Goal: Information Seeking & Learning: Compare options

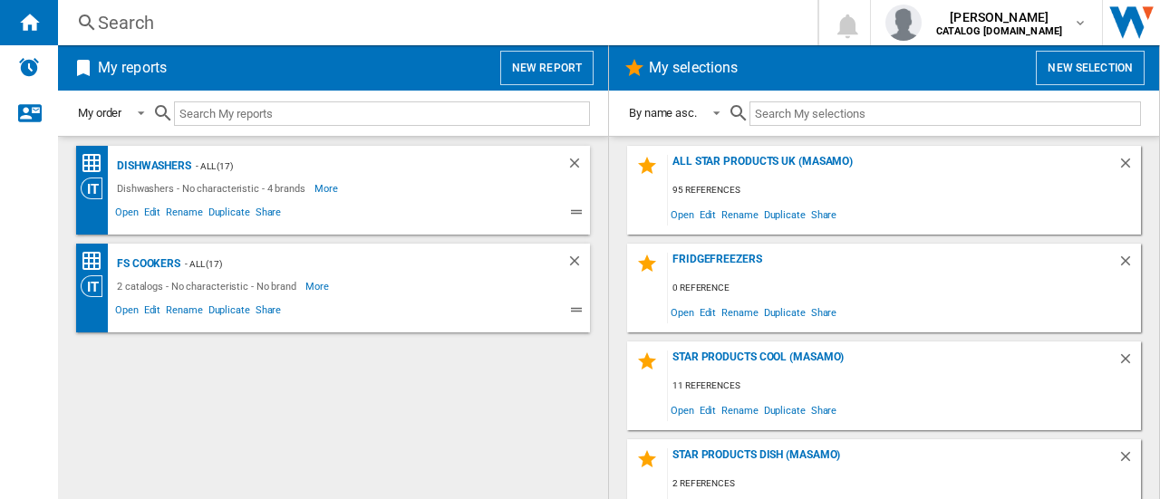
click at [114, 19] on div "Search" at bounding box center [434, 22] width 672 height 25
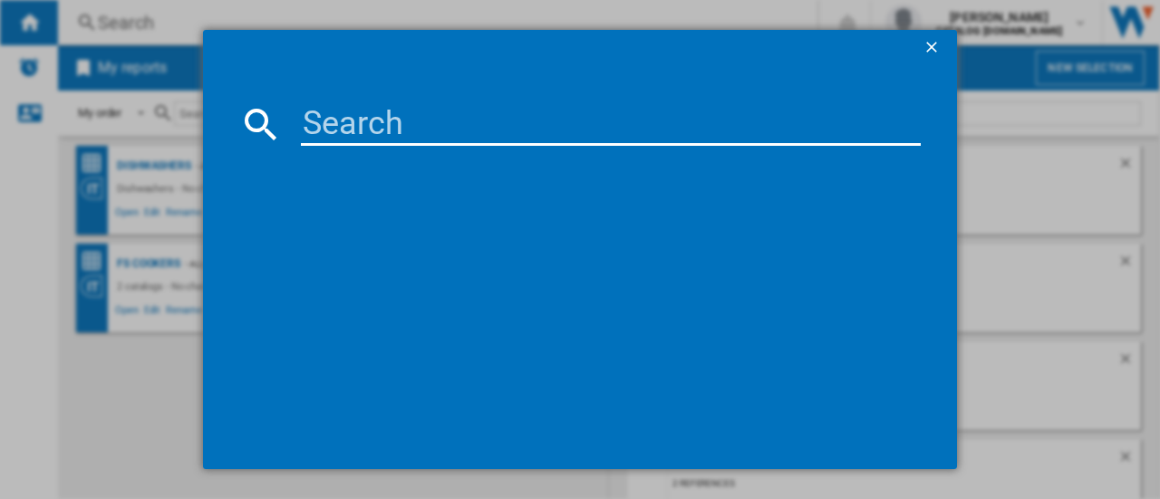
click at [320, 133] on input at bounding box center [611, 123] width 620 height 43
paste input "HHF113BR0B"
type input "HHF113BR0B"
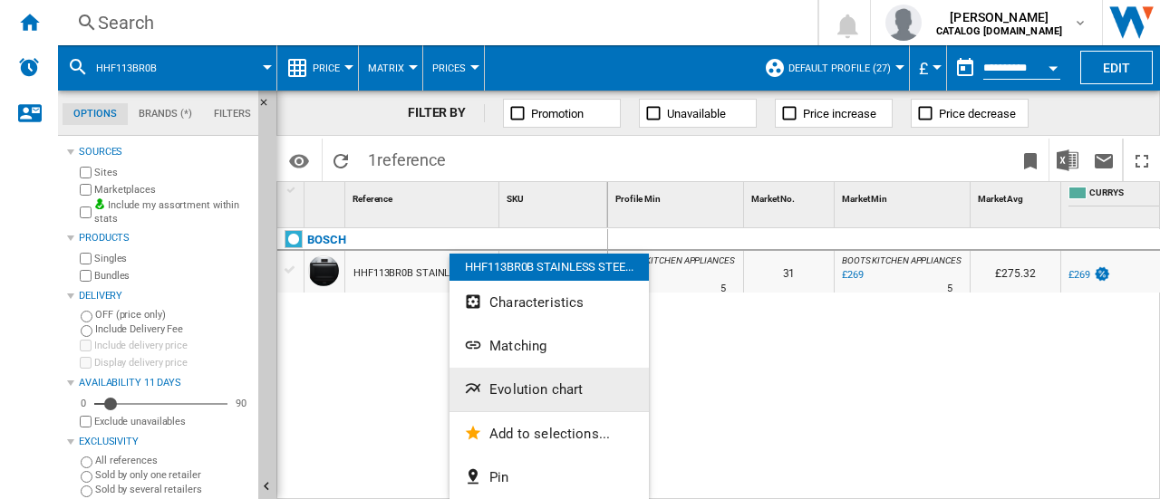
click at [510, 390] on span "Evolution chart" at bounding box center [535, 389] width 93 height 16
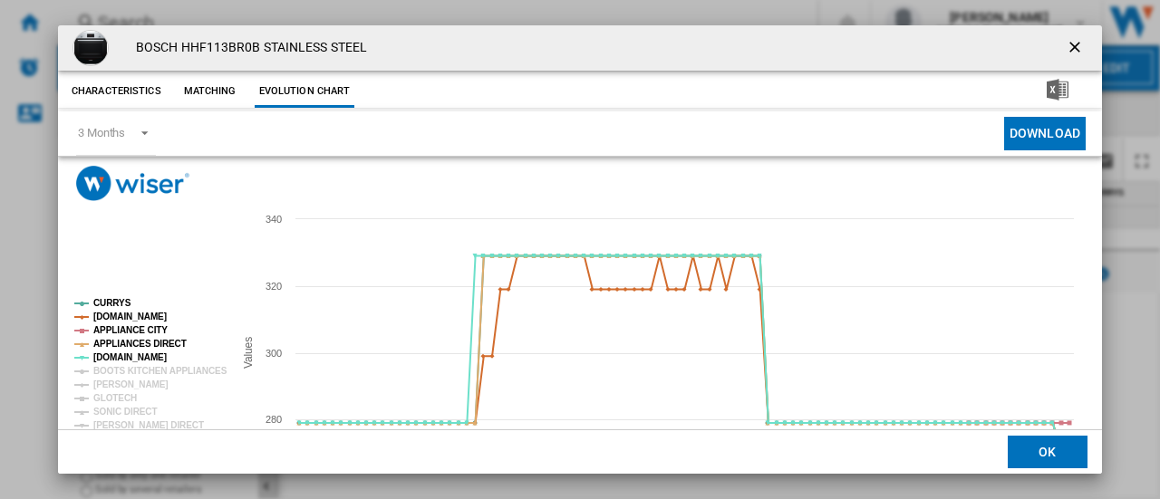
click at [1067, 41] on ng-md-icon "getI18NText('BUTTONS.CLOSE_DIALOG')" at bounding box center [1076, 49] width 22 height 22
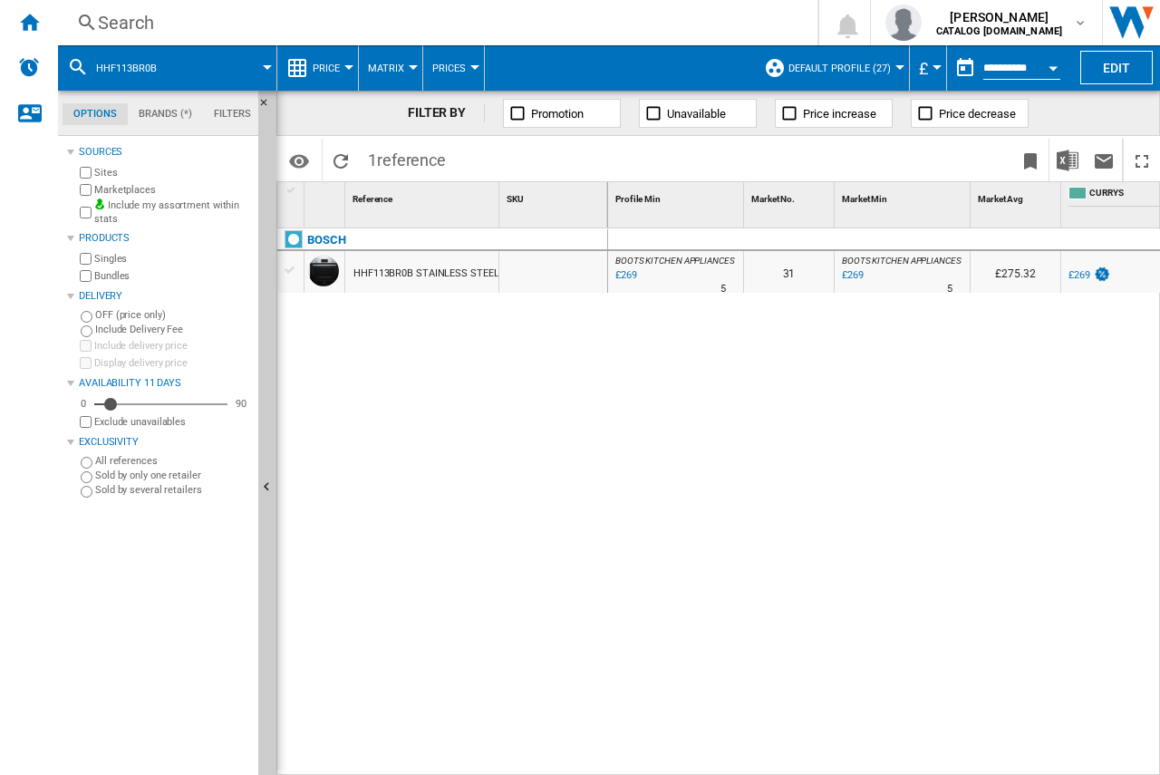
click at [403, 169] on span "reference" at bounding box center [411, 159] width 69 height 19
click at [383, 172] on span "1 reference" at bounding box center [407, 158] width 96 height 38
click at [184, 26] on div "Search" at bounding box center [434, 22] width 672 height 25
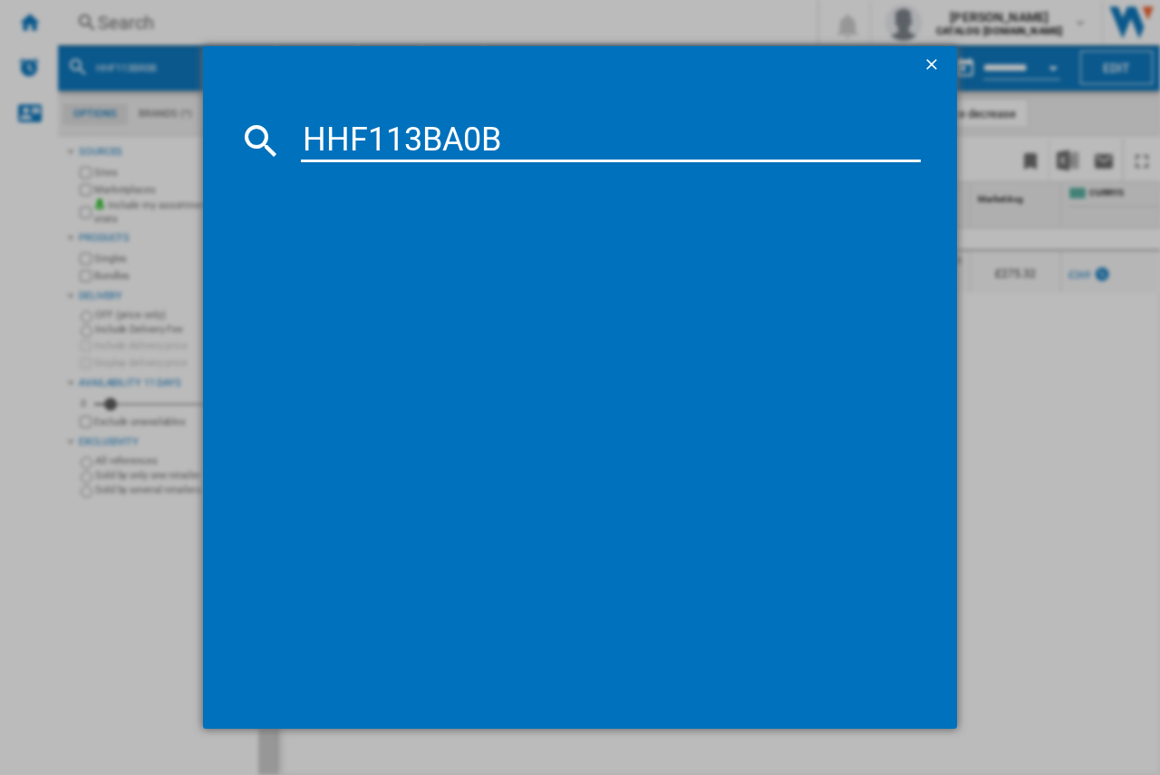
type input "HHF113BA0B"
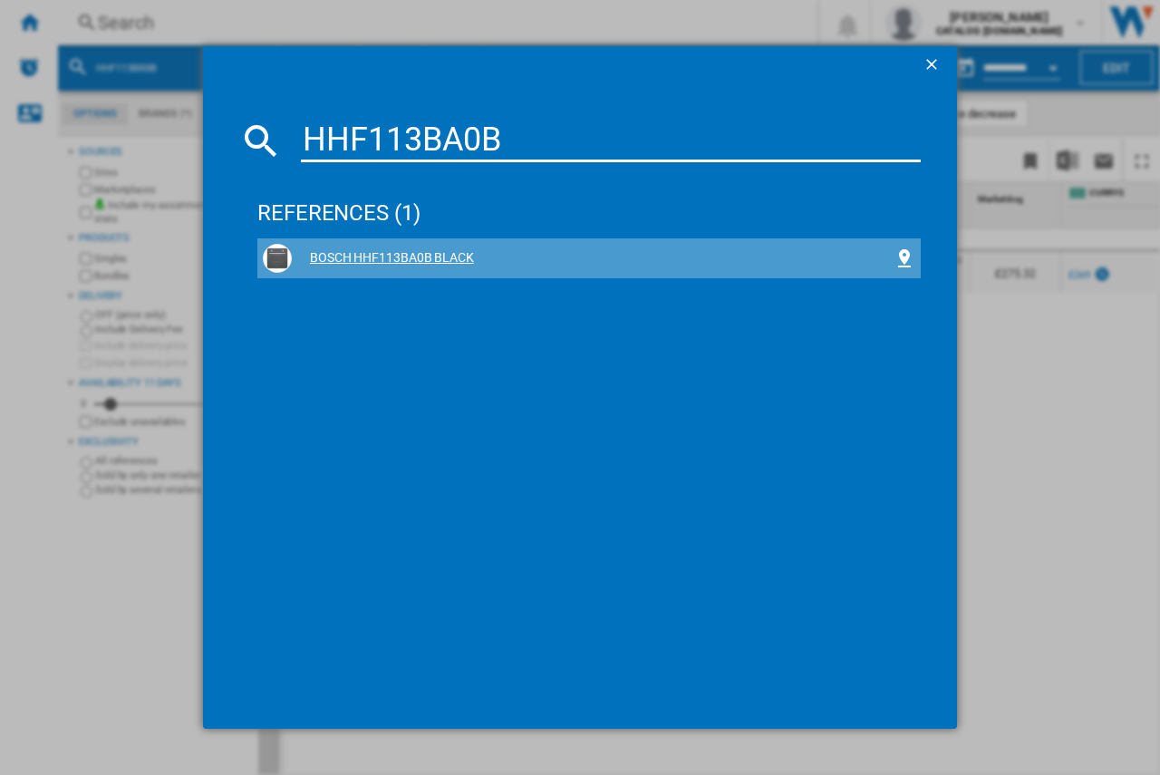
click at [427, 242] on div "BOSCH HHF113BA0B BLACK" at bounding box center [588, 258] width 663 height 40
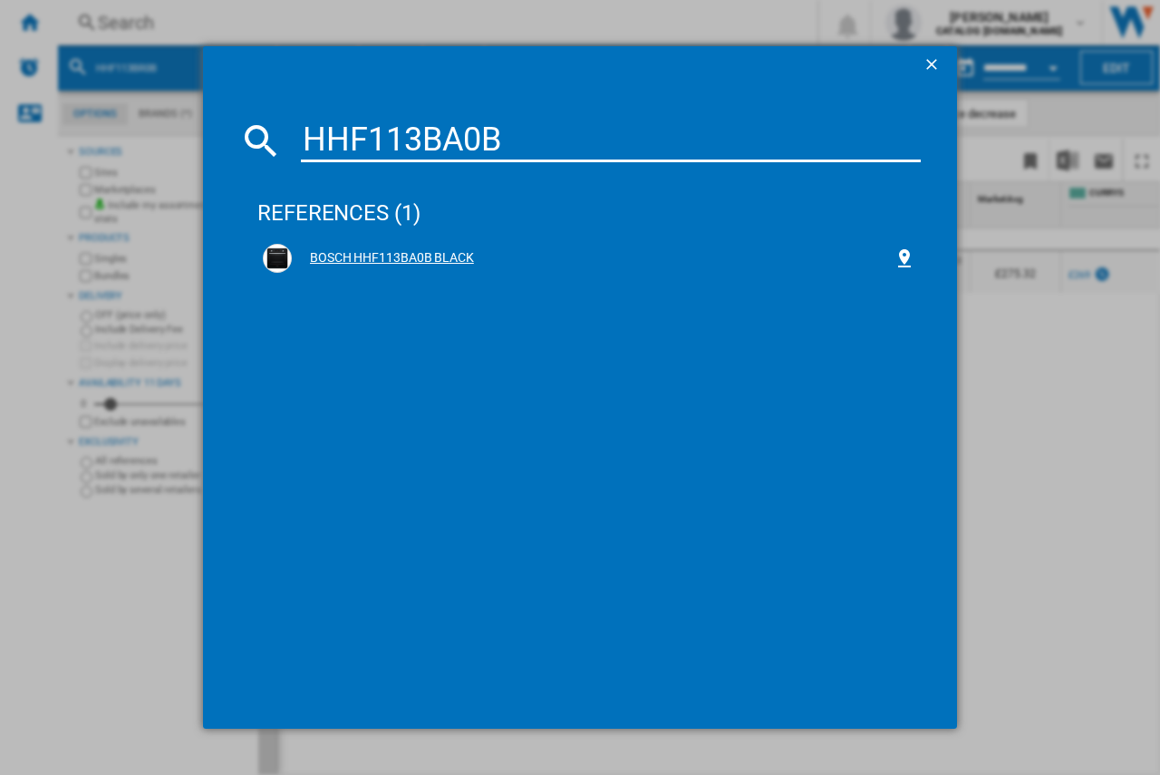
click at [419, 260] on div "BOSCH HHF113BA0B BLACK" at bounding box center [593, 258] width 602 height 18
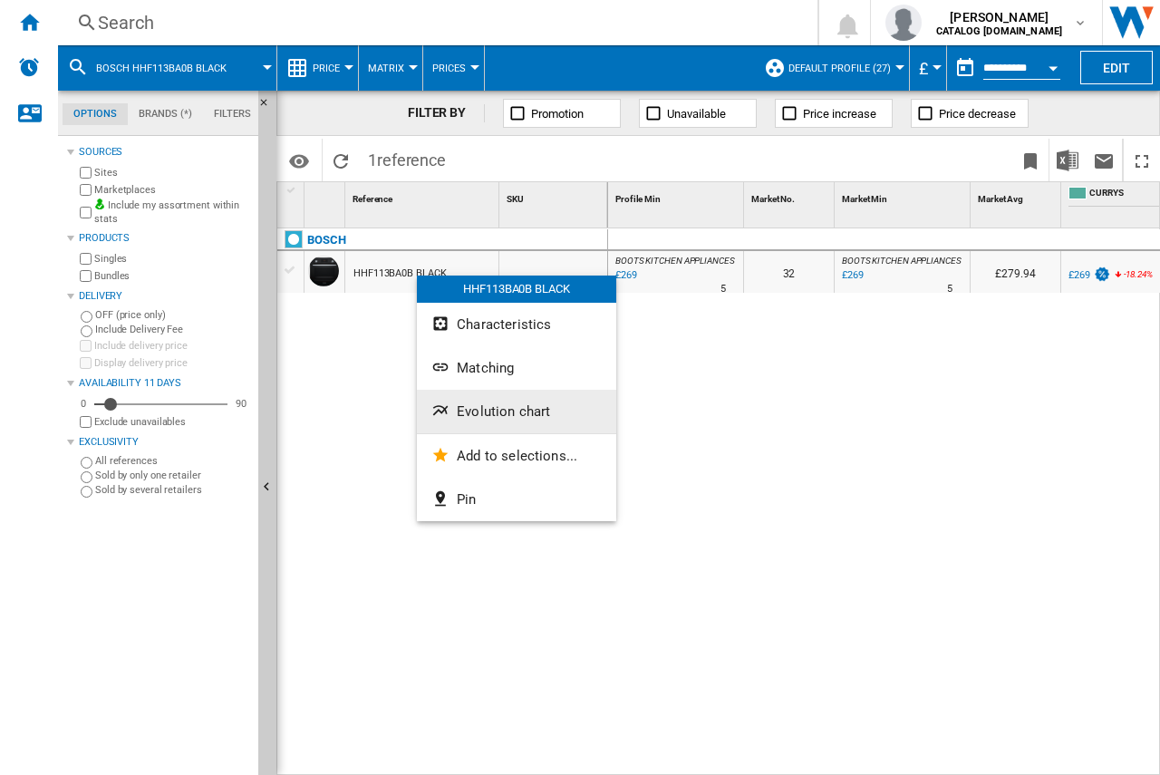
click at [481, 419] on button "Evolution chart" at bounding box center [516, 411] width 199 height 43
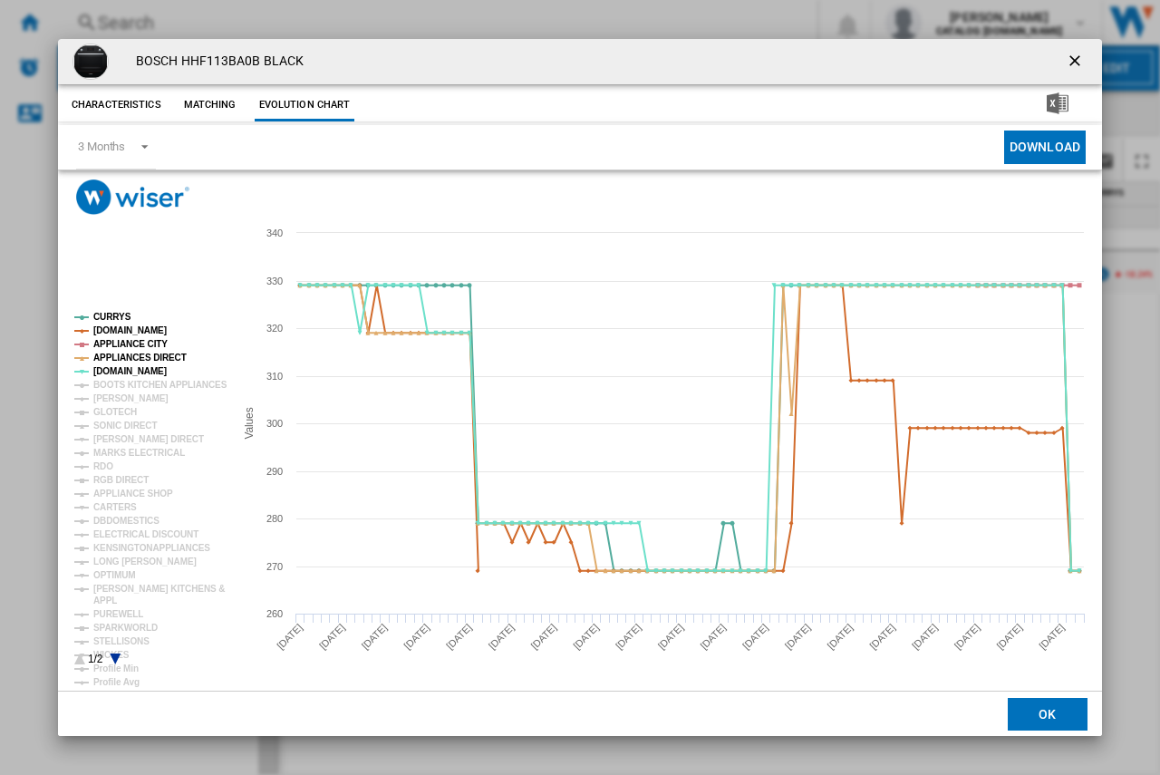
click at [1070, 59] on ng-md-icon "getI18NText('BUTTONS.CLOSE_DIALOG')" at bounding box center [1076, 63] width 22 height 22
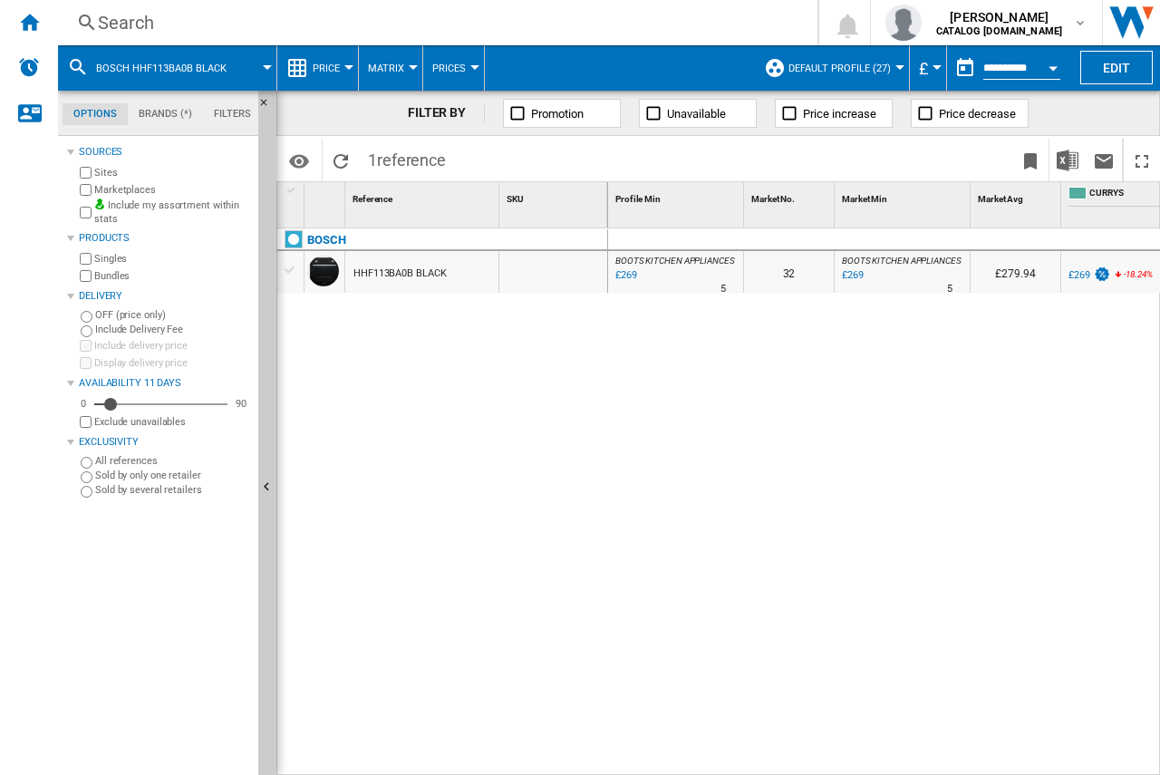
click at [202, 33] on div "Search" at bounding box center [434, 22] width 672 height 25
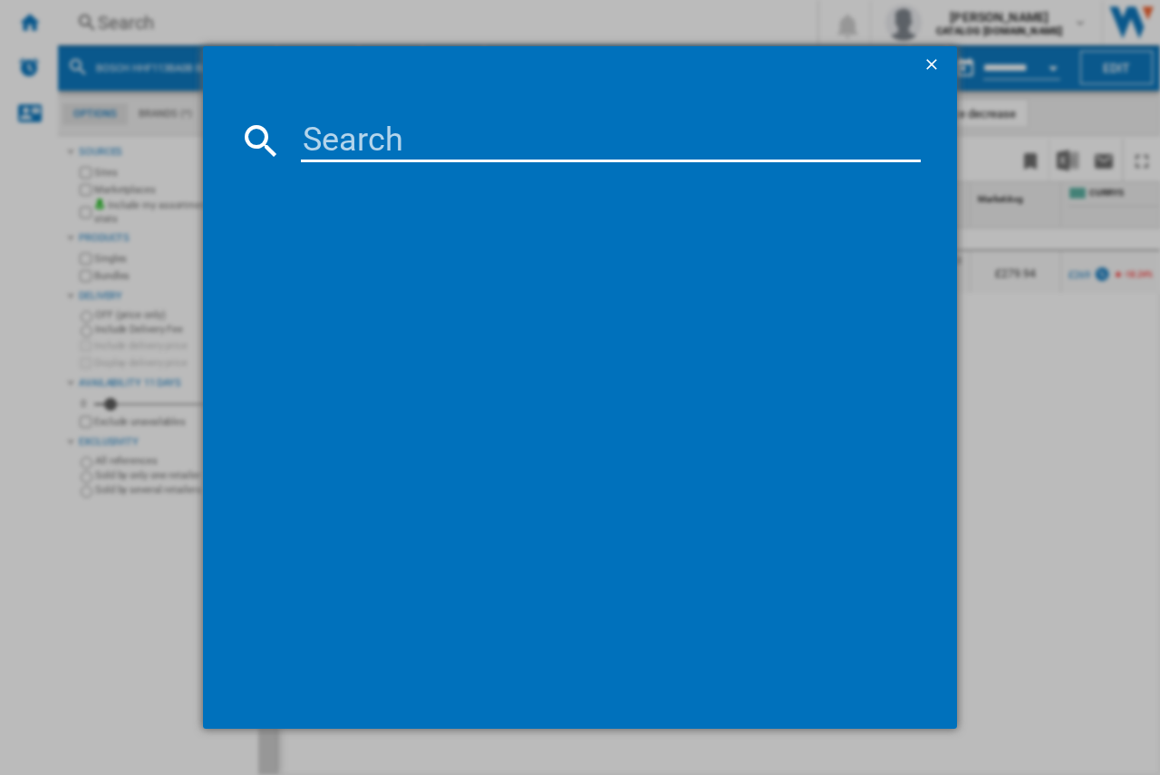
type input "HHF133BS0B"
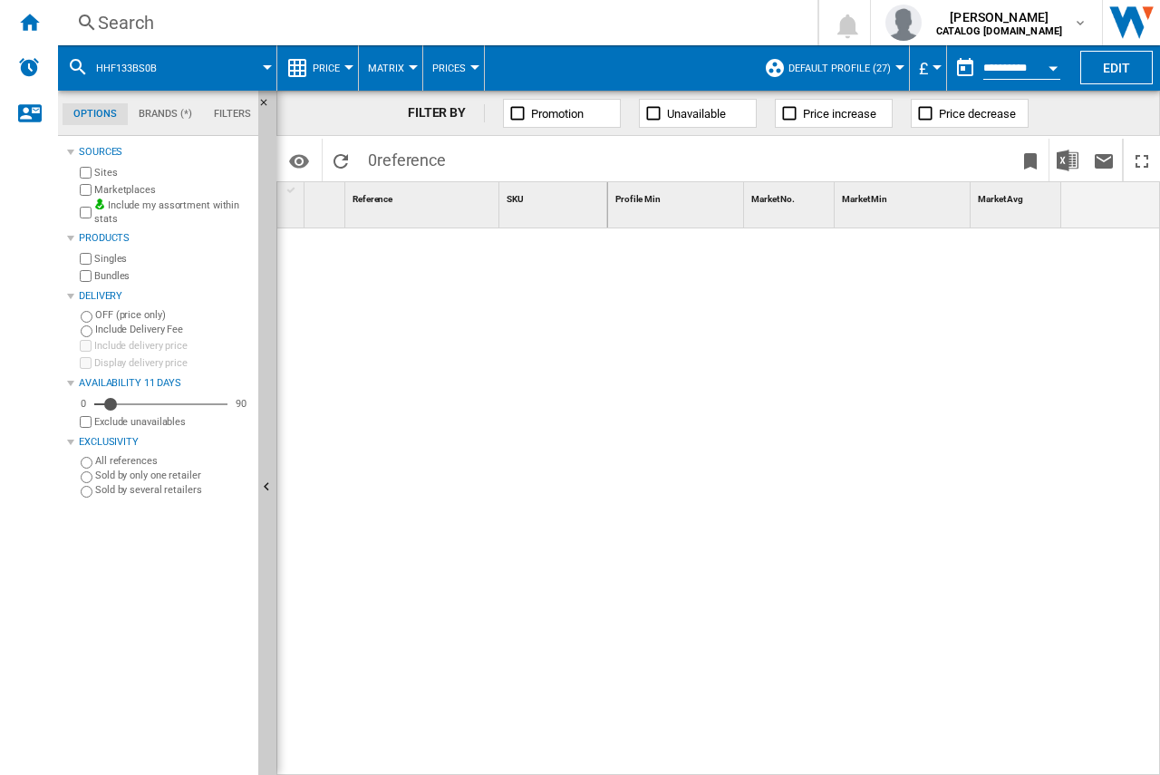
click at [150, 16] on div "Search" at bounding box center [434, 22] width 672 height 25
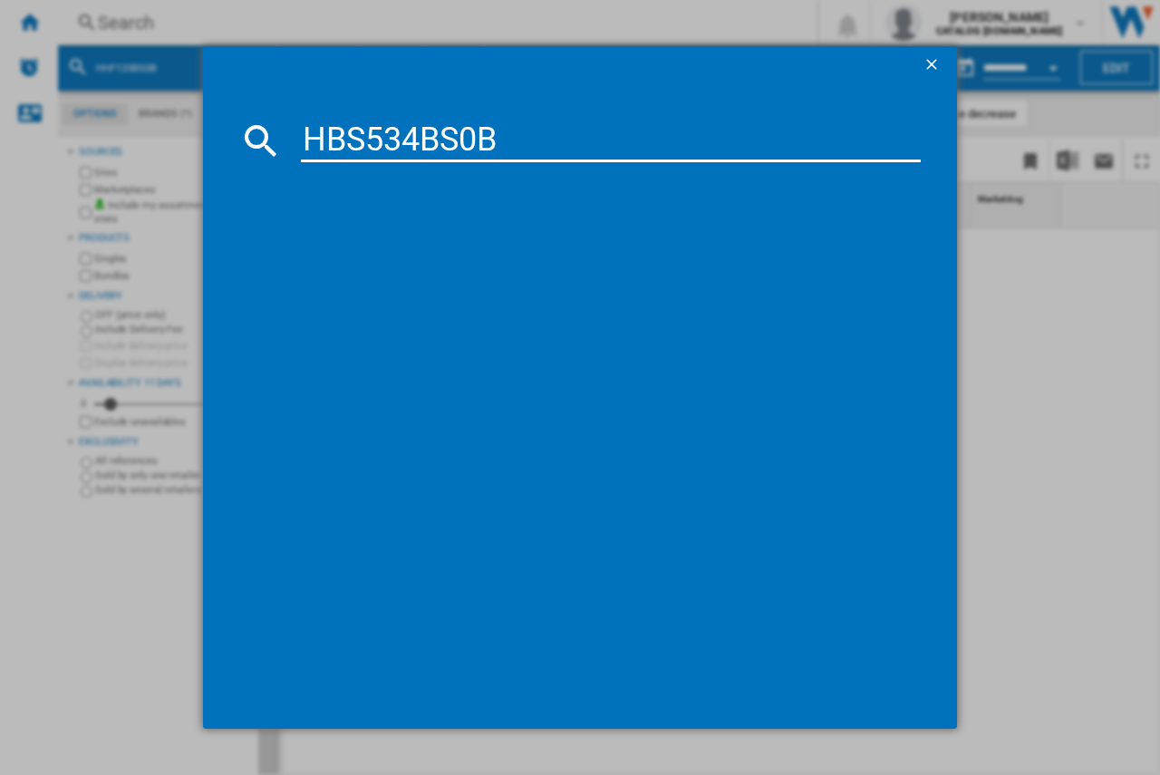
type input "HBS534BS0B"
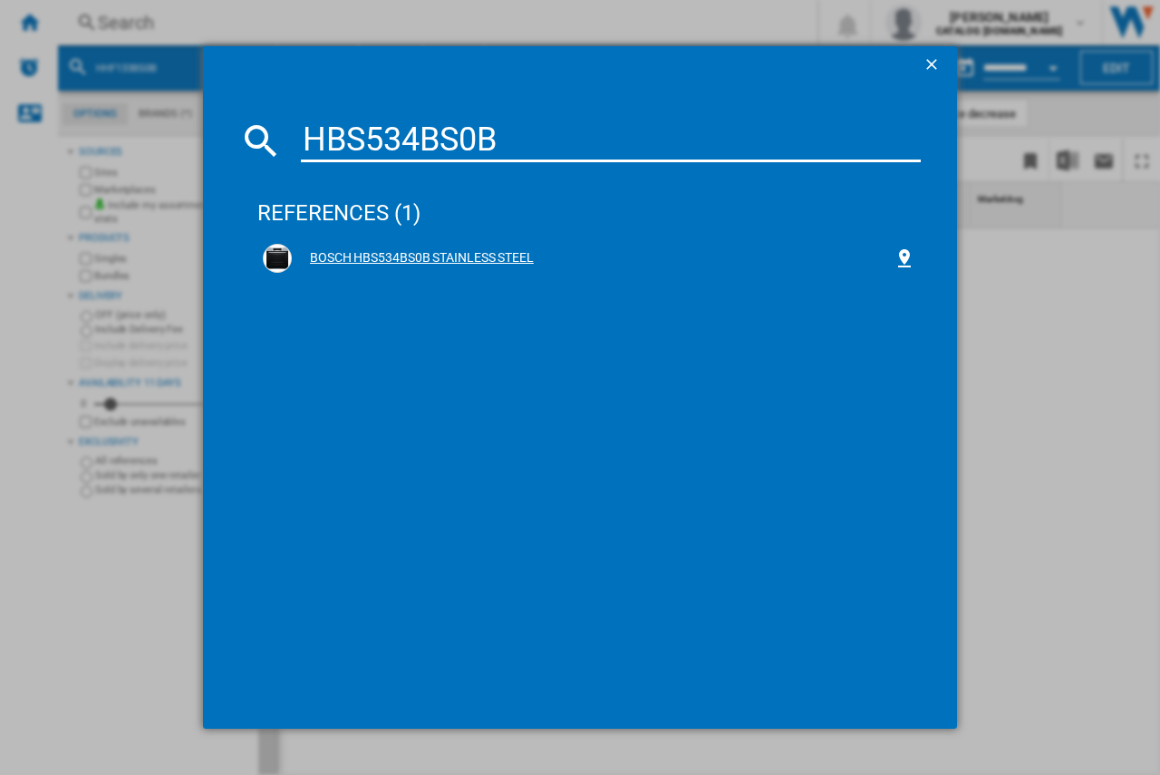
click at [407, 255] on div "BOSCH HBS534BS0B STAINLESS STEEL" at bounding box center [593, 258] width 602 height 18
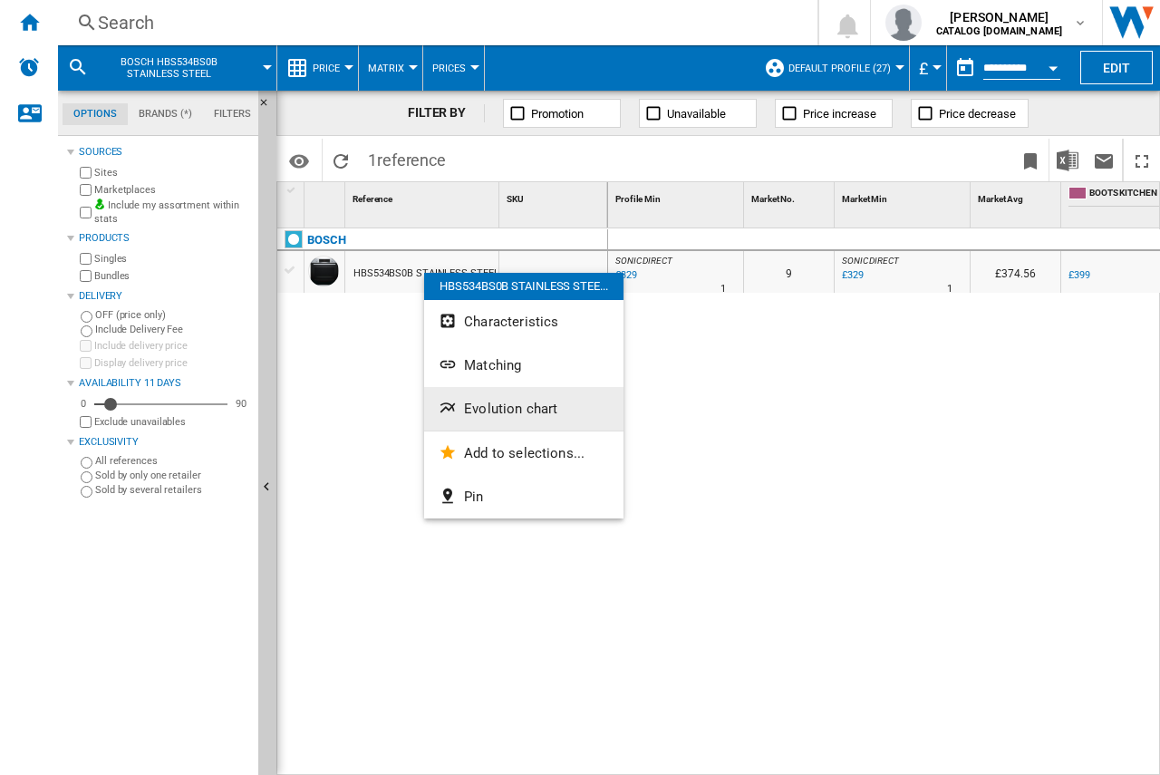
click at [471, 409] on span "Evolution chart" at bounding box center [510, 408] width 93 height 16
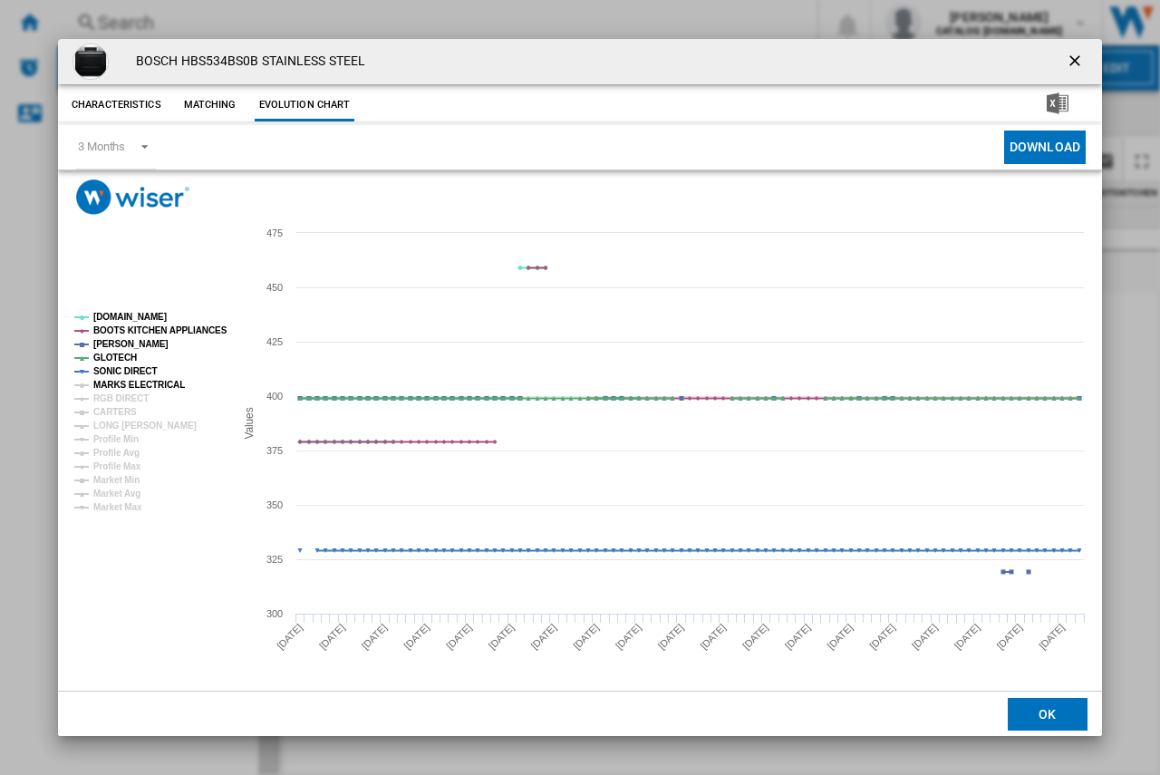
click at [106, 387] on tspan "MARKS ELECTRICAL" at bounding box center [138, 385] width 91 height 10
click at [110, 394] on tspan "RGB DIRECT" at bounding box center [120, 398] width 55 height 10
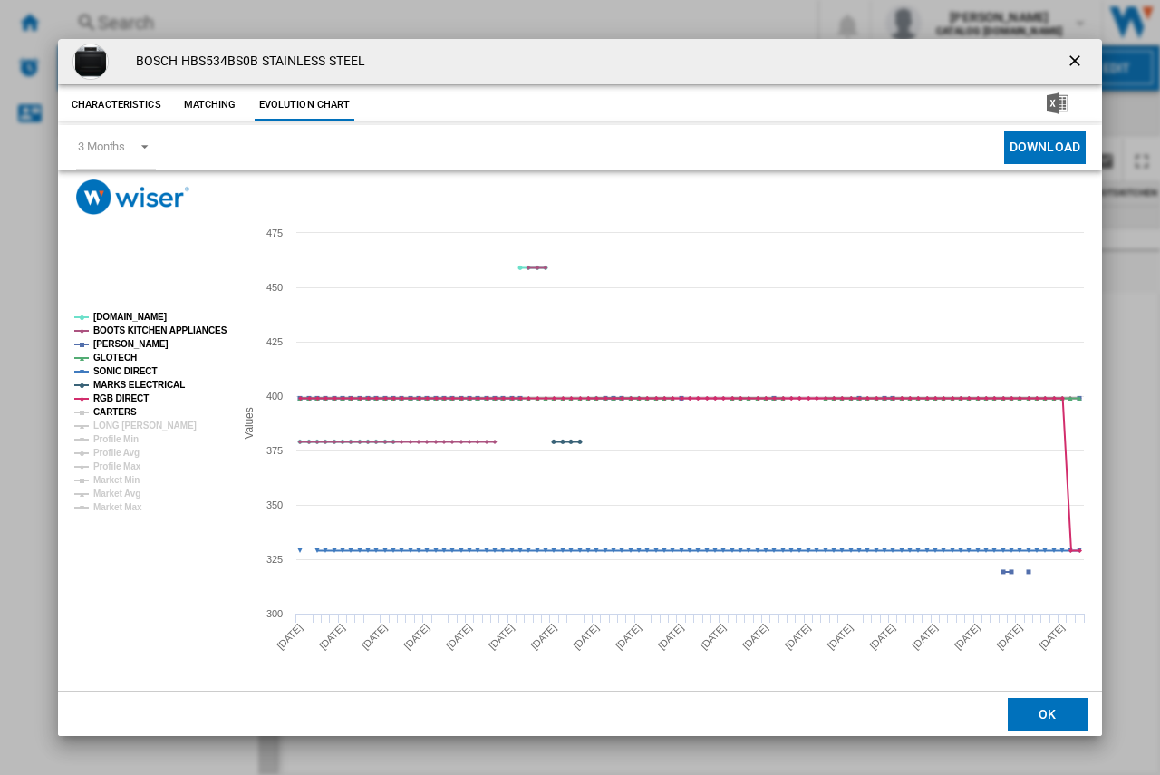
click at [107, 408] on tspan "CARTERS" at bounding box center [114, 412] width 43 height 10
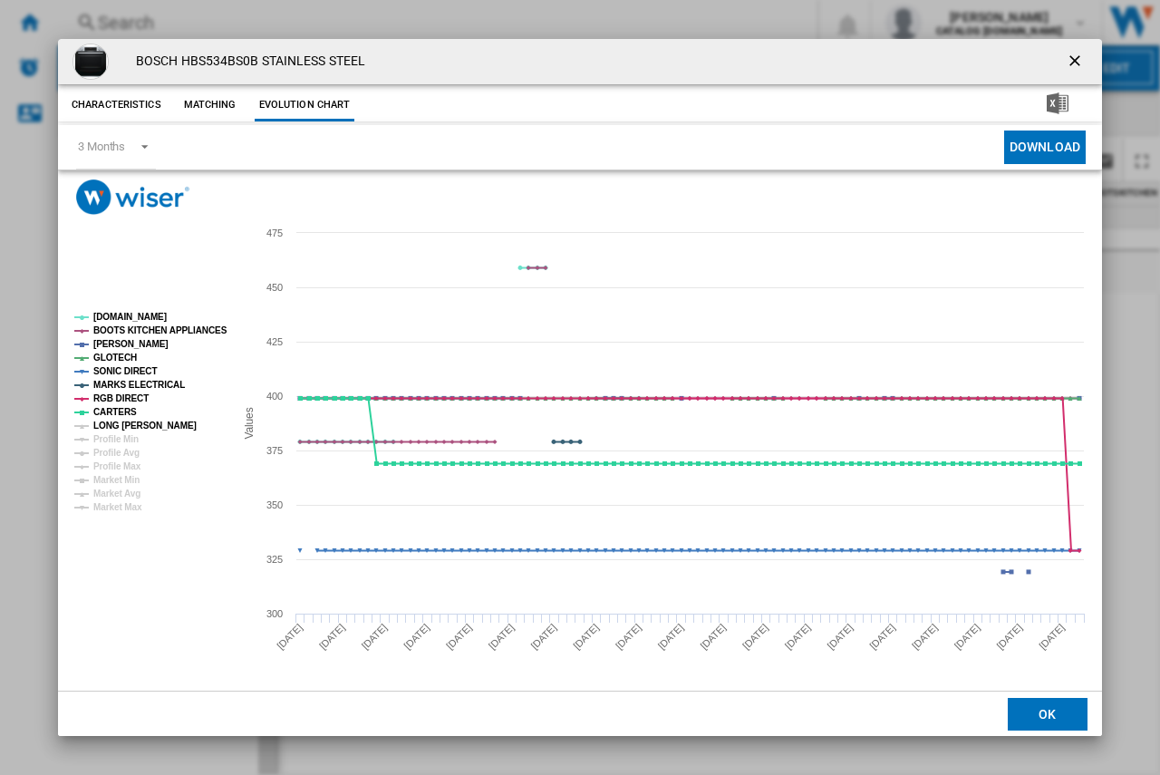
click at [112, 427] on tspan "LONG [PERSON_NAME]" at bounding box center [144, 425] width 103 height 10
click at [114, 439] on tspan "Profile Min" at bounding box center [115, 439] width 45 height 10
click at [118, 451] on tspan "Profile Avg" at bounding box center [116, 453] width 46 height 10
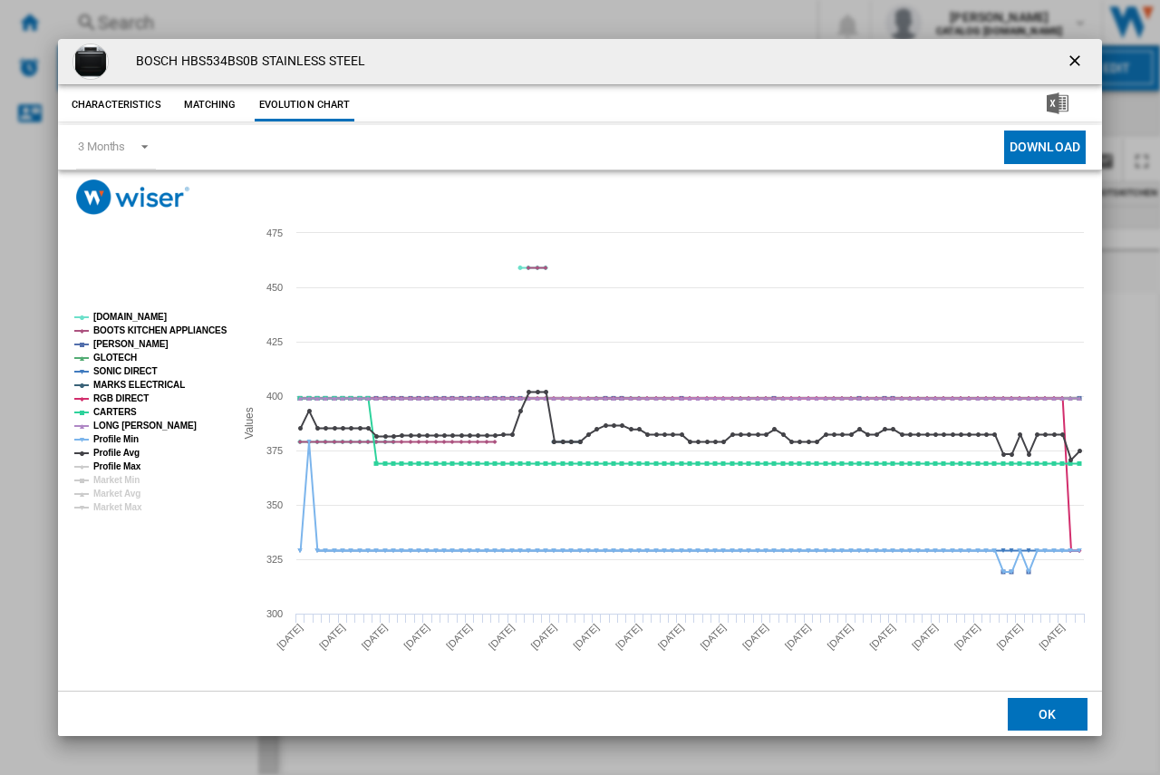
click at [120, 464] on tspan "Profile Max" at bounding box center [117, 466] width 48 height 10
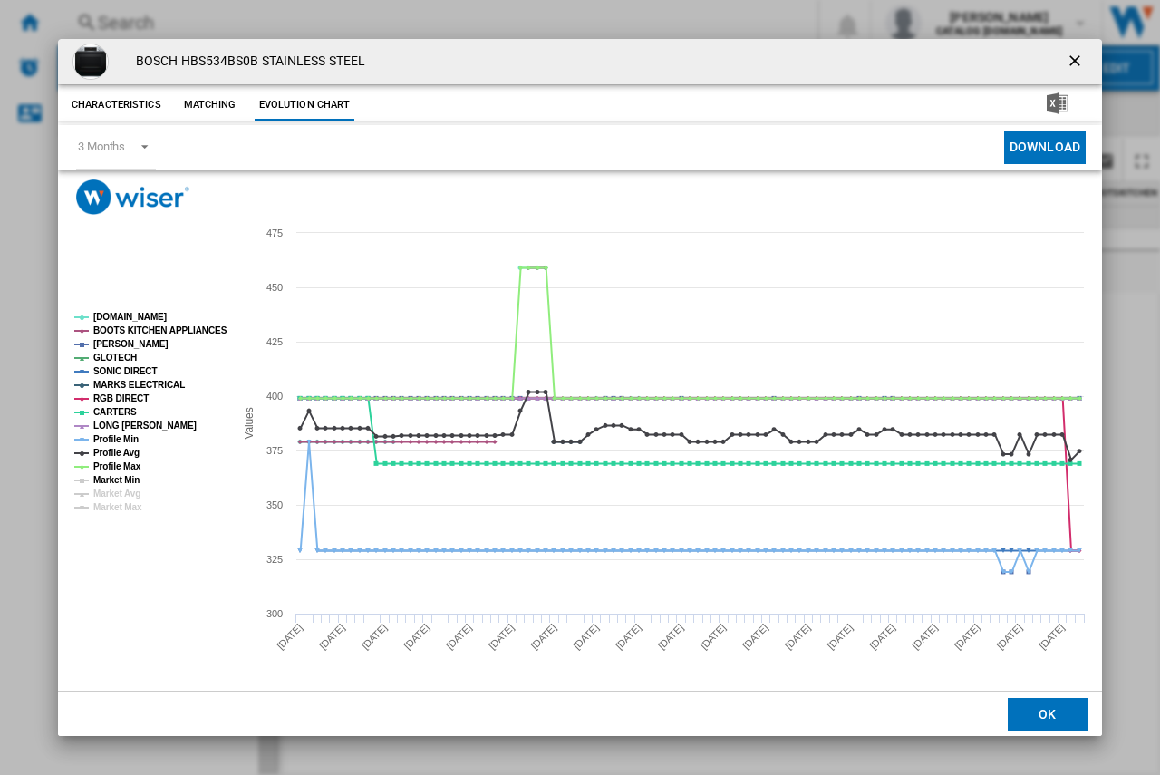
click at [119, 478] on tspan "Market Min" at bounding box center [116, 480] width 46 height 10
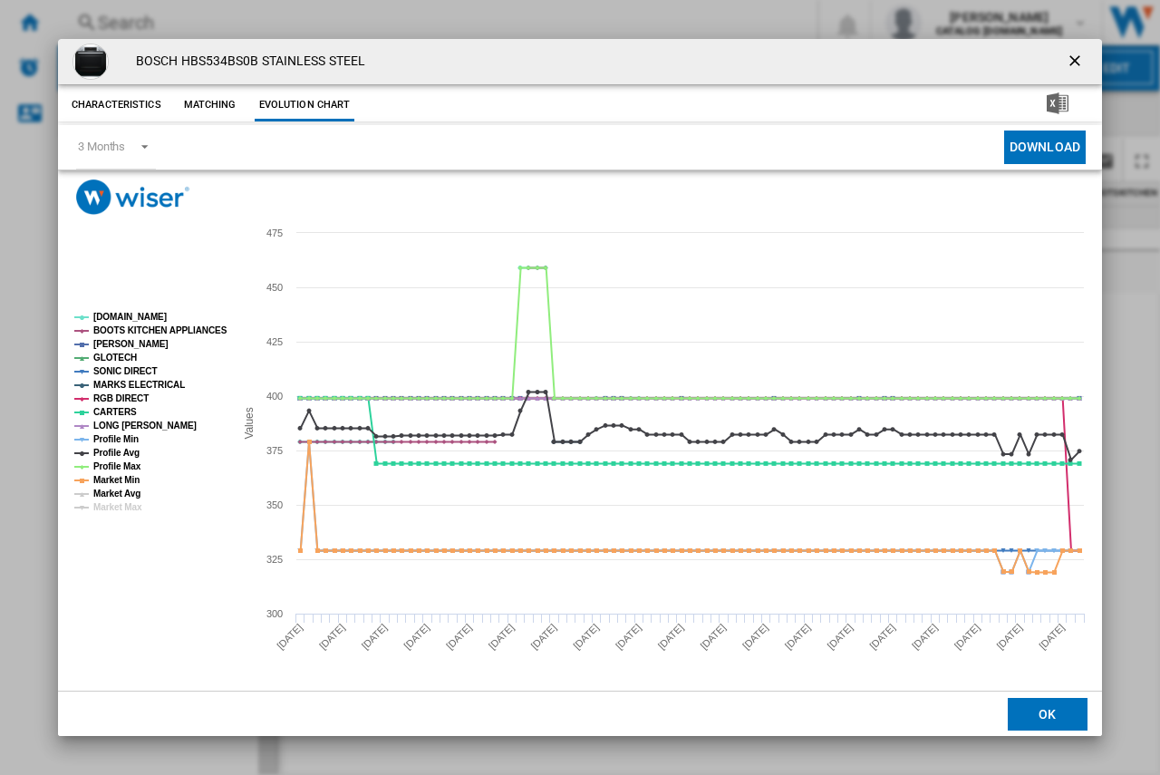
click at [118, 496] on tspan "Market Avg" at bounding box center [116, 493] width 47 height 10
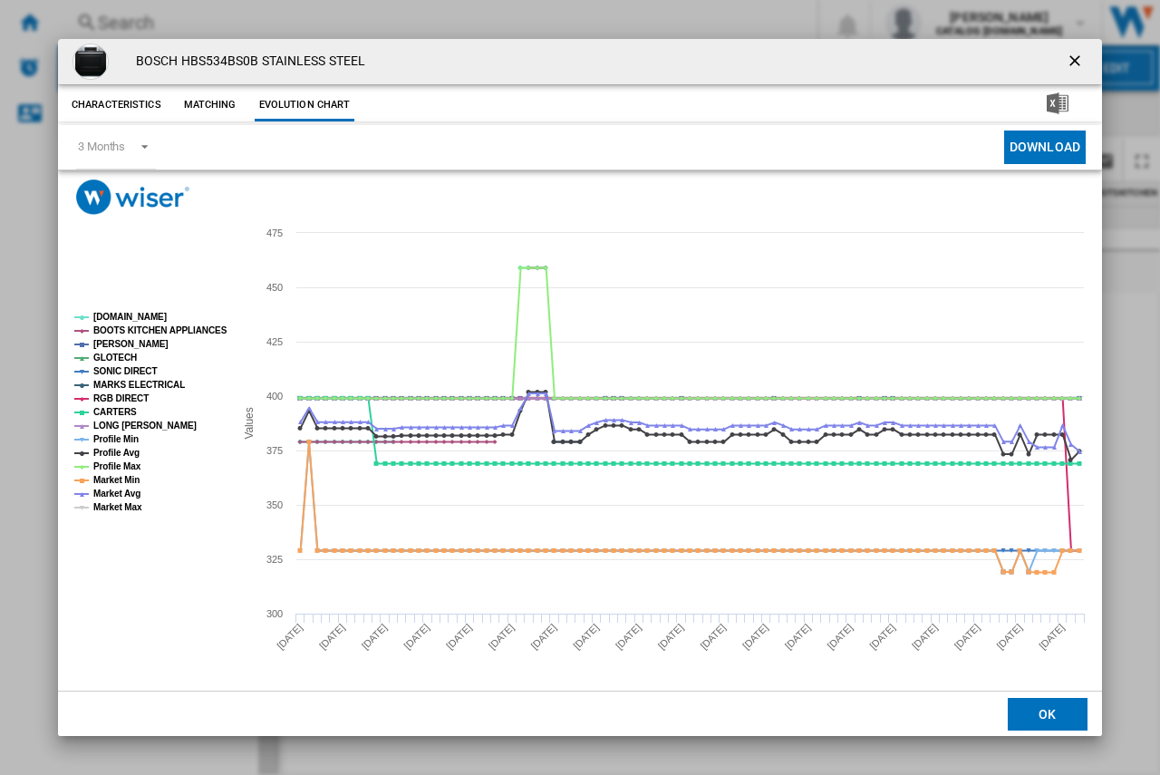
click at [122, 506] on tspan "Market Max" at bounding box center [117, 507] width 49 height 10
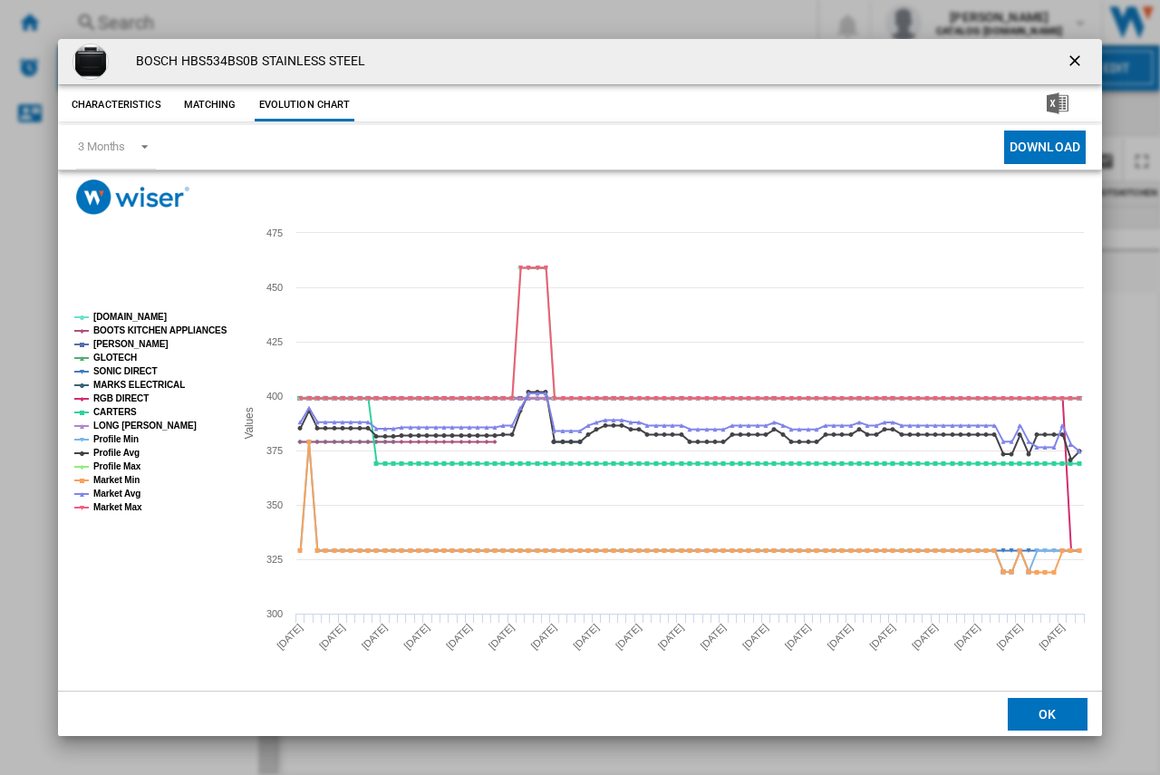
drag, startPoint x: 1066, startPoint y: 57, endPoint x: 1042, endPoint y: 61, distance: 24.7
click at [1068, 56] on ng-md-icon "getI18NText('BUTTONS.CLOSE_DIALOG')" at bounding box center [1076, 63] width 22 height 22
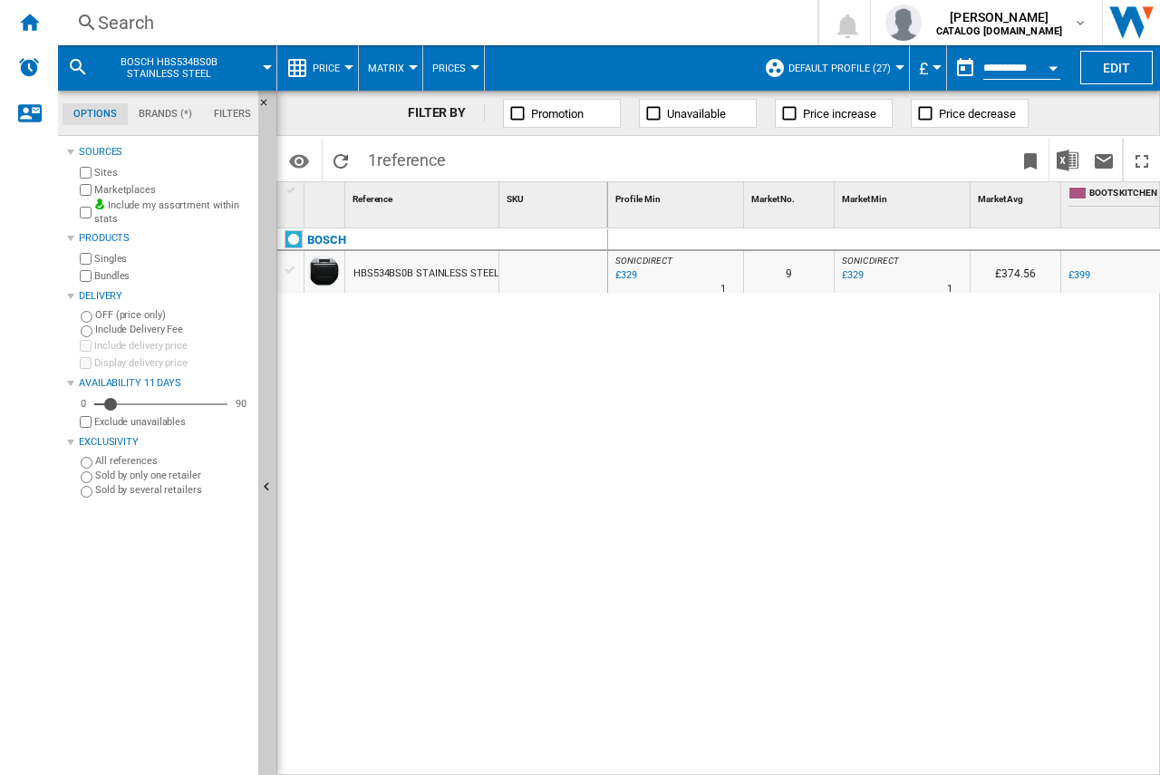
click at [126, 24] on div "Search" at bounding box center [434, 22] width 672 height 25
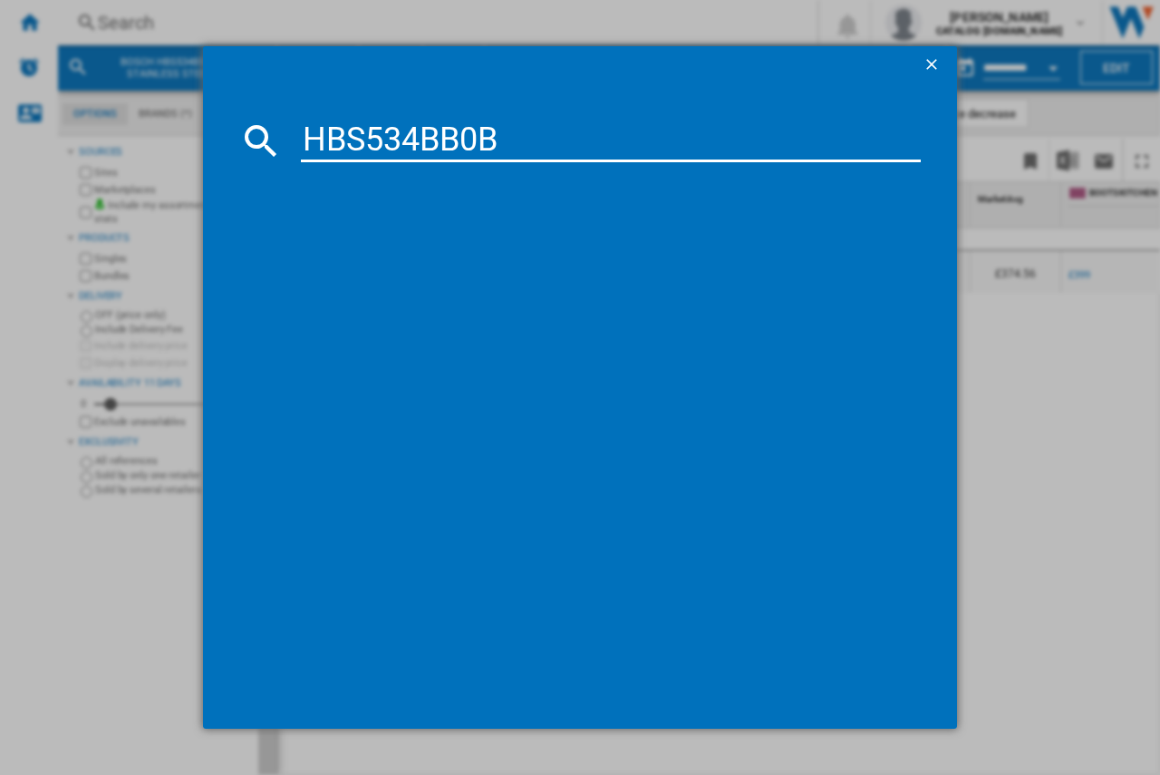
type input "HBS534BB0B"
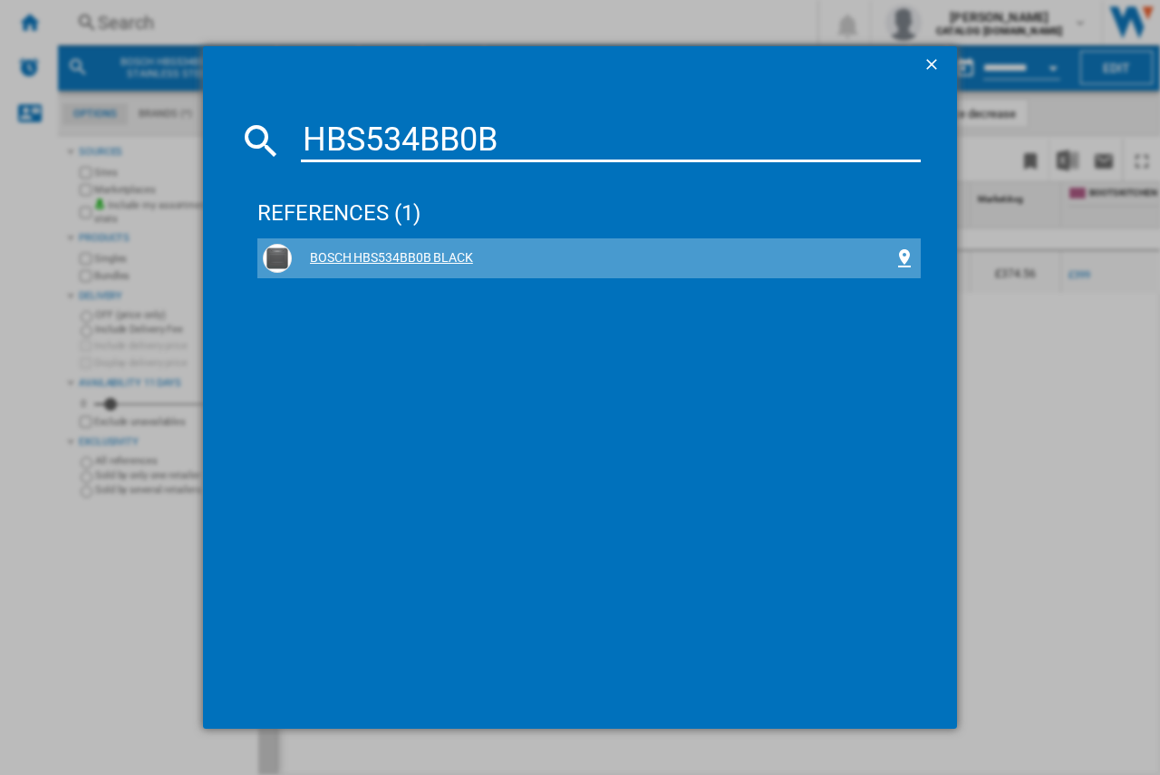
click at [366, 255] on div "BOSCH HBS534BB0B BLACK" at bounding box center [593, 258] width 602 height 18
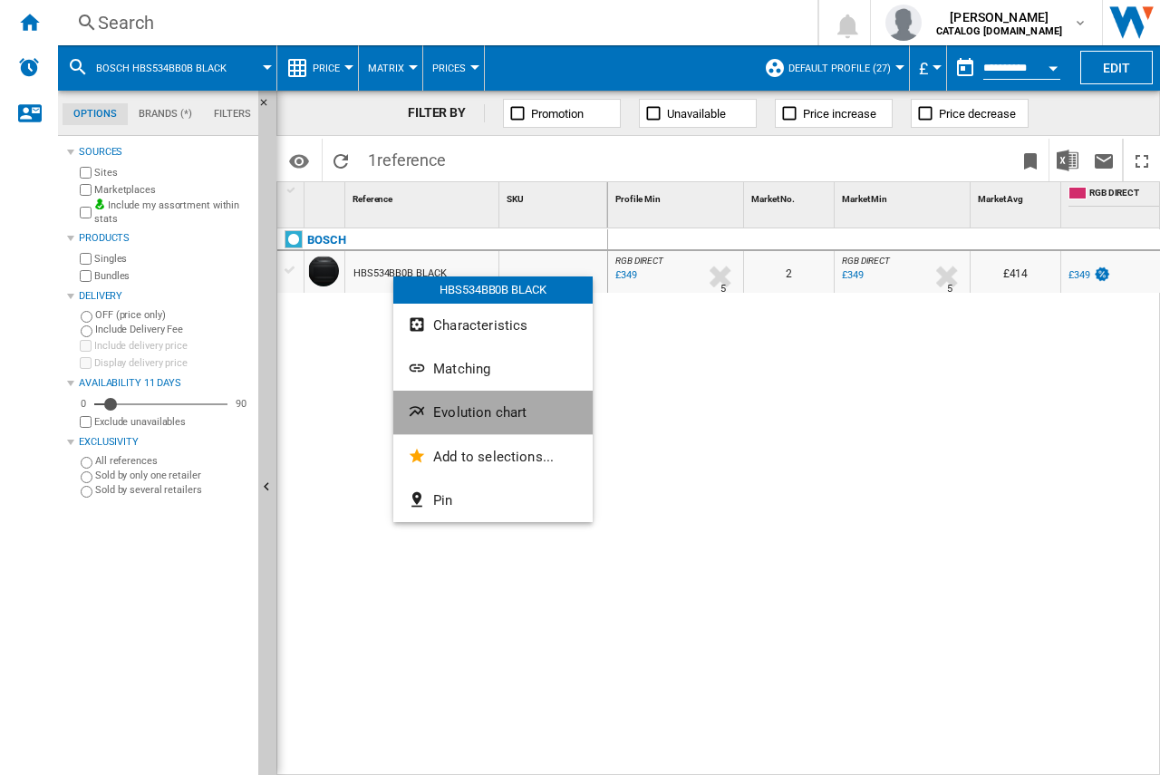
click at [439, 416] on span "Evolution chart" at bounding box center [479, 412] width 93 height 16
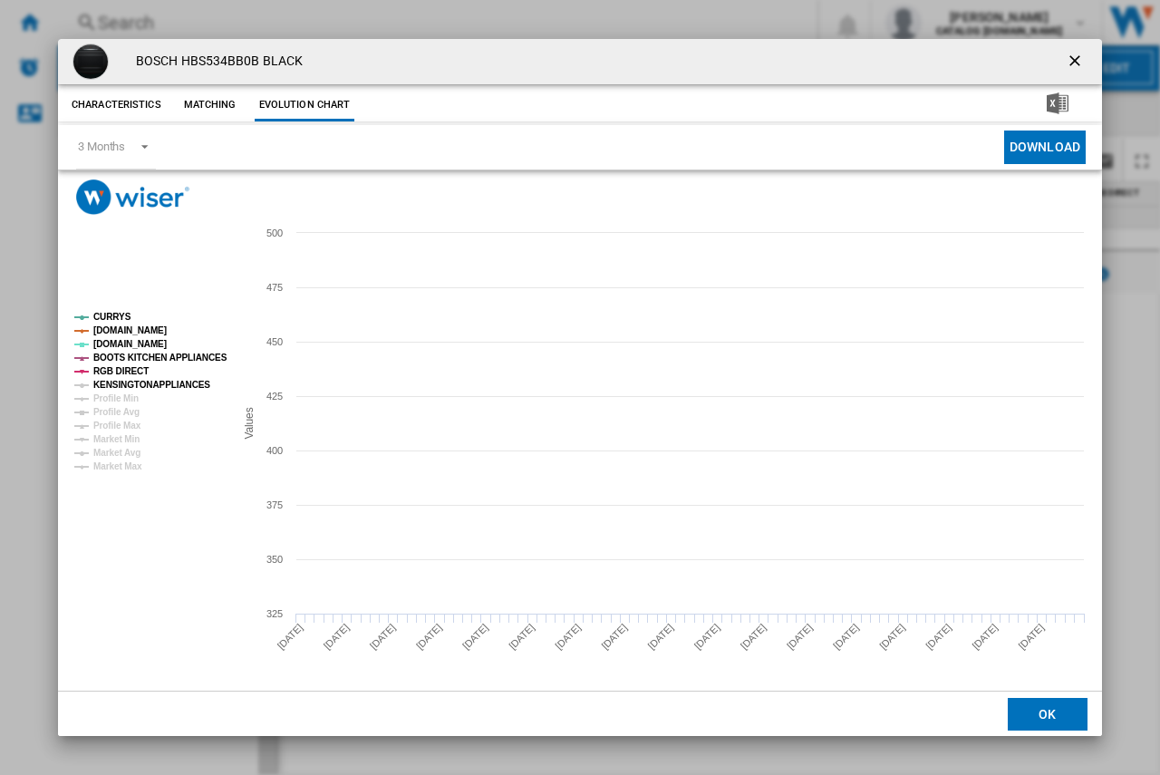
click at [113, 383] on tspan "KENSINGTONAPPLIANCES" at bounding box center [151, 385] width 117 height 10
click at [113, 393] on tspan "Profile Min" at bounding box center [115, 398] width 45 height 10
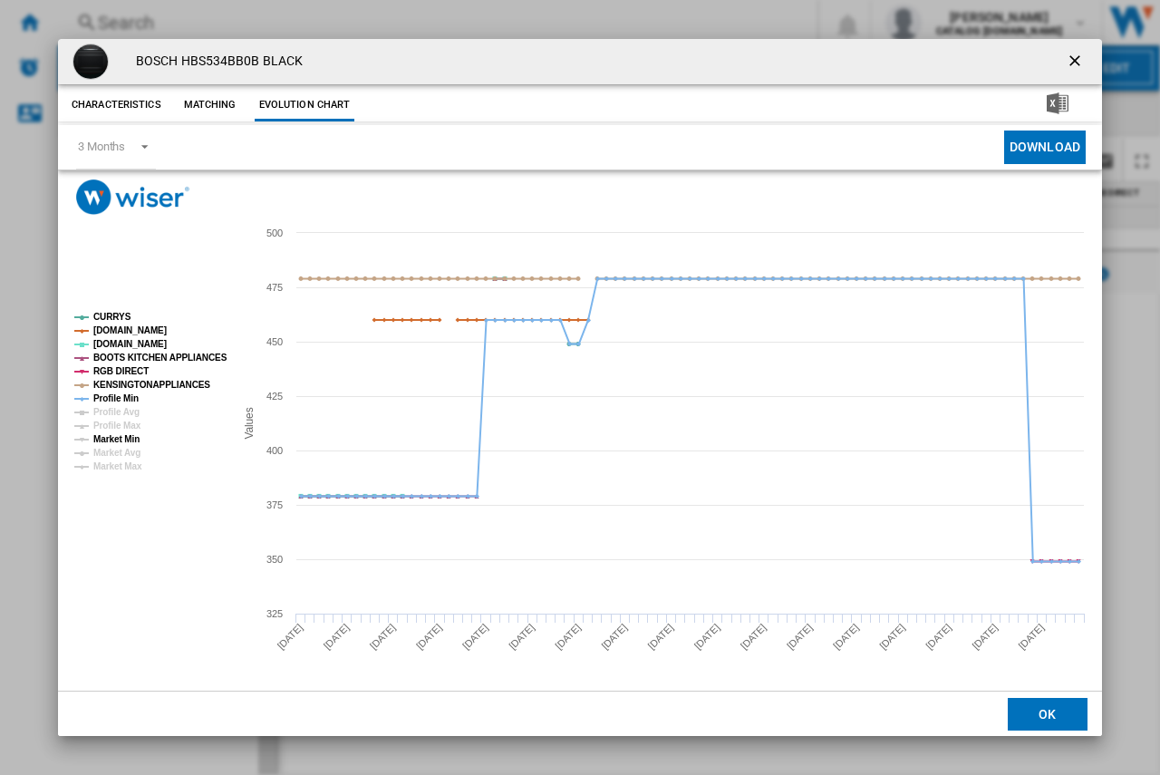
click at [121, 434] on tspan "Market Min" at bounding box center [116, 439] width 46 height 10
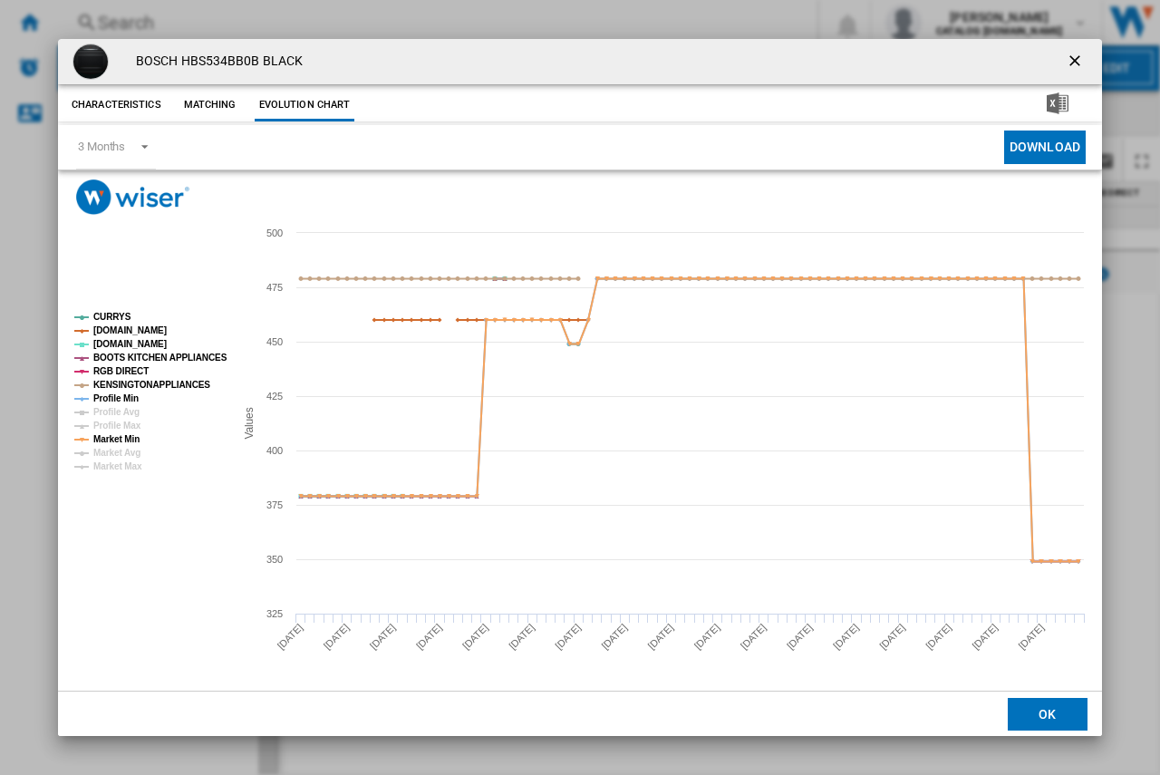
click at [1080, 54] on ng-md-icon "getI18NText('BUTTONS.CLOSE_DIALOG')" at bounding box center [1076, 63] width 22 height 22
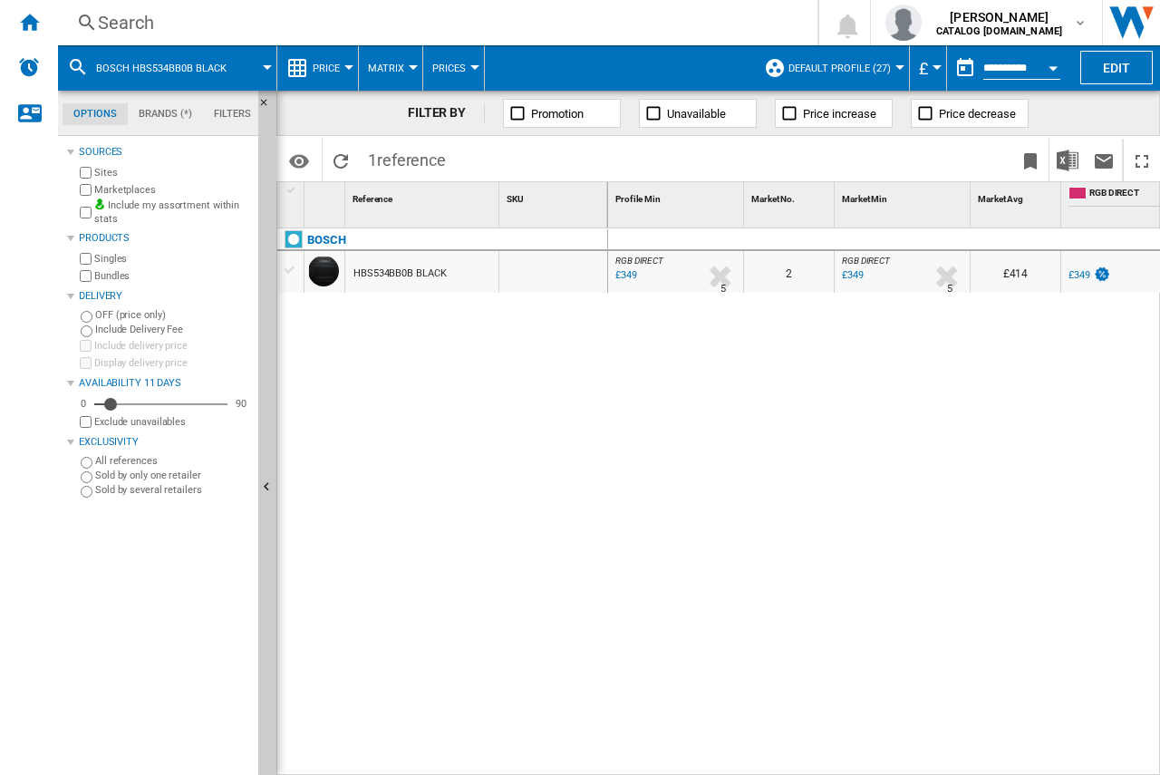
click at [112, 18] on div "Search" at bounding box center [434, 22] width 672 height 25
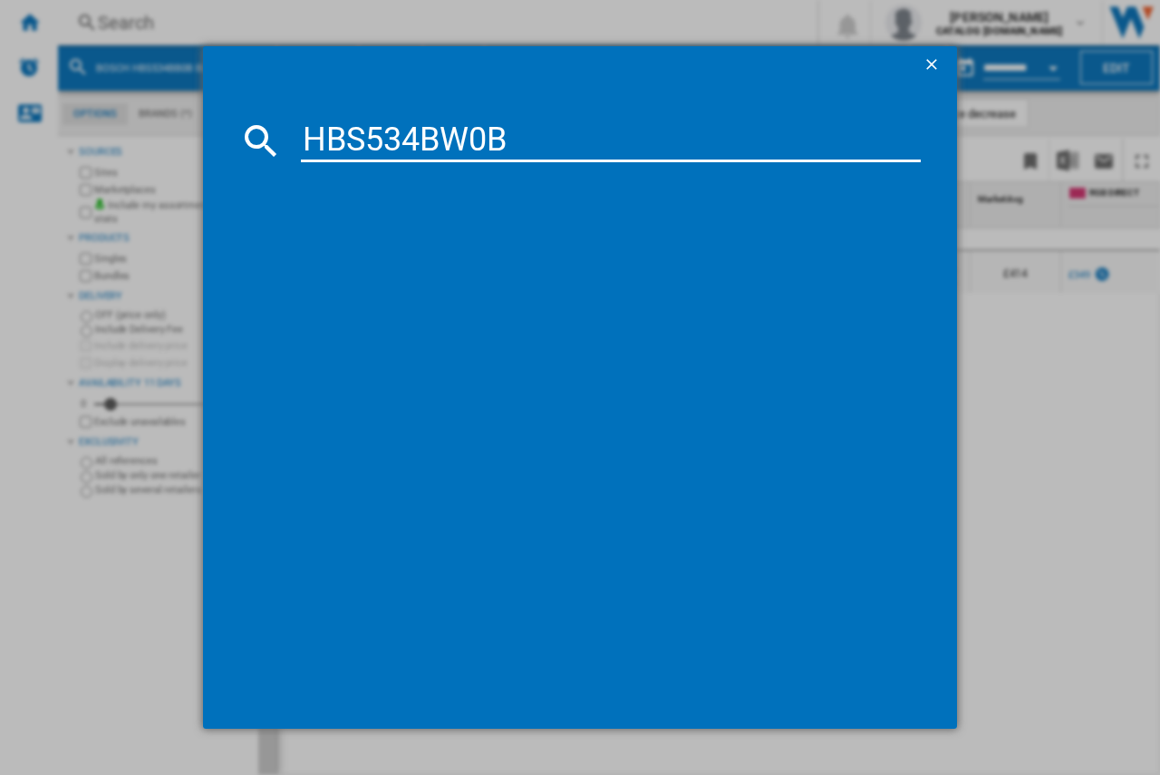
type input "HBS534BW0B"
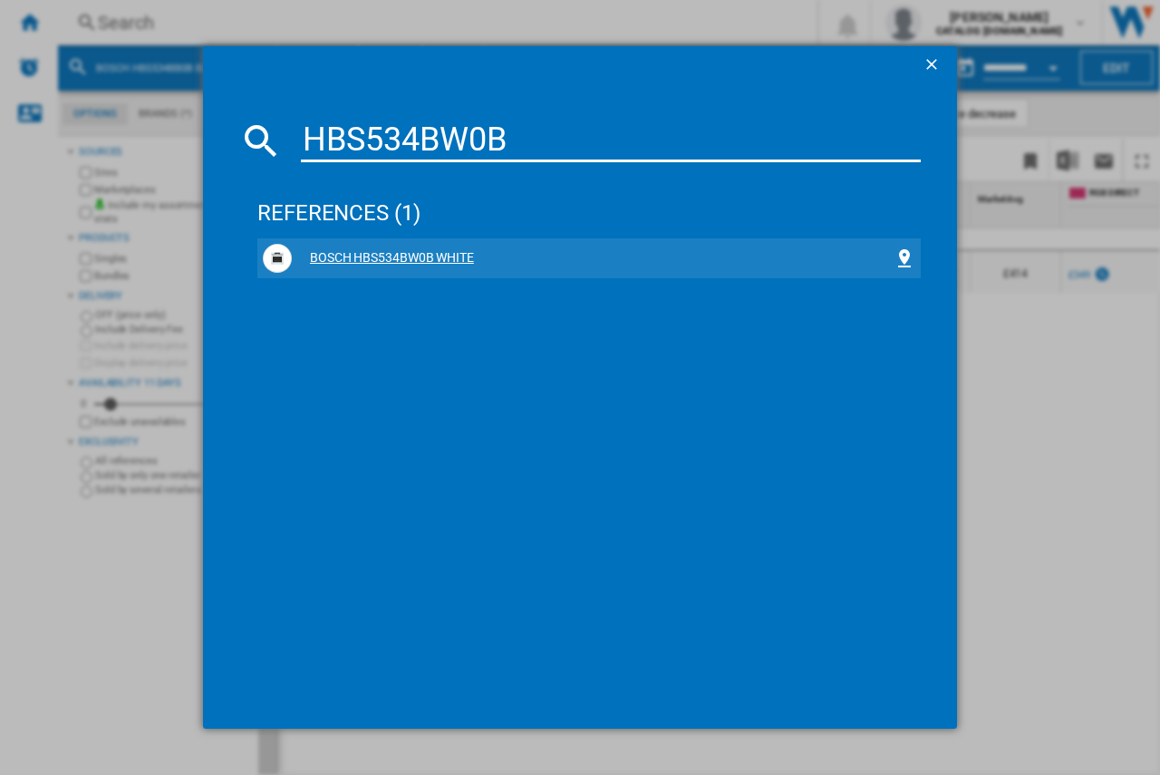
click at [350, 260] on div "BOSCH HBS534BW0B WHITE" at bounding box center [593, 258] width 602 height 18
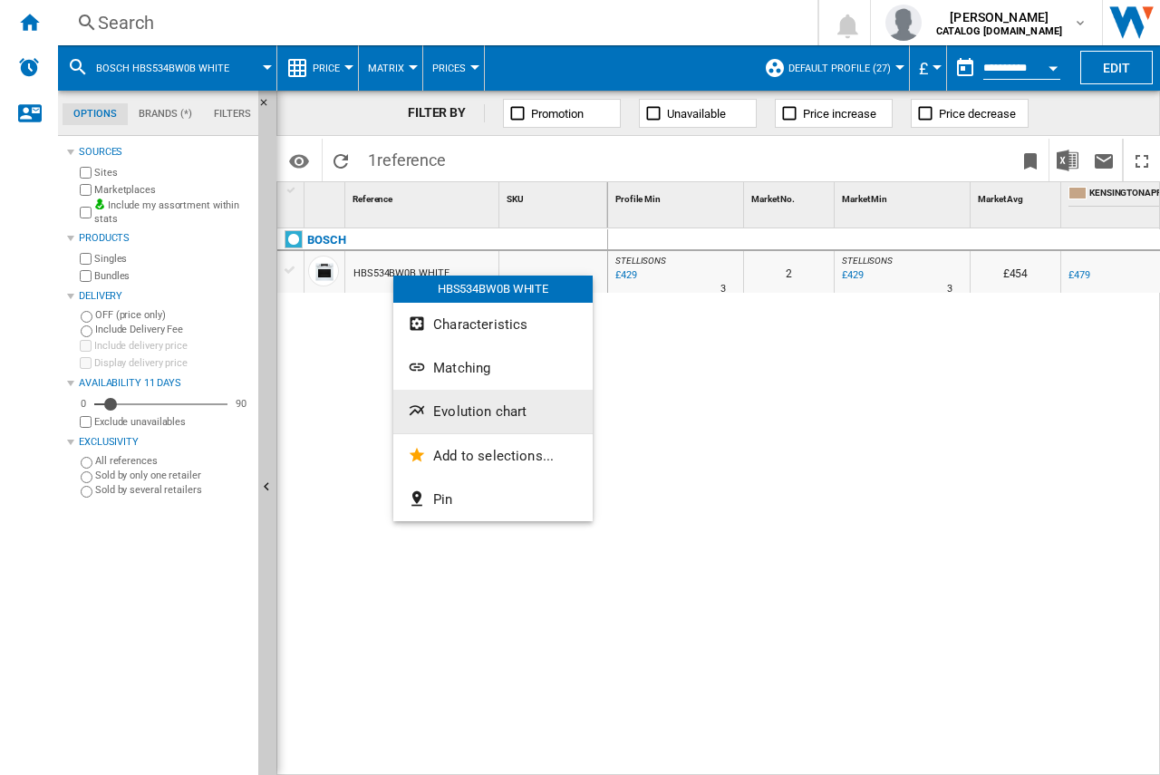
click at [438, 409] on span "Evolution chart" at bounding box center [479, 411] width 93 height 16
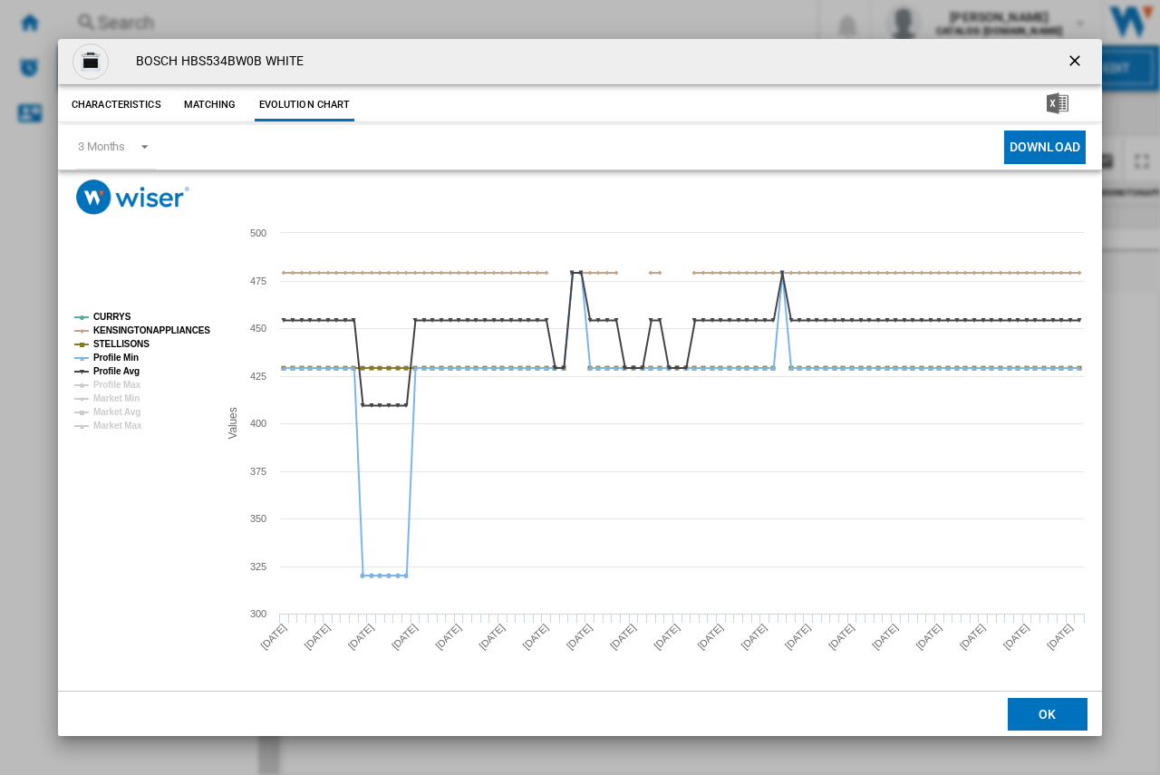
click at [1070, 56] on ng-md-icon "getI18NText('BUTTONS.CLOSE_DIALOG')" at bounding box center [1076, 63] width 22 height 22
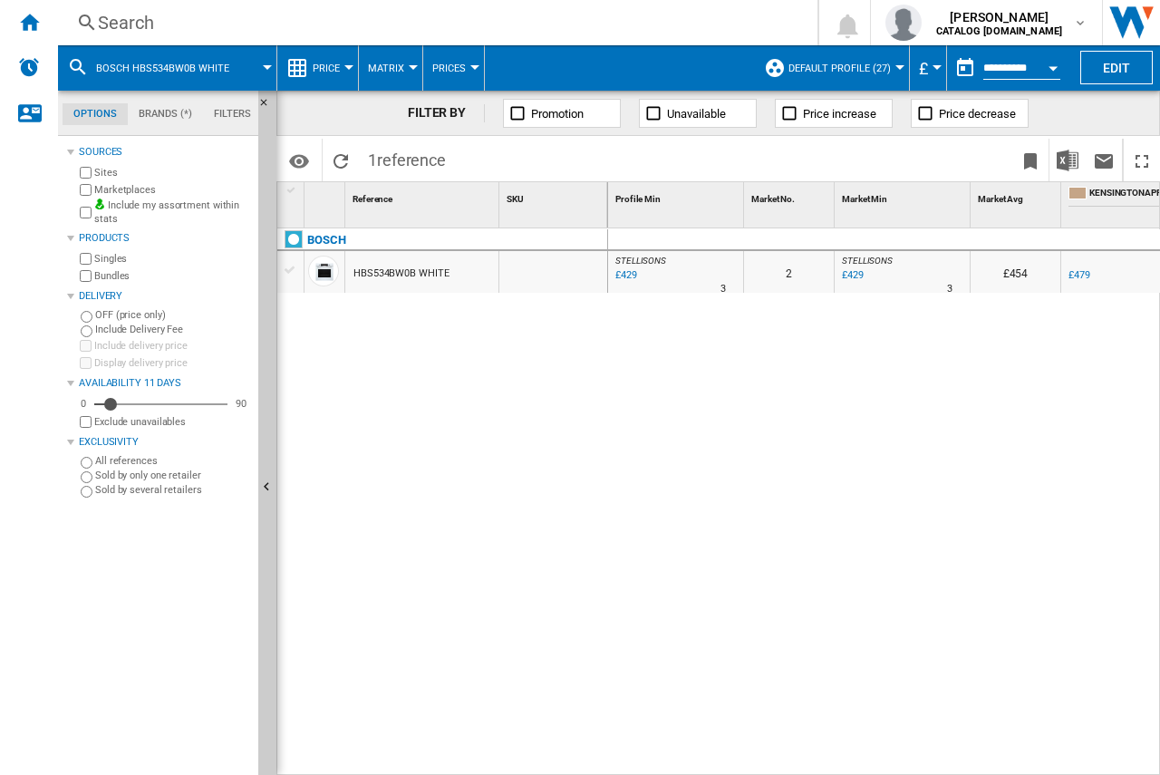
click at [137, 18] on div "Search" at bounding box center [434, 22] width 672 height 25
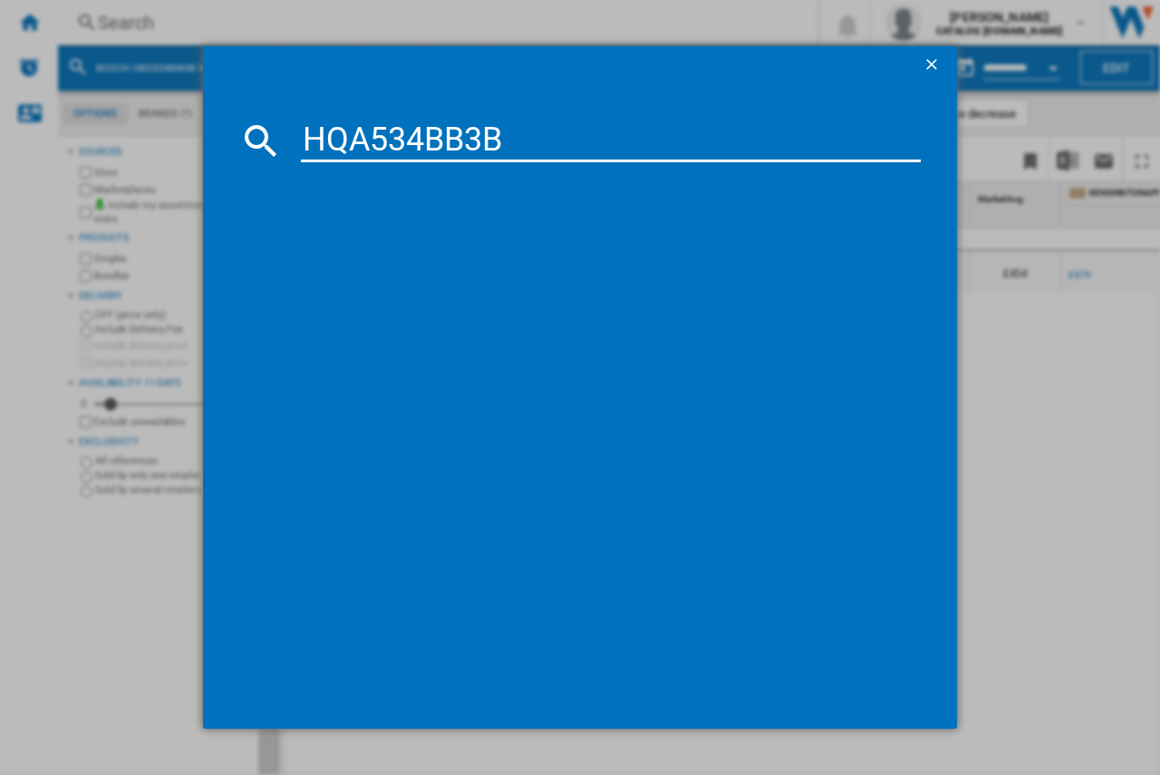
type input "HQA534BB3B"
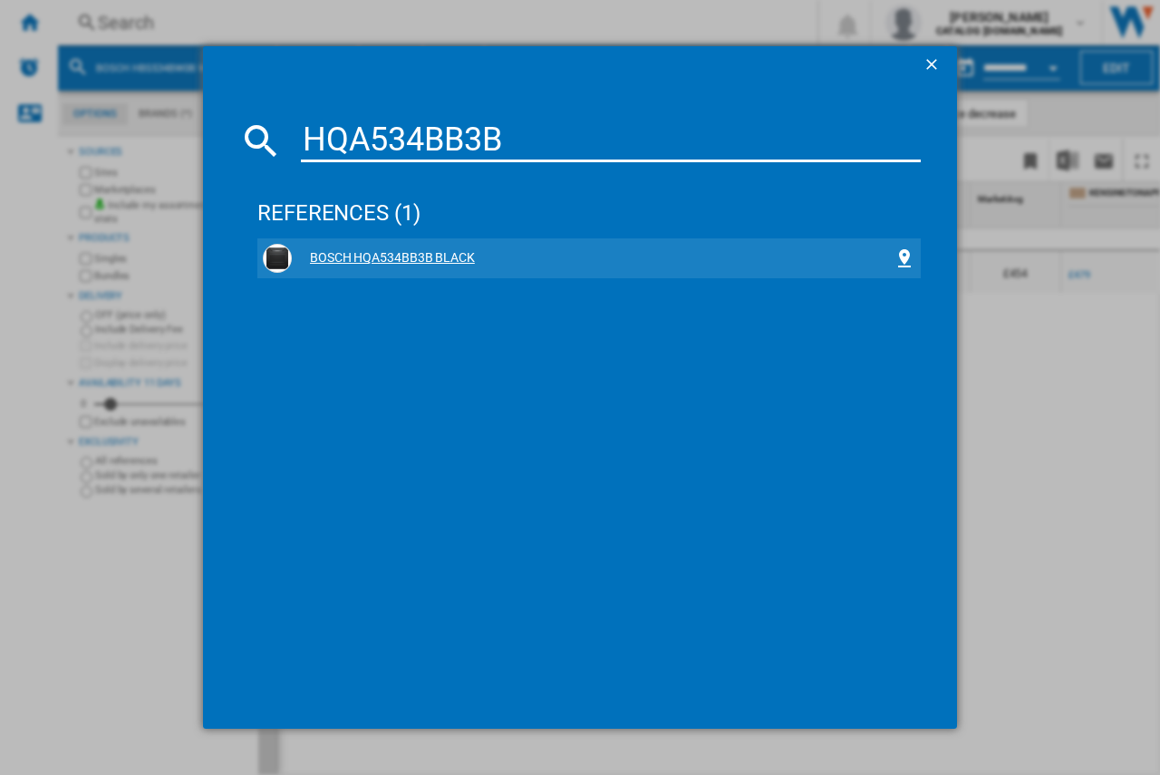
click at [439, 258] on div "BOSCH HQA534BB3B BLACK" at bounding box center [593, 258] width 602 height 18
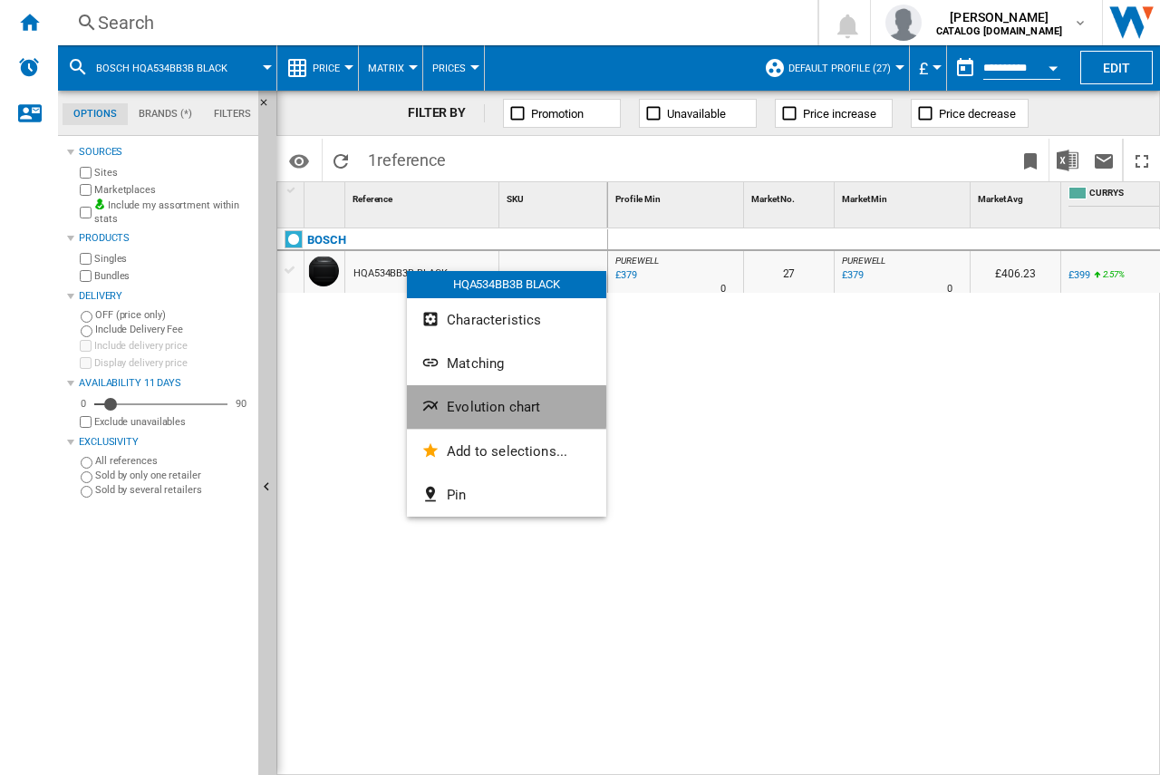
click at [452, 407] on span "Evolution chart" at bounding box center [493, 407] width 93 height 16
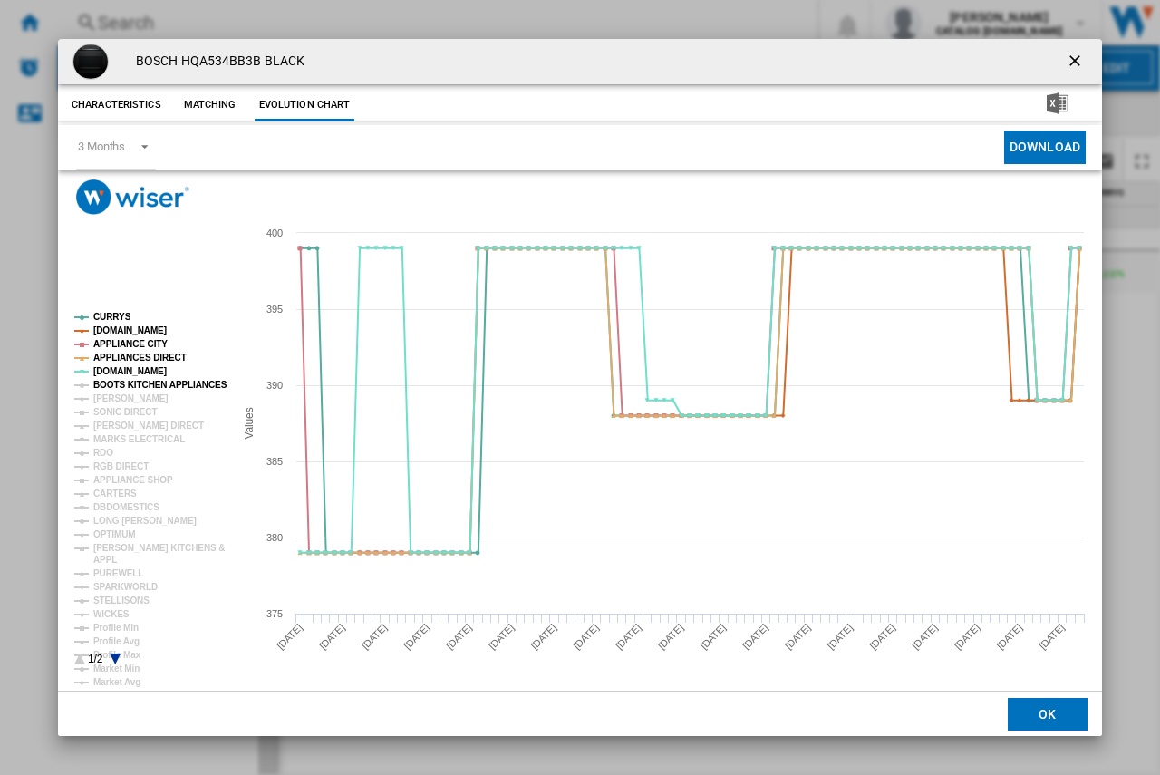
click at [101, 390] on tspan "BOOTS KITCHEN APPLIANCES" at bounding box center [160, 385] width 134 height 10
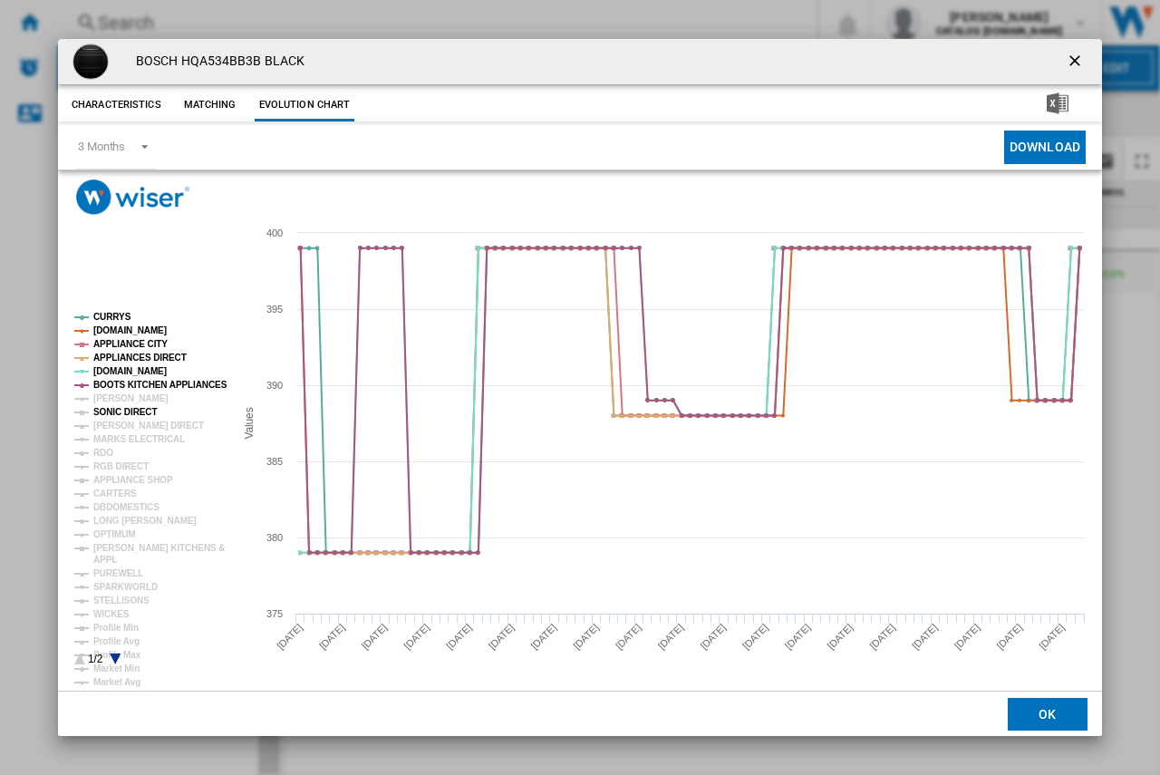
click at [101, 407] on tspan "SONIC DIRECT" at bounding box center [124, 412] width 63 height 10
click at [101, 393] on tspan "[PERSON_NAME]" at bounding box center [130, 398] width 75 height 10
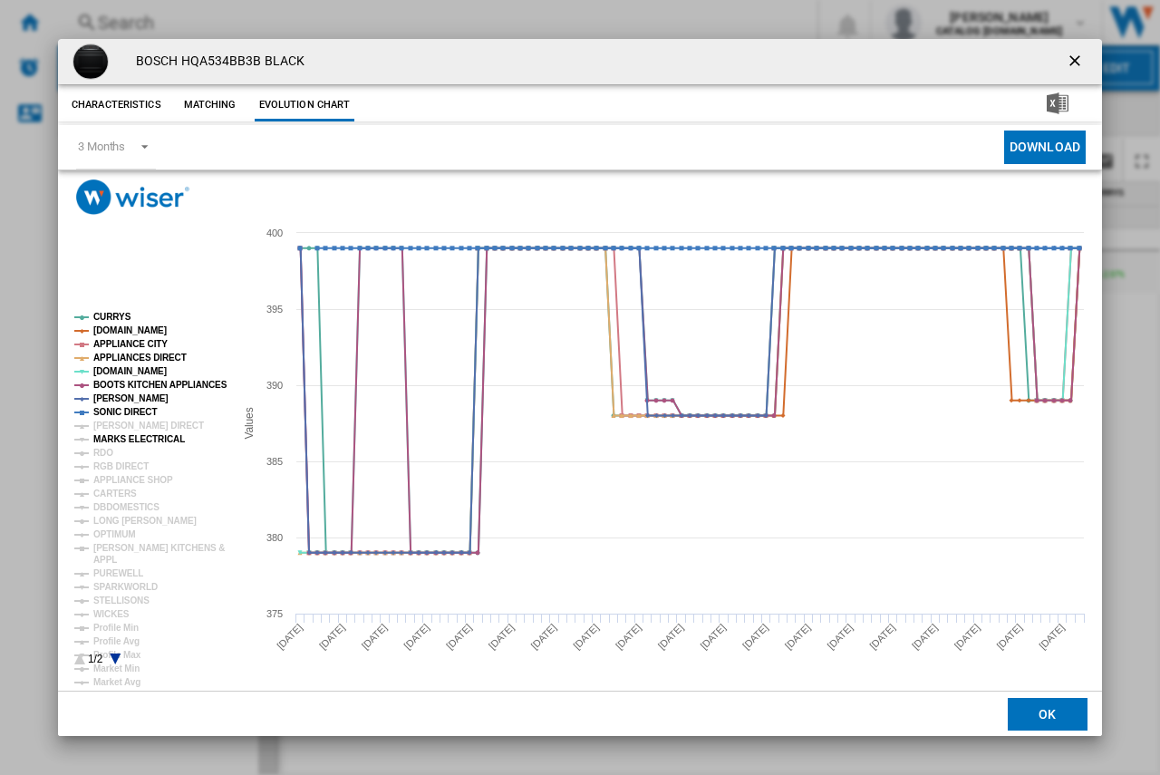
click at [103, 436] on tspan "MARKS ELECTRICAL" at bounding box center [138, 439] width 91 height 10
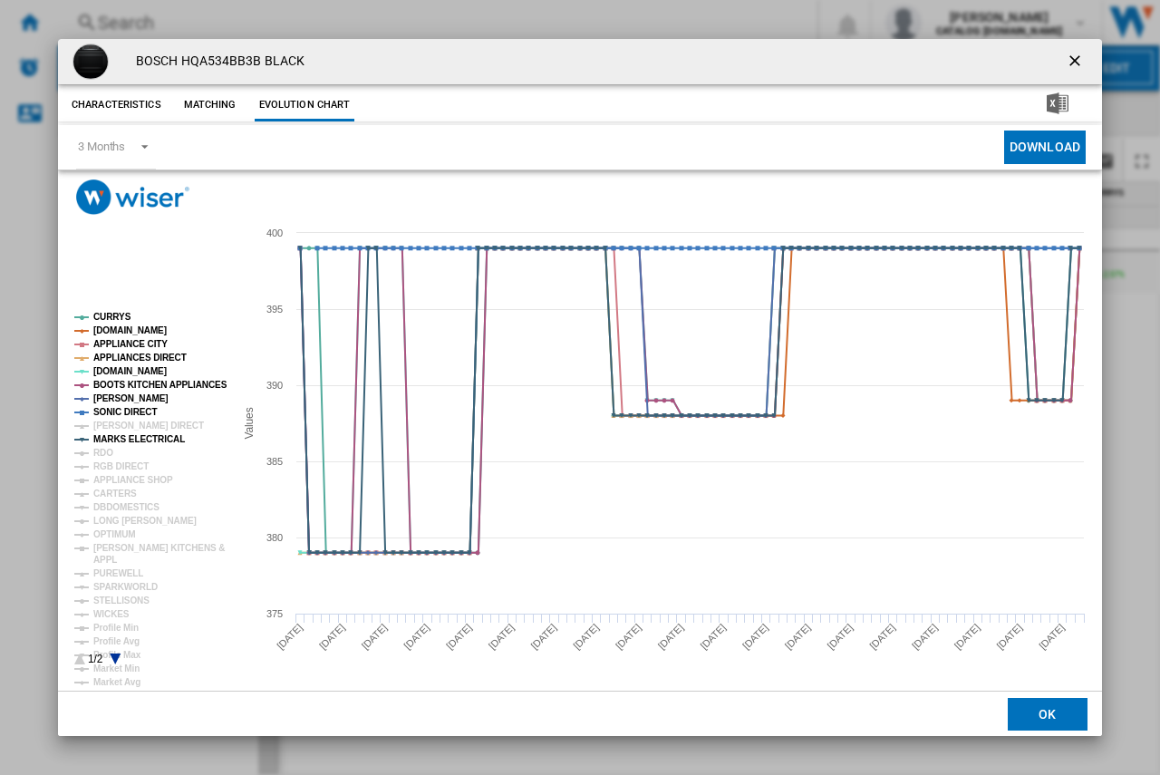
click at [1070, 52] on ng-md-icon "getI18NText('BUTTONS.CLOSE_DIALOG')" at bounding box center [1076, 63] width 22 height 22
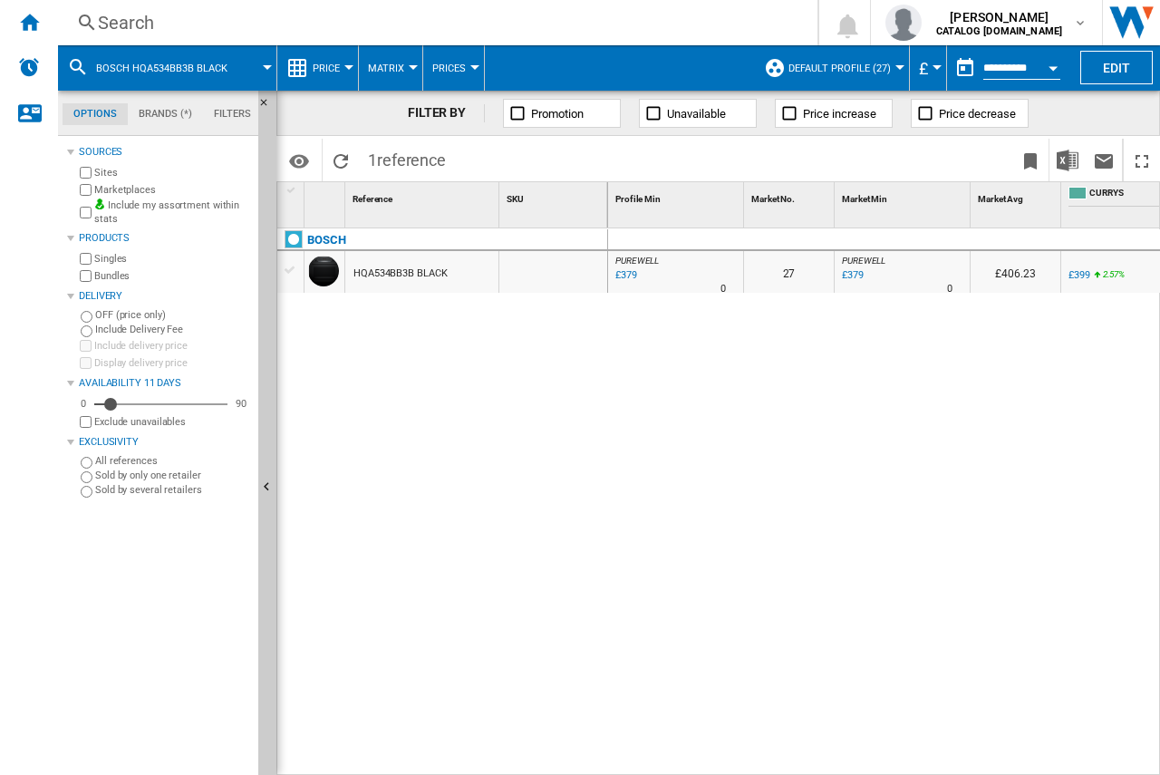
click at [75, 8] on div "Search Search 0 [PERSON_NAME] CATALOG [DOMAIN_NAME] CATALOG [DOMAIN_NAME] My se…" at bounding box center [609, 22] width 1102 height 45
click at [129, 27] on div "Search" at bounding box center [434, 22] width 672 height 25
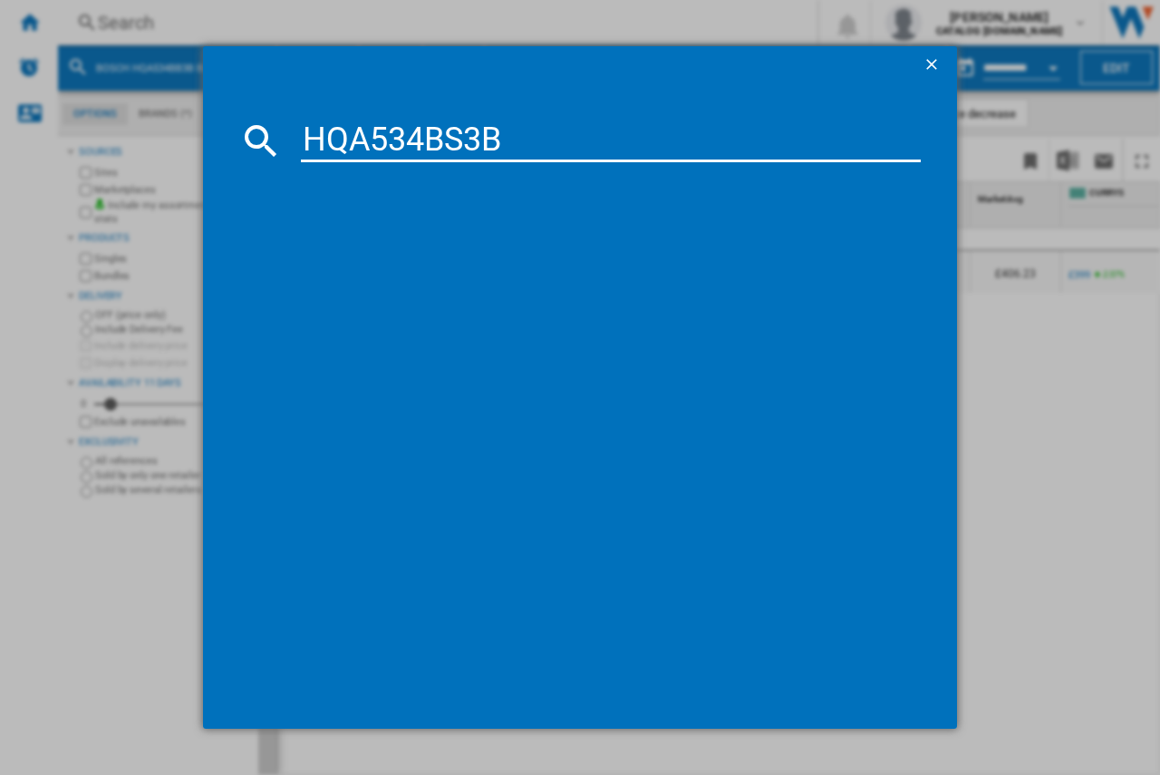
type input "HQA534BS3B"
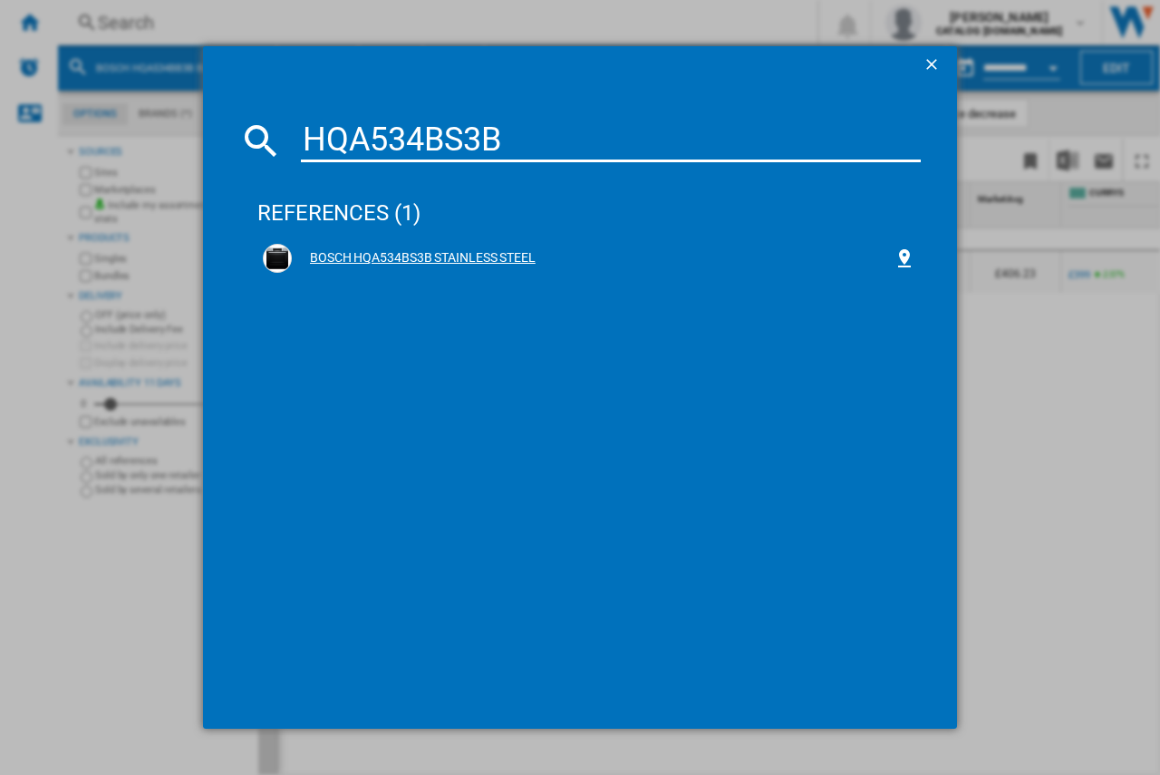
click at [336, 255] on div "BOSCH HQA534BS3B STAINLESS STEEL" at bounding box center [593, 258] width 602 height 18
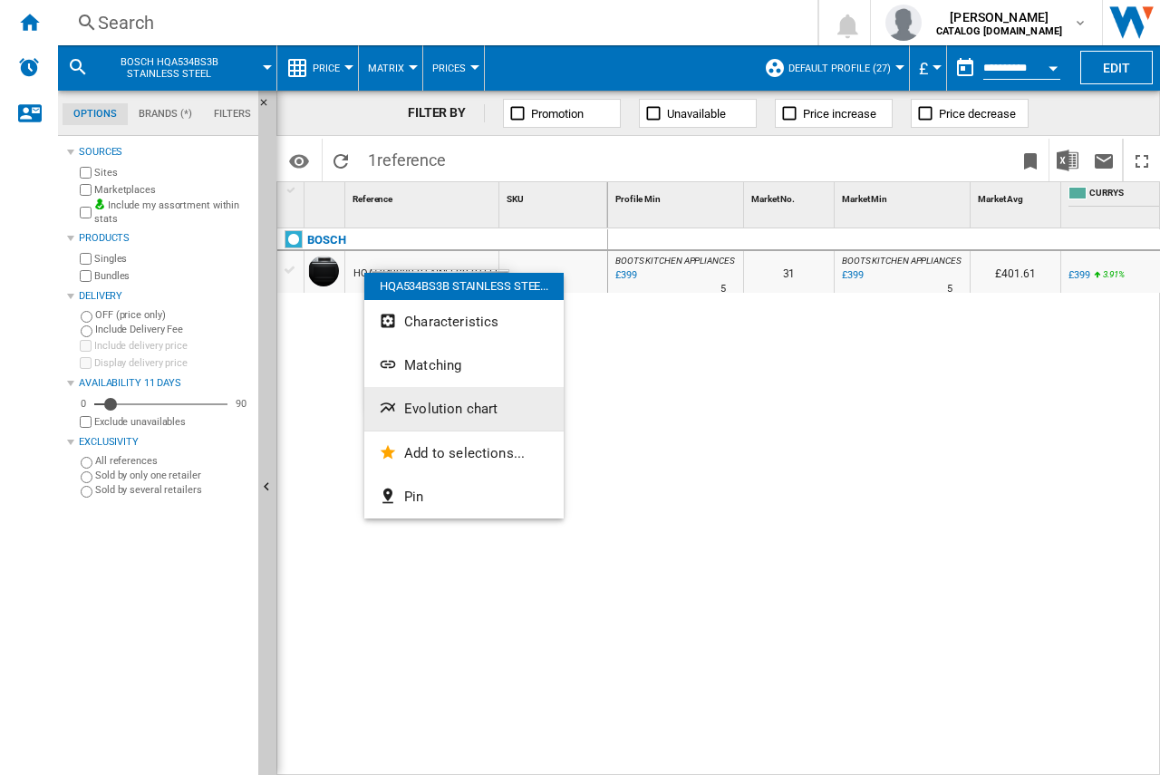
click at [424, 418] on button "Evolution chart" at bounding box center [463, 408] width 199 height 43
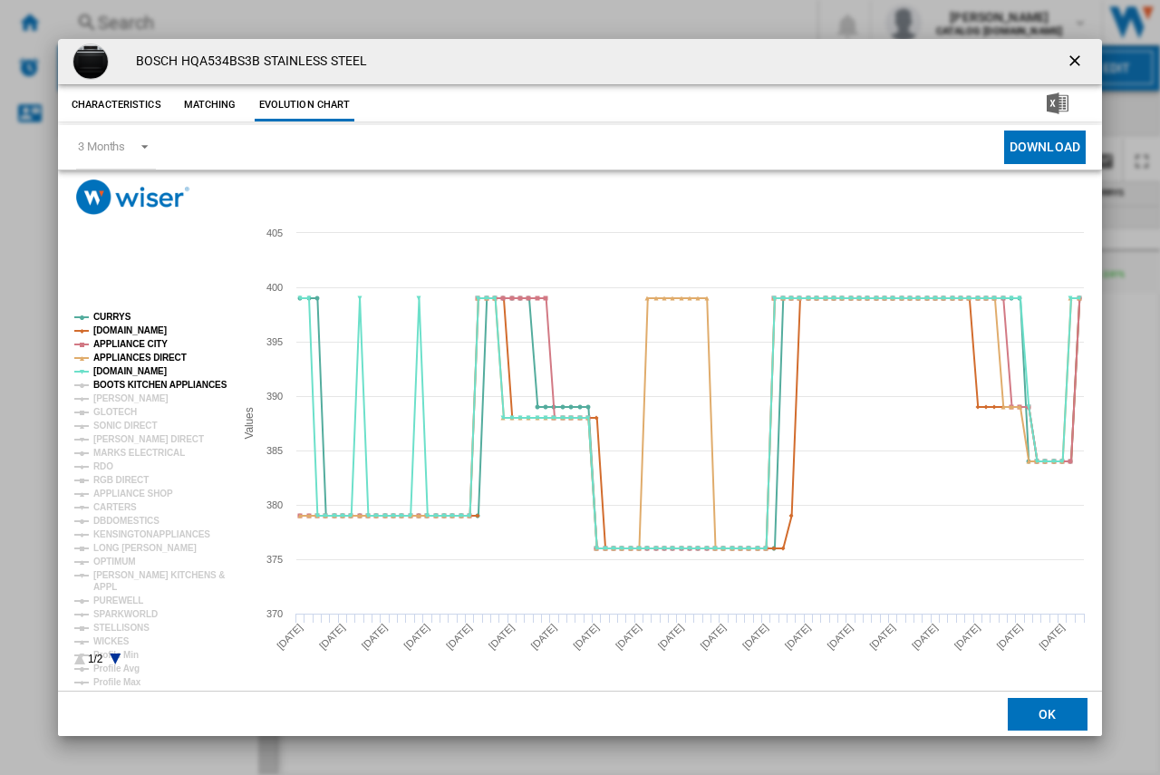
click at [102, 382] on tspan "BOOTS KITCHEN APPLIANCES" at bounding box center [160, 385] width 134 height 10
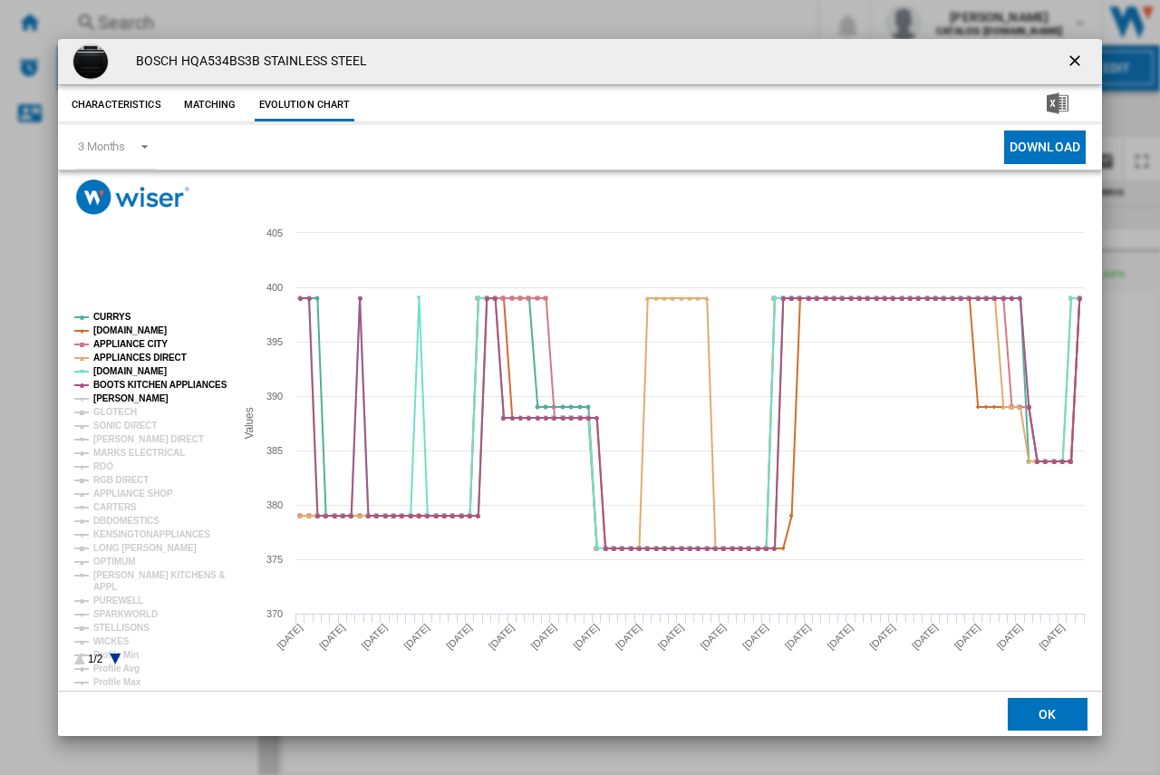
click at [110, 394] on tspan "[PERSON_NAME]" at bounding box center [130, 398] width 75 height 10
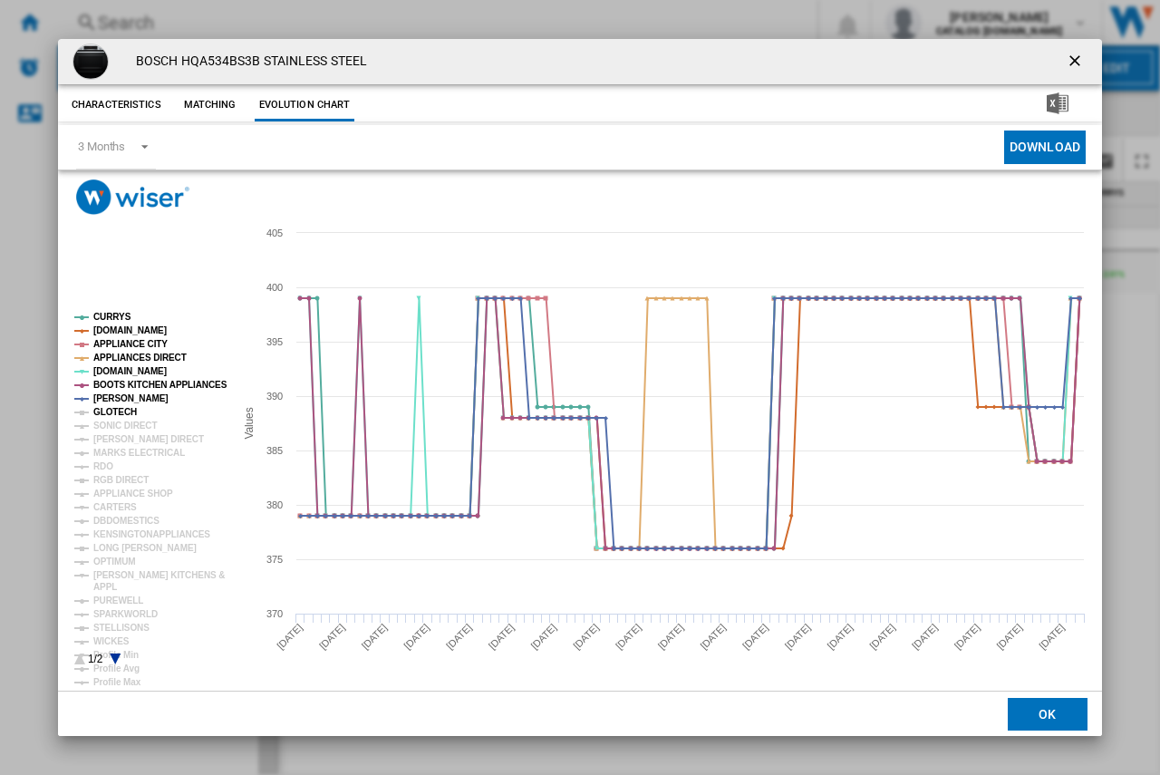
click at [109, 411] on tspan "GLOTECH" at bounding box center [114, 412] width 43 height 10
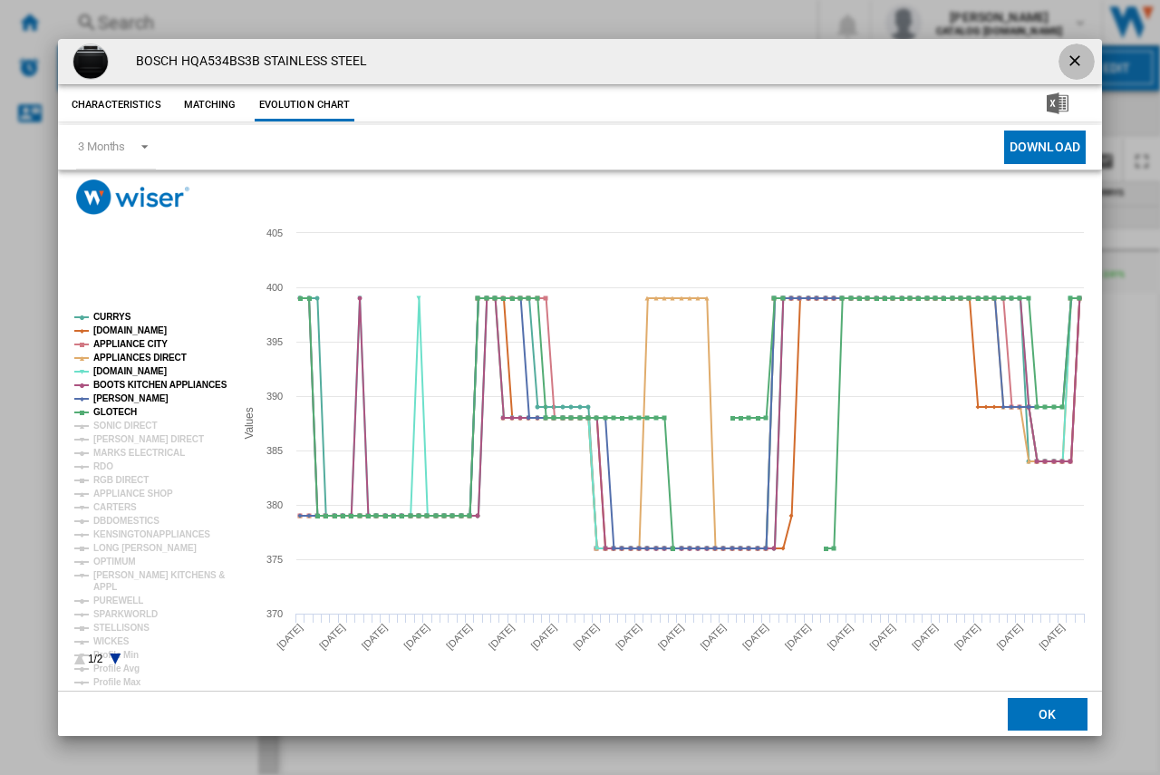
click at [1073, 63] on ng-md-icon "getI18NText('BUTTONS.CLOSE_DIALOG')" at bounding box center [1076, 63] width 22 height 22
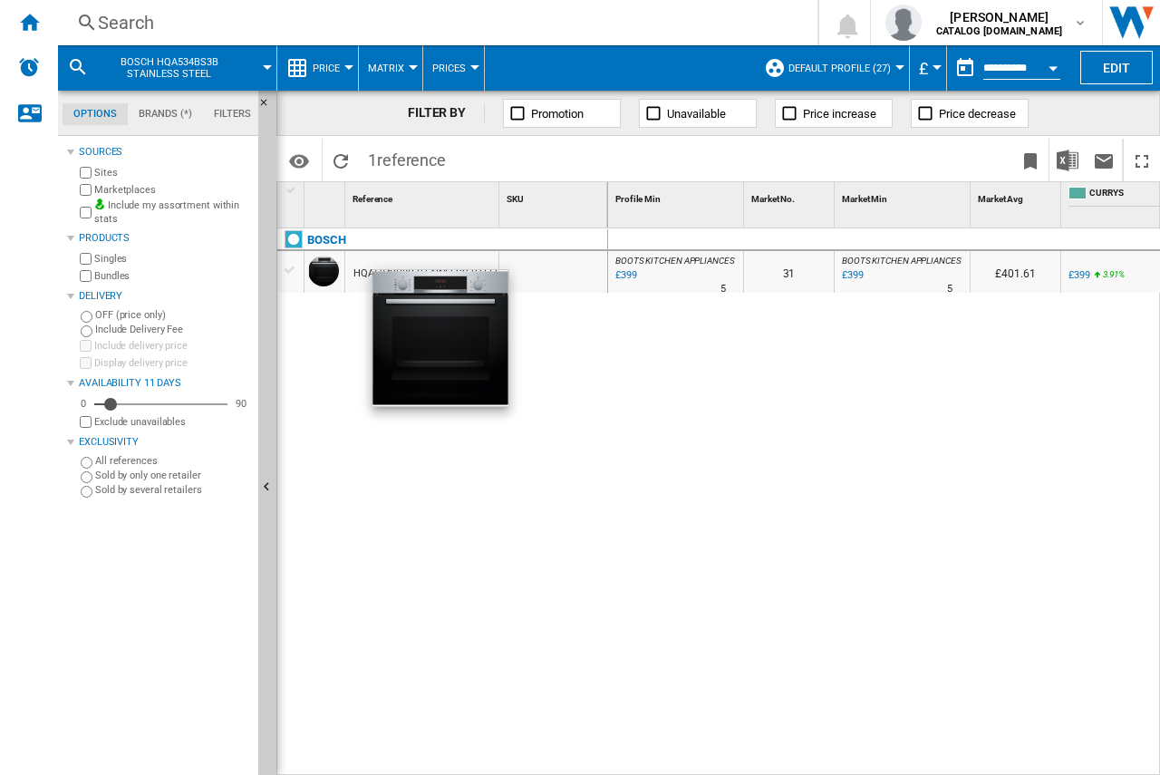
click at [130, 19] on div "Search" at bounding box center [434, 22] width 672 height 25
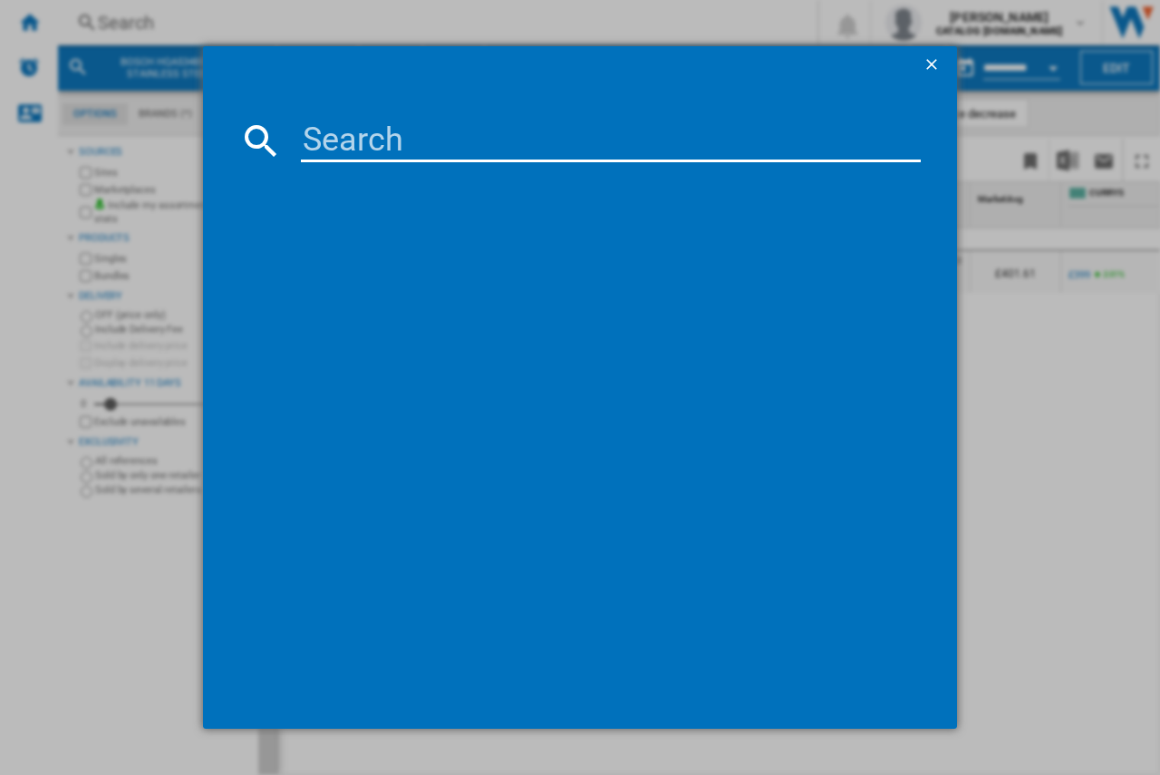
paste input "HQA534BW3B"
type input "HQA534BW3B"
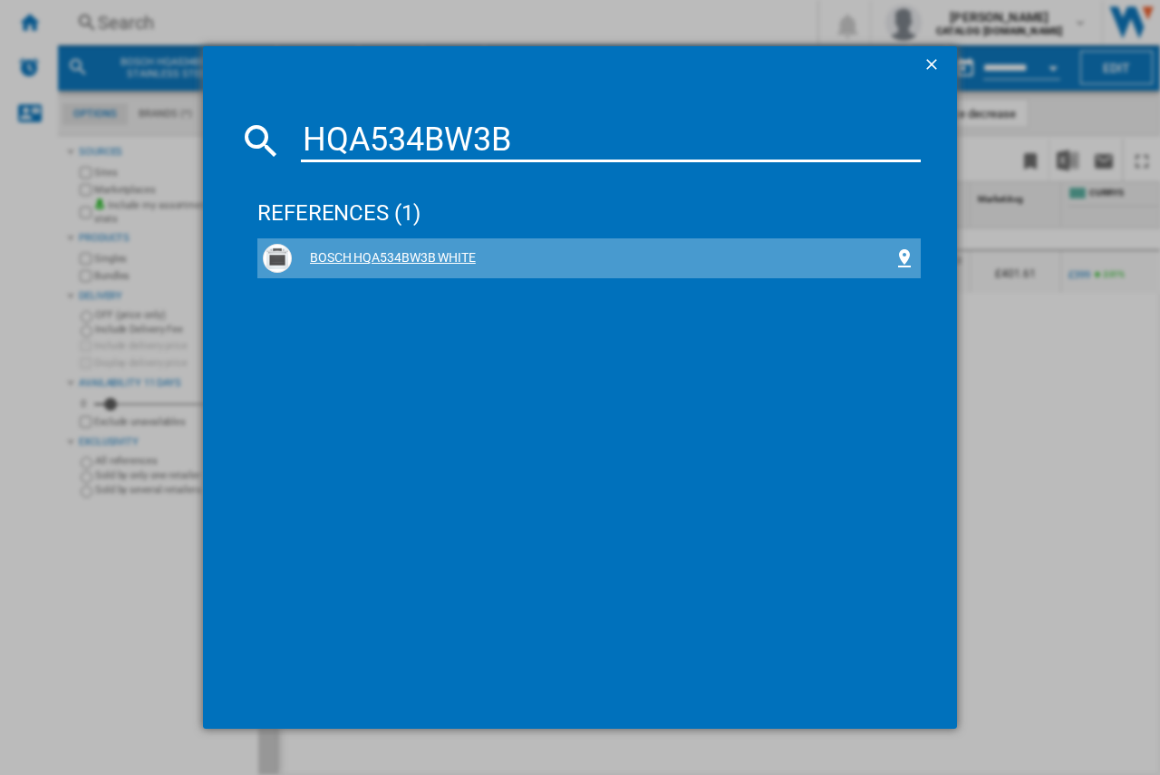
click at [385, 249] on div "BOSCH HQA534BW3B WHITE" at bounding box center [593, 258] width 602 height 18
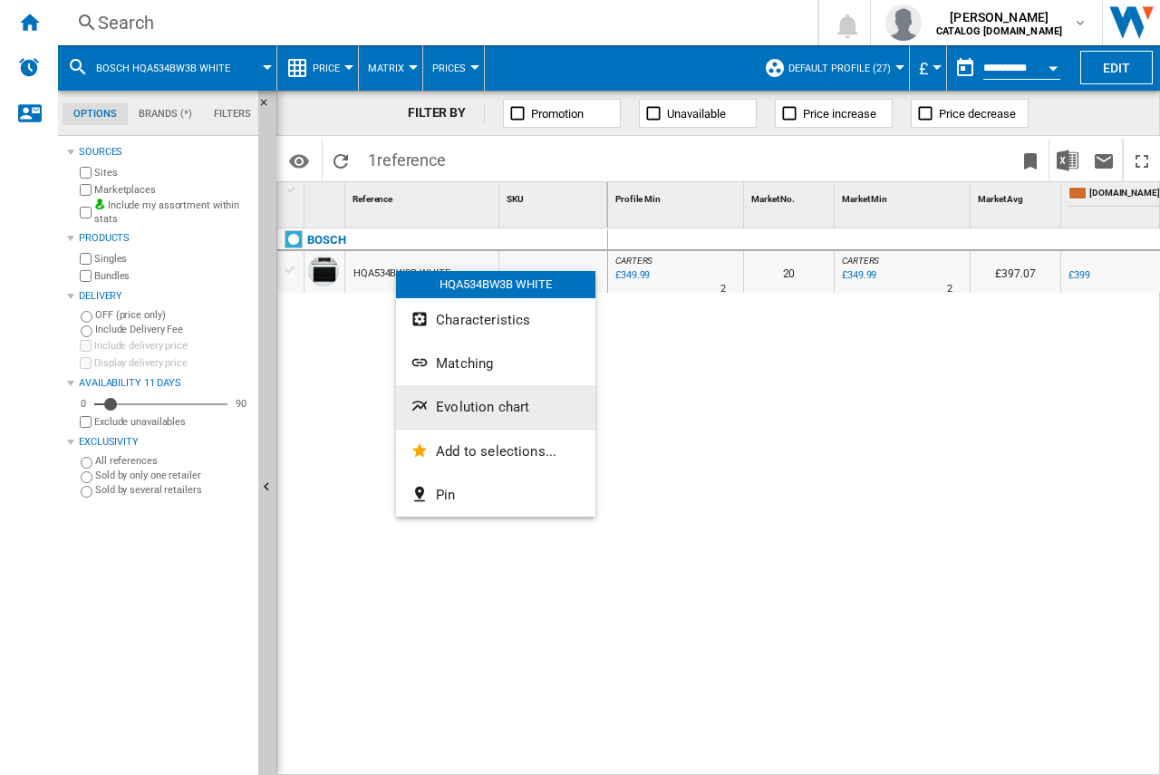
click at [434, 415] on button "Evolution chart" at bounding box center [495, 406] width 199 height 43
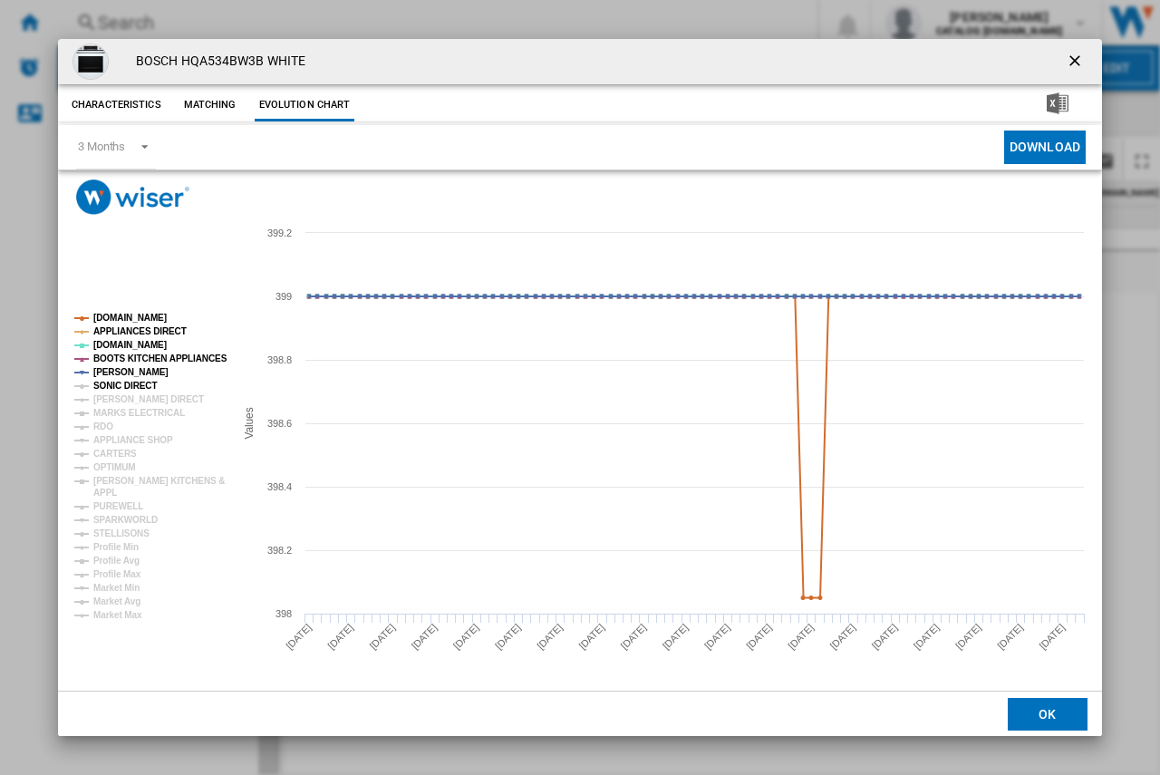
click at [102, 380] on tspan "SONIC DIRECT" at bounding box center [124, 385] width 63 height 10
click at [110, 394] on tspan "[PERSON_NAME] DIRECT" at bounding box center [148, 399] width 111 height 10
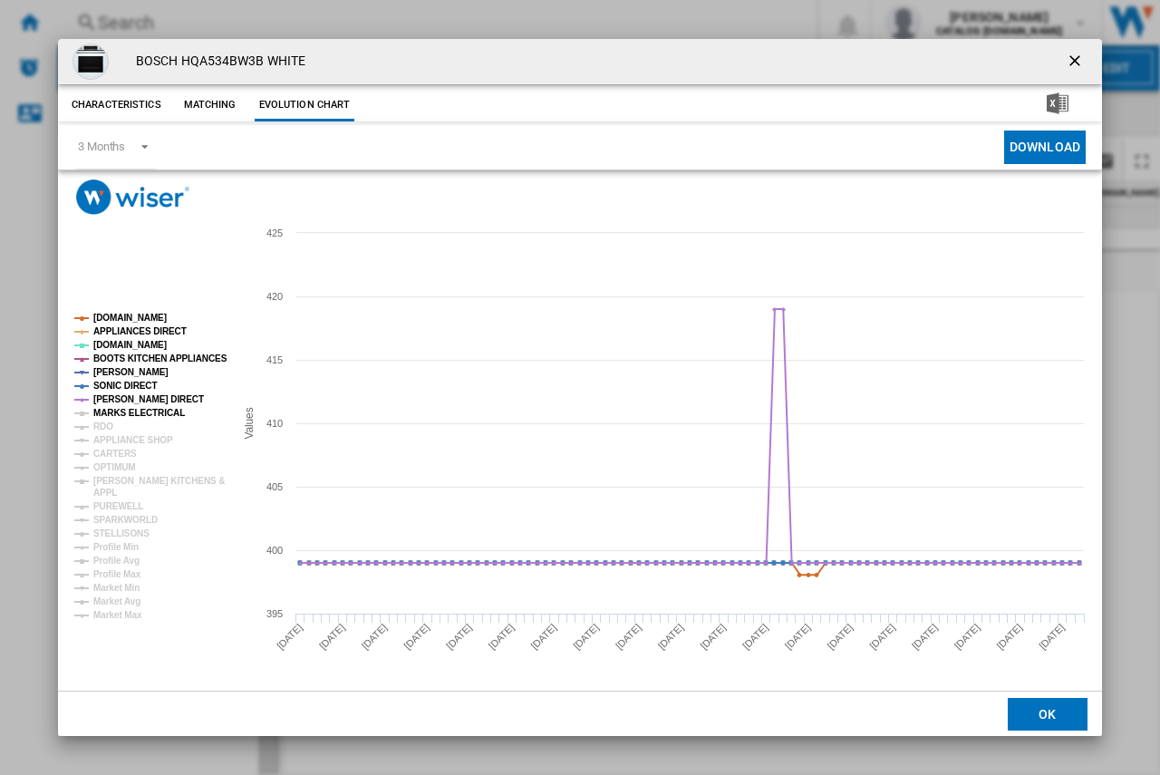
click at [109, 408] on tspan "MARKS ELECTRICAL" at bounding box center [138, 413] width 91 height 10
click at [110, 421] on tspan "RDO" at bounding box center [103, 426] width 20 height 10
click at [113, 440] on tspan "APPLIANCE SHOP" at bounding box center [133, 440] width 80 height 10
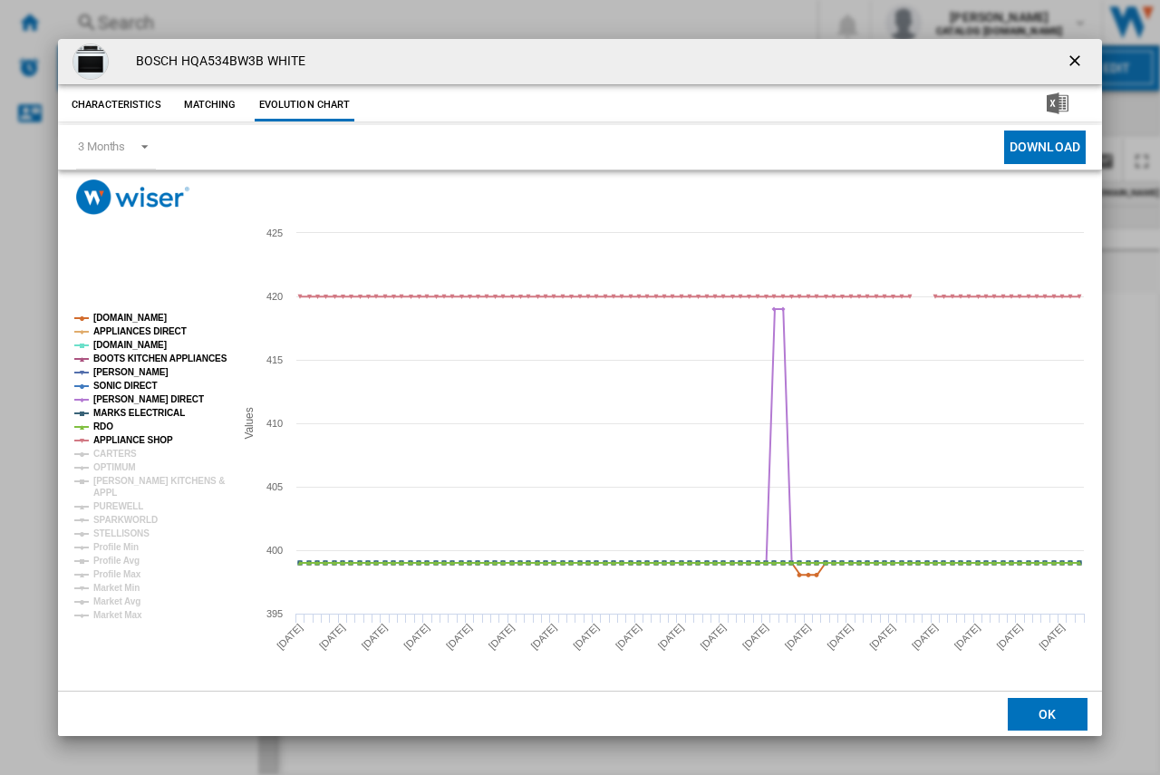
drag, startPoint x: 1076, startPoint y: 60, endPoint x: 1008, endPoint y: 82, distance: 71.3
click at [1076, 60] on ng-md-icon "getI18NText('BUTTONS.CLOSE_DIALOG')" at bounding box center [1076, 63] width 22 height 22
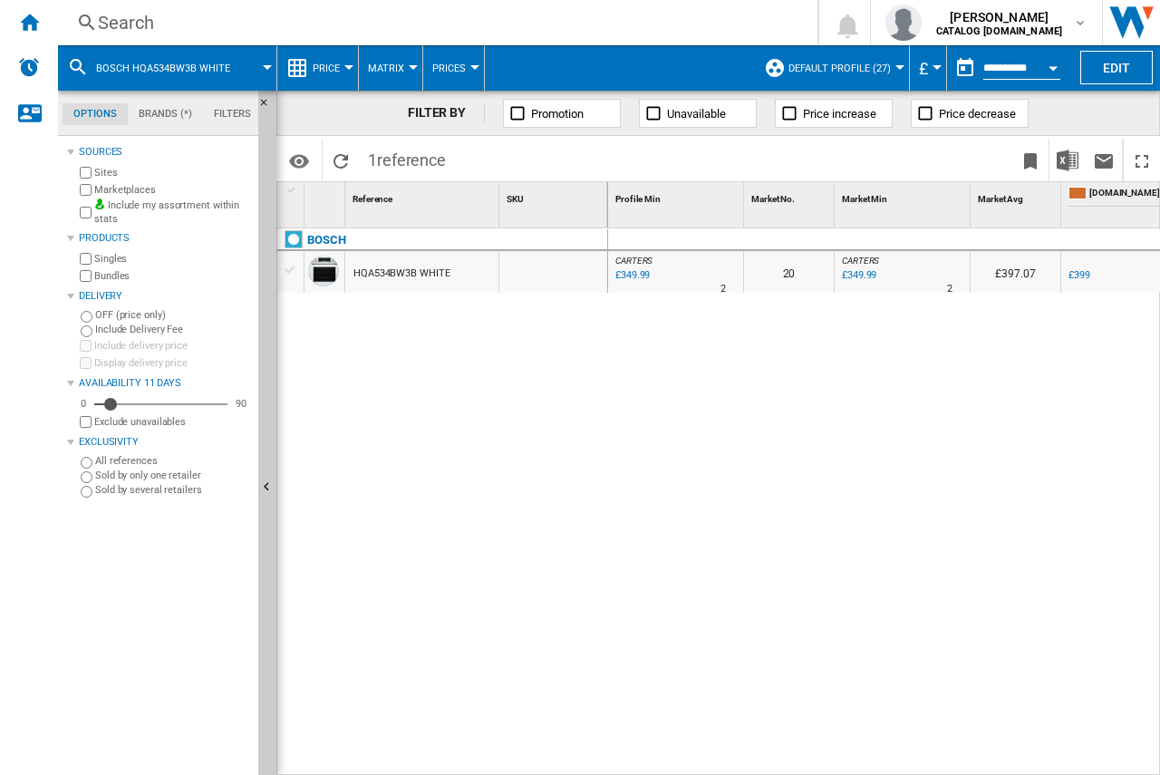
click at [105, 21] on div "Search" at bounding box center [434, 22] width 672 height 25
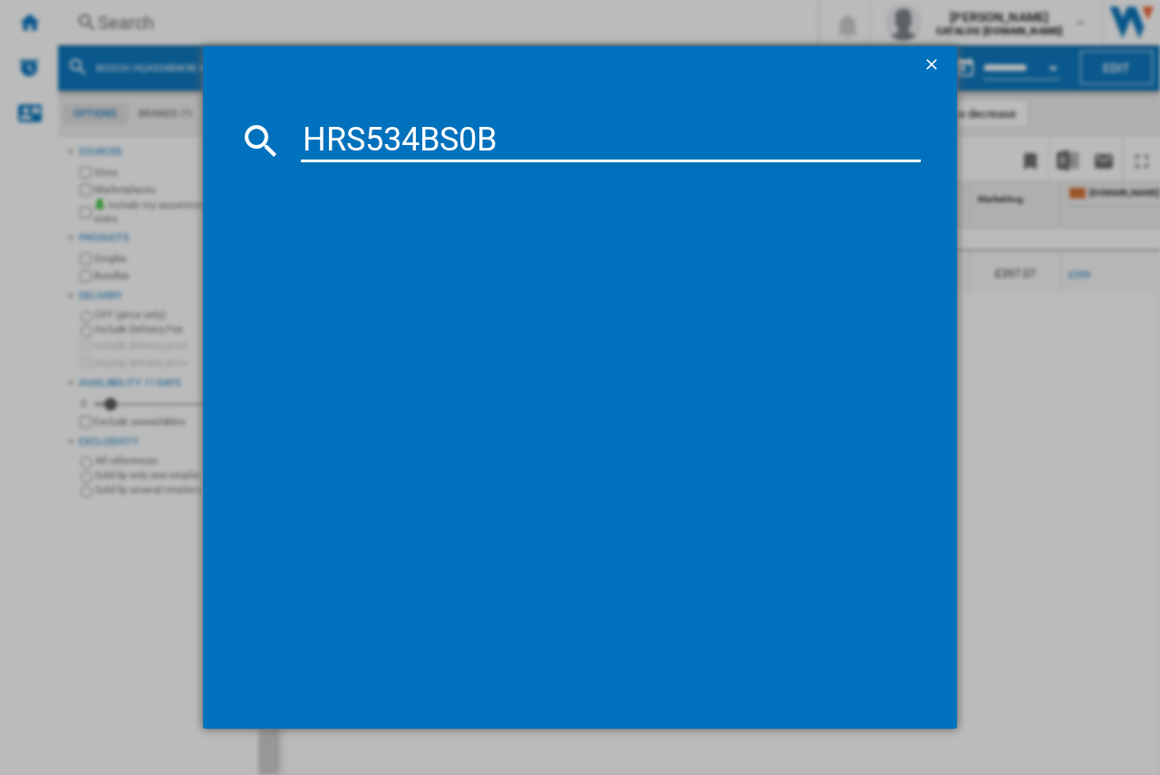
type input "HRS534BS0B"
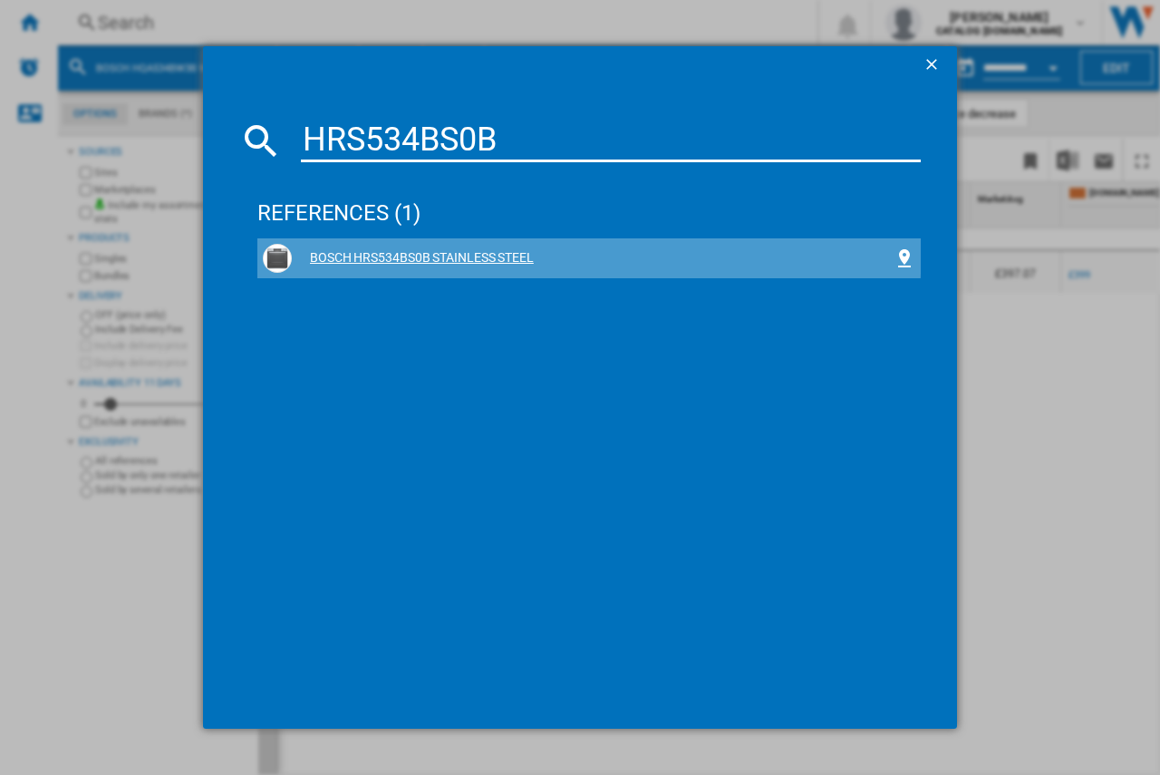
click at [341, 253] on div "BOSCH HRS534BS0B STAINLESS STEEL" at bounding box center [593, 258] width 602 height 18
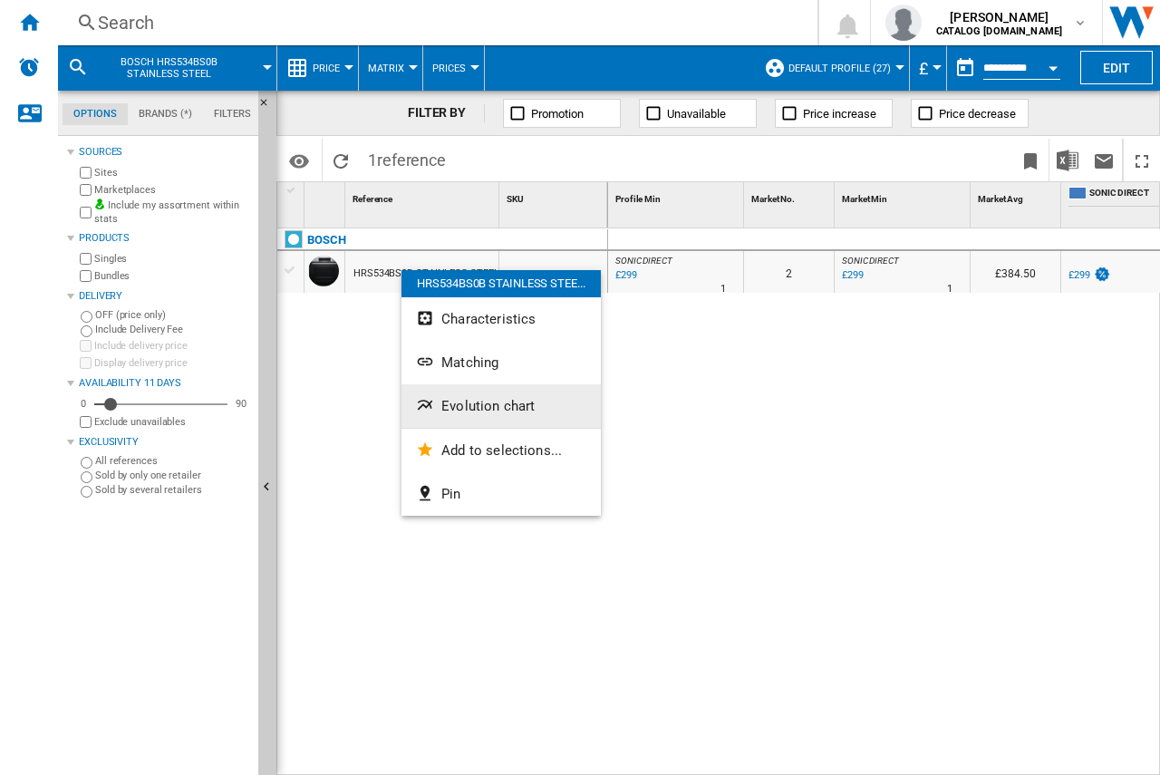
click at [456, 405] on span "Evolution chart" at bounding box center [487, 406] width 93 height 16
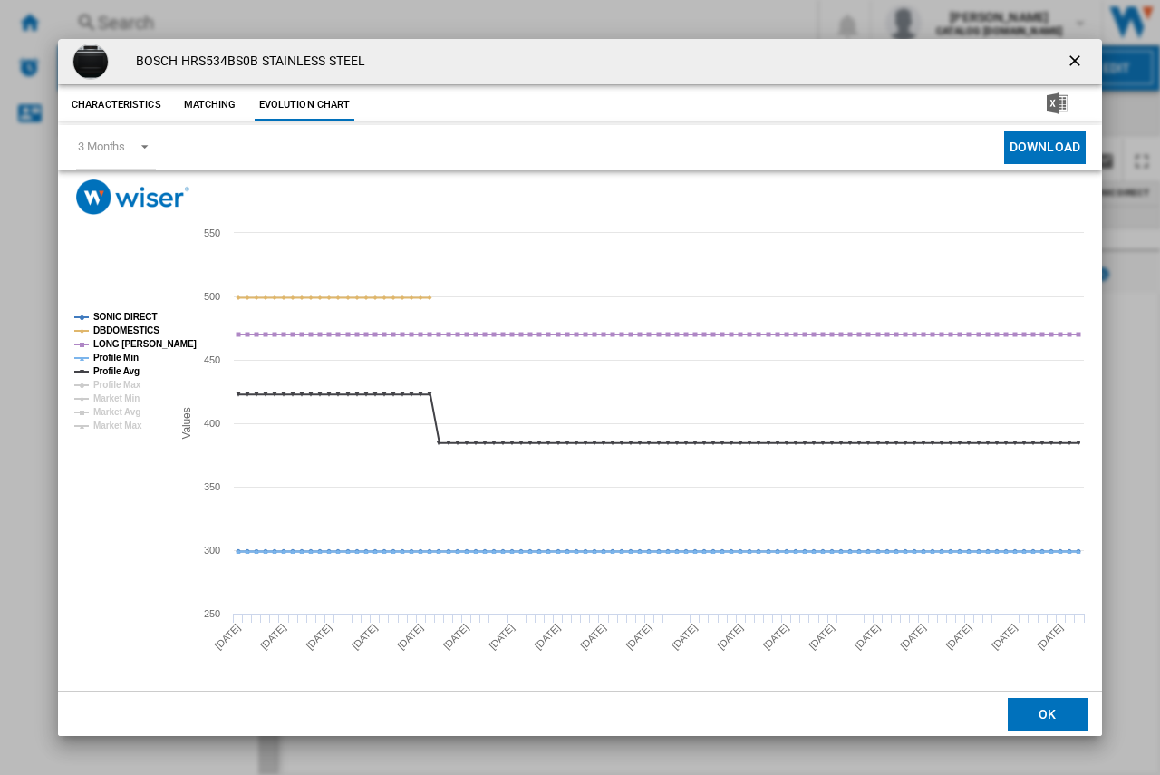
click at [1076, 53] on ng-md-icon "getI18NText('BUTTONS.CLOSE_DIALOG')" at bounding box center [1076, 63] width 22 height 22
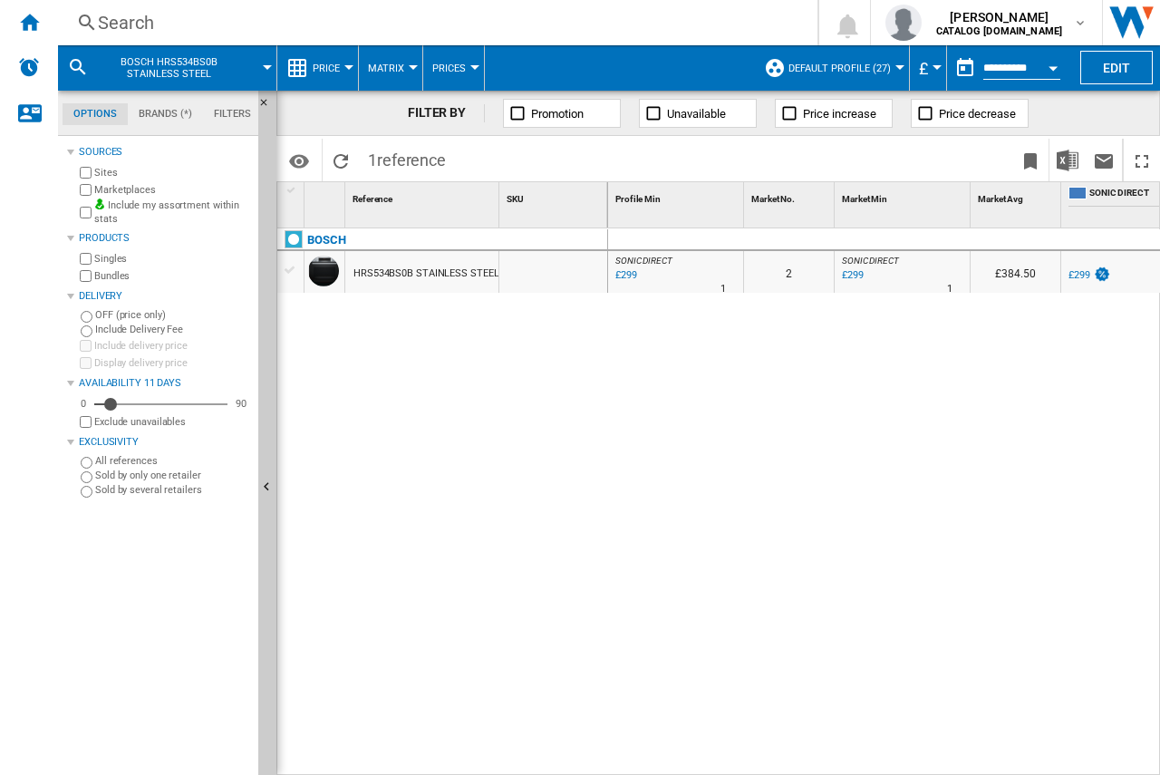
click at [144, 22] on div "Search" at bounding box center [434, 22] width 672 height 25
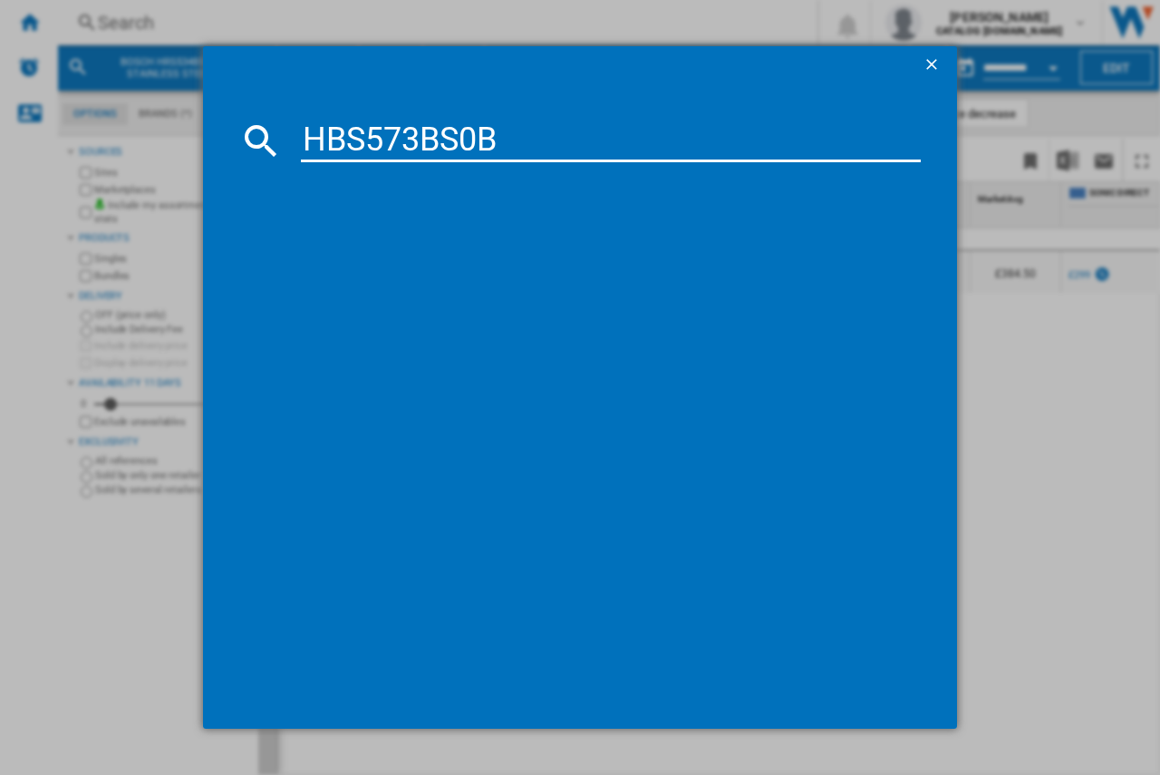
type input "HBS573BS0B"
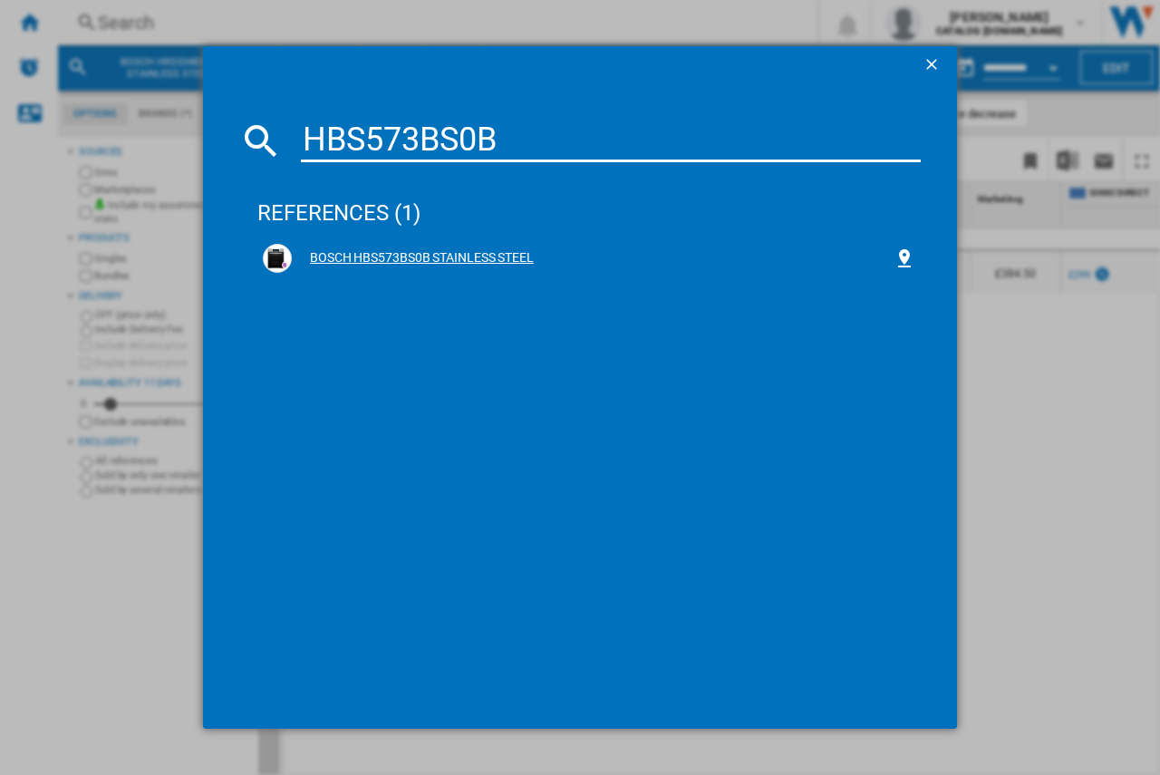
click at [357, 253] on div "BOSCH HBS573BS0B STAINLESS STEEL" at bounding box center [593, 258] width 602 height 18
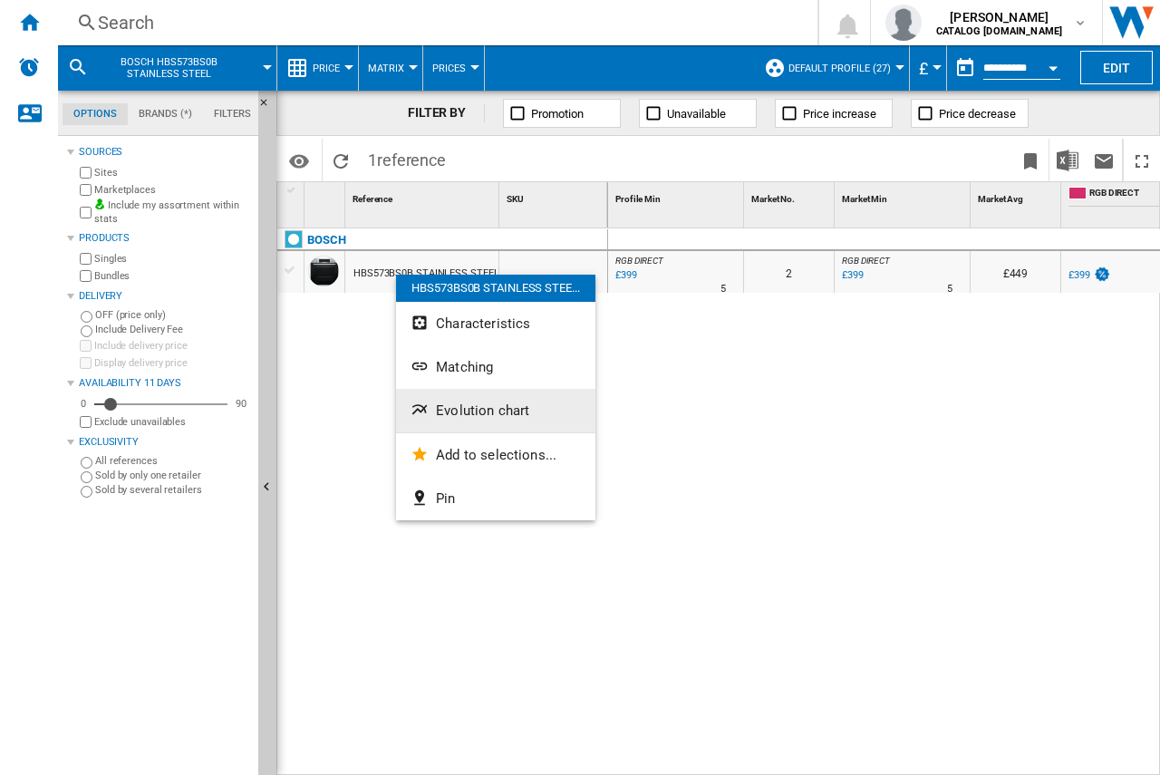
click at [457, 419] on button "Evolution chart" at bounding box center [495, 410] width 199 height 43
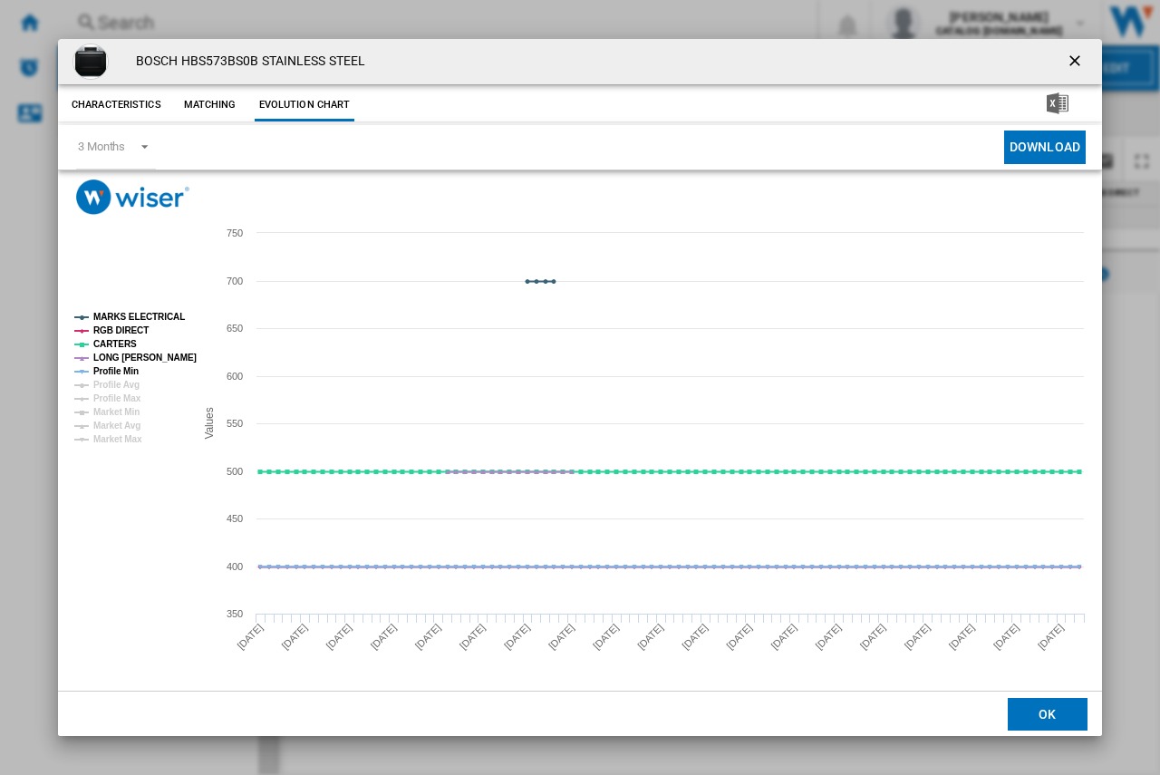
drag, startPoint x: 1068, startPoint y: 59, endPoint x: 1050, endPoint y: 68, distance: 20.3
click at [1068, 59] on ng-md-icon "getI18NText('BUTTONS.CLOSE_DIALOG')" at bounding box center [1076, 63] width 22 height 22
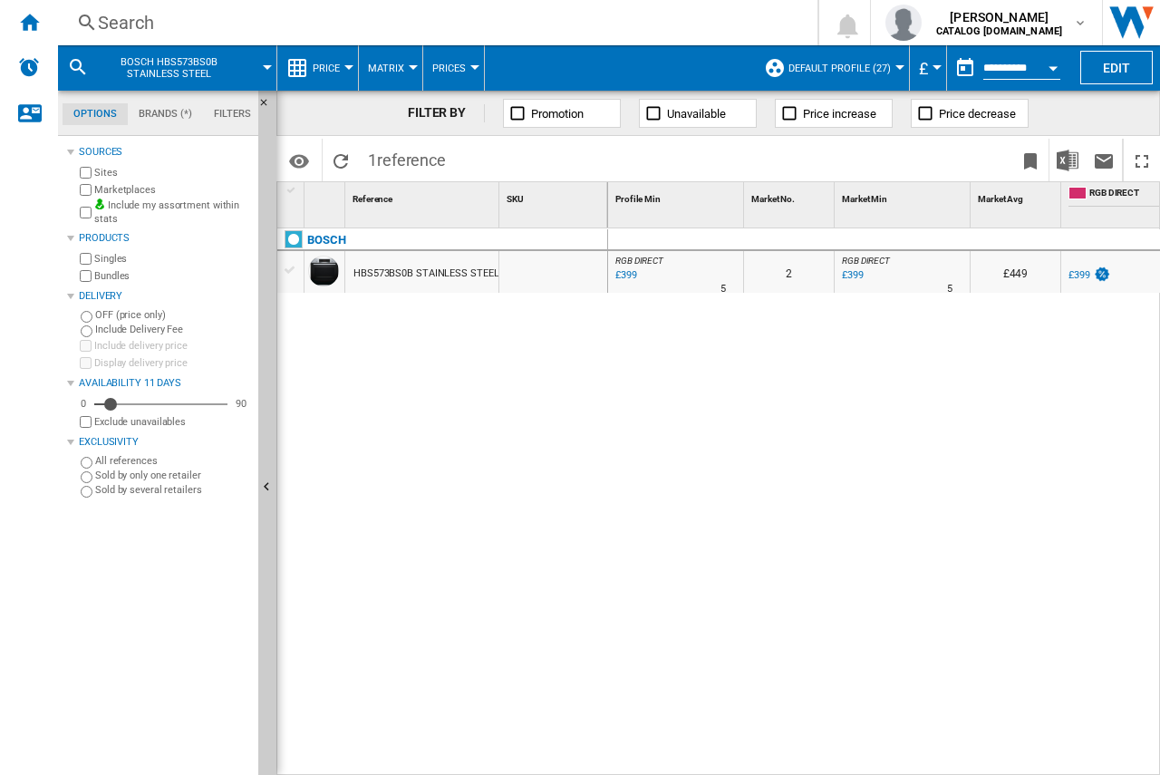
click at [94, 29] on ng-md-icon at bounding box center [87, 23] width 22 height 23
click at [102, 13] on div "Search" at bounding box center [434, 22] width 672 height 25
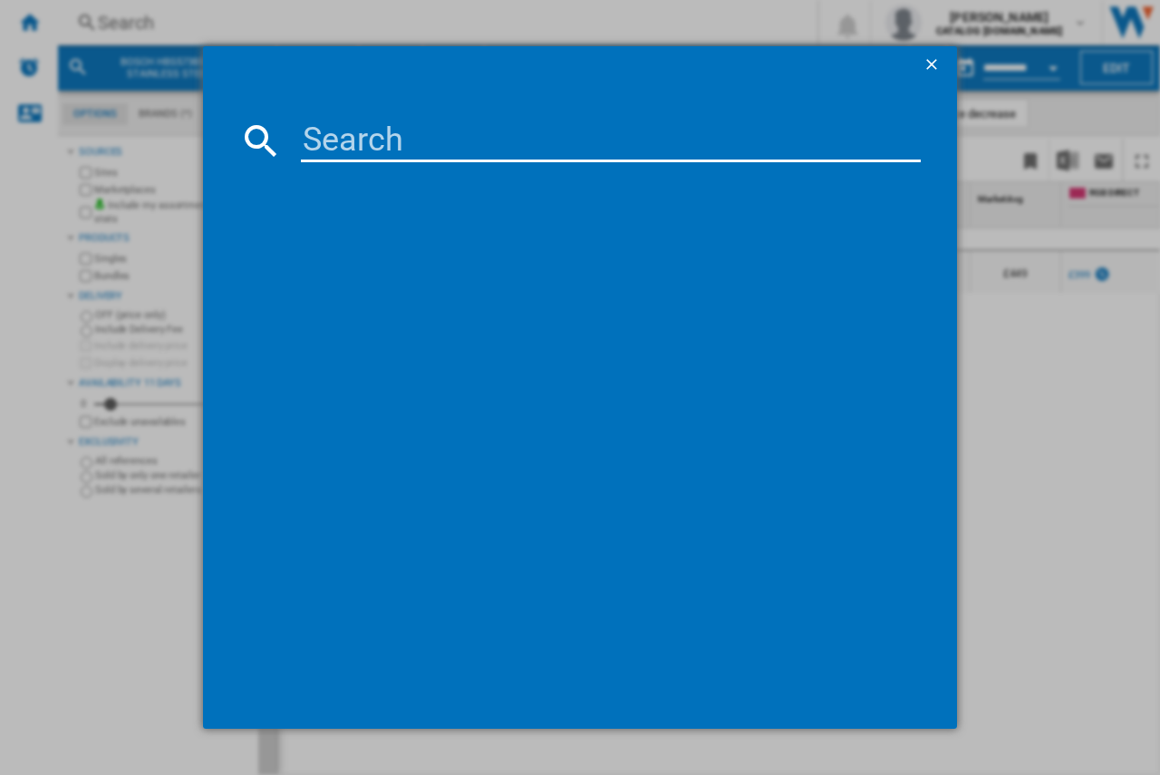
click at [319, 141] on input at bounding box center [611, 140] width 620 height 43
type input "HBS573BB0B"
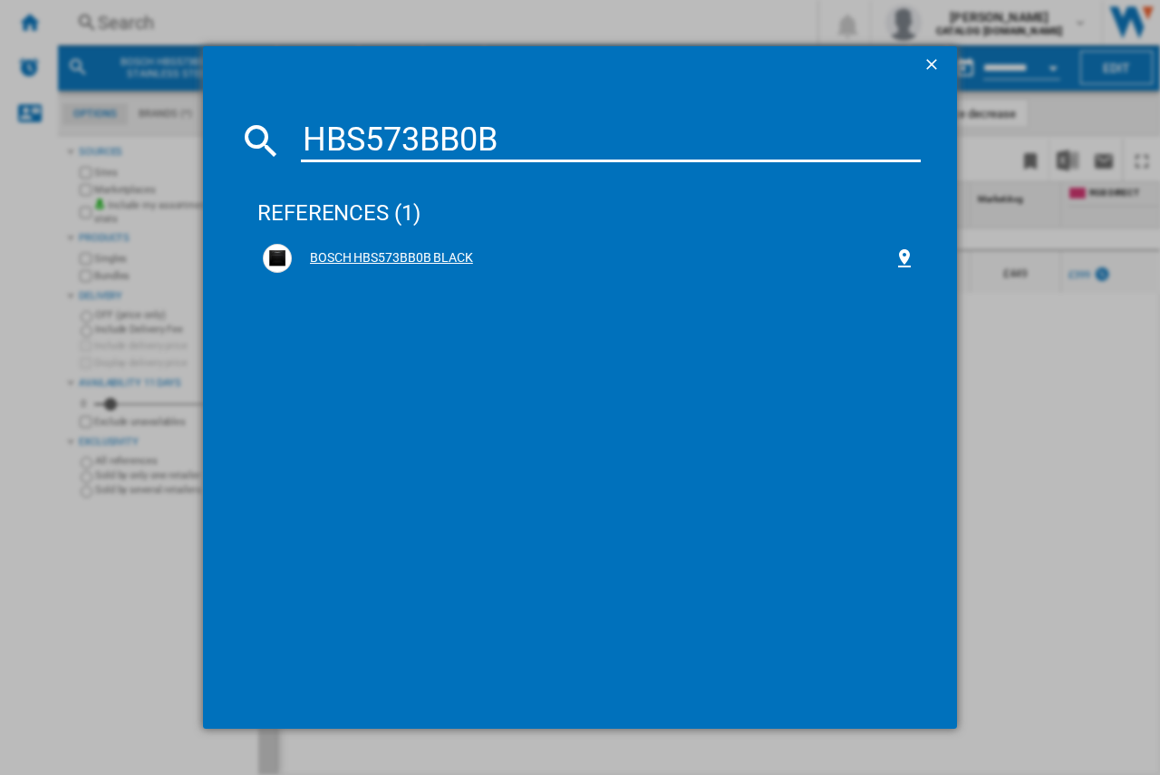
click at [348, 251] on div "BOSCH HBS573BB0B BLACK" at bounding box center [593, 258] width 602 height 18
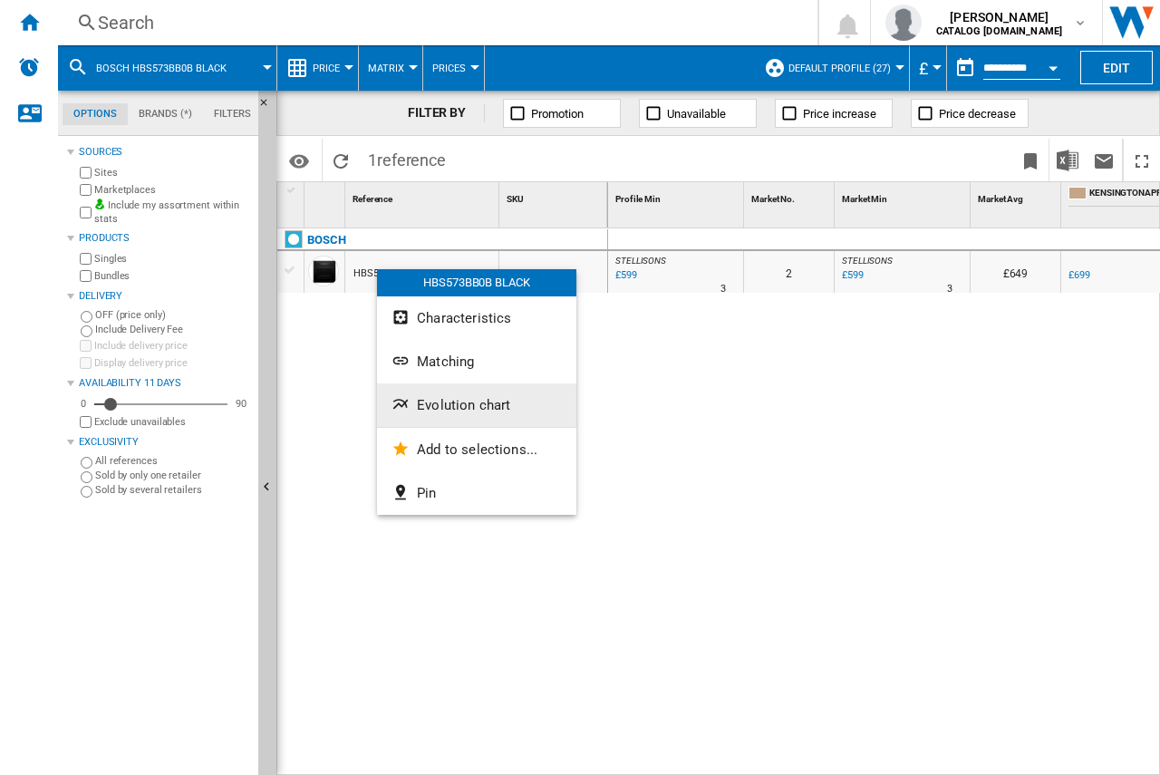
click at [430, 401] on span "Evolution chart" at bounding box center [463, 405] width 93 height 16
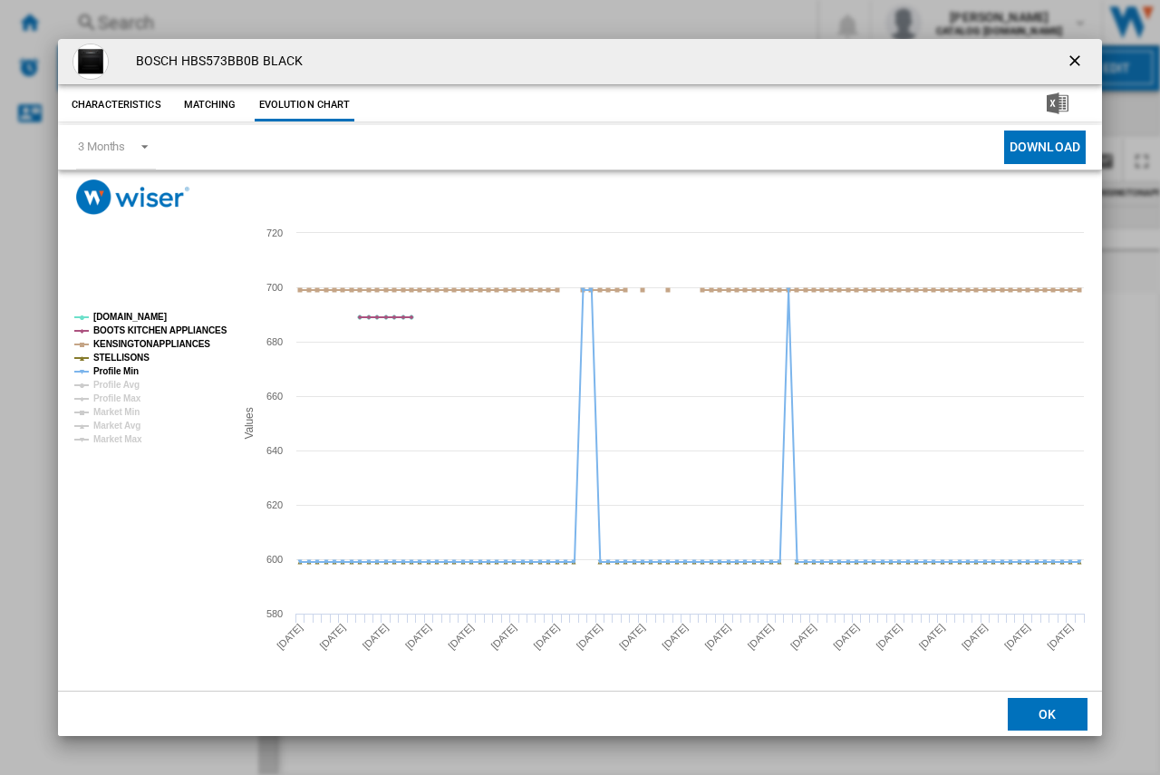
click at [1074, 64] on ng-md-icon "getI18NText('BUTTONS.CLOSE_DIALOG')" at bounding box center [1076, 63] width 22 height 22
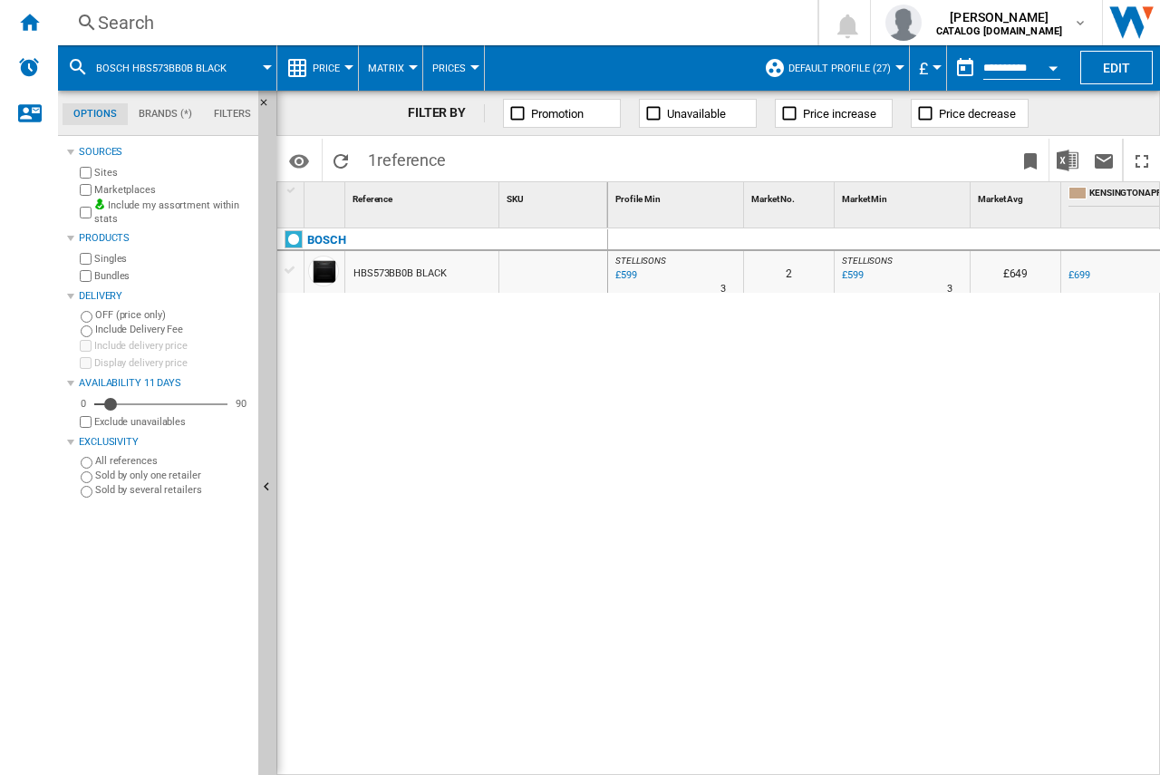
click at [151, 30] on div "Search" at bounding box center [434, 22] width 672 height 25
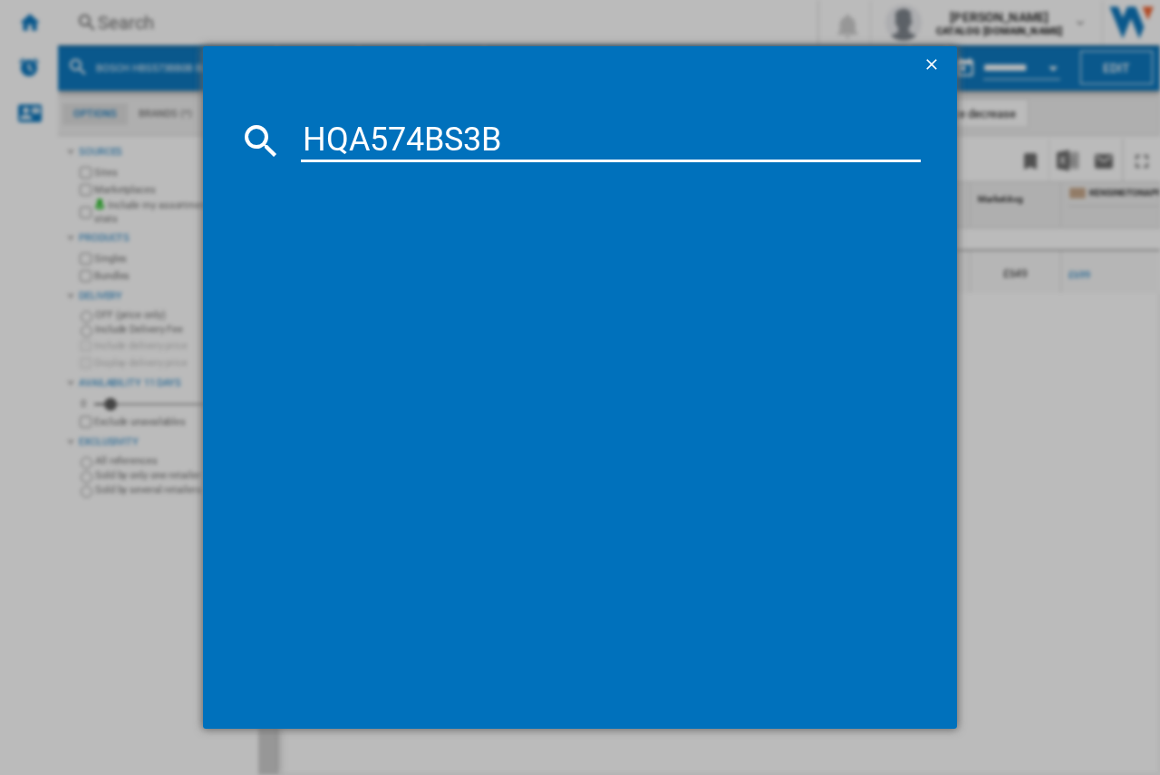
type input "HQA574BS3B"
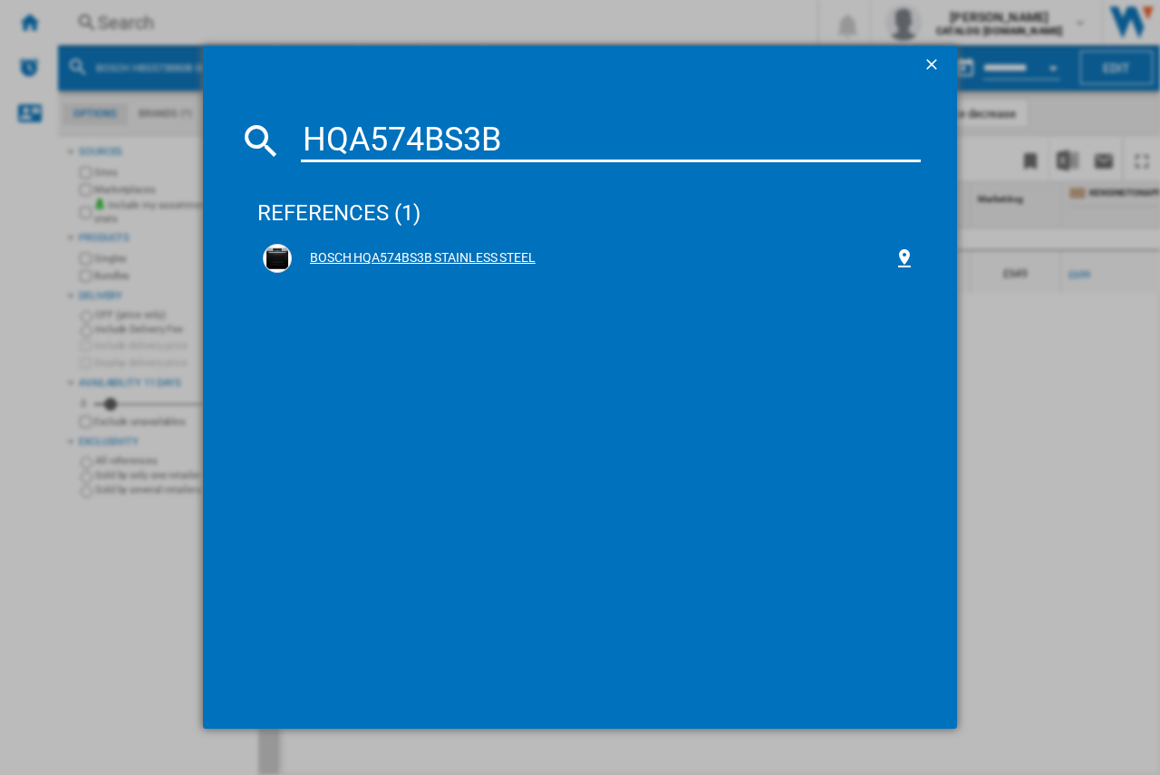
click at [409, 256] on div "BOSCH HQA574BS3B STAINLESS STEEL" at bounding box center [593, 258] width 602 height 18
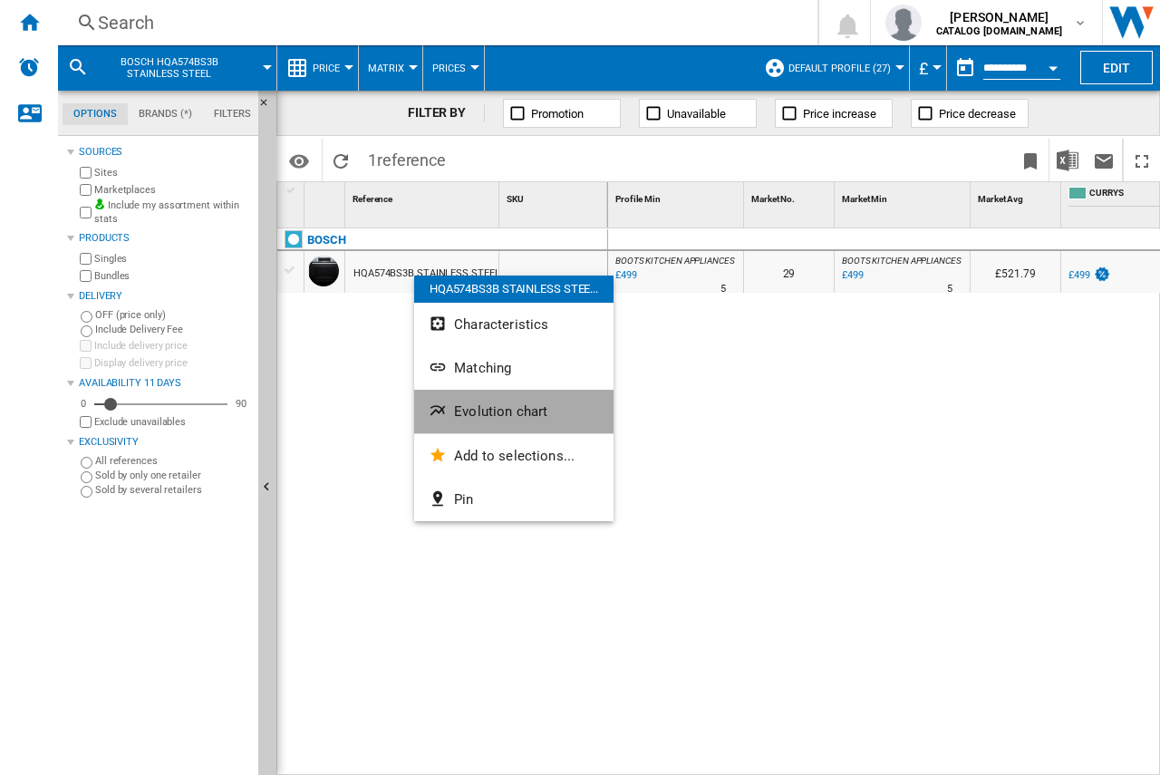
click at [493, 406] on span "Evolution chart" at bounding box center [500, 411] width 93 height 16
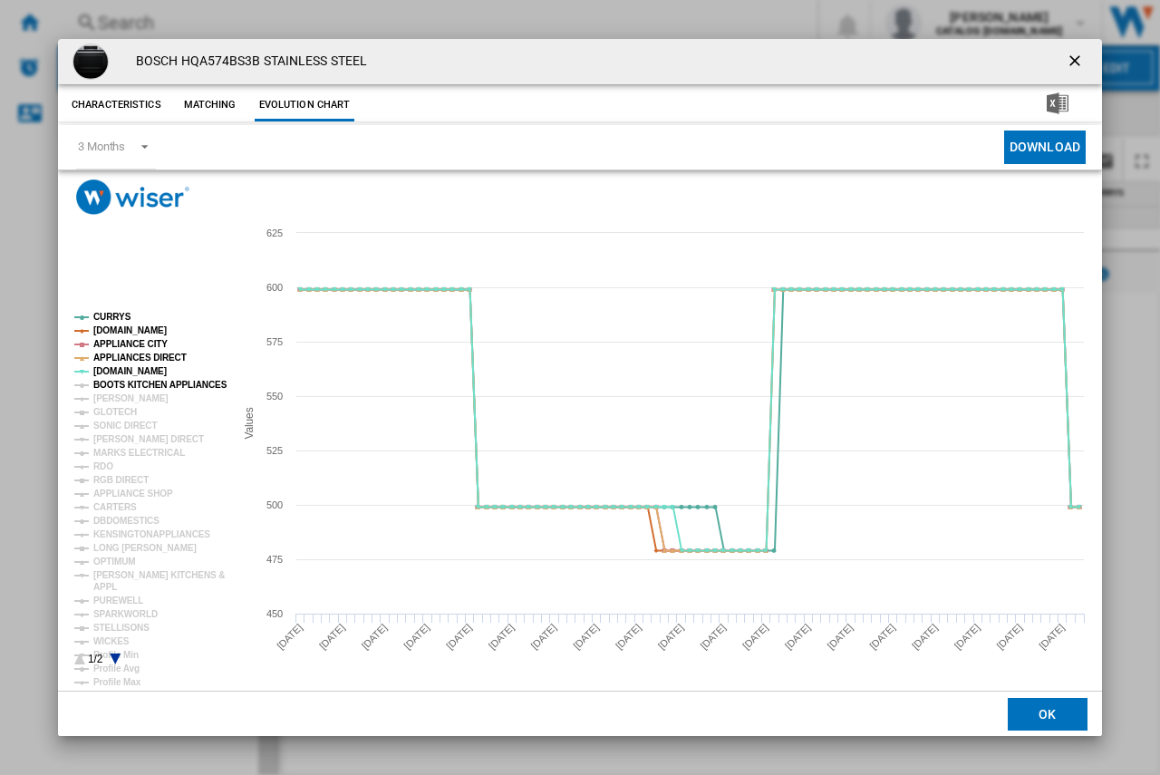
click at [114, 380] on tspan "BOOTS KITCHEN APPLIANCES" at bounding box center [160, 385] width 134 height 10
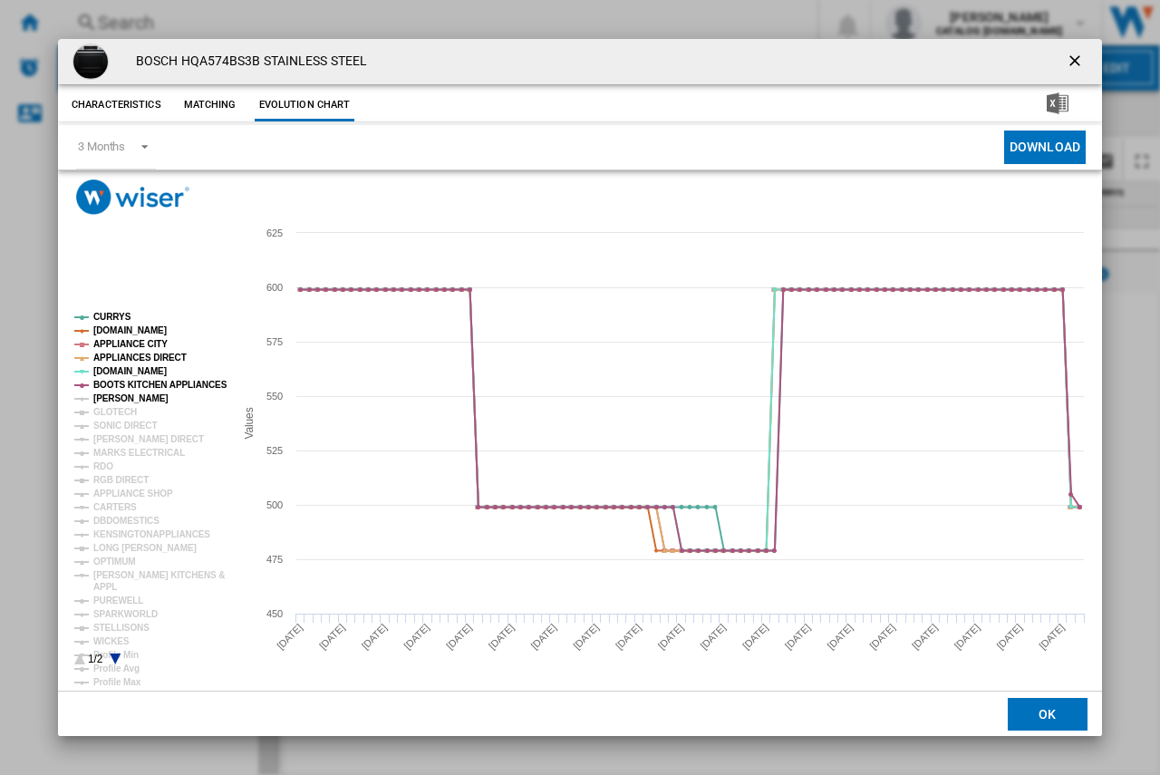
click at [120, 396] on tspan "[PERSON_NAME]" at bounding box center [130, 398] width 75 height 10
click at [122, 408] on tspan "GLOTECH" at bounding box center [114, 412] width 43 height 10
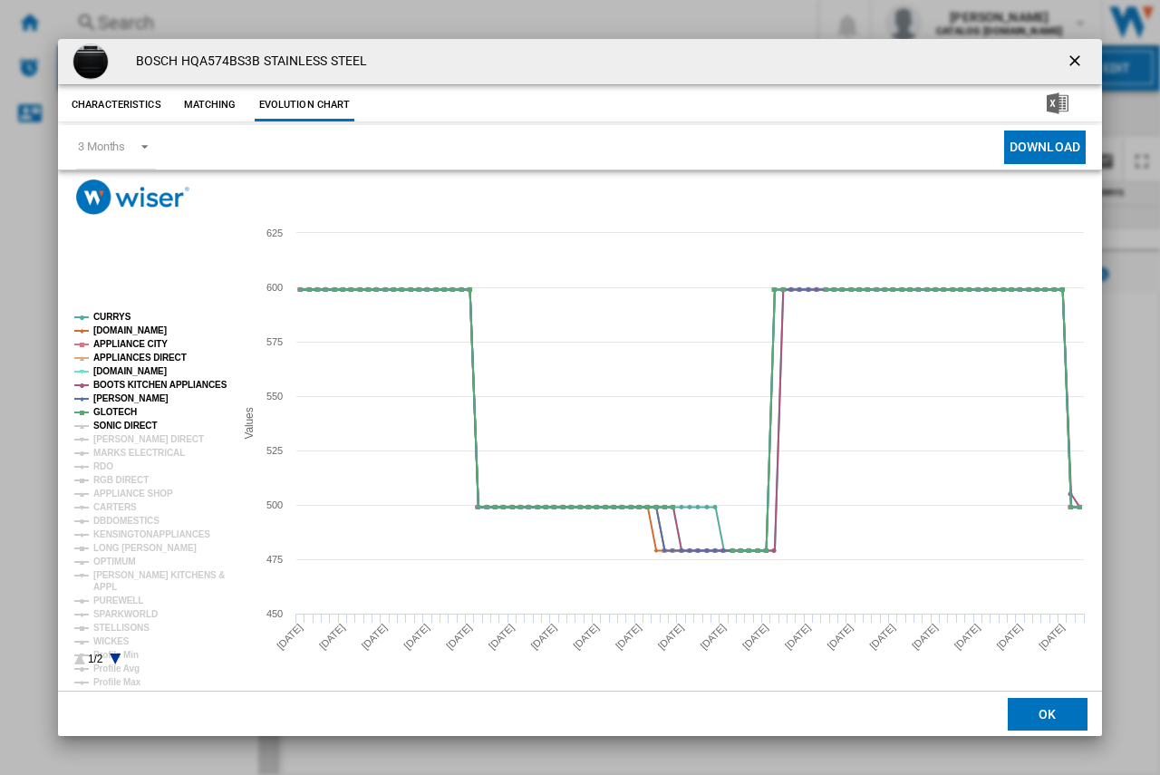
click at [120, 424] on tspan "SONIC DIRECT" at bounding box center [124, 425] width 63 height 10
click at [120, 442] on tspan "[PERSON_NAME] DIRECT" at bounding box center [148, 439] width 111 height 10
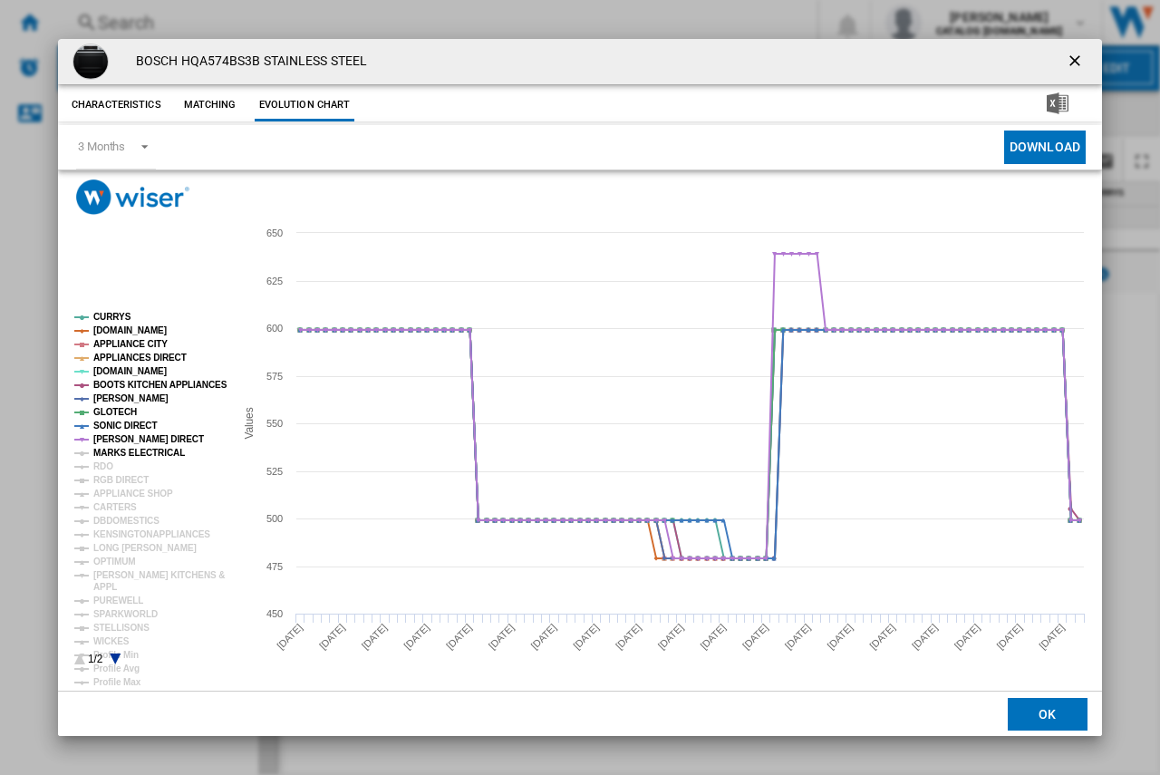
click at [127, 453] on tspan "MARKS ELECTRICAL" at bounding box center [138, 453] width 91 height 10
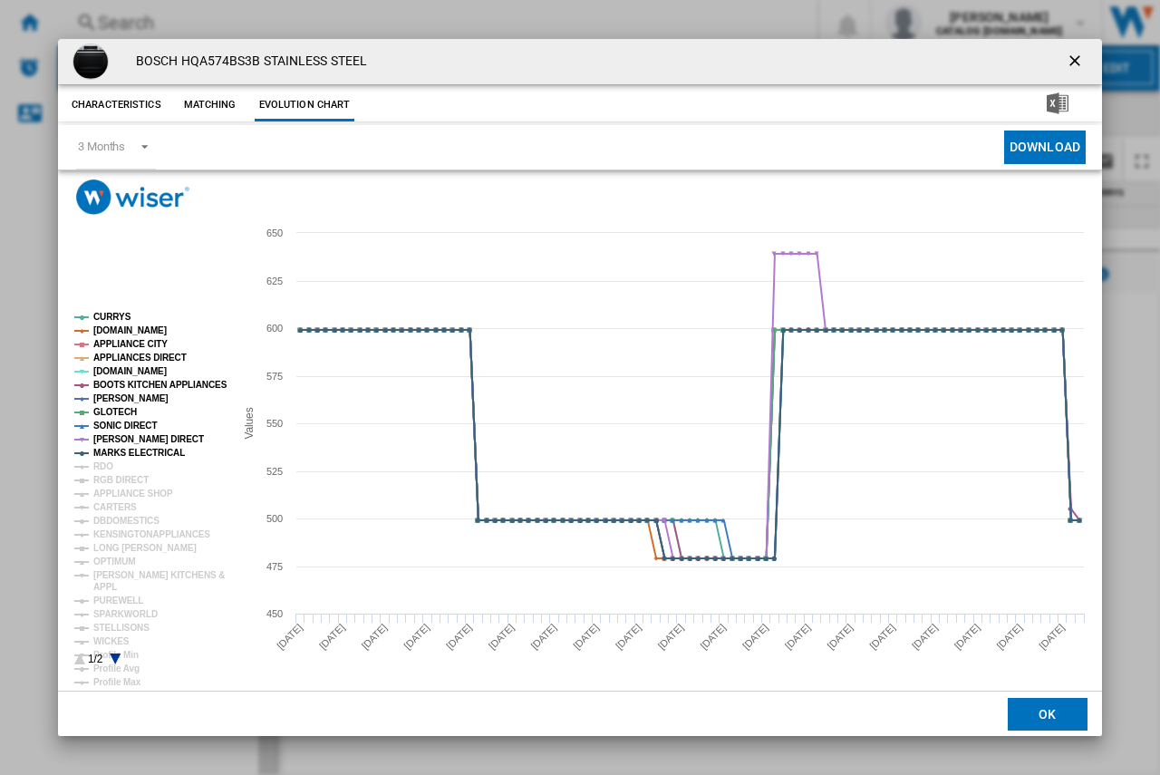
click at [1069, 61] on ng-md-icon "getI18NText('BUTTONS.CLOSE_DIALOG')" at bounding box center [1076, 63] width 22 height 22
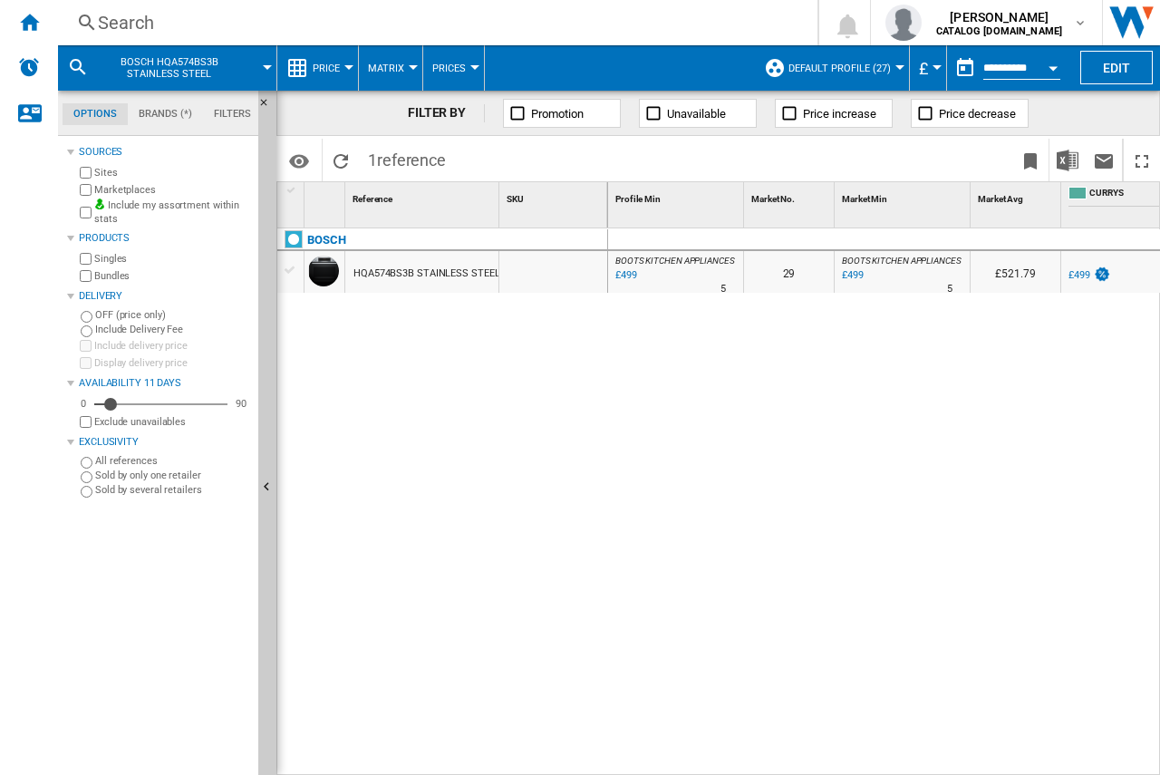
click at [106, 31] on div "Search" at bounding box center [434, 22] width 672 height 25
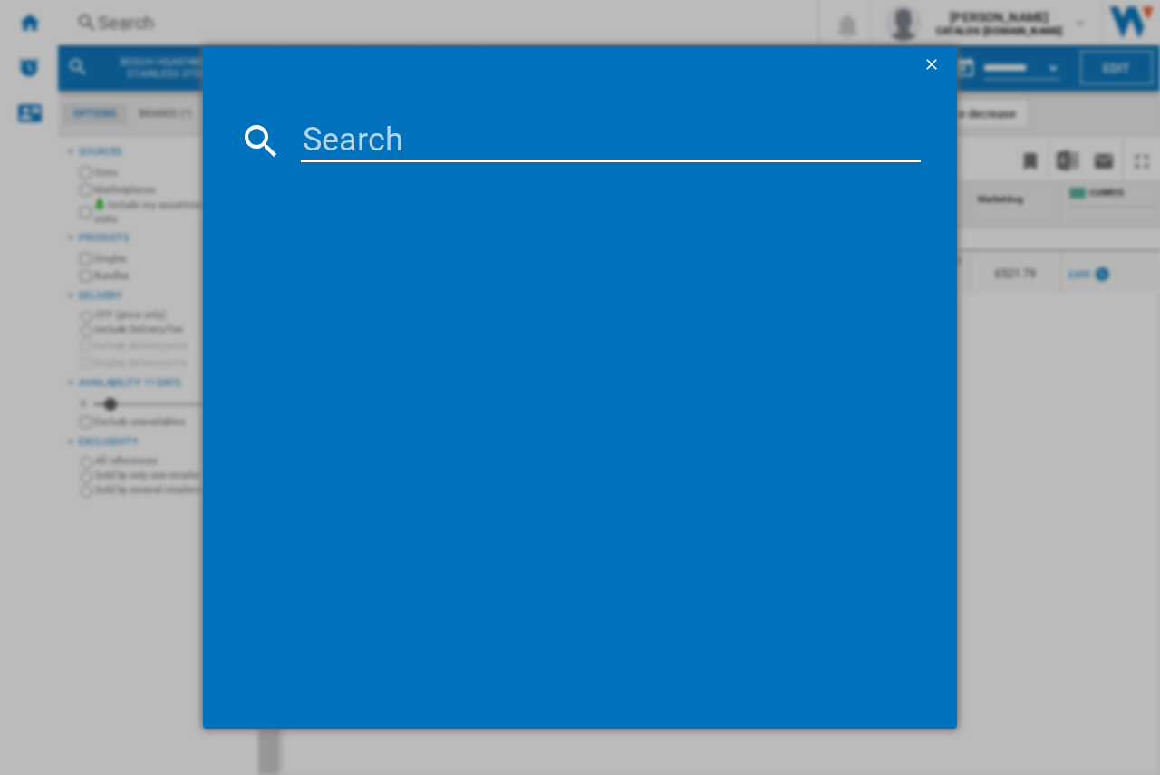
click at [342, 138] on input at bounding box center [611, 140] width 620 height 43
type input "HQA574BB3B"
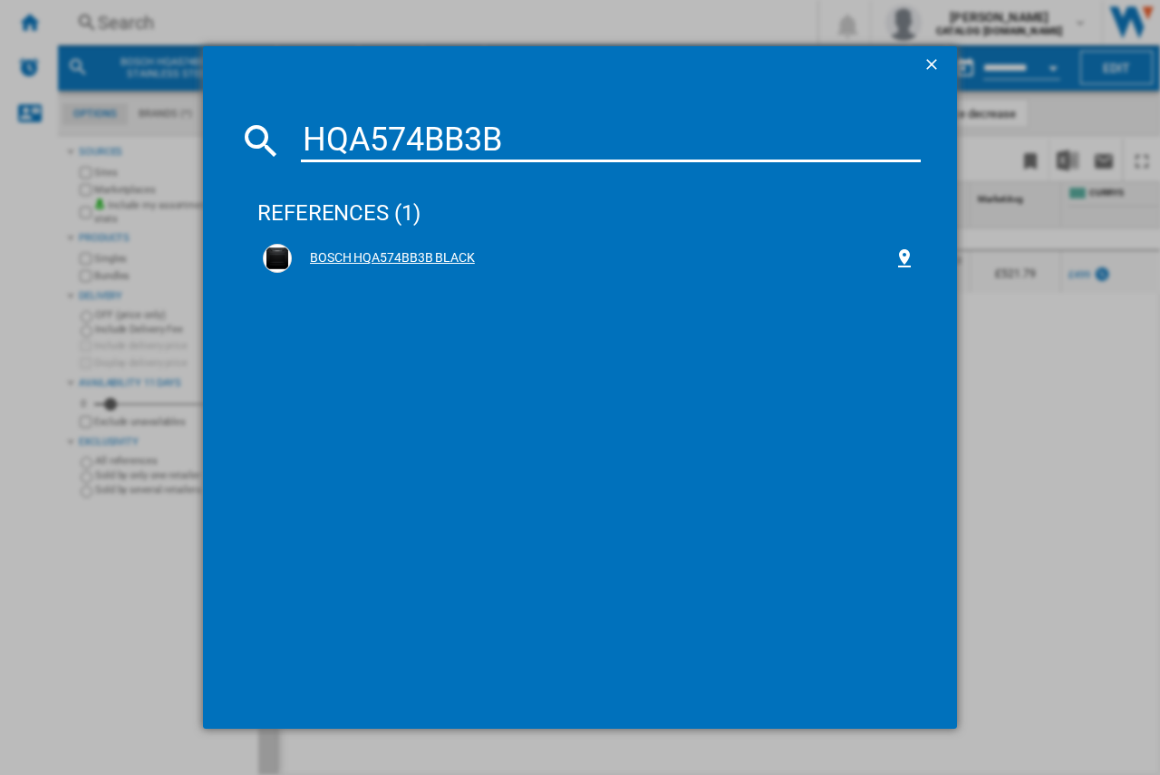
click at [383, 250] on div "BOSCH HQA574BB3B BLACK" at bounding box center [593, 258] width 602 height 18
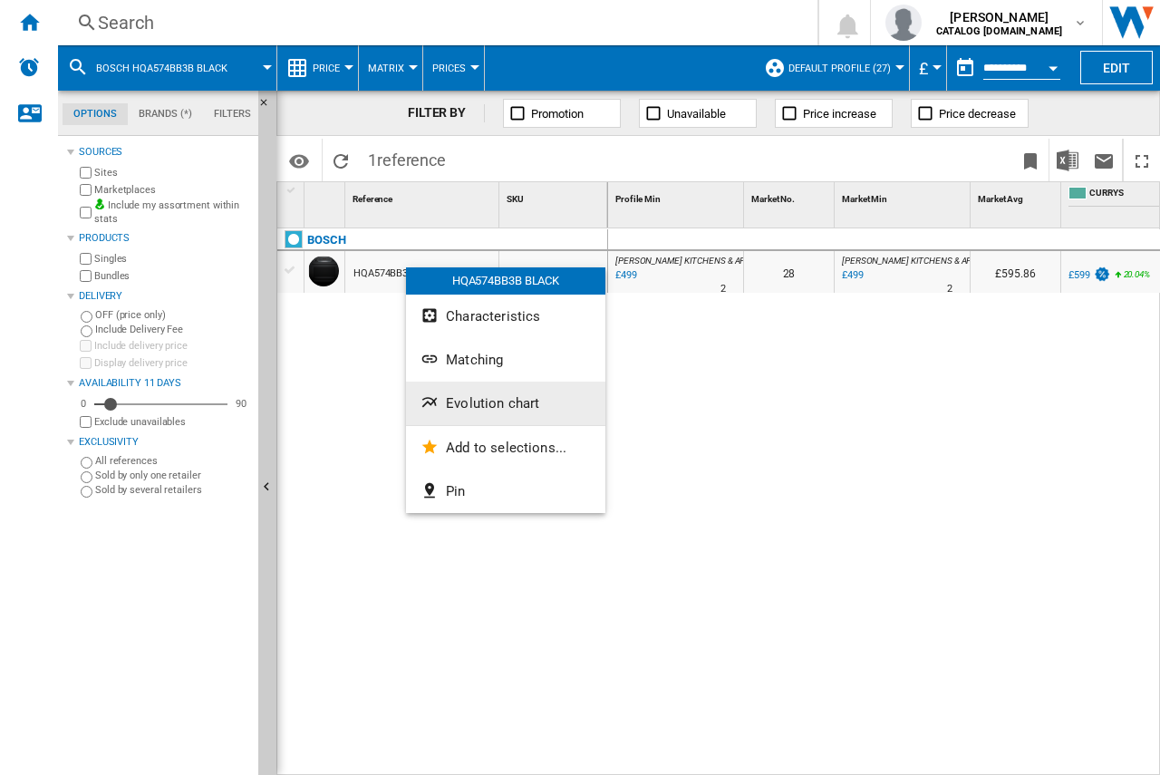
click at [460, 406] on span "Evolution chart" at bounding box center [492, 403] width 93 height 16
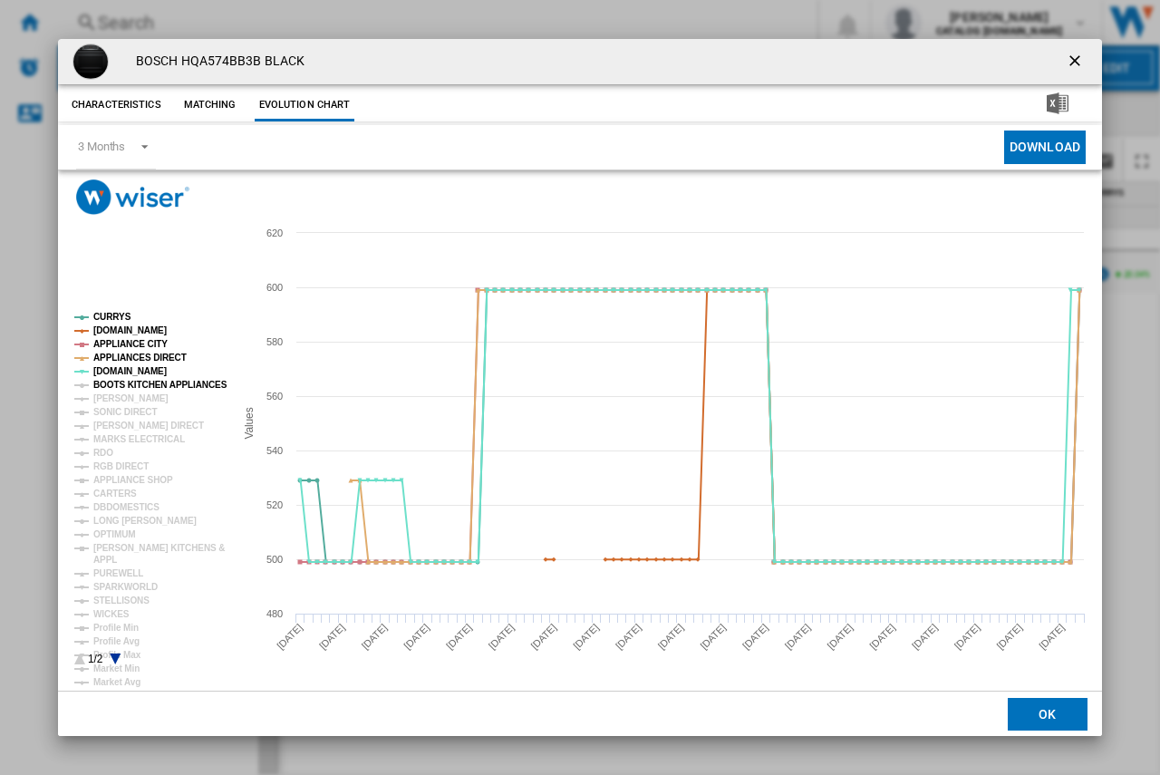
click at [104, 380] on tspan "BOOTS KITCHEN APPLIANCES" at bounding box center [160, 385] width 134 height 10
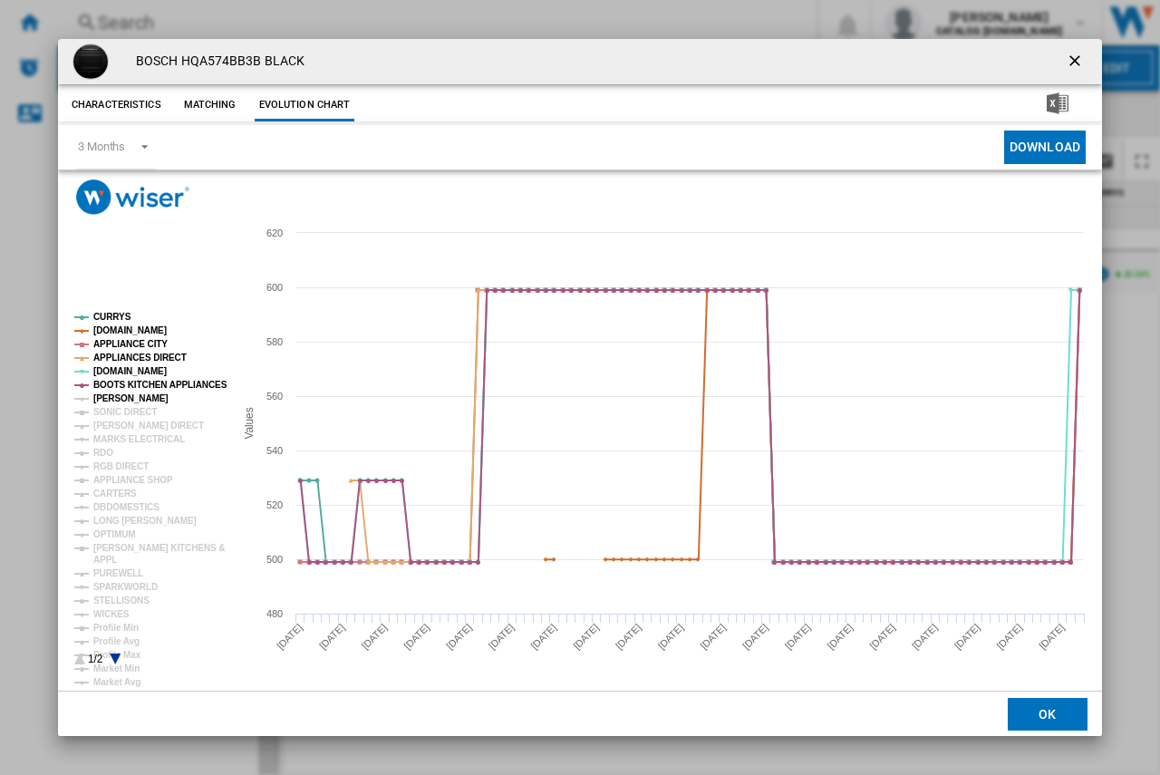
click at [115, 393] on tspan "[PERSON_NAME]" at bounding box center [130, 398] width 75 height 10
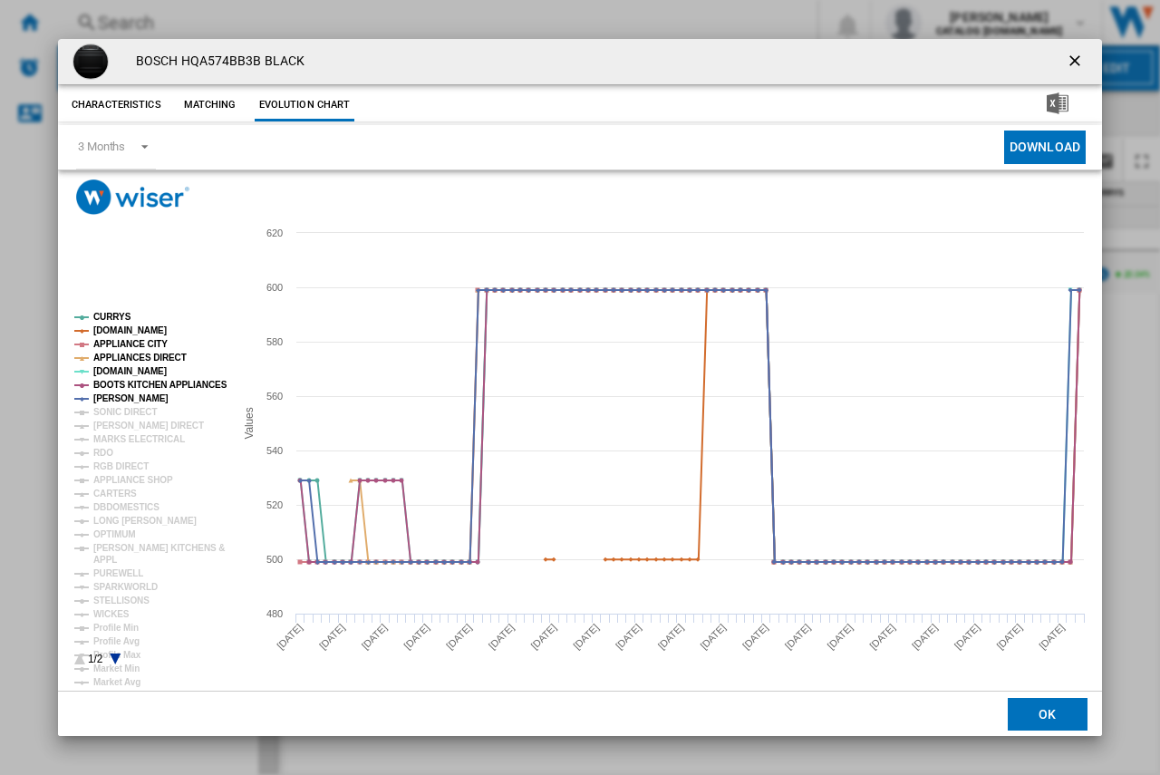
click at [1083, 63] on ng-md-icon "getI18NText('BUTTONS.CLOSE_DIALOG')" at bounding box center [1076, 63] width 22 height 22
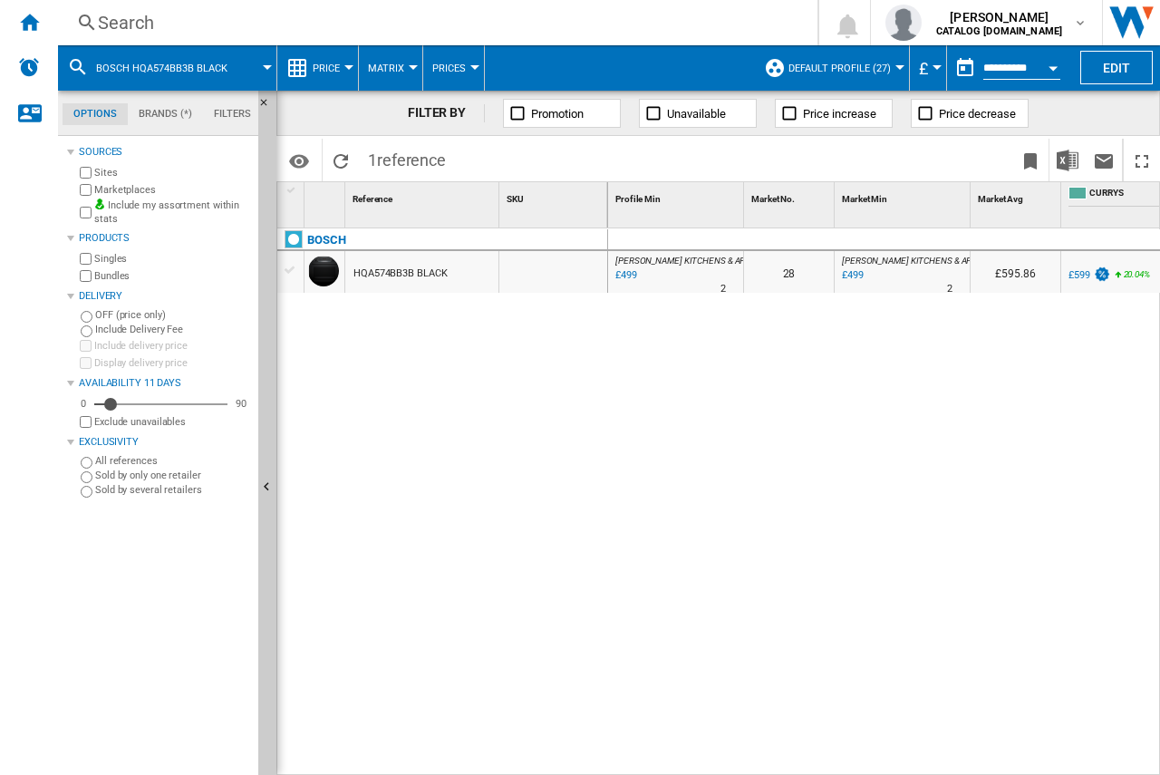
click at [101, 16] on div "Search" at bounding box center [434, 22] width 672 height 25
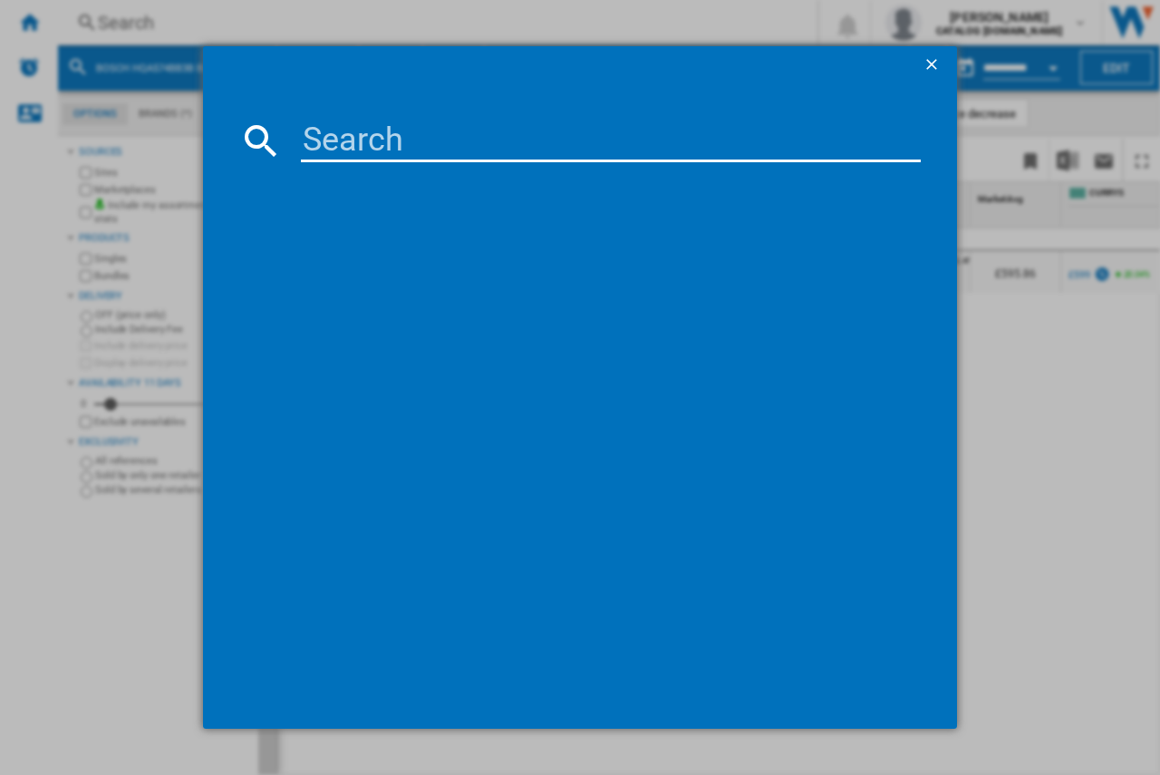
type input "HRS574BS0B"
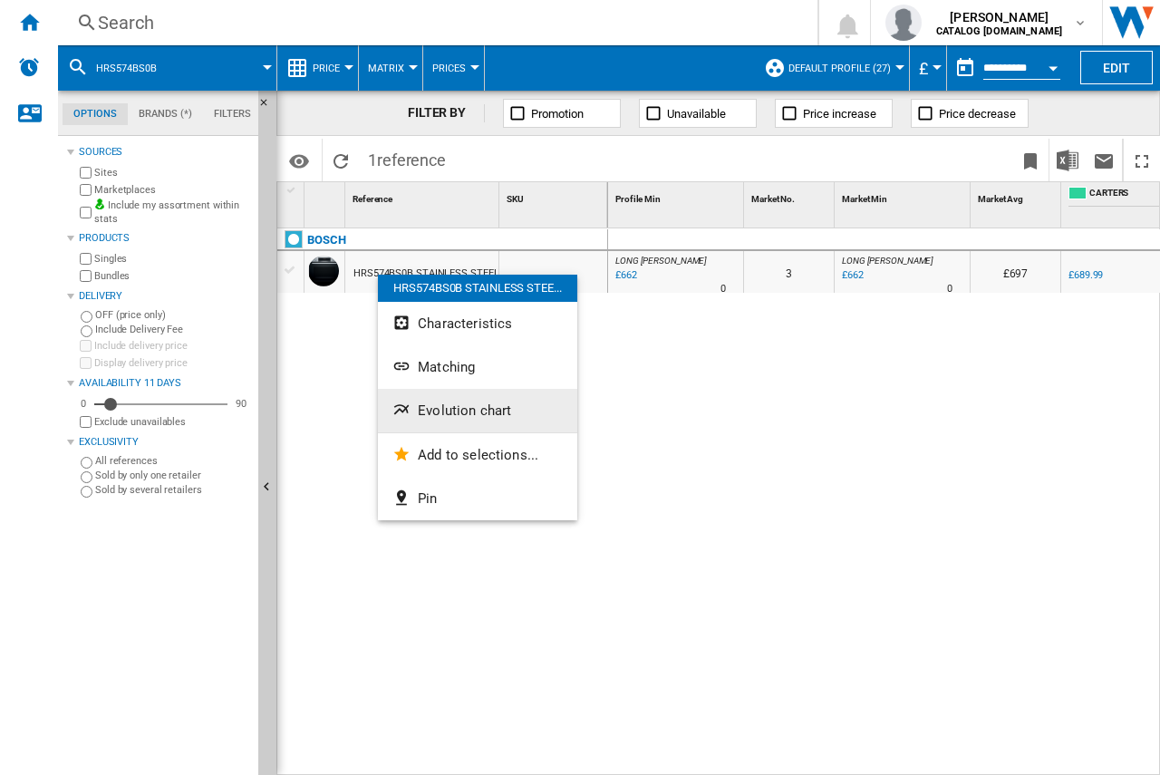
click at [428, 422] on button "Evolution chart" at bounding box center [477, 410] width 199 height 43
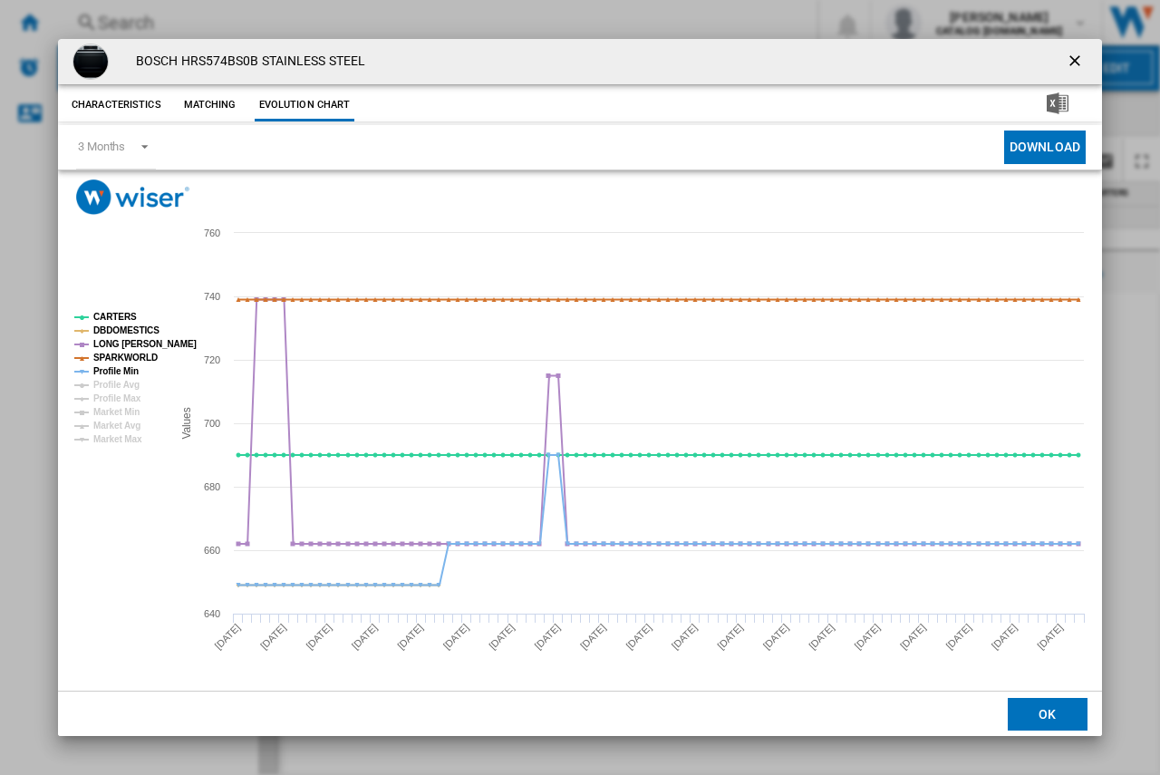
click at [1086, 58] on ng-md-icon "getI18NText('BUTTONS.CLOSE_DIALOG')" at bounding box center [1076, 63] width 22 height 22
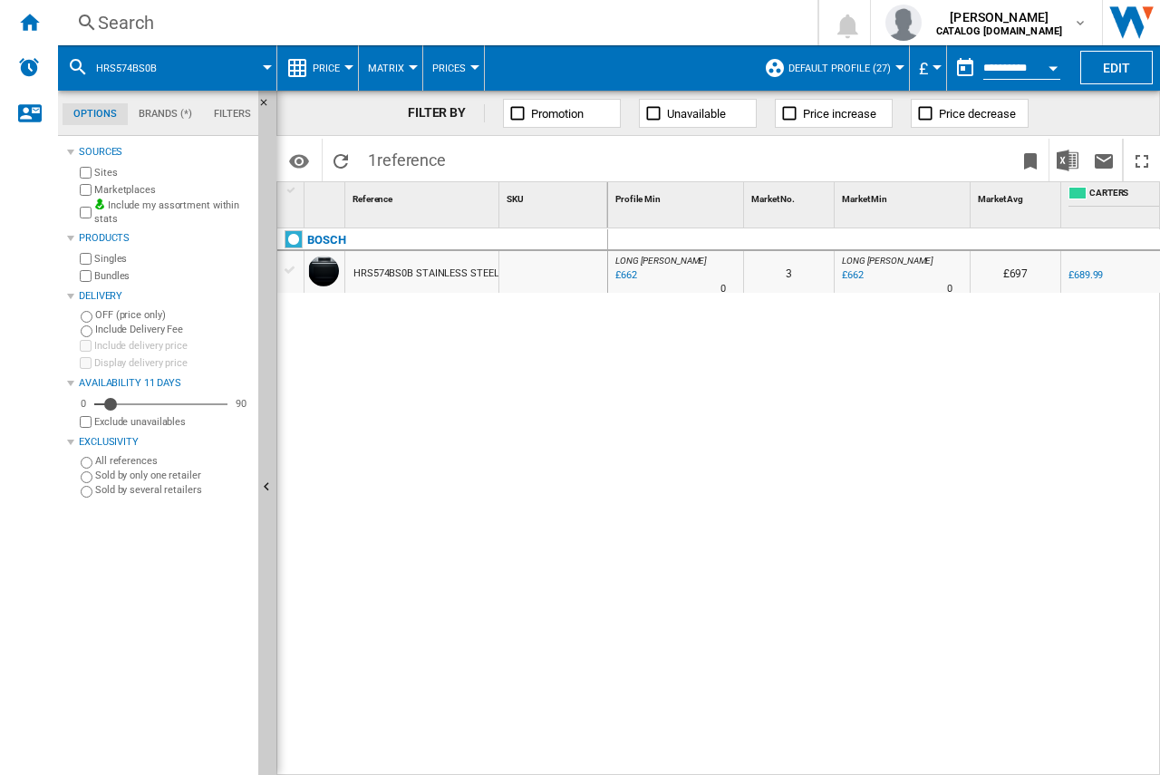
click at [113, 21] on div "Search" at bounding box center [434, 22] width 672 height 25
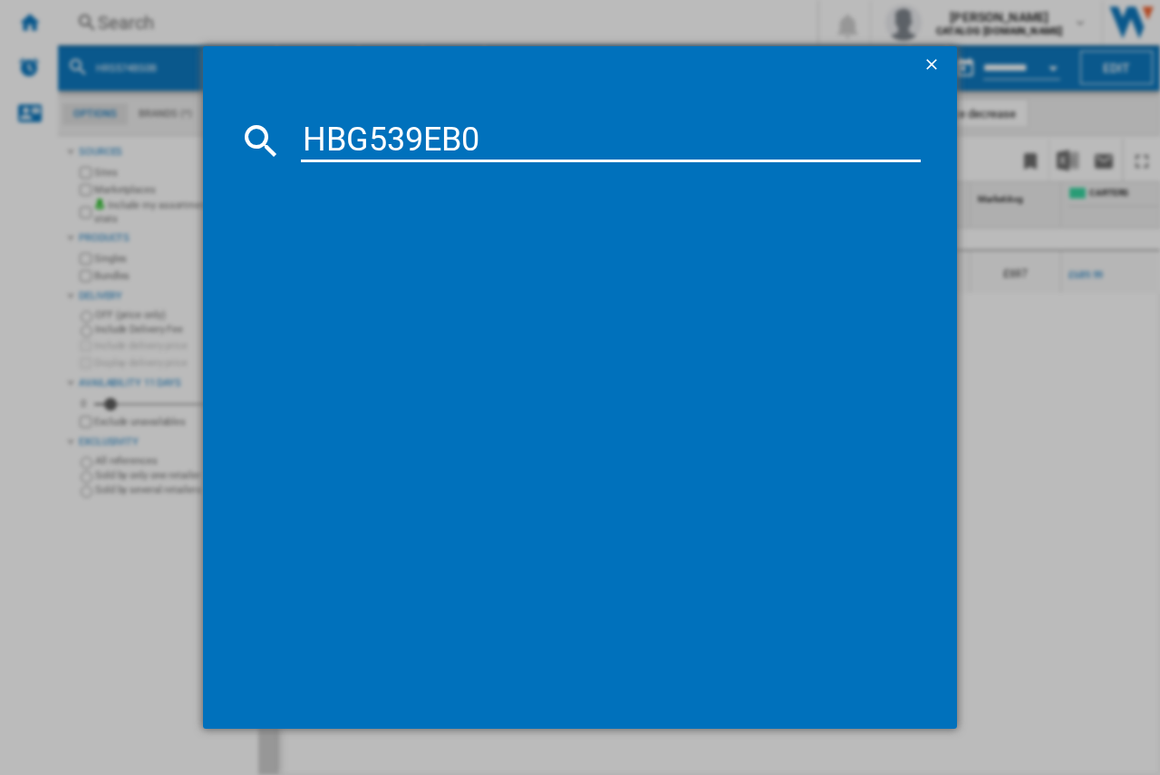
type input "HBG539EB0"
click at [341, 253] on div "BOSCH HBG539EB0 BLACK" at bounding box center [593, 258] width 602 height 18
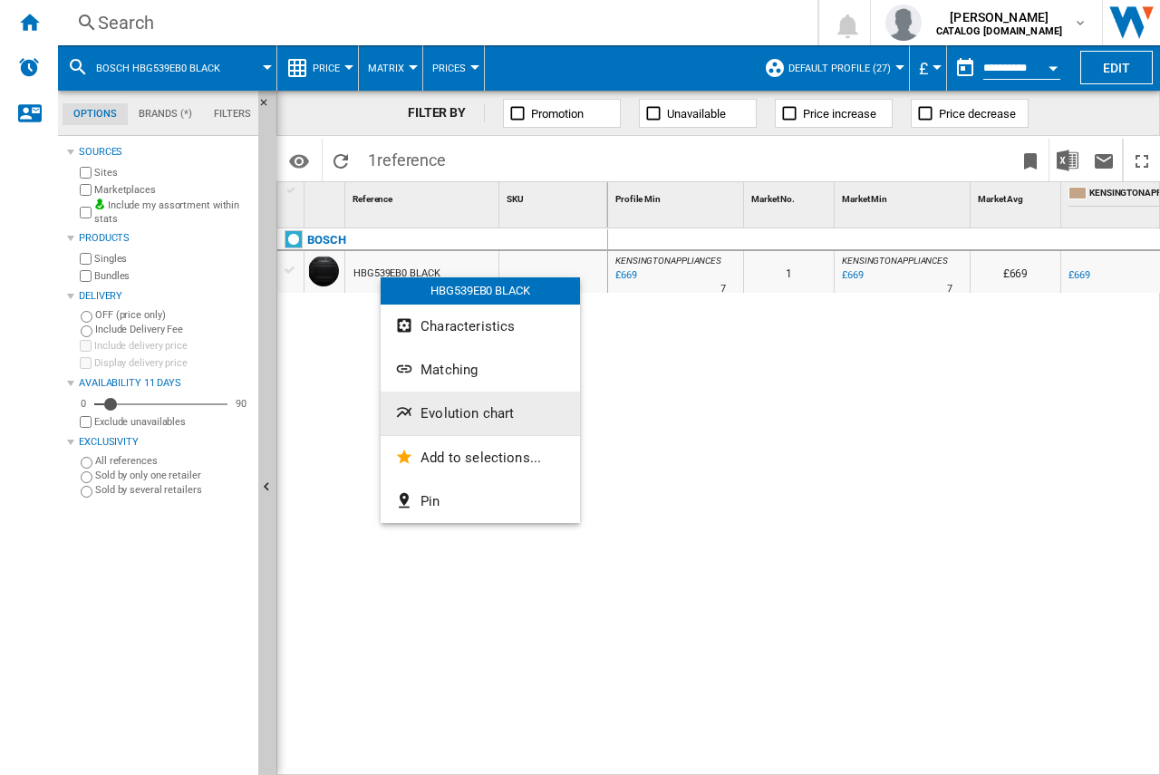
click at [431, 423] on button "Evolution chart" at bounding box center [479, 412] width 199 height 43
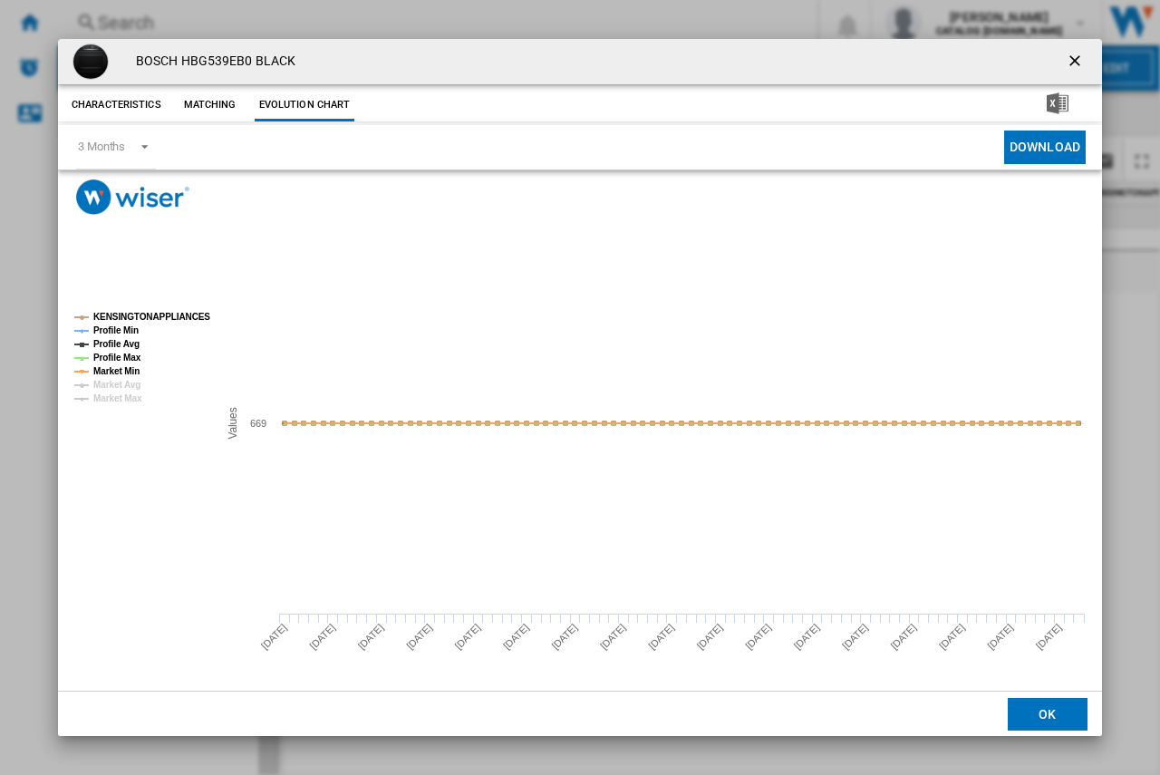
click at [1075, 63] on ng-md-icon "getI18NText('BUTTONS.CLOSE_DIALOG')" at bounding box center [1076, 63] width 22 height 22
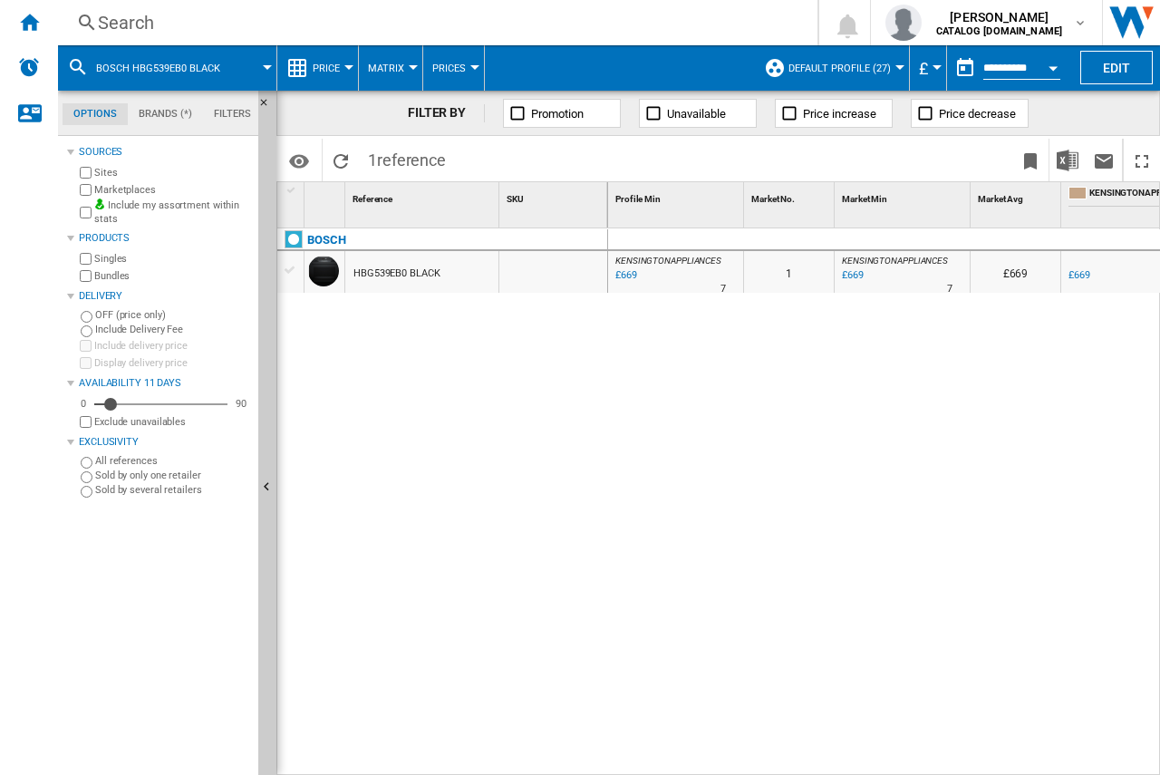
click at [131, 30] on div "Search" at bounding box center [434, 22] width 672 height 25
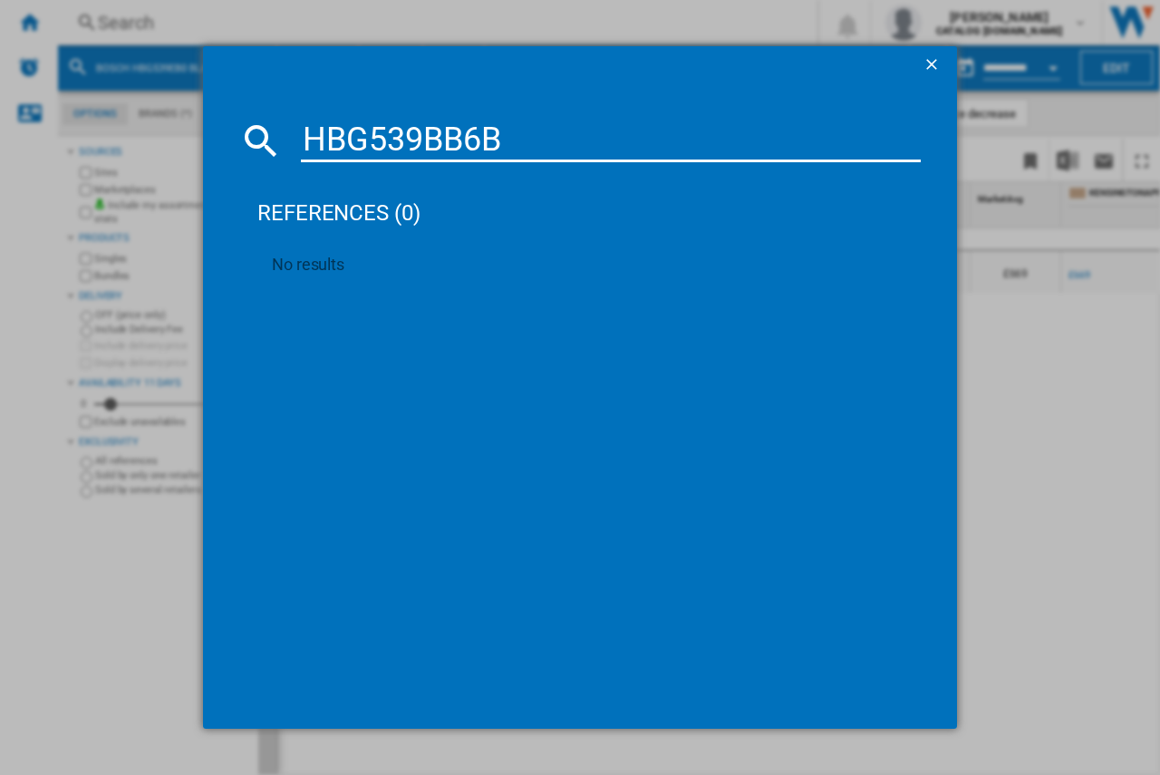
drag, startPoint x: 515, startPoint y: 141, endPoint x: 315, endPoint y: 149, distance: 200.3
click at [315, 149] on input "HBG539BB6B" at bounding box center [611, 140] width 620 height 43
type input "H"
paste input "HBG579BB6B"
type input "HBG579BB6B"
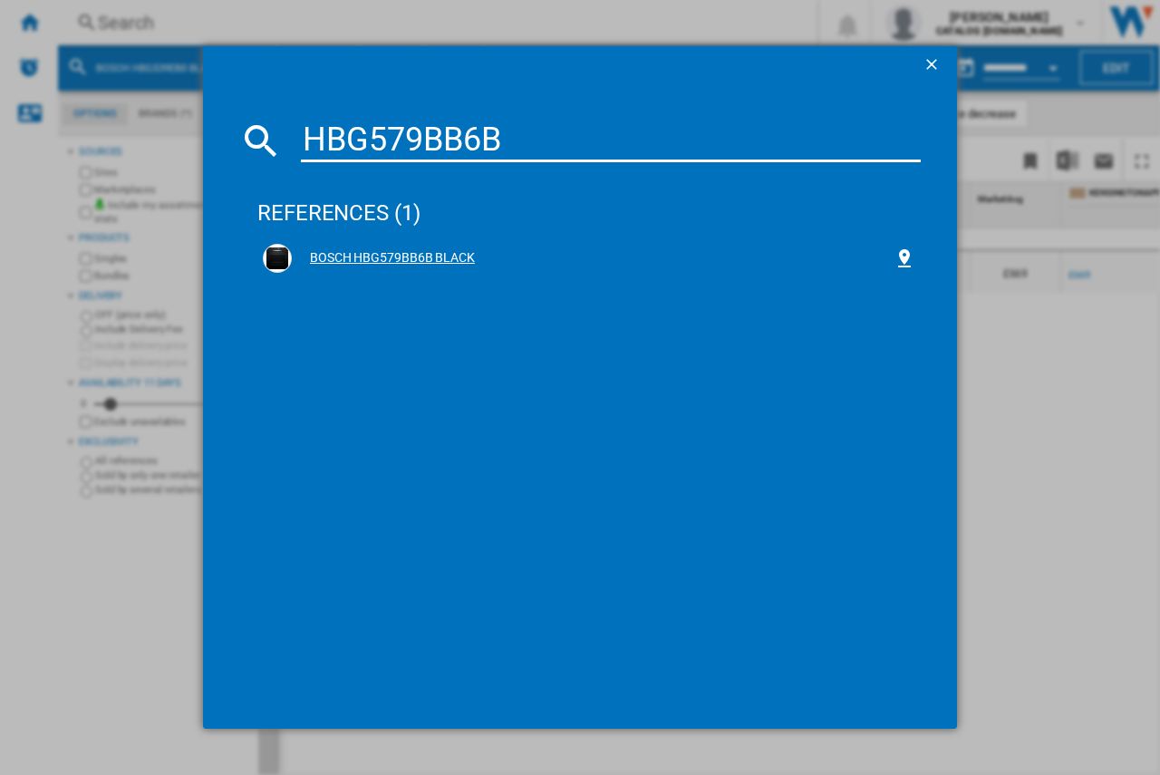
click at [409, 248] on div "BOSCH HBG579BB6B BLACK" at bounding box center [589, 258] width 652 height 29
click at [390, 246] on div "BOSCH HBG579BB6B BLACK" at bounding box center [589, 258] width 652 height 29
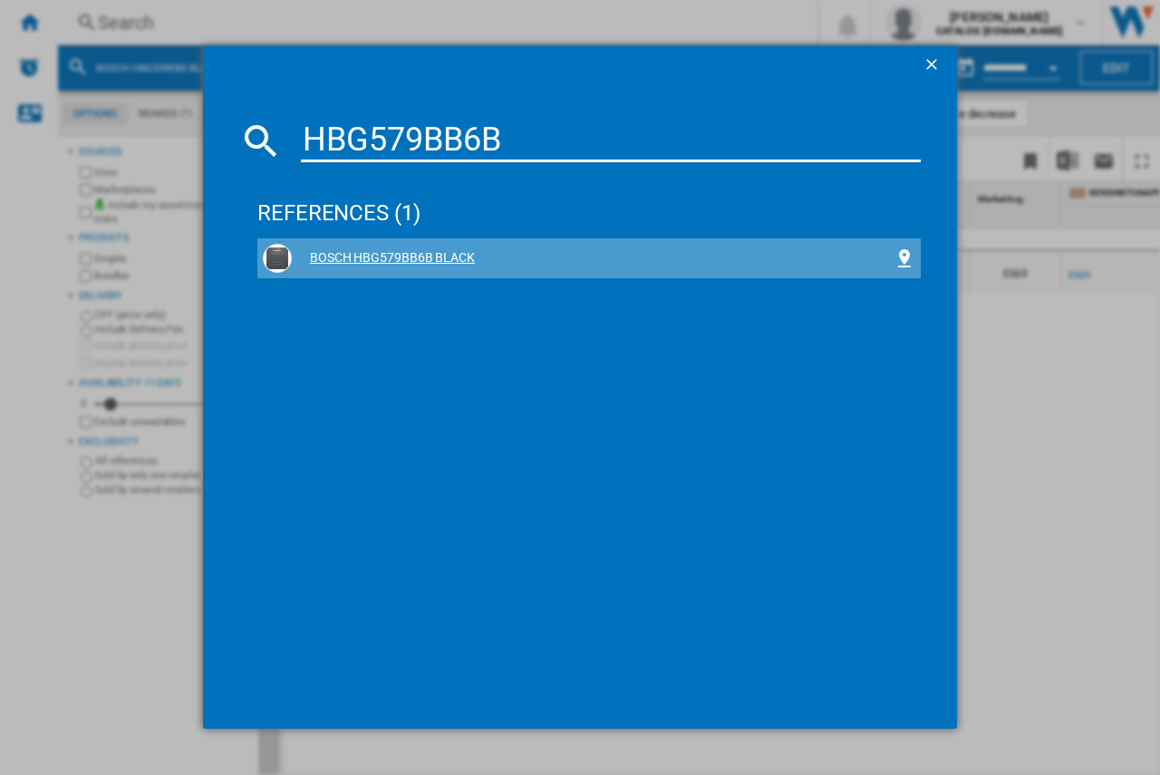
click at [395, 250] on div "BOSCH HBG579BB6B BLACK" at bounding box center [593, 258] width 602 height 18
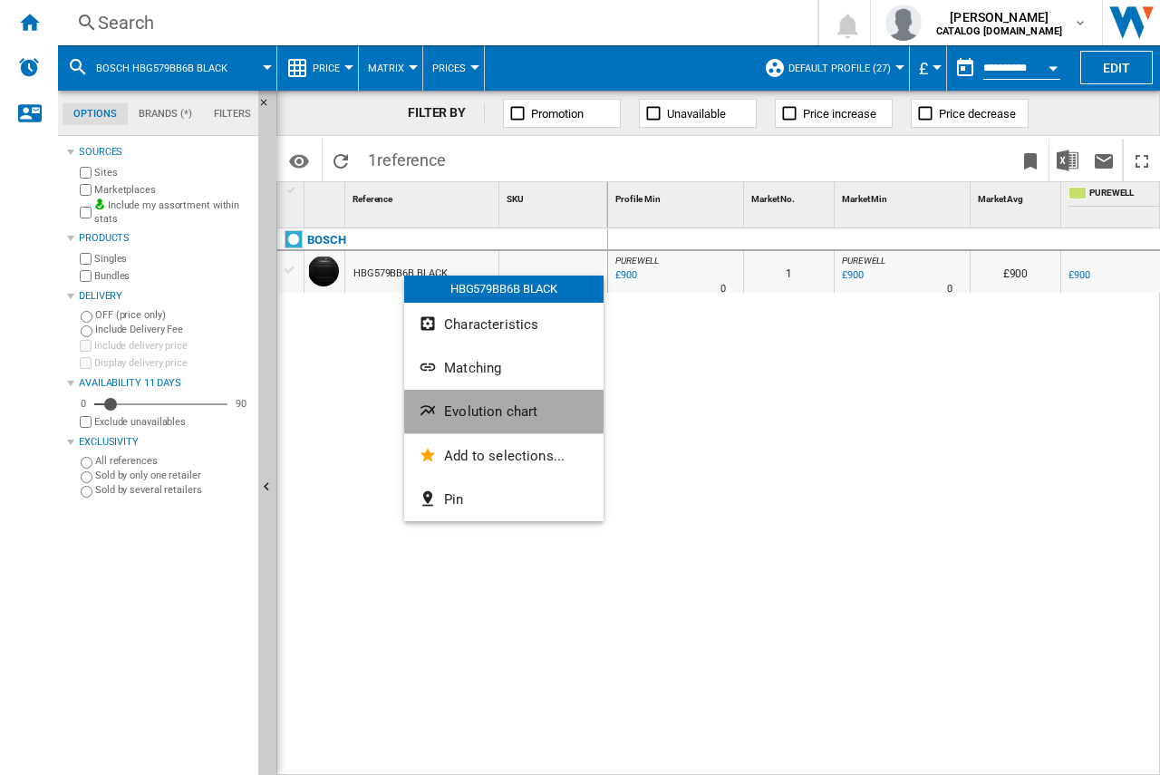
click at [456, 419] on button "Evolution chart" at bounding box center [503, 411] width 199 height 43
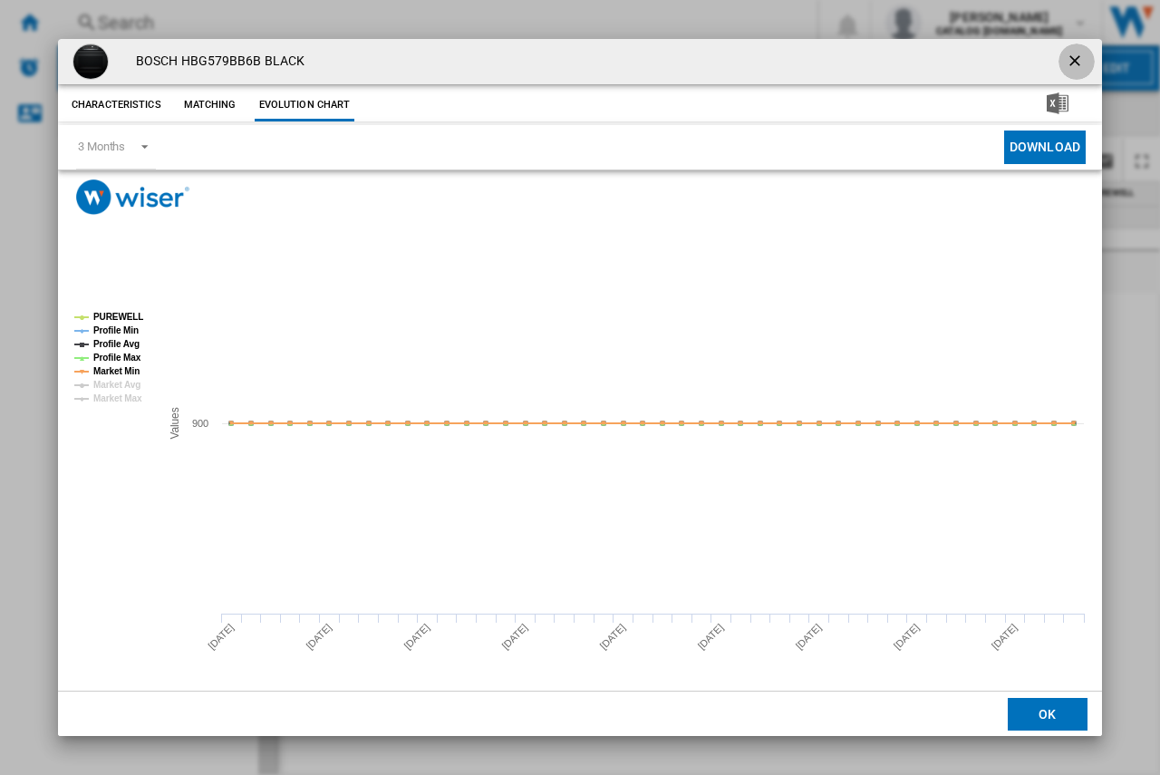
click at [1072, 56] on ng-md-icon "getI18NText('BUTTONS.CLOSE_DIALOG')" at bounding box center [1076, 63] width 22 height 22
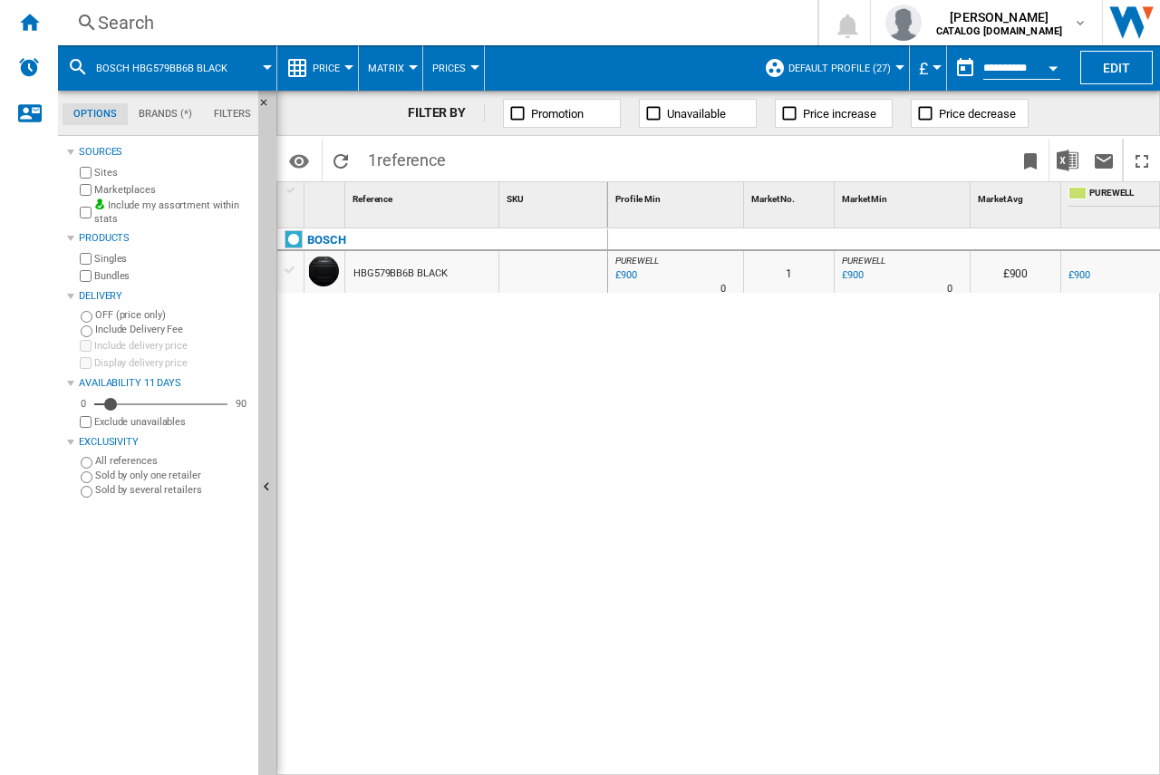
click at [133, 24] on div "Search" at bounding box center [434, 22] width 672 height 25
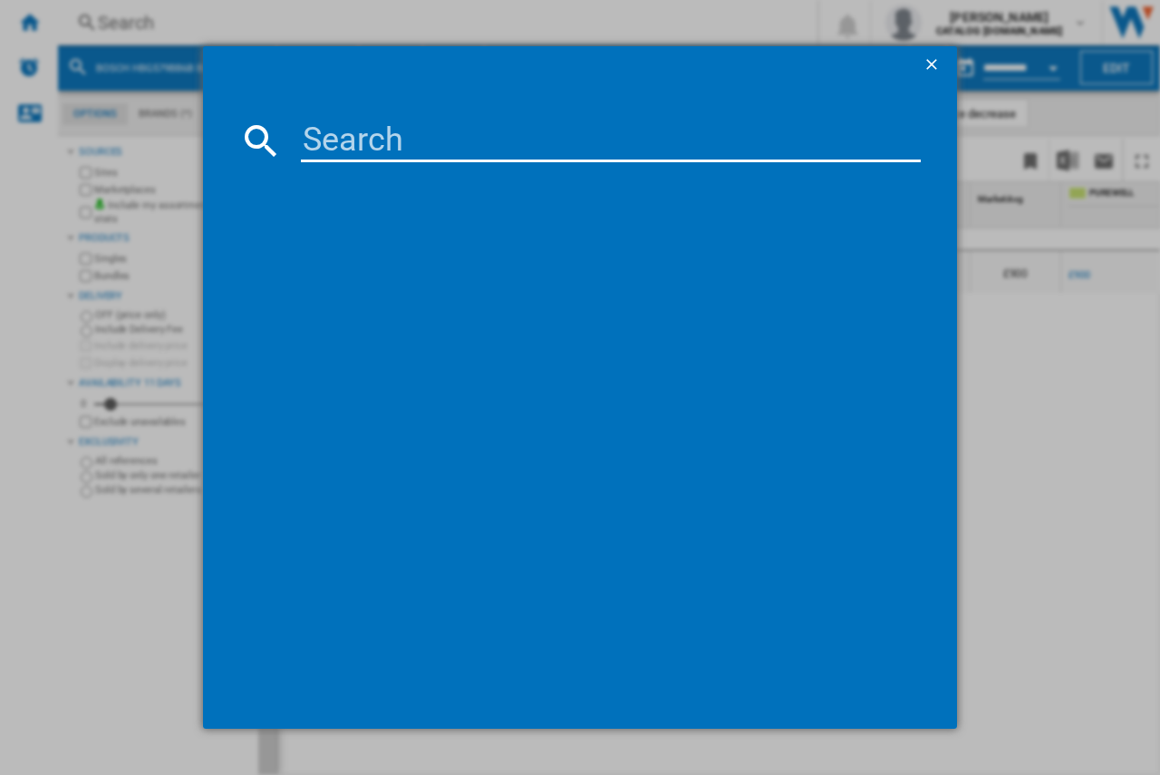
type input "HRG579BB6B"
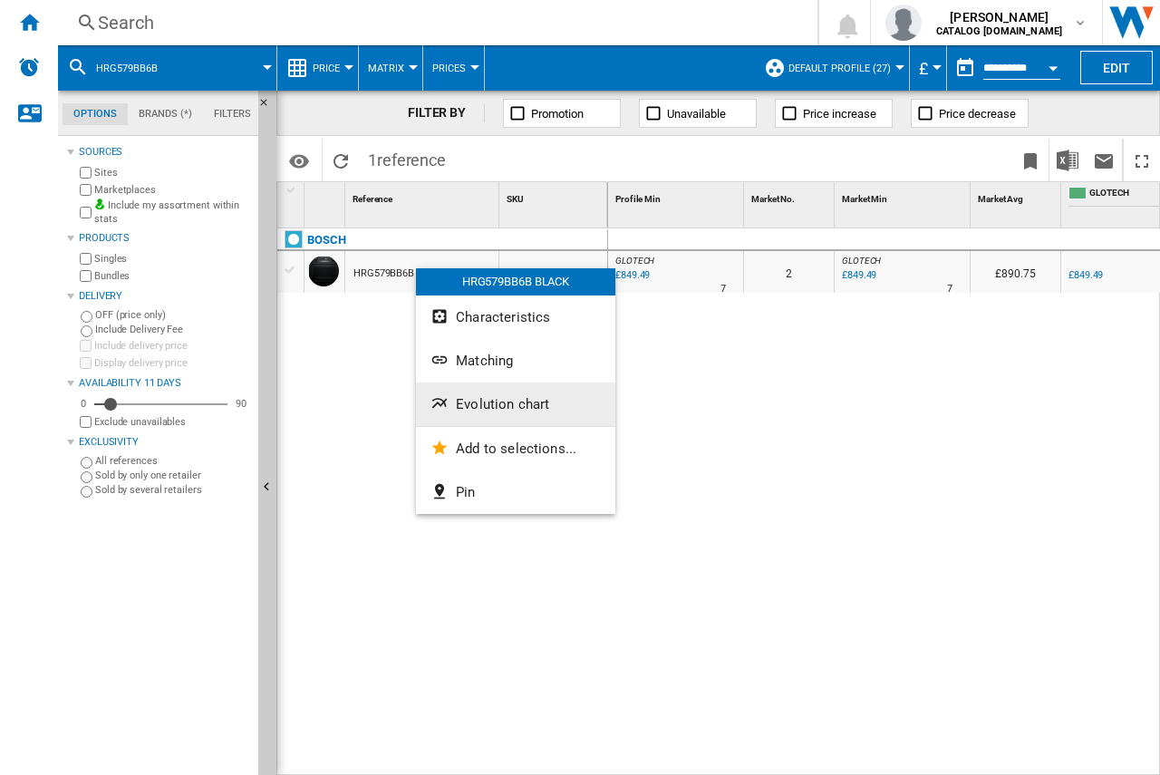
click at [455, 400] on button "Evolution chart" at bounding box center [515, 403] width 199 height 43
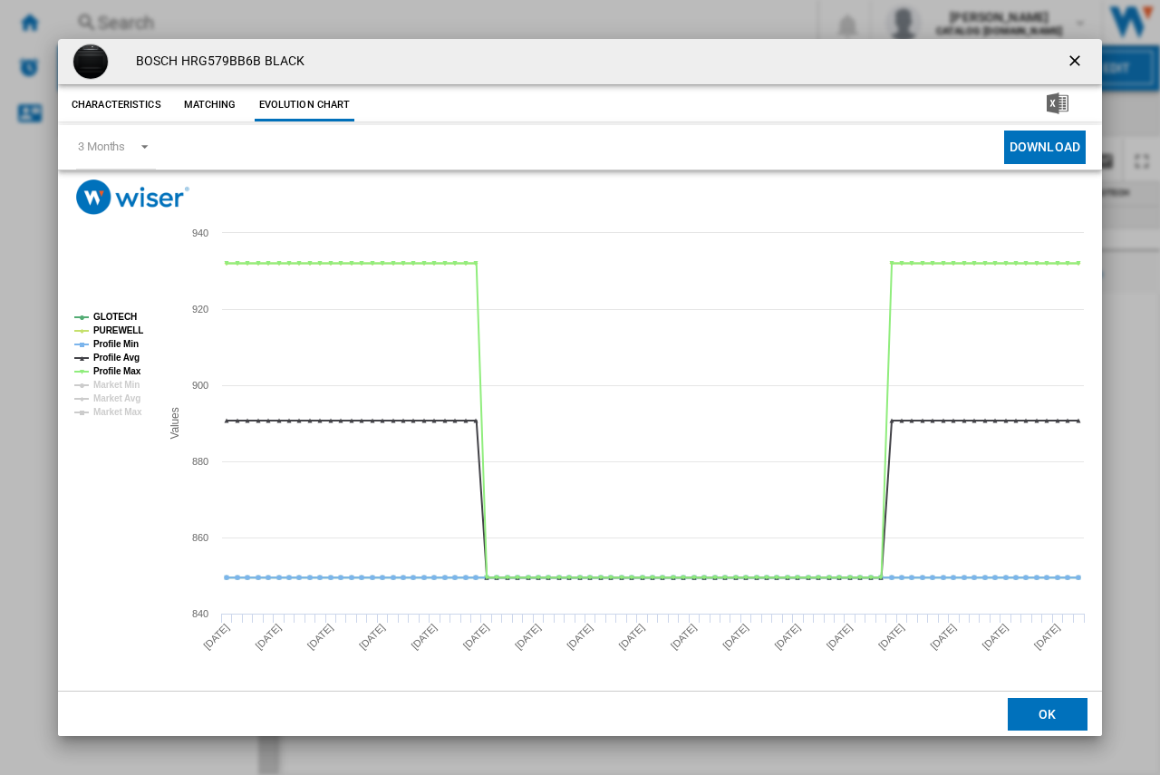
click at [1080, 61] on ng-md-icon "getI18NText('BUTTONS.CLOSE_DIALOG')" at bounding box center [1076, 63] width 22 height 22
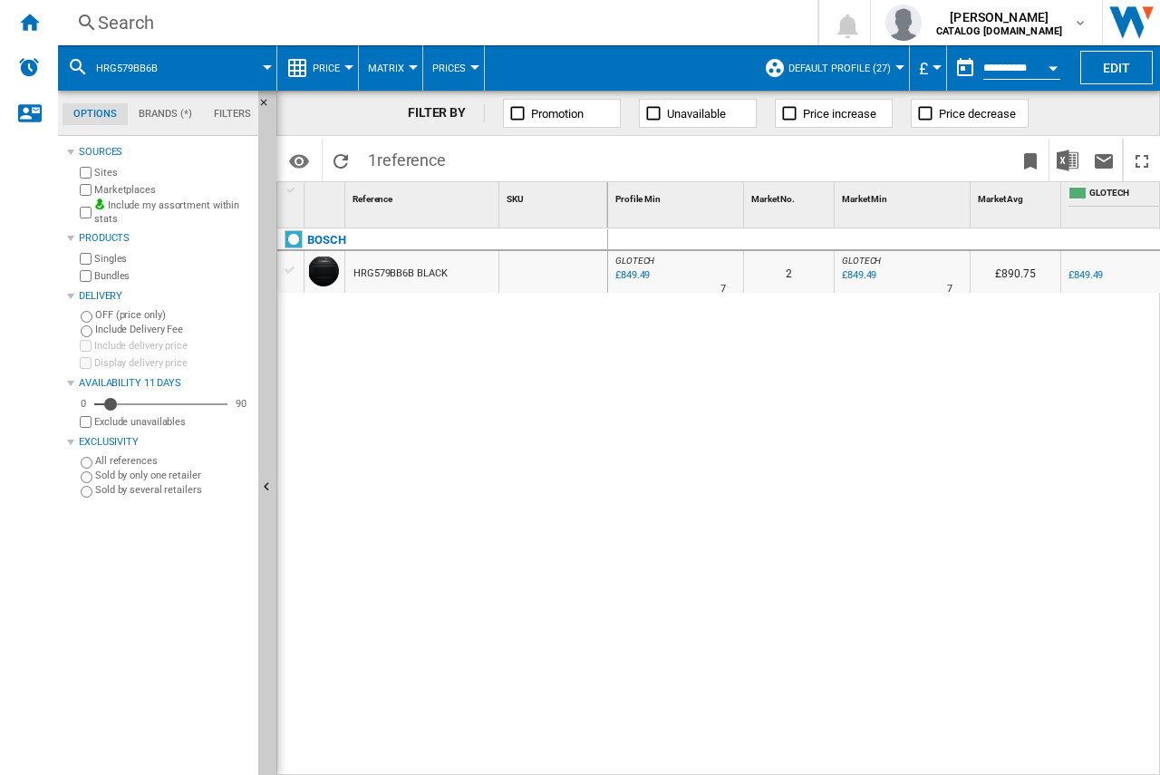
click at [119, 23] on div "Search" at bounding box center [434, 22] width 672 height 25
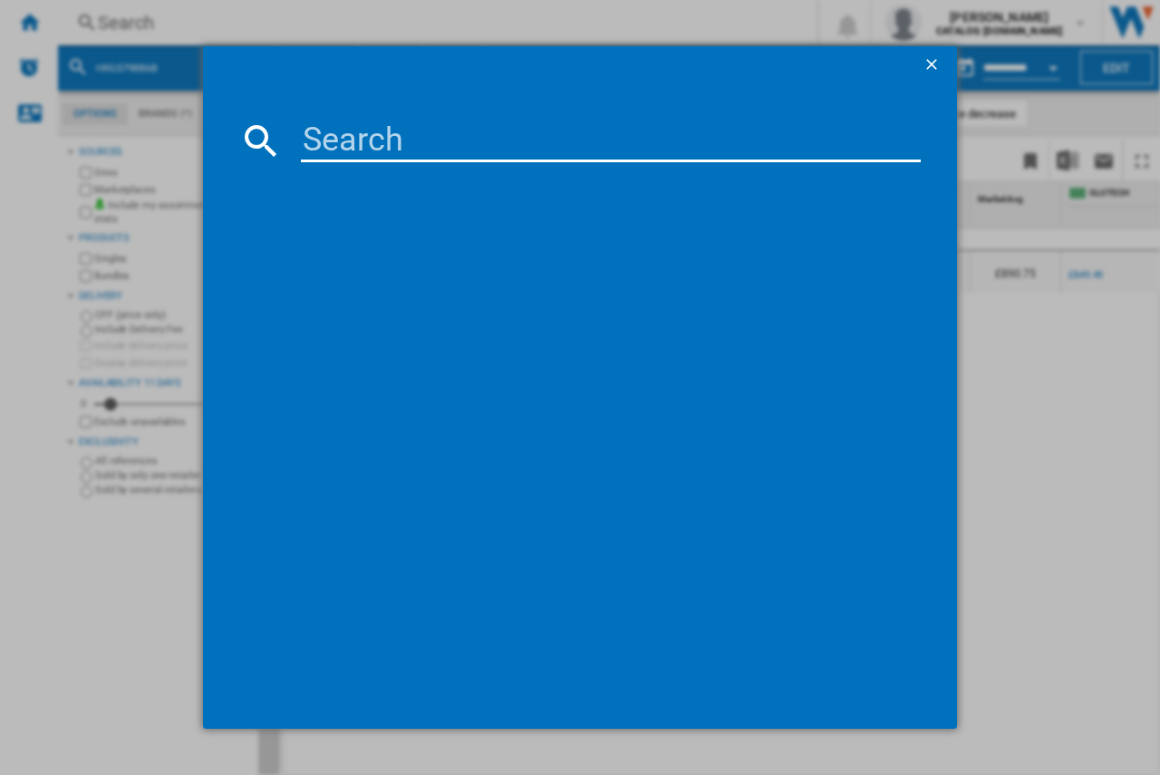
type input "HBG634BS1B"
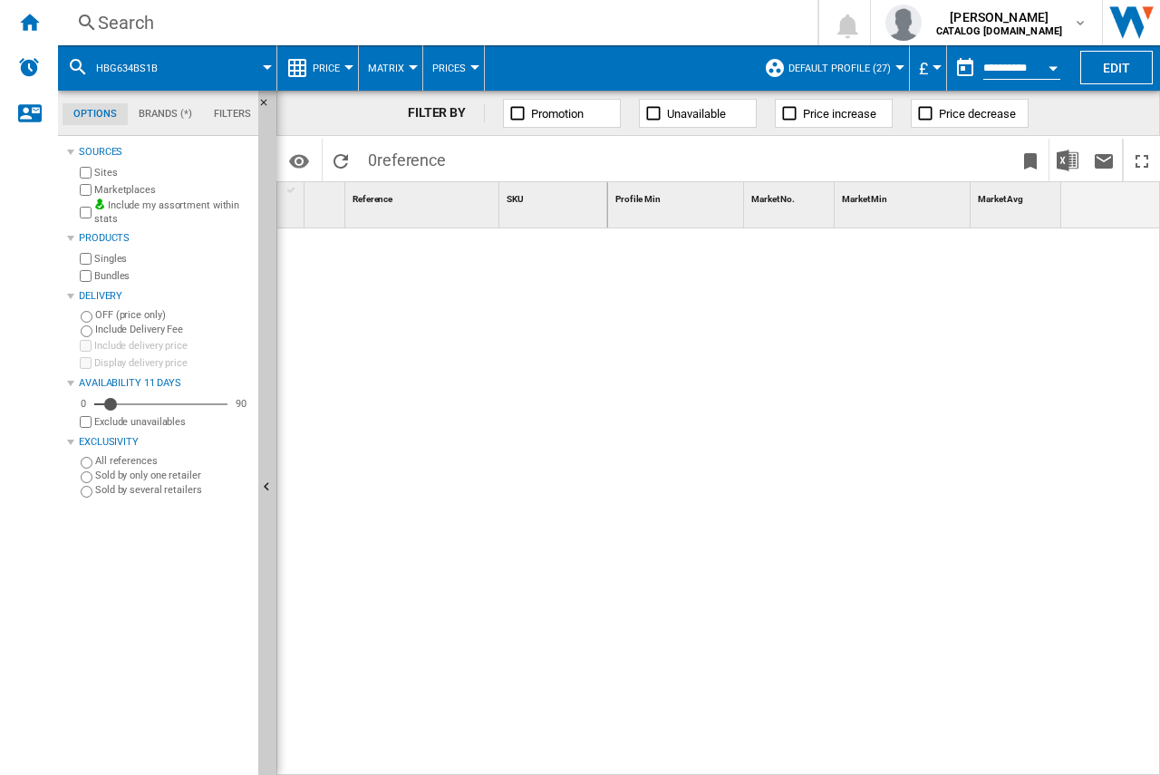
click at [116, 23] on div "Search" at bounding box center [434, 22] width 672 height 25
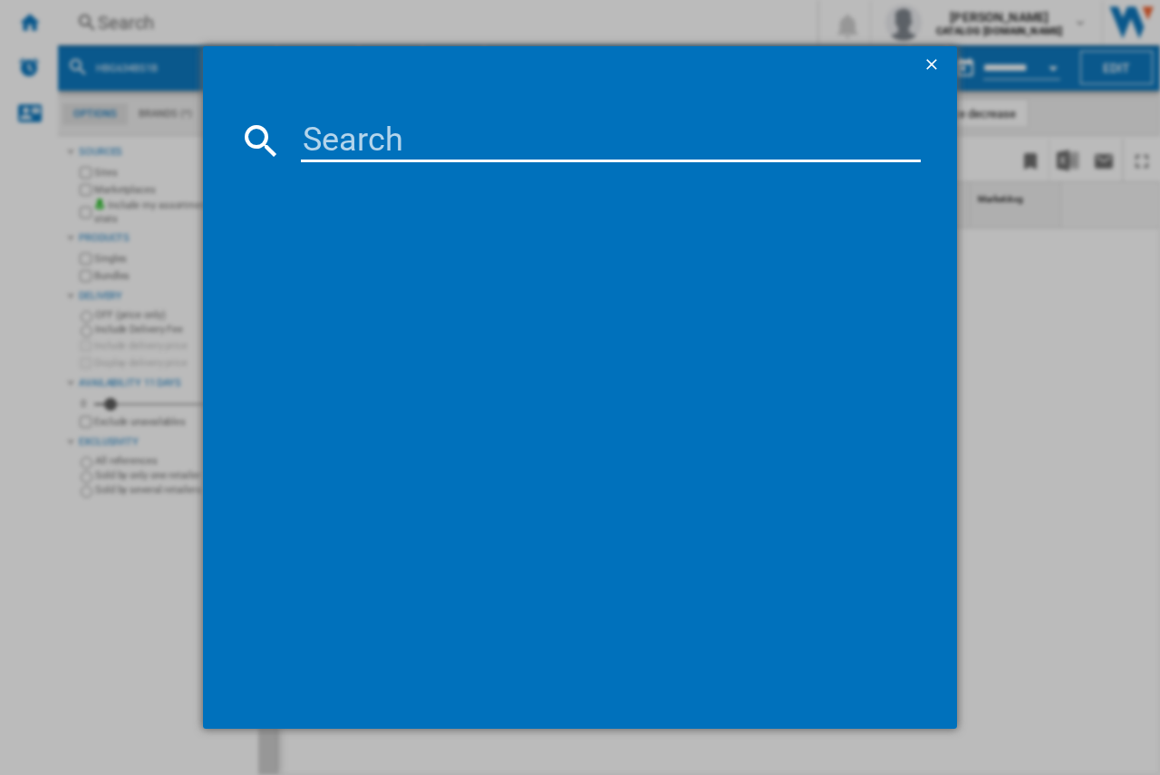
type input "HBG634BS1B"
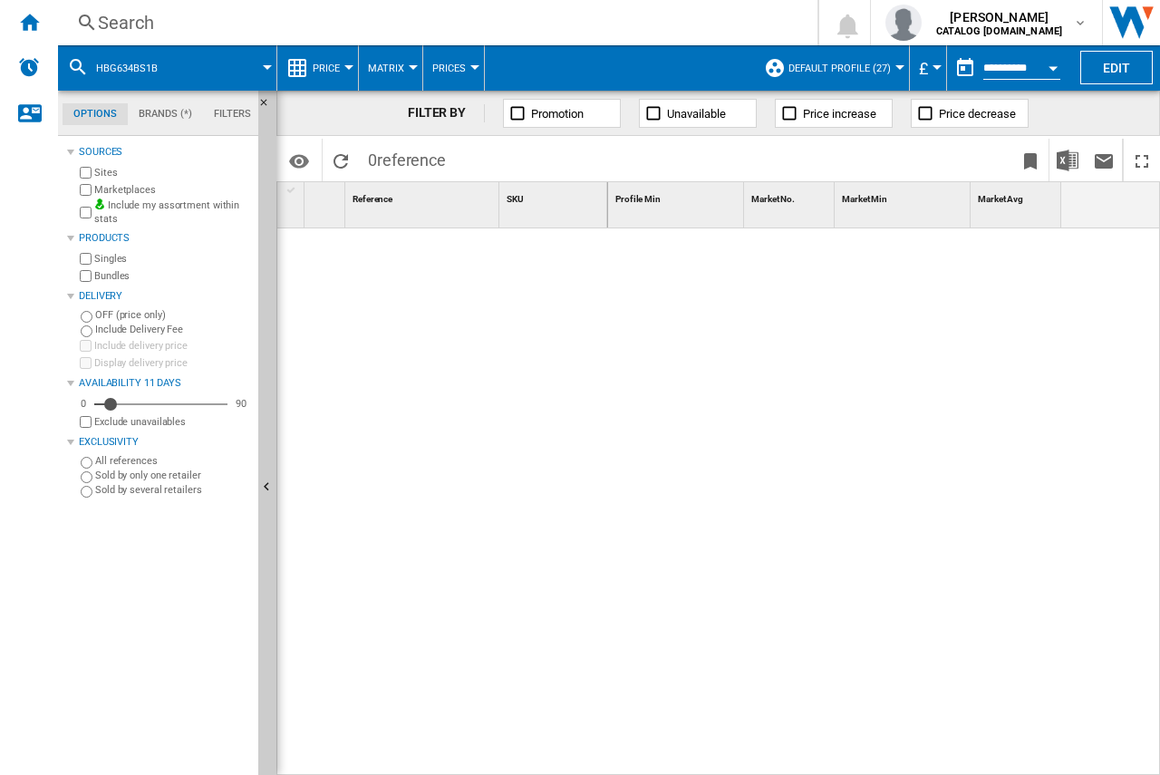
click at [127, 33] on div "Search" at bounding box center [434, 22] width 672 height 25
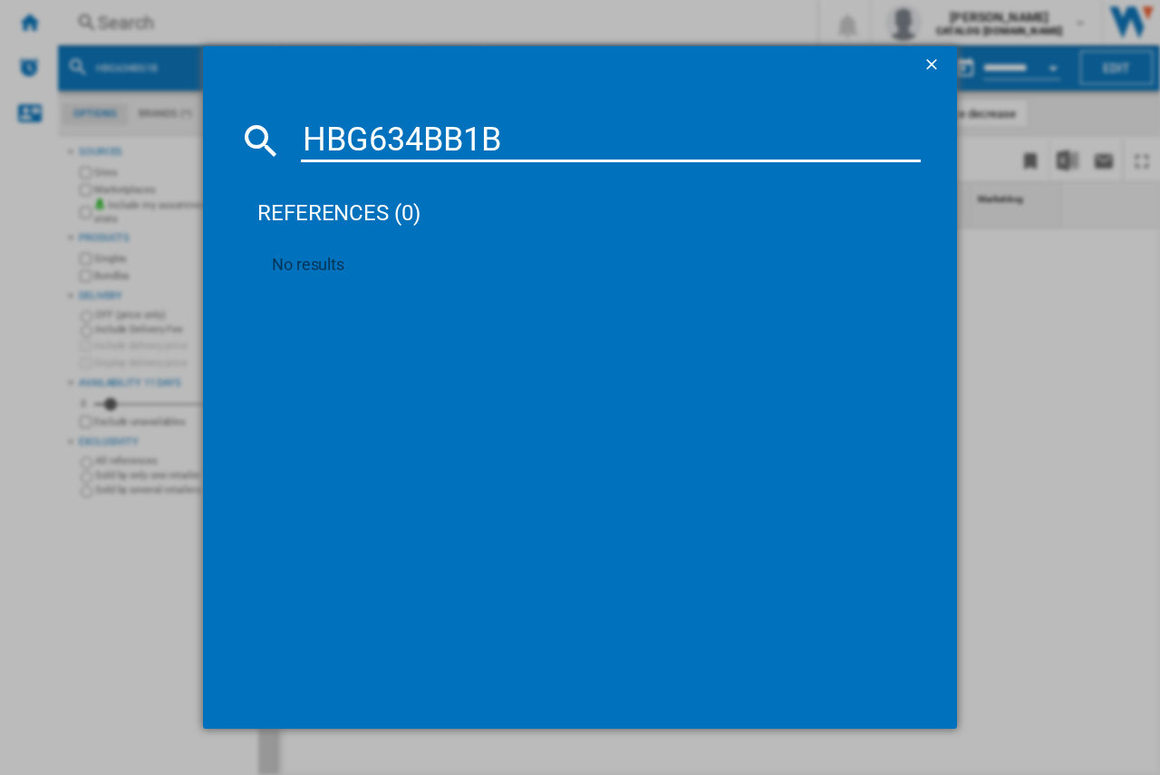
drag, startPoint x: 498, startPoint y: 143, endPoint x: 309, endPoint y: 161, distance: 190.2
click at [309, 161] on input "HBG634BB1B" at bounding box center [611, 140] width 620 height 43
paste input "7341"
type input "HBG7341B1B"
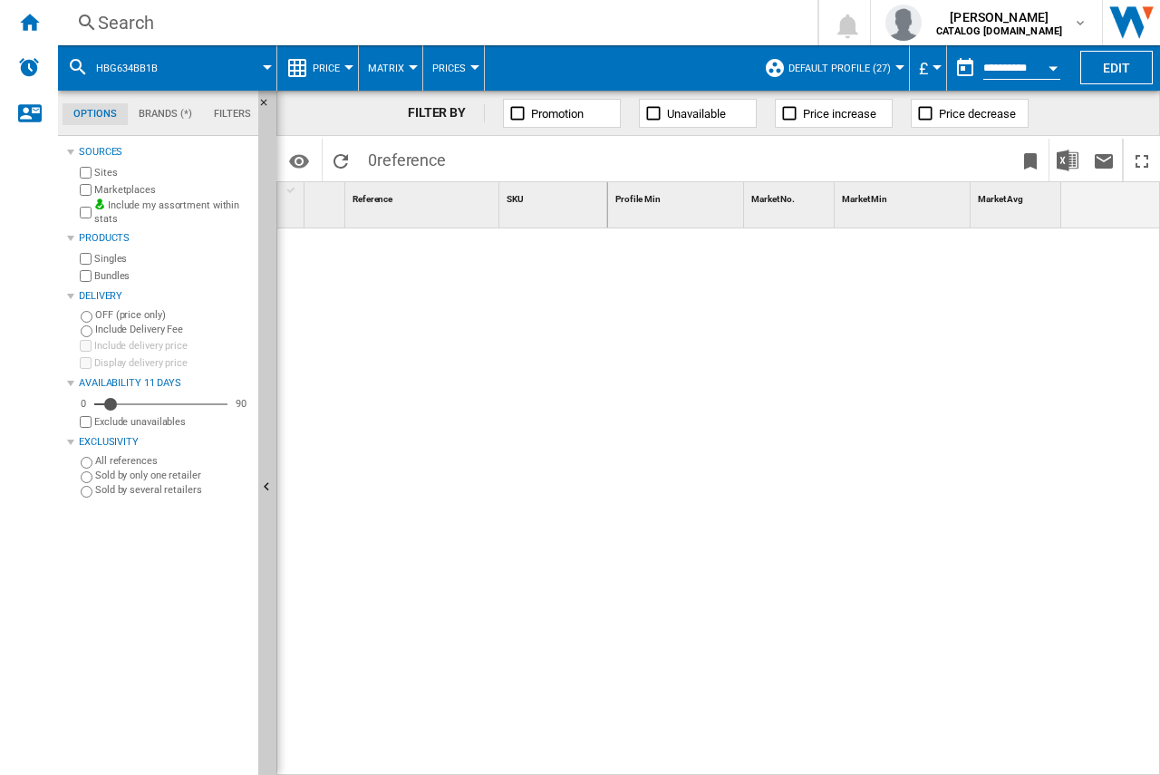
click at [133, 18] on div "Search" at bounding box center [434, 22] width 672 height 25
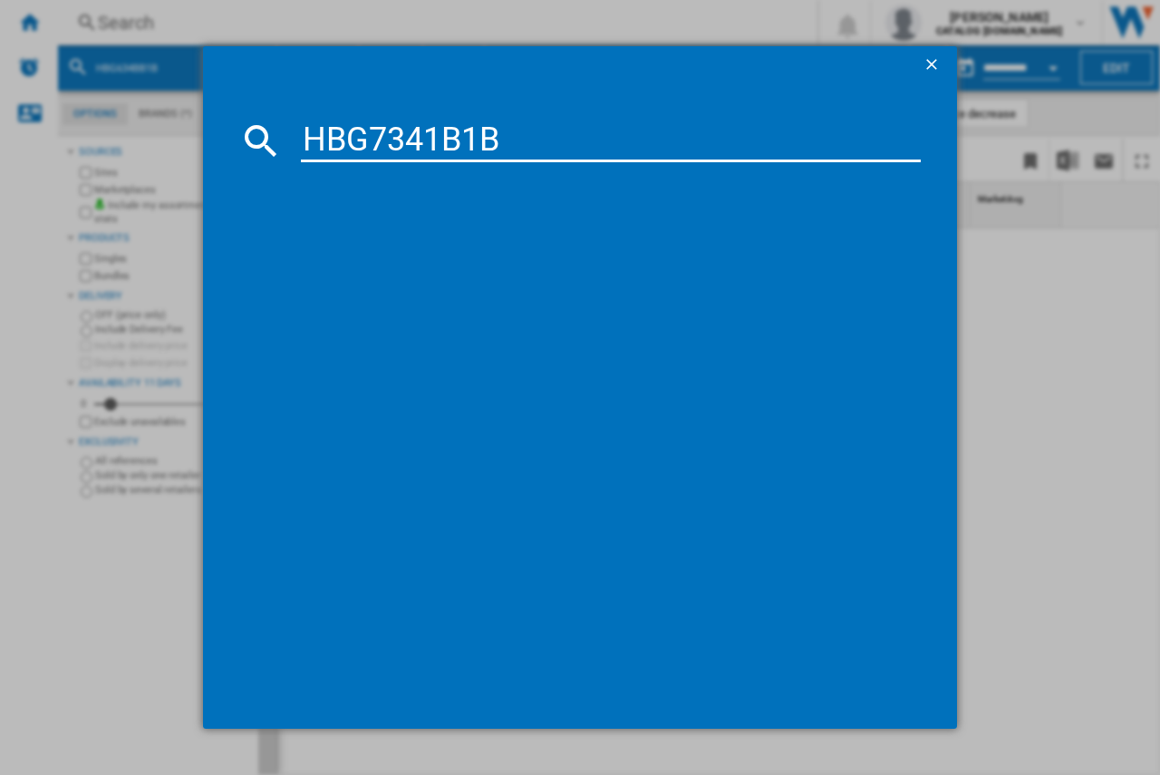
type input "HBG7341B1B"
click at [376, 253] on div "BOSCH HBG7341B1B BLACK" at bounding box center [593, 258] width 602 height 18
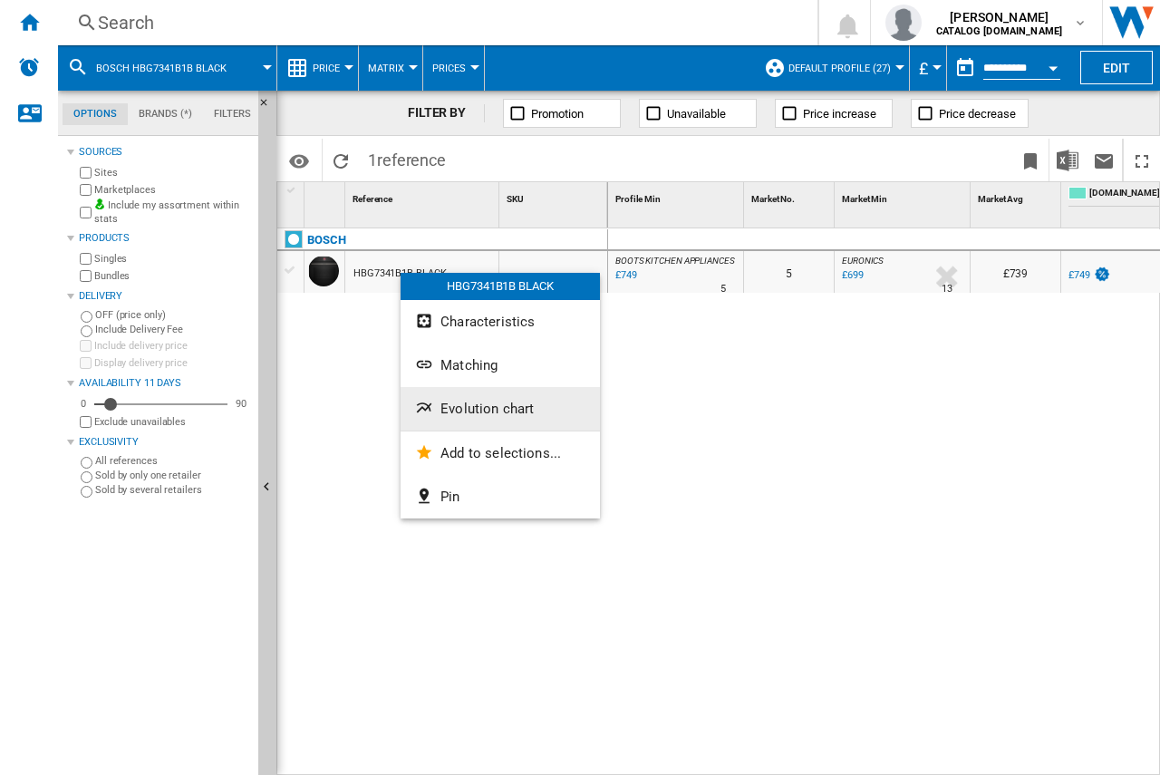
click at [439, 404] on button "Evolution chart" at bounding box center [499, 408] width 199 height 43
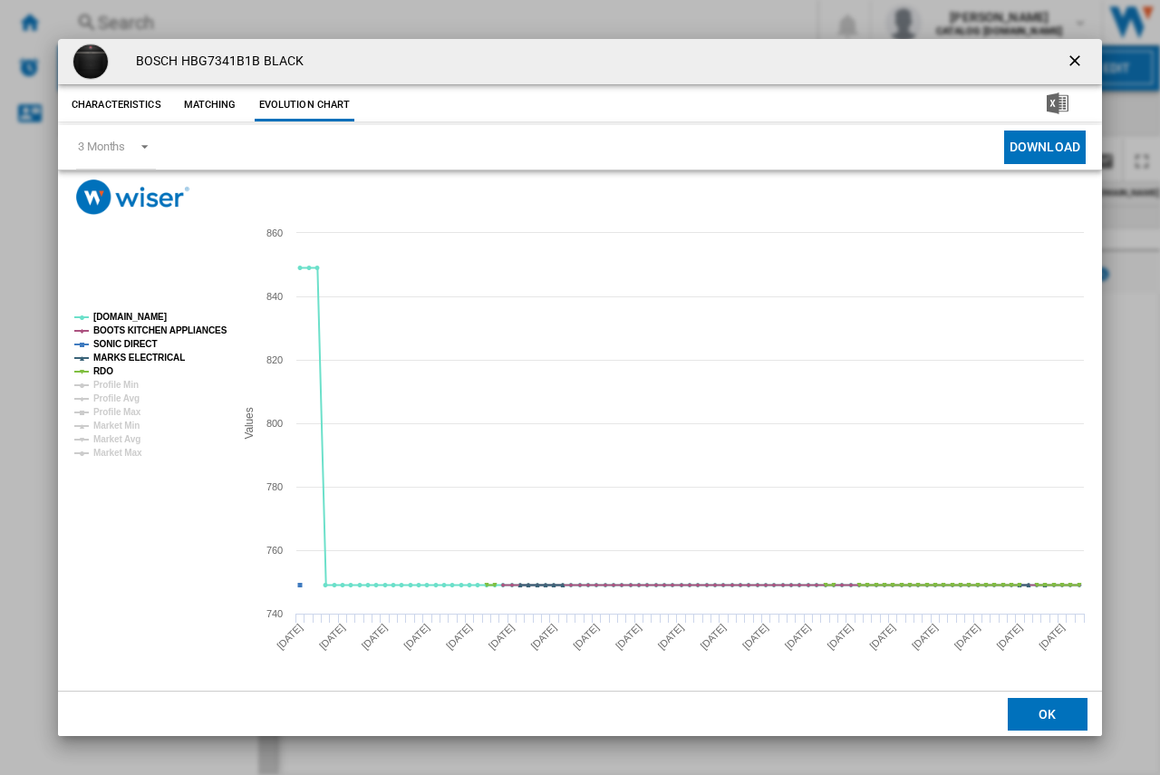
click at [1079, 64] on ng-md-icon "getI18NText('BUTTONS.CLOSE_DIALOG')" at bounding box center [1076, 63] width 22 height 22
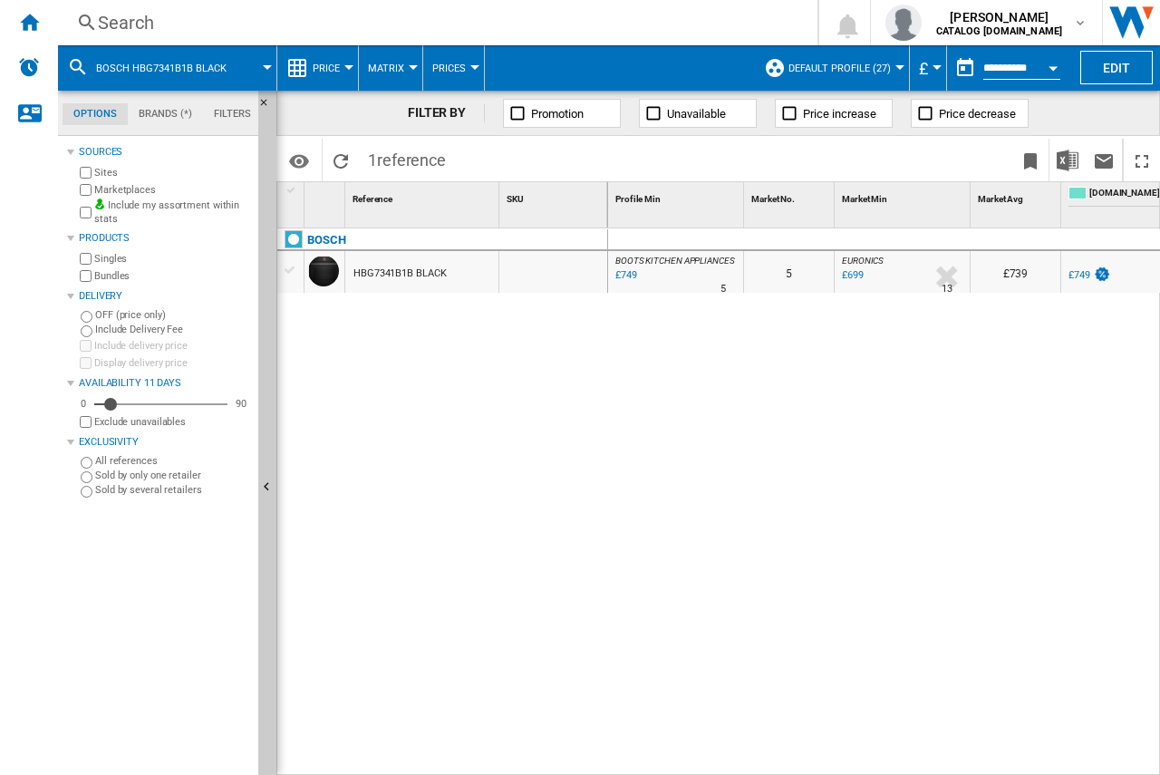
click at [124, 15] on div "Search" at bounding box center [434, 22] width 672 height 25
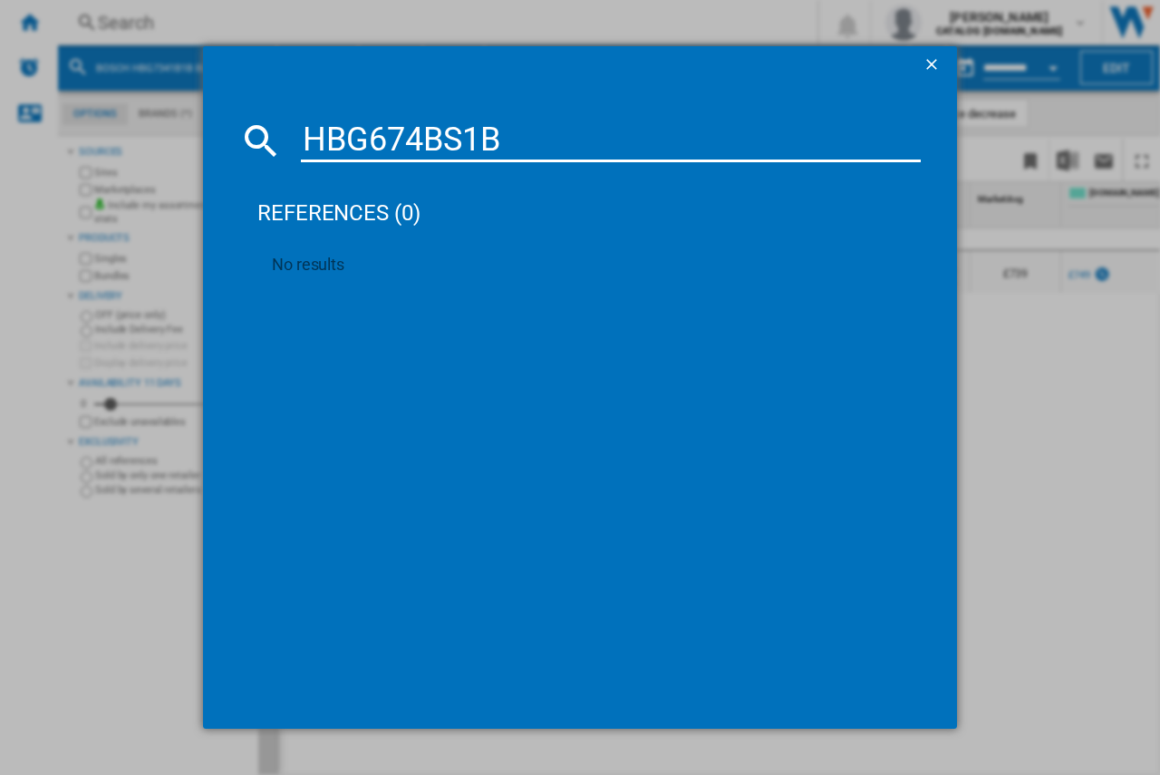
click at [455, 132] on input "HBG674BS1B" at bounding box center [611, 140] width 620 height 43
type input "HBG674Bb1B"
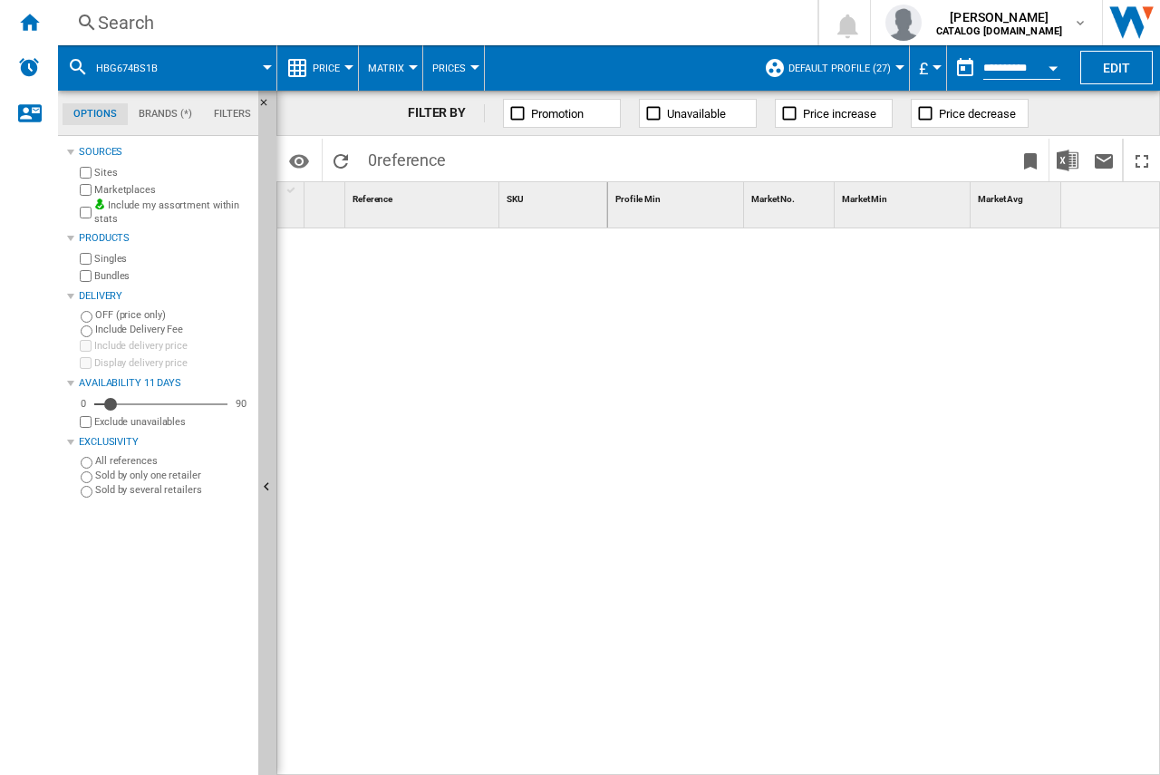
click at [108, 24] on div "Search" at bounding box center [434, 22] width 672 height 25
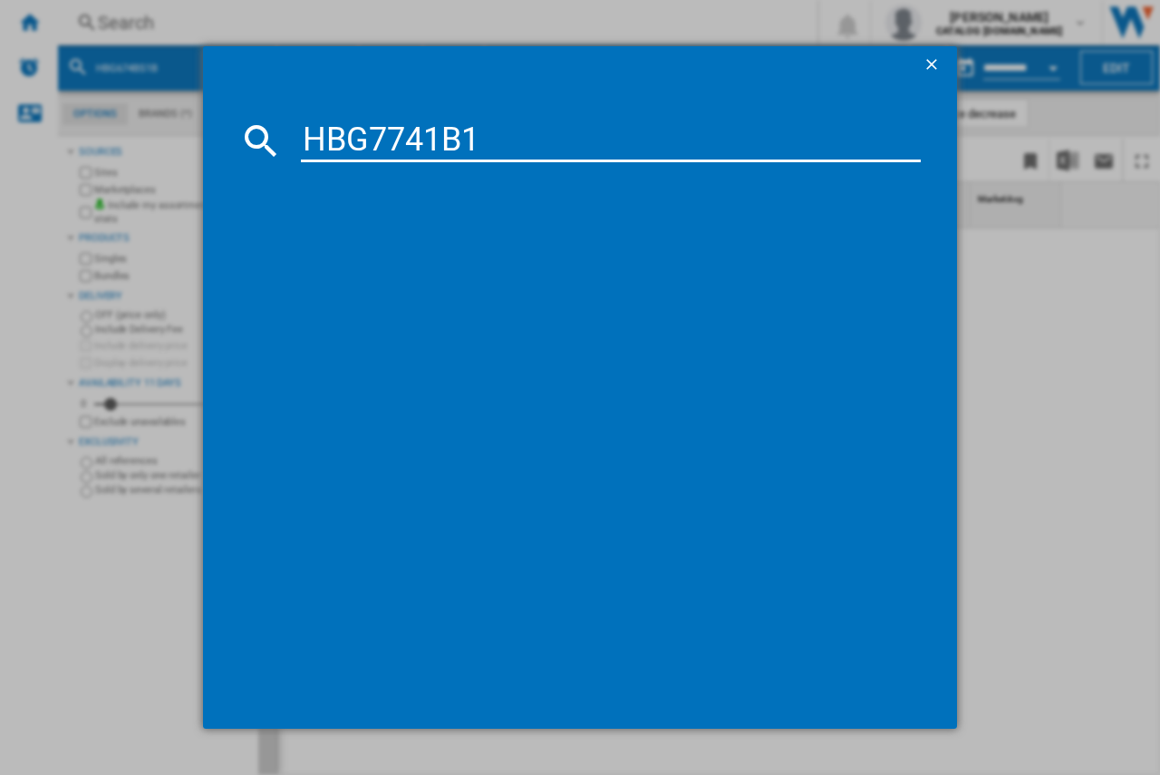
type input "HBG7741B1"
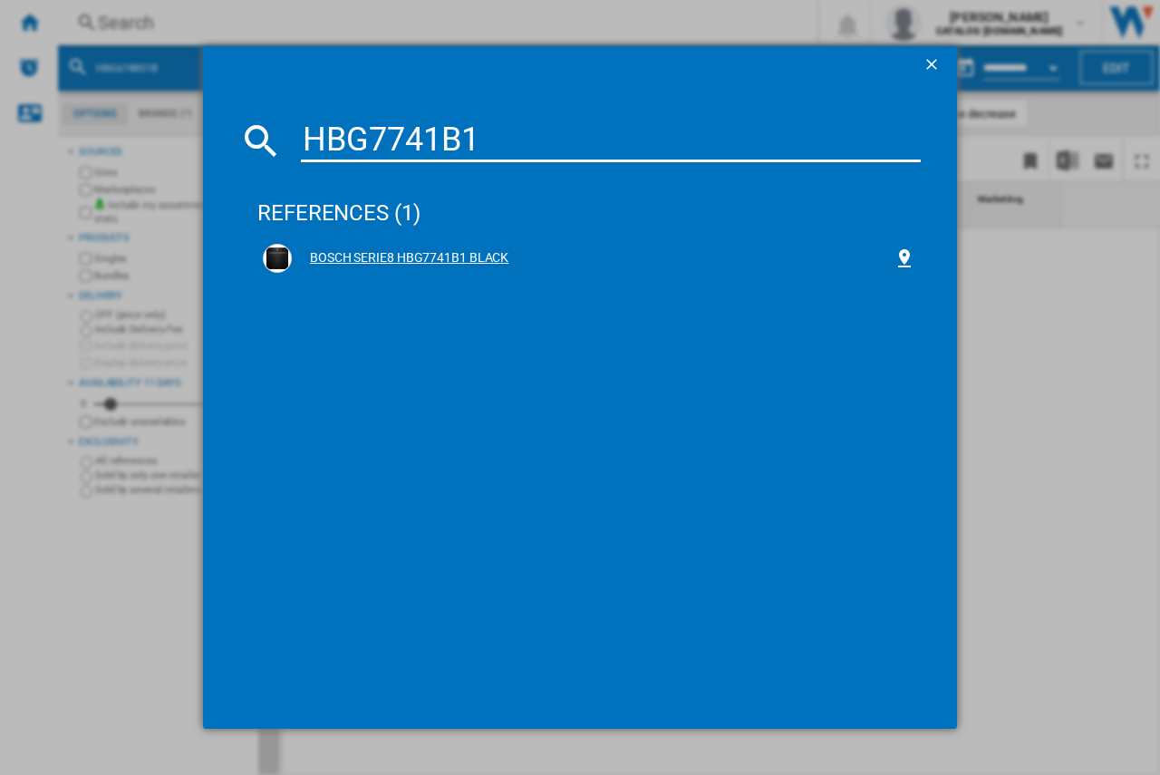
click at [384, 250] on div "BOSCH SERIE8 HBG7741B1 BLACK" at bounding box center [593, 258] width 602 height 18
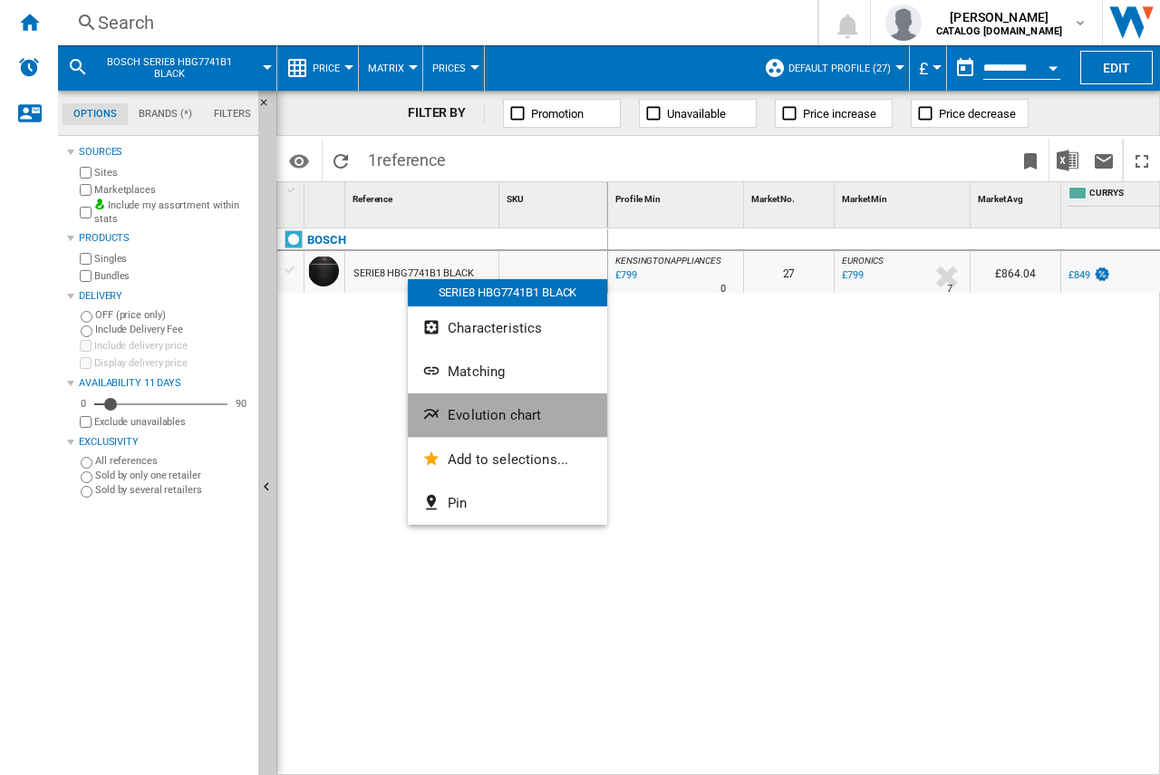
click at [457, 418] on span "Evolution chart" at bounding box center [494, 415] width 93 height 16
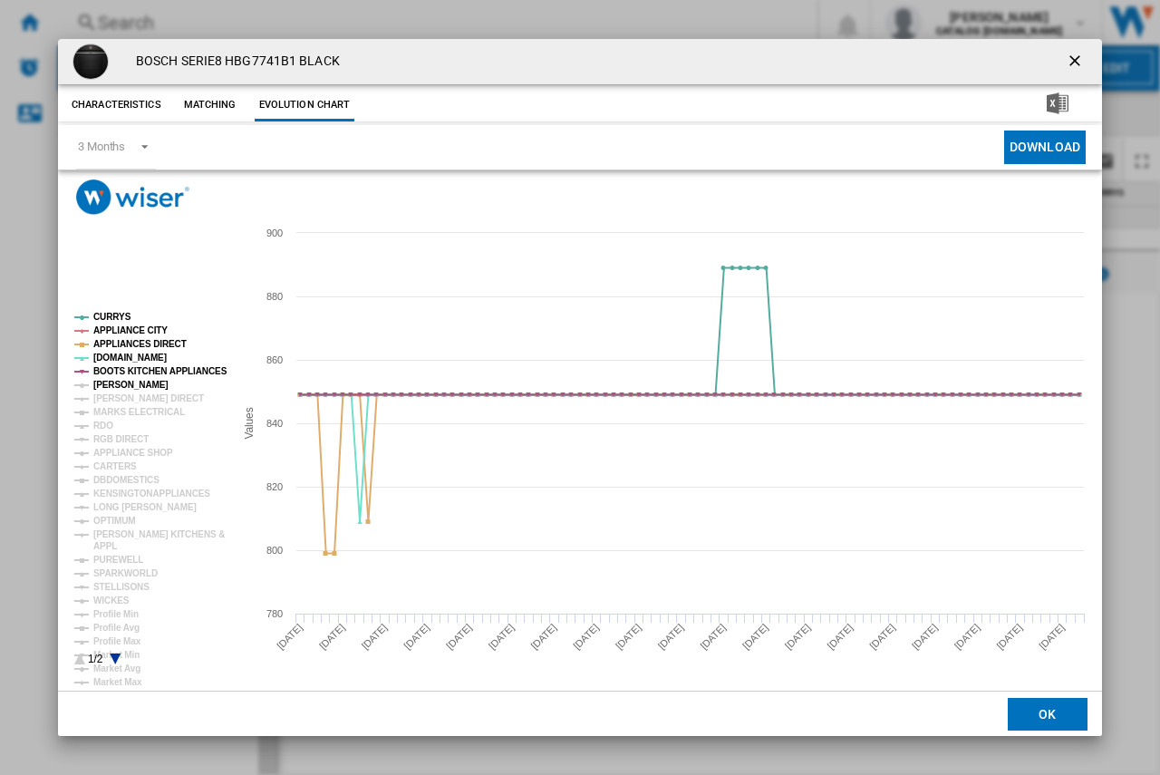
click at [107, 386] on tspan "[PERSON_NAME]" at bounding box center [130, 385] width 75 height 10
click at [113, 397] on tspan "[PERSON_NAME] DIRECT" at bounding box center [148, 398] width 111 height 10
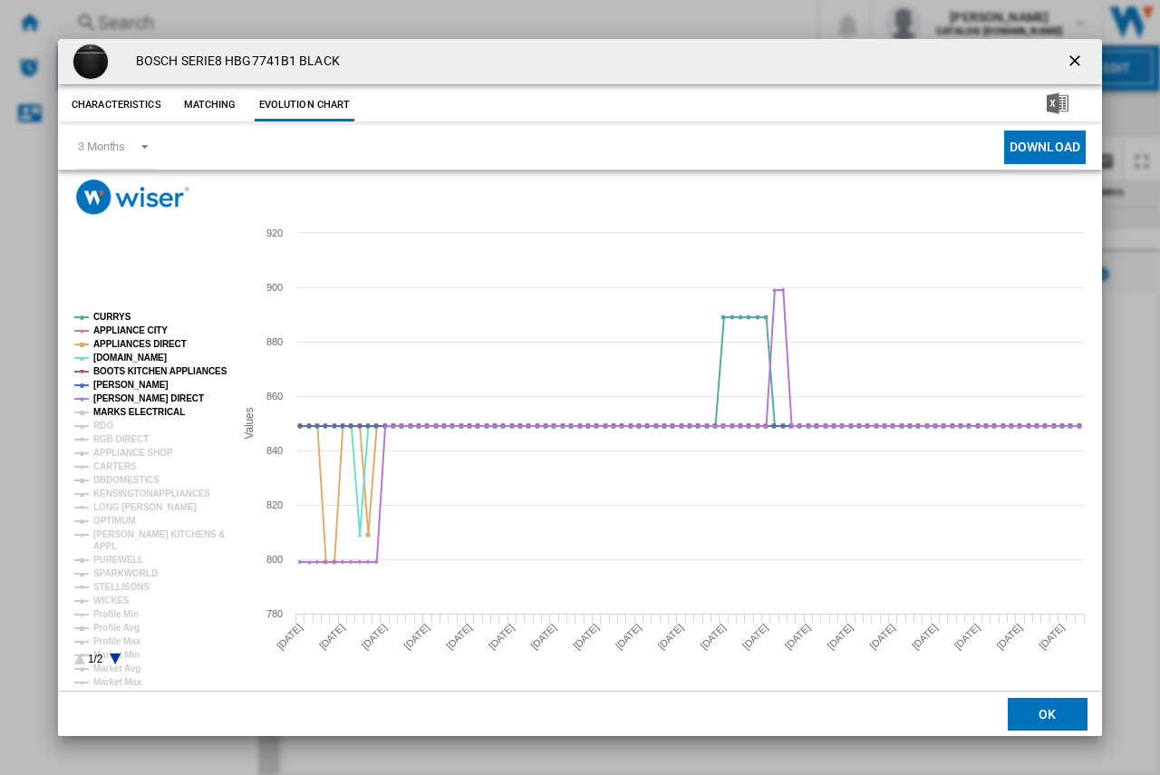
click at [154, 416] on tspan "MARKS ELECTRICAL" at bounding box center [138, 412] width 91 height 10
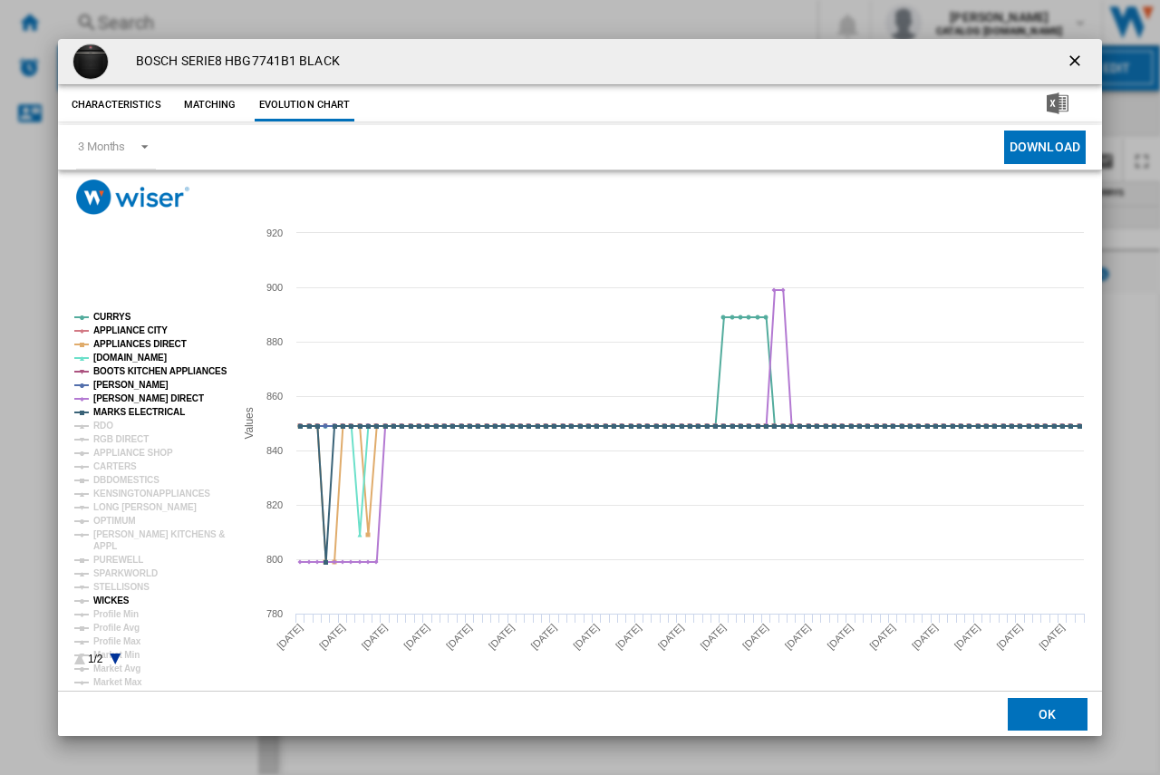
click at [106, 602] on tspan "WICKES" at bounding box center [111, 600] width 36 height 10
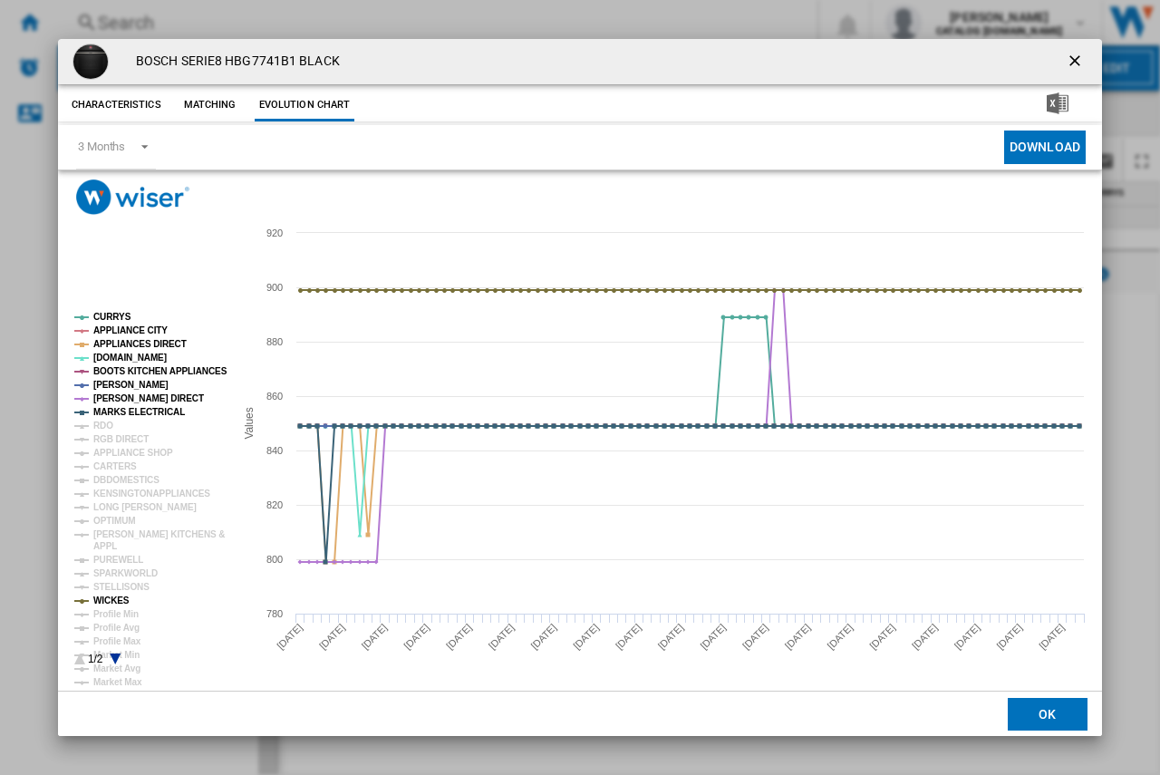
click at [106, 602] on tspan "WICKES" at bounding box center [111, 600] width 36 height 10
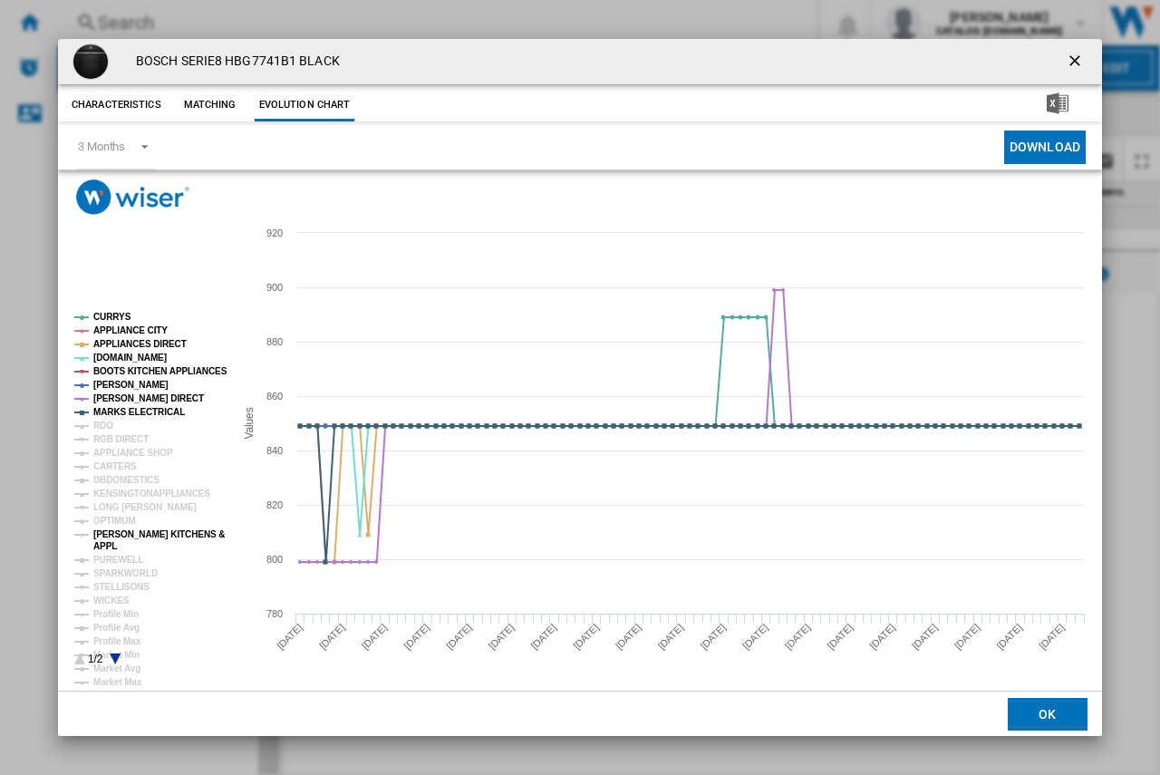
click at [109, 531] on tspan "[PERSON_NAME] KITCHENS &" at bounding box center [158, 534] width 131 height 10
click at [1076, 59] on ng-md-icon "getI18NText('BUTTONS.CLOSE_DIALOG')" at bounding box center [1076, 63] width 22 height 22
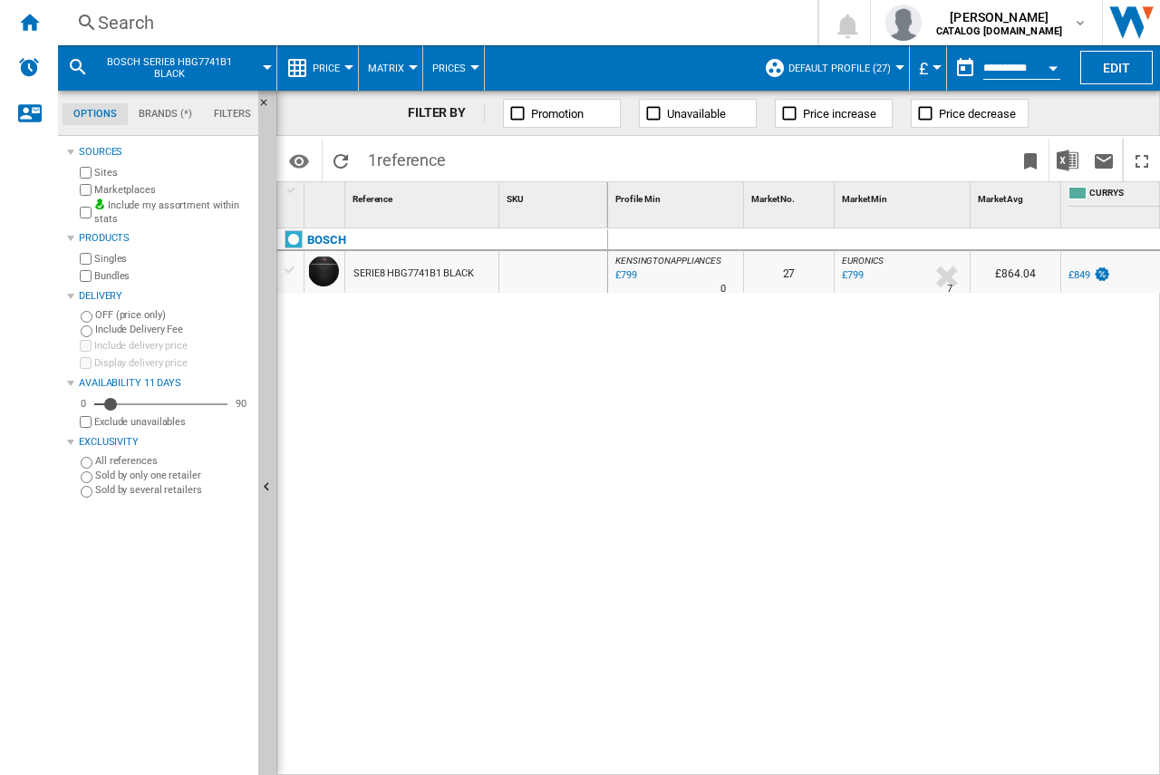
click at [125, 17] on div "Search" at bounding box center [434, 22] width 672 height 25
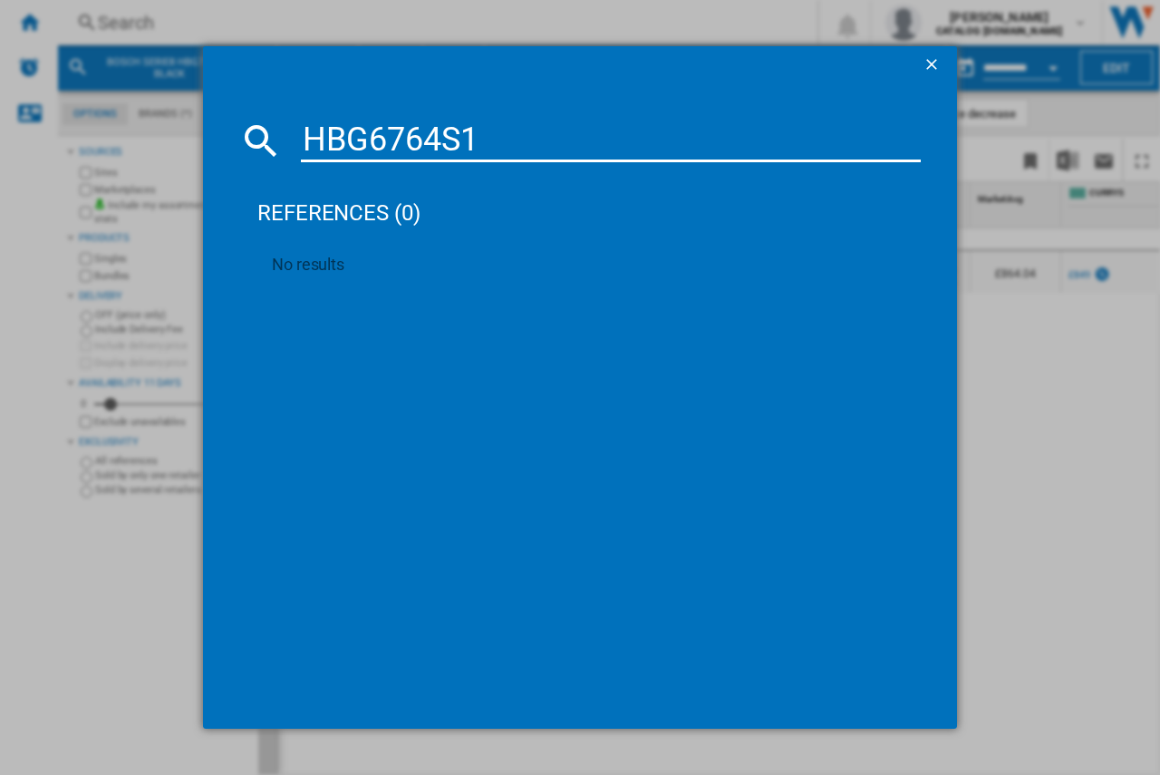
drag, startPoint x: 488, startPoint y: 137, endPoint x: 321, endPoint y: 140, distance: 167.6
click at [280, 140] on div "HBG6764S1" at bounding box center [579, 140] width 681 height 43
paste input "7764B1B"
type input "HBG7764B1B"
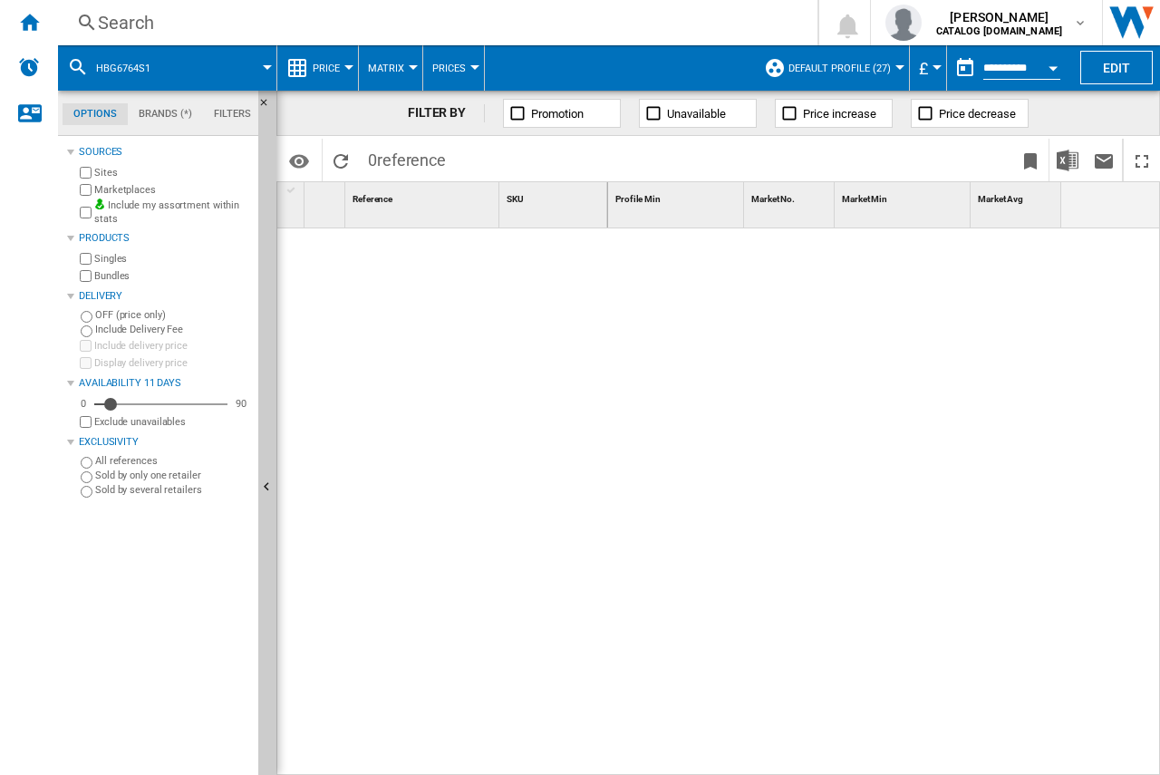
click at [111, 18] on div "Search" at bounding box center [434, 22] width 672 height 25
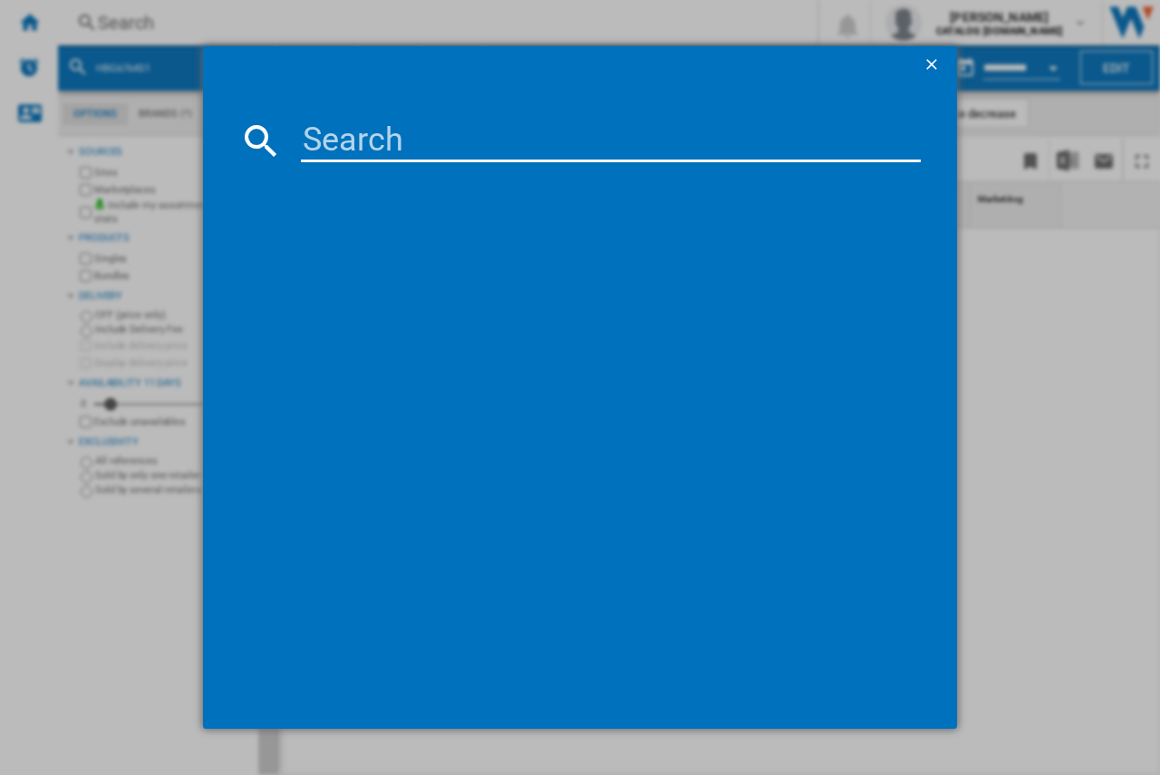
type input "HBG6764S6B"
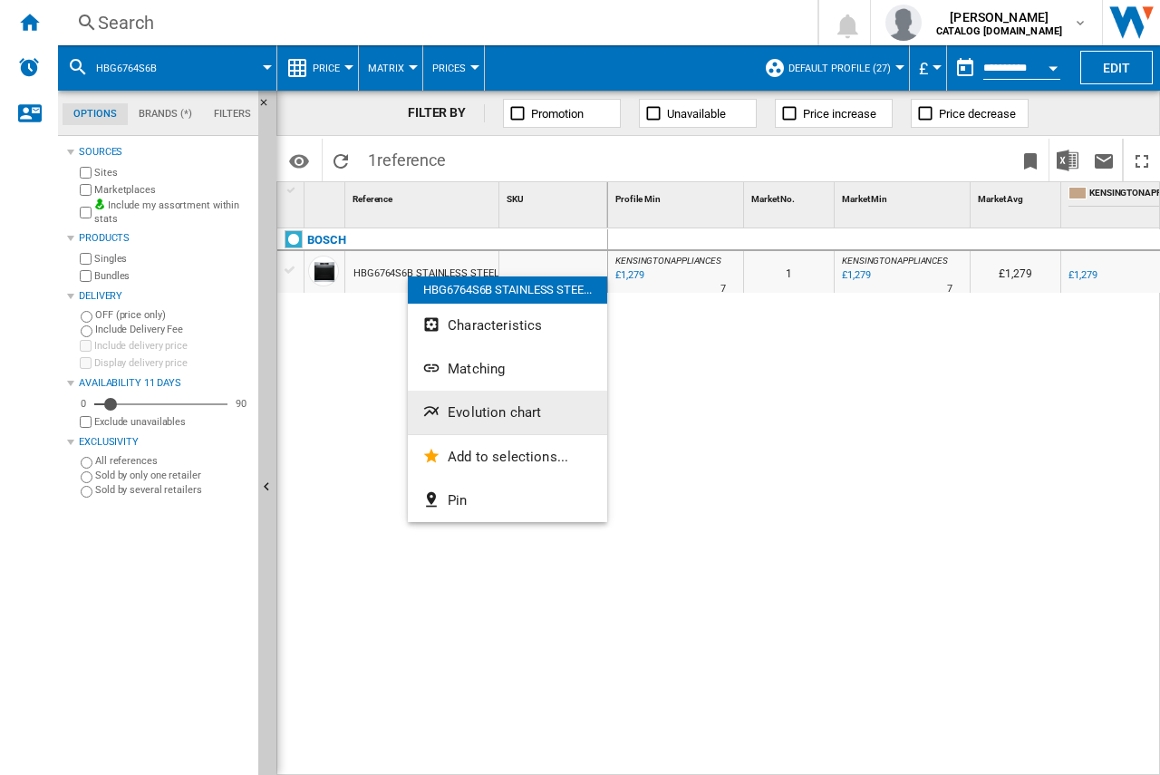
click at [444, 426] on button "Evolution chart" at bounding box center [507, 411] width 199 height 43
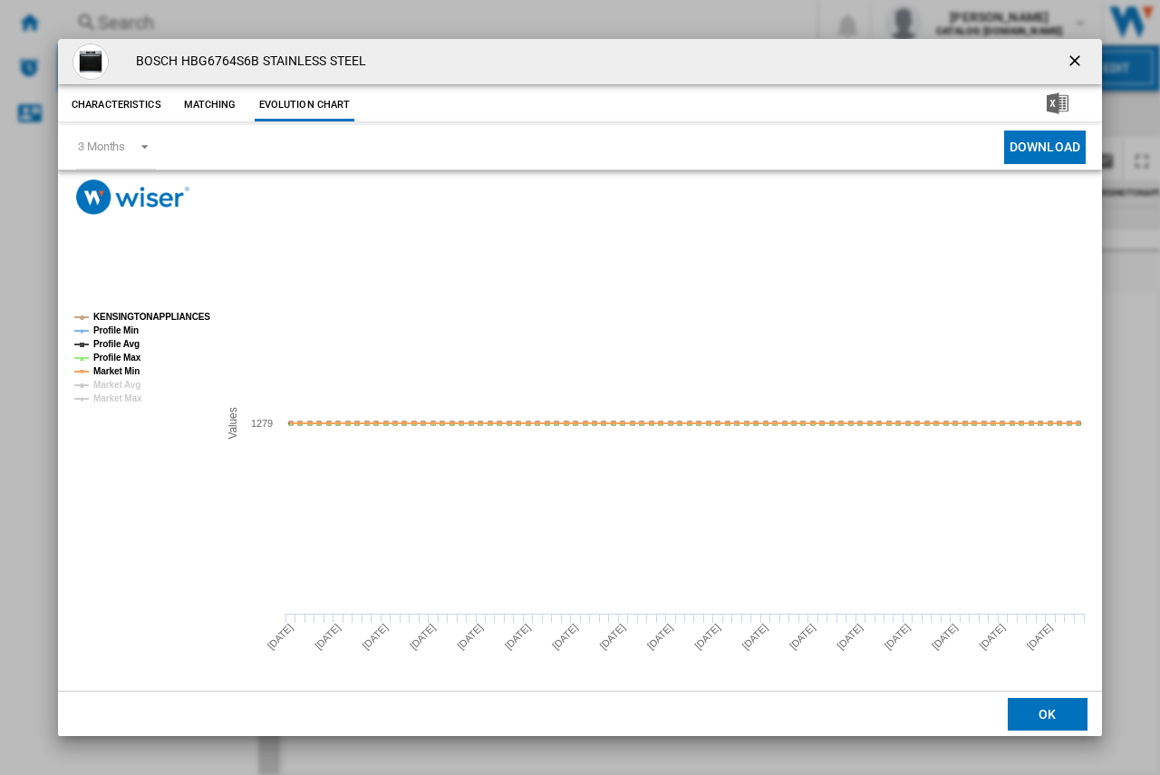
click at [1074, 62] on ng-md-icon "getI18NText('BUTTONS.CLOSE_DIALOG')" at bounding box center [1076, 63] width 22 height 22
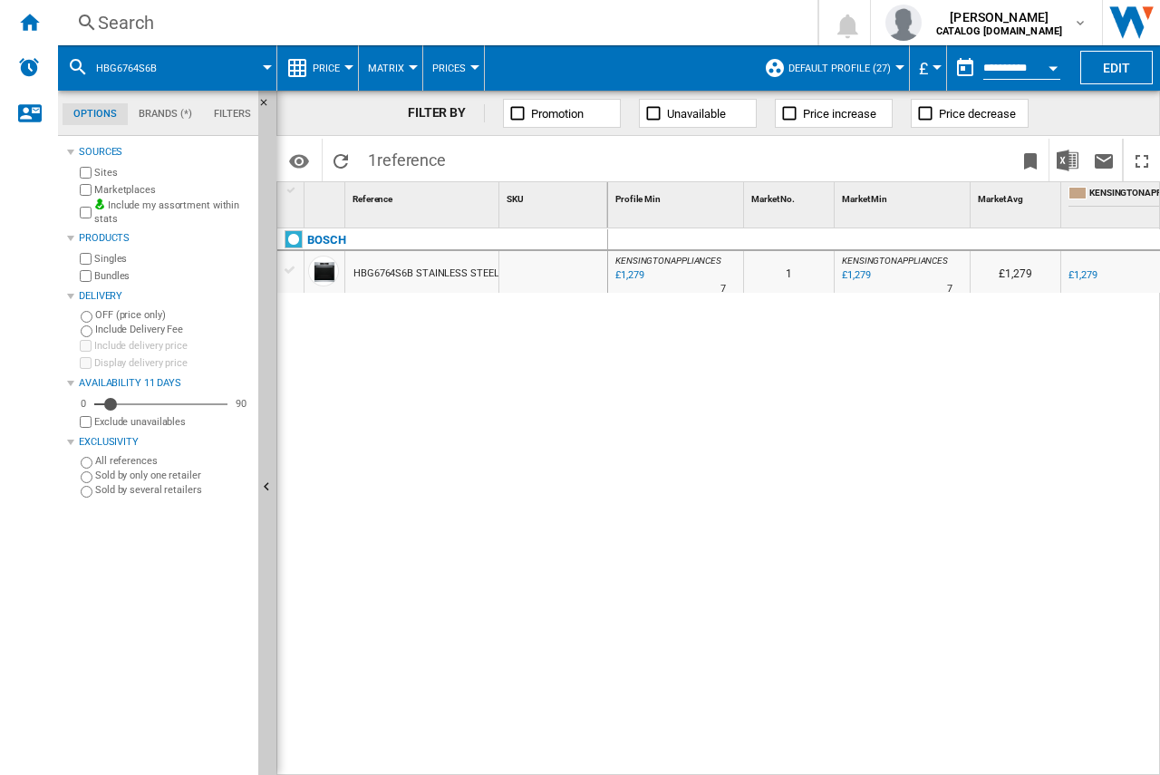
click at [135, 24] on div "Search" at bounding box center [434, 22] width 672 height 25
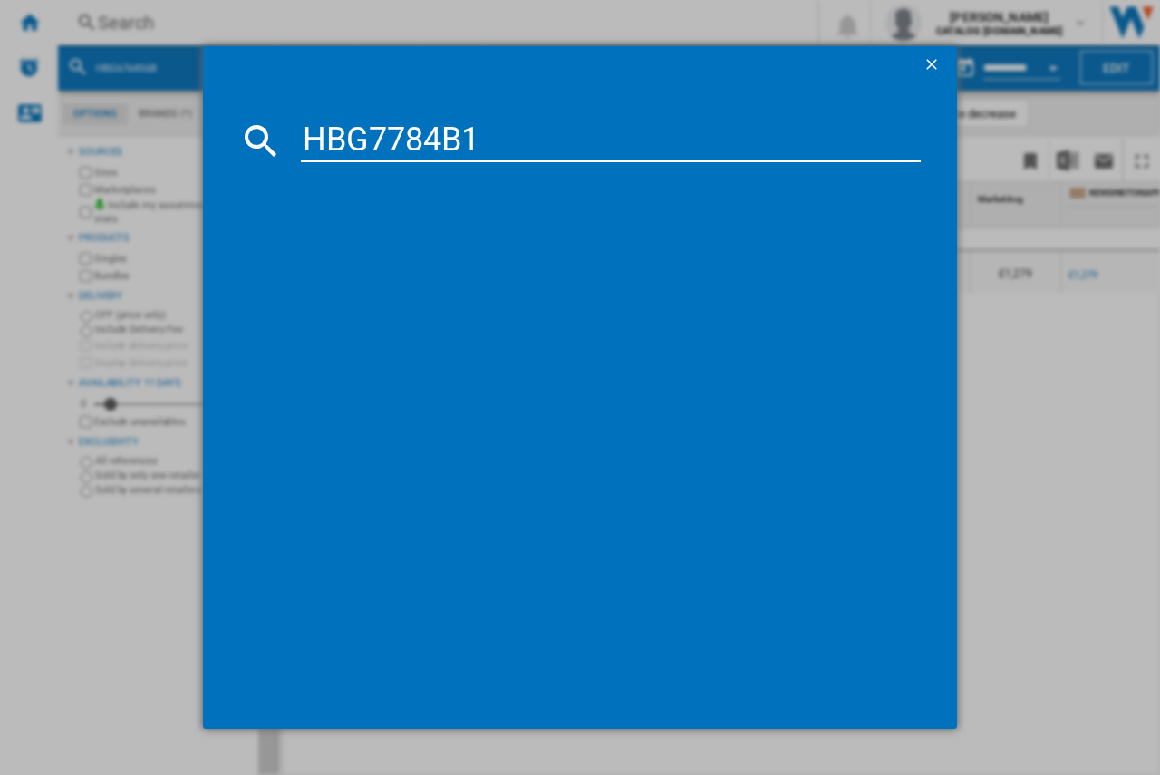
type input "HBG7784B1"
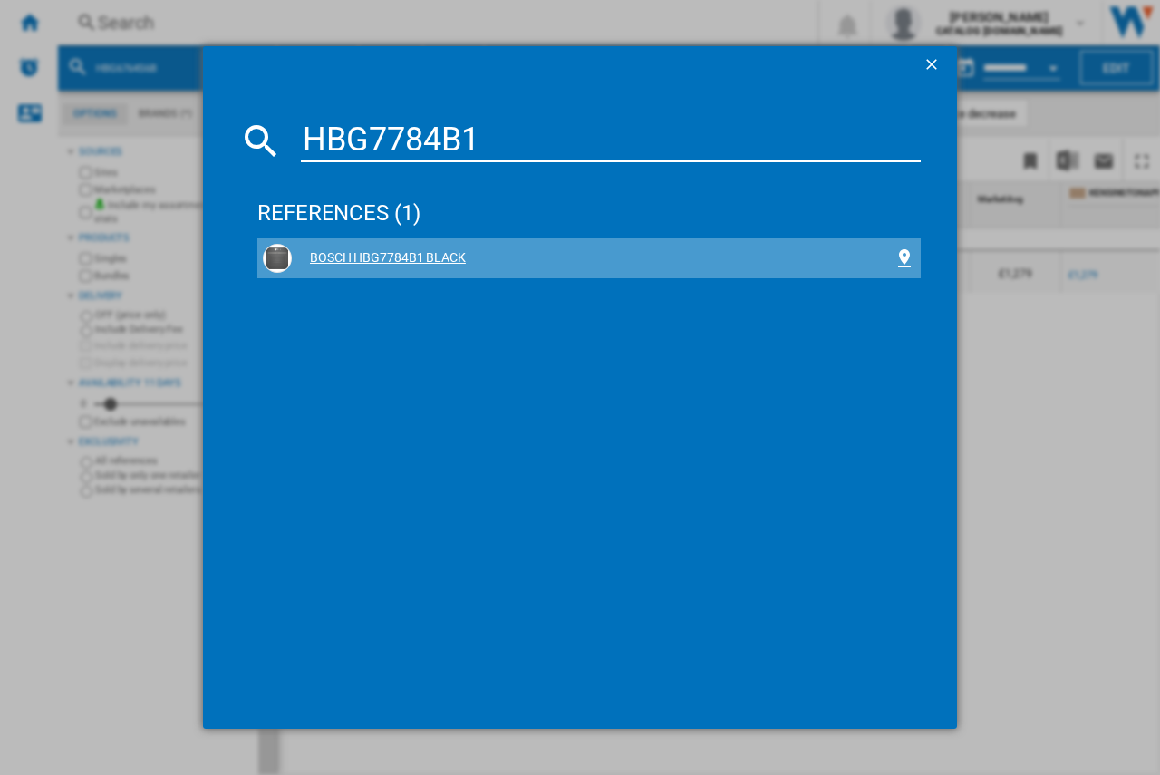
click at [376, 265] on div "BOSCH HBG7784B1 BLACK" at bounding box center [593, 258] width 602 height 18
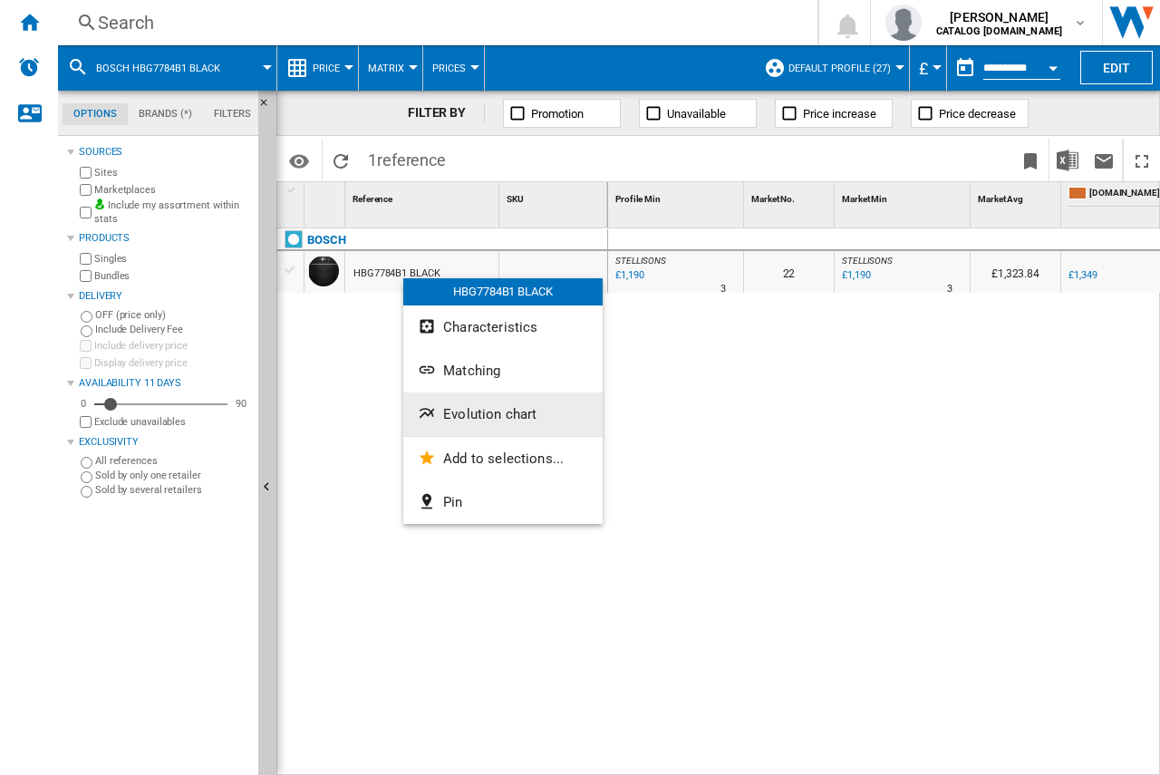
click at [487, 422] on button "Evolution chart" at bounding box center [502, 413] width 199 height 43
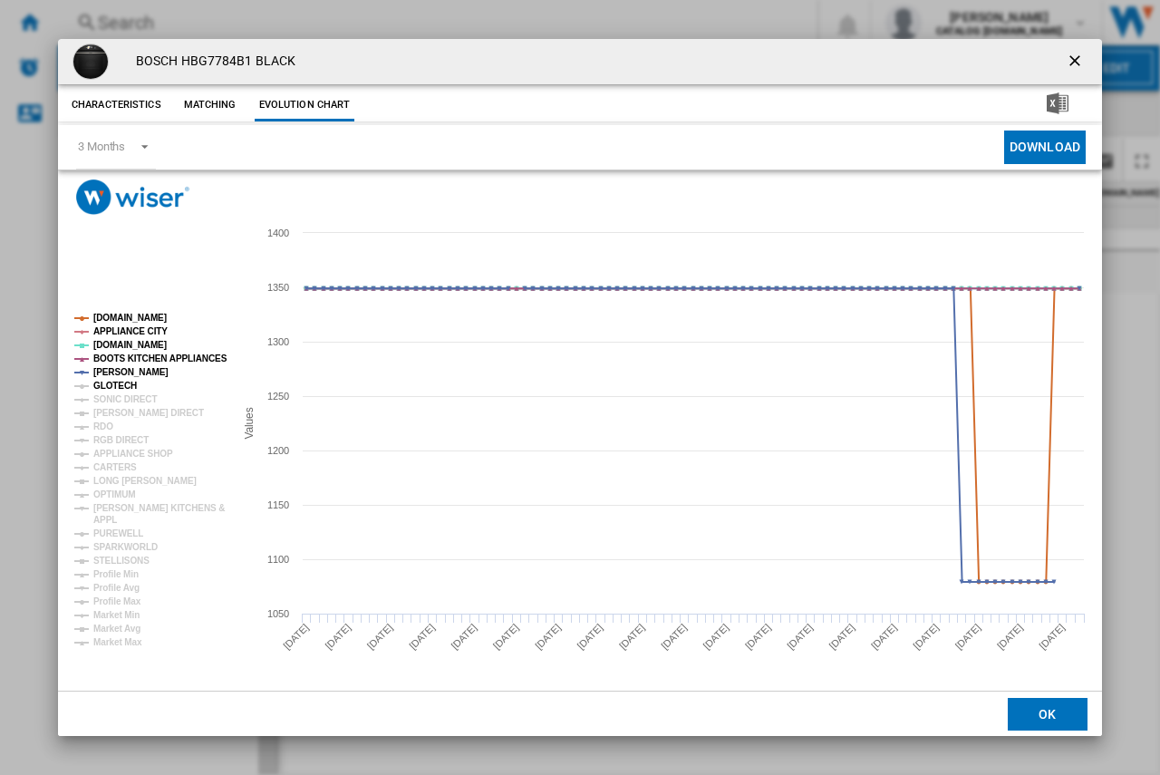
click at [95, 390] on tspan "GLOTECH" at bounding box center [114, 385] width 43 height 10
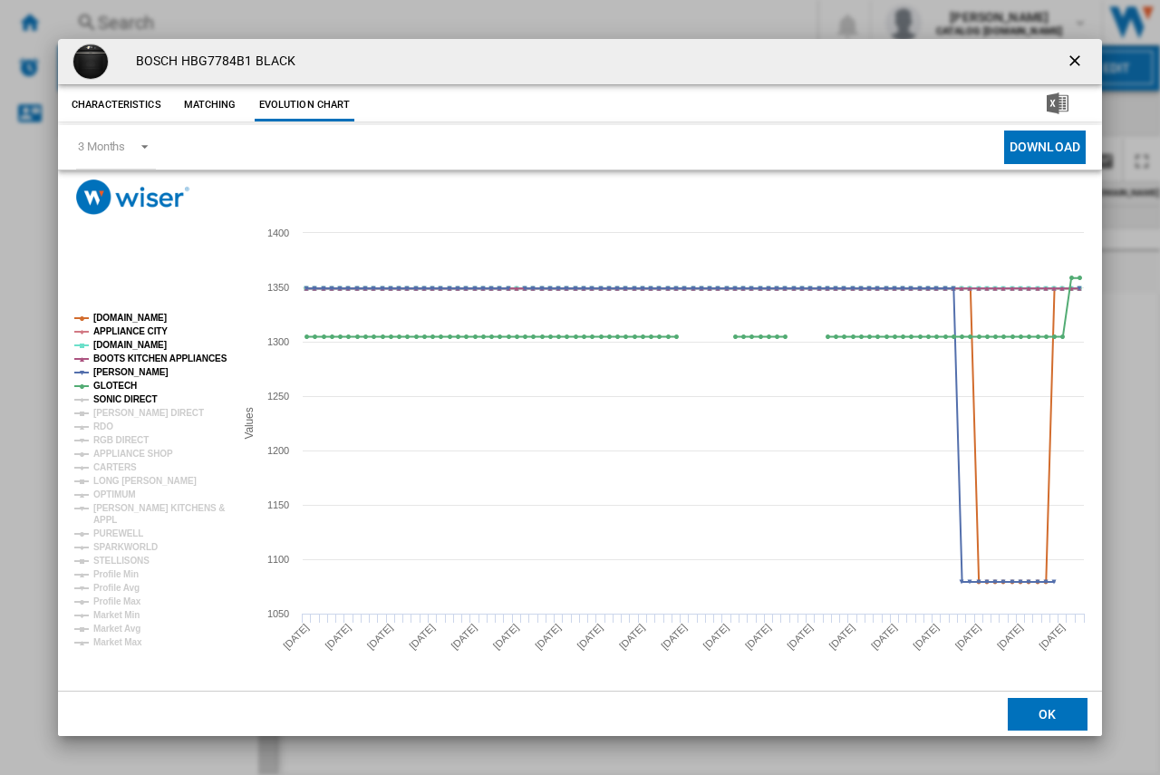
click at [100, 403] on tspan "SONIC DIRECT" at bounding box center [124, 399] width 63 height 10
click at [102, 409] on tspan "[PERSON_NAME] DIRECT" at bounding box center [148, 413] width 111 height 10
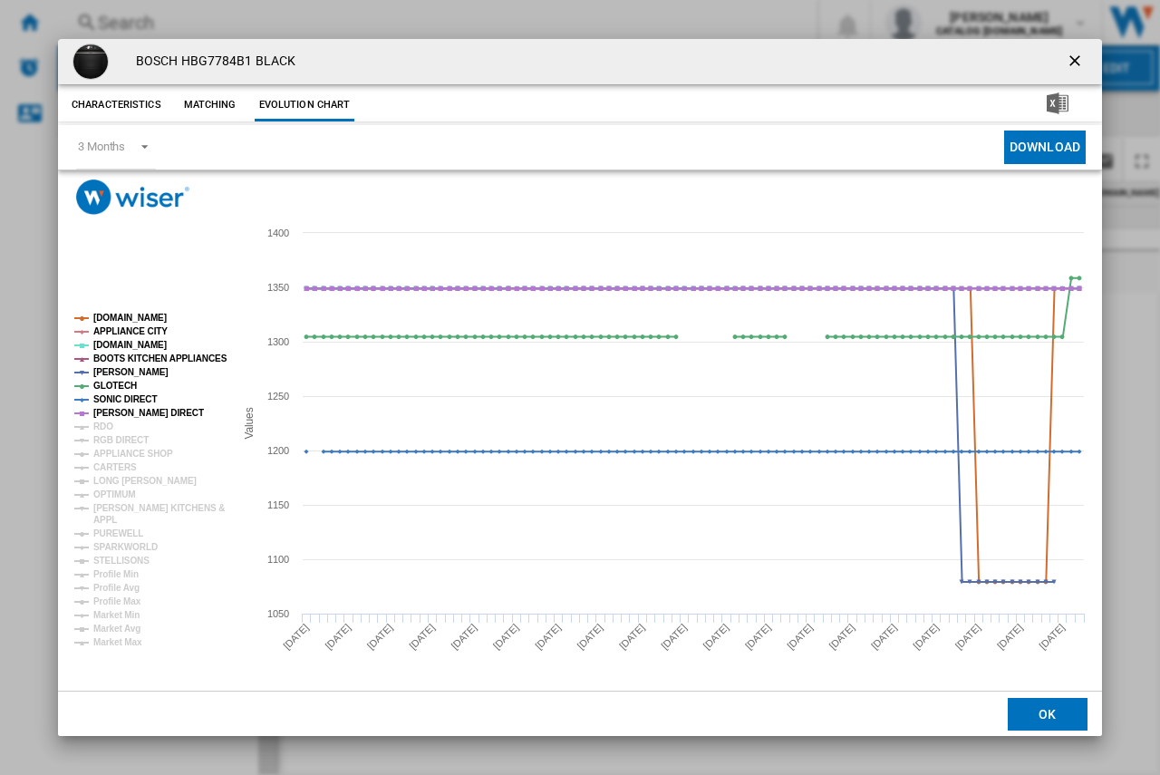
click at [1070, 58] on ng-md-icon "getI18NText('BUTTONS.CLOSE_DIALOG')" at bounding box center [1076, 63] width 22 height 22
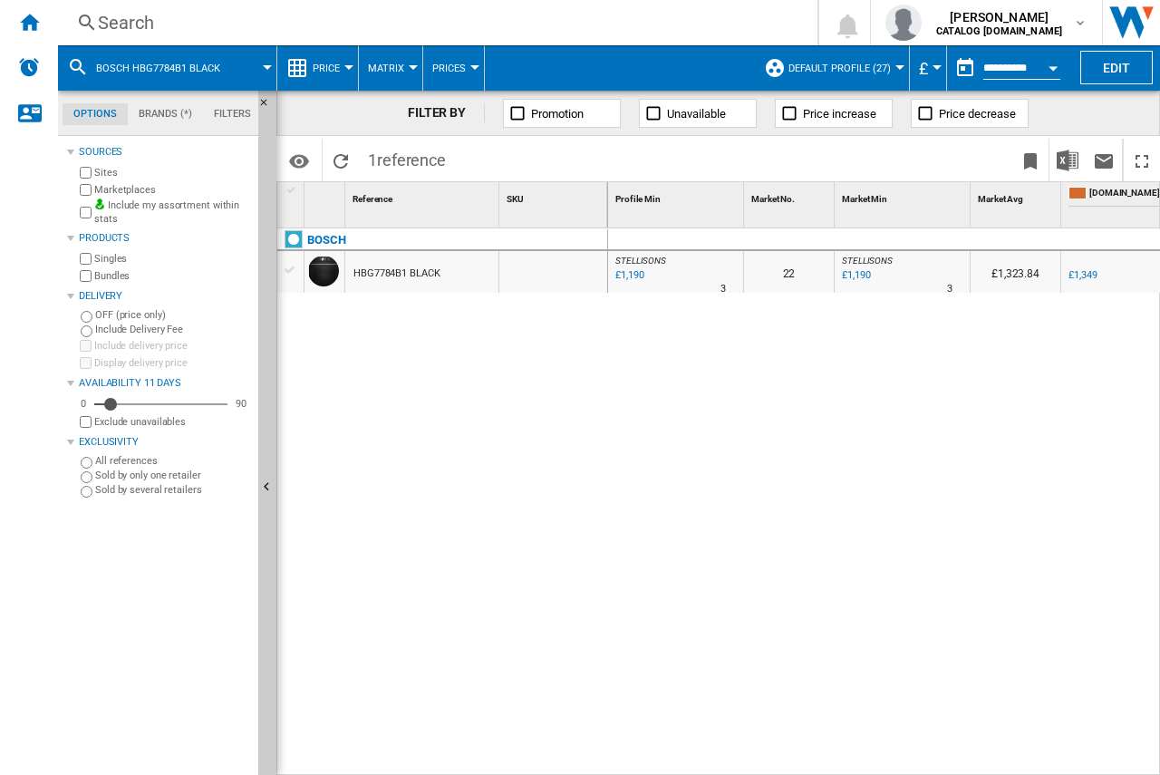
click at [117, 19] on div "Search" at bounding box center [434, 22] width 672 height 25
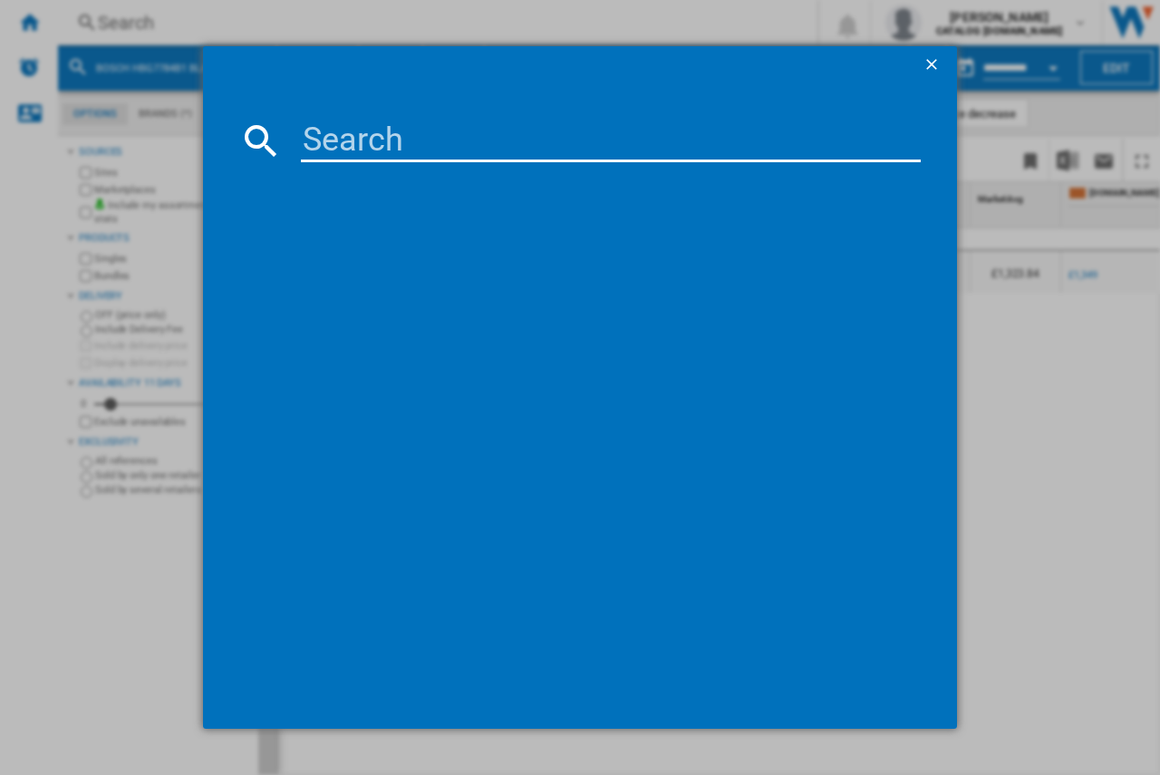
type input "HSG7364B1B"
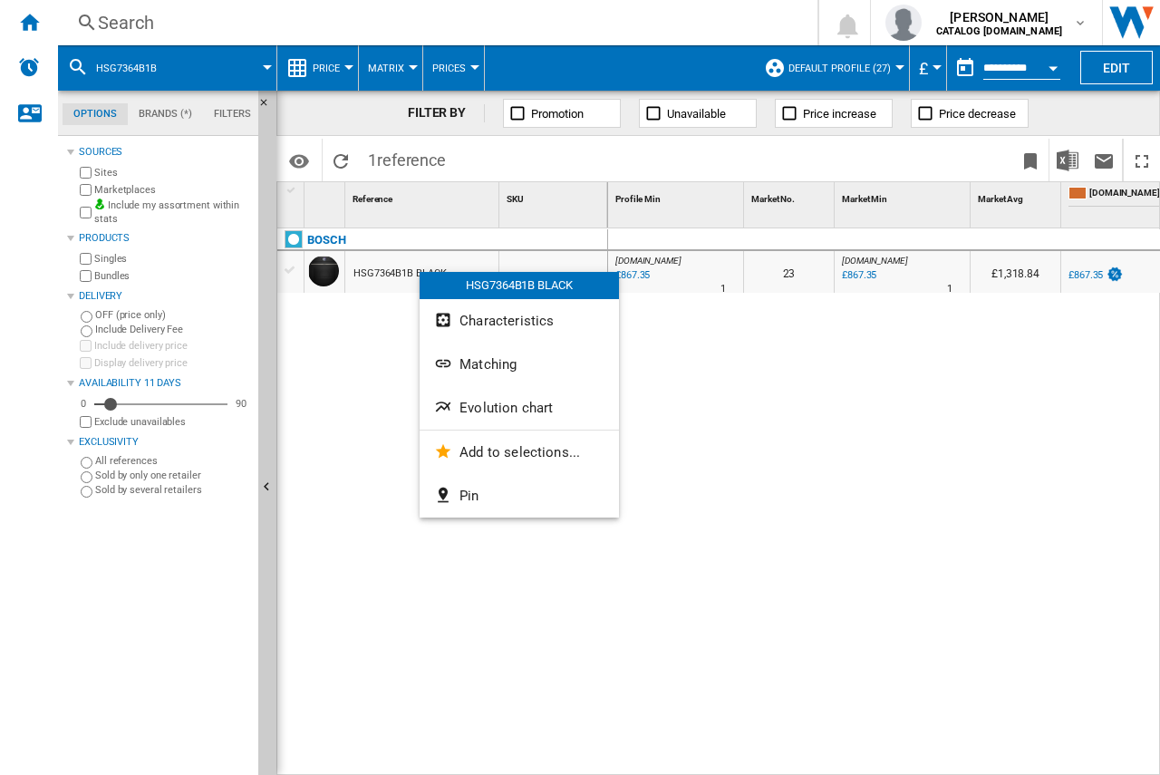
click at [486, 419] on button "Evolution chart" at bounding box center [518, 407] width 199 height 43
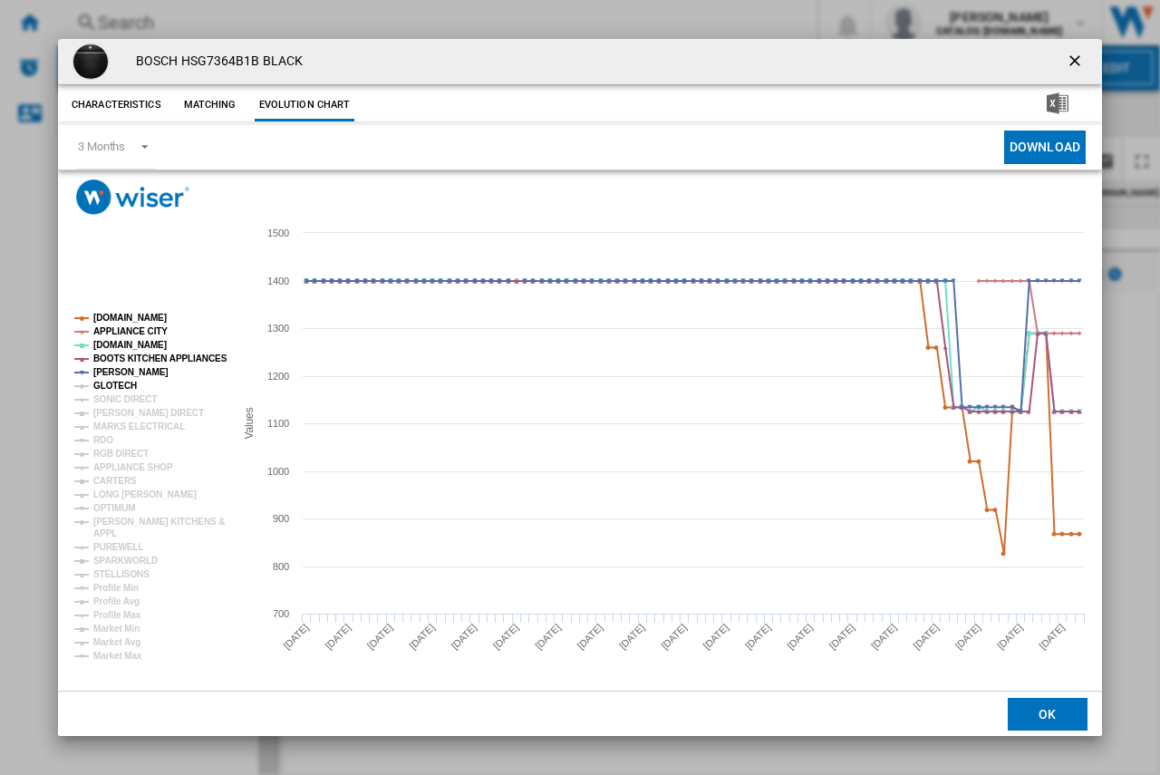
click at [98, 384] on tspan "GLOTECH" at bounding box center [114, 385] width 43 height 10
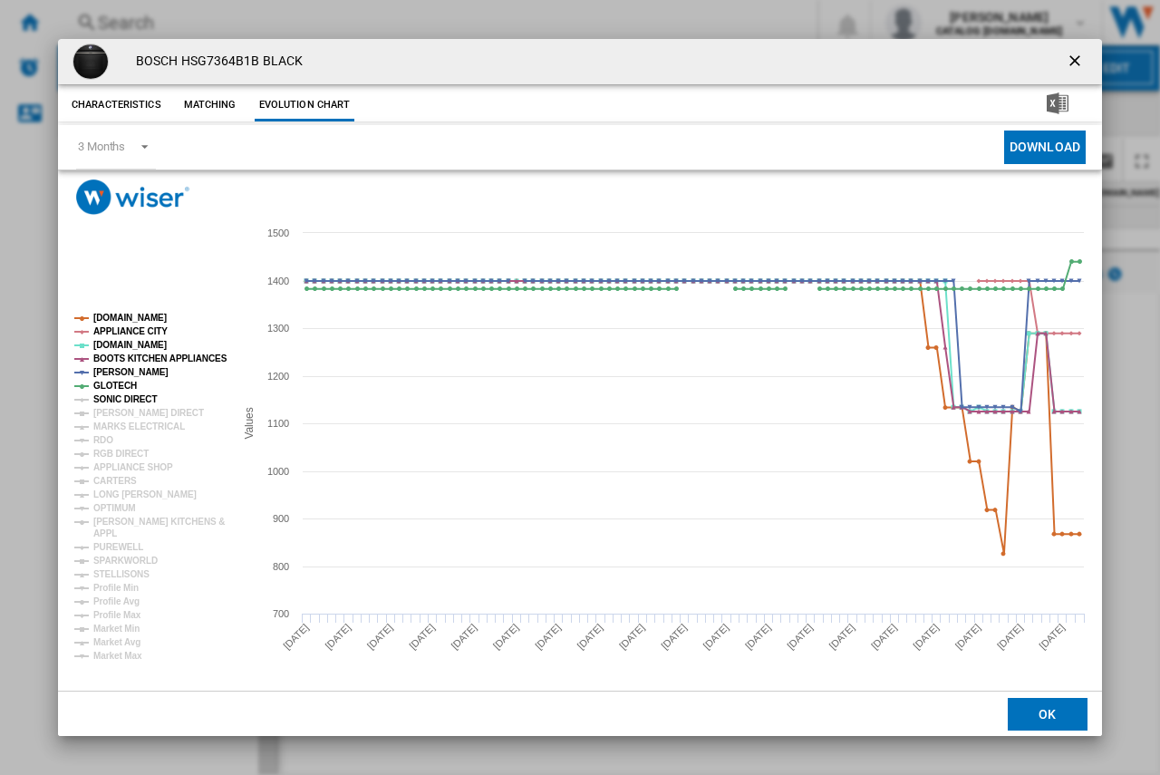
click at [122, 402] on tspan "SONIC DIRECT" at bounding box center [124, 399] width 63 height 10
click at [117, 427] on tspan "MARKS ELECTRICAL" at bounding box center [138, 426] width 91 height 10
click at [122, 416] on tspan "[PERSON_NAME] DIRECT" at bounding box center [148, 413] width 111 height 10
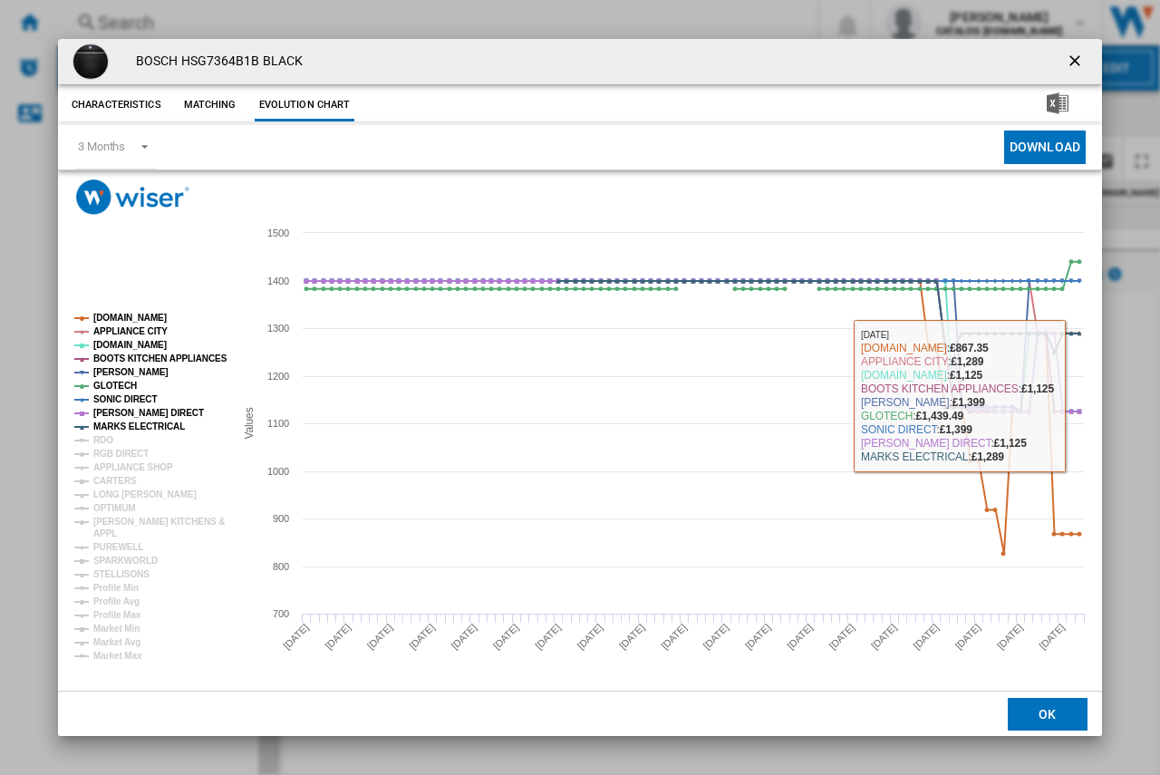
click at [1075, 63] on ng-md-icon "getI18NText('BUTTONS.CLOSE_DIALOG')" at bounding box center [1076, 63] width 22 height 22
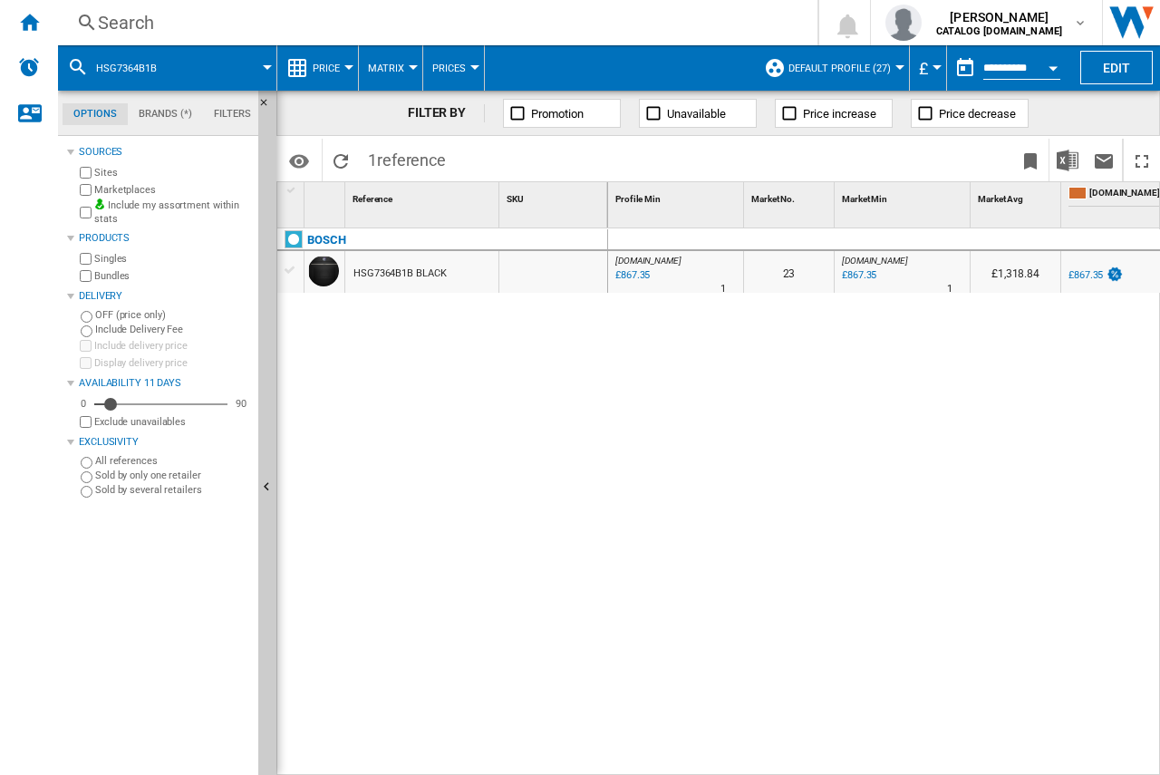
click at [129, 28] on div "Search" at bounding box center [434, 22] width 672 height 25
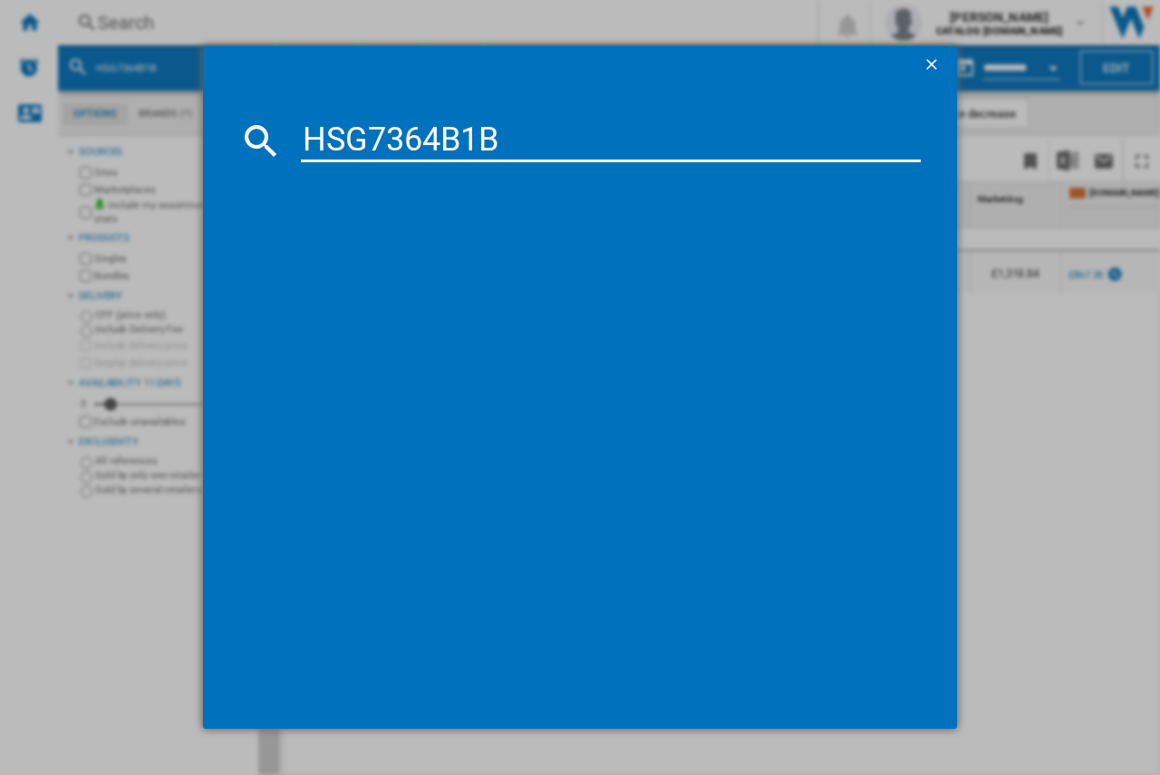
type input "HSG7364B1B"
click at [360, 260] on div "BOSCH HSG7364B1B BLACK" at bounding box center [593, 258] width 602 height 18
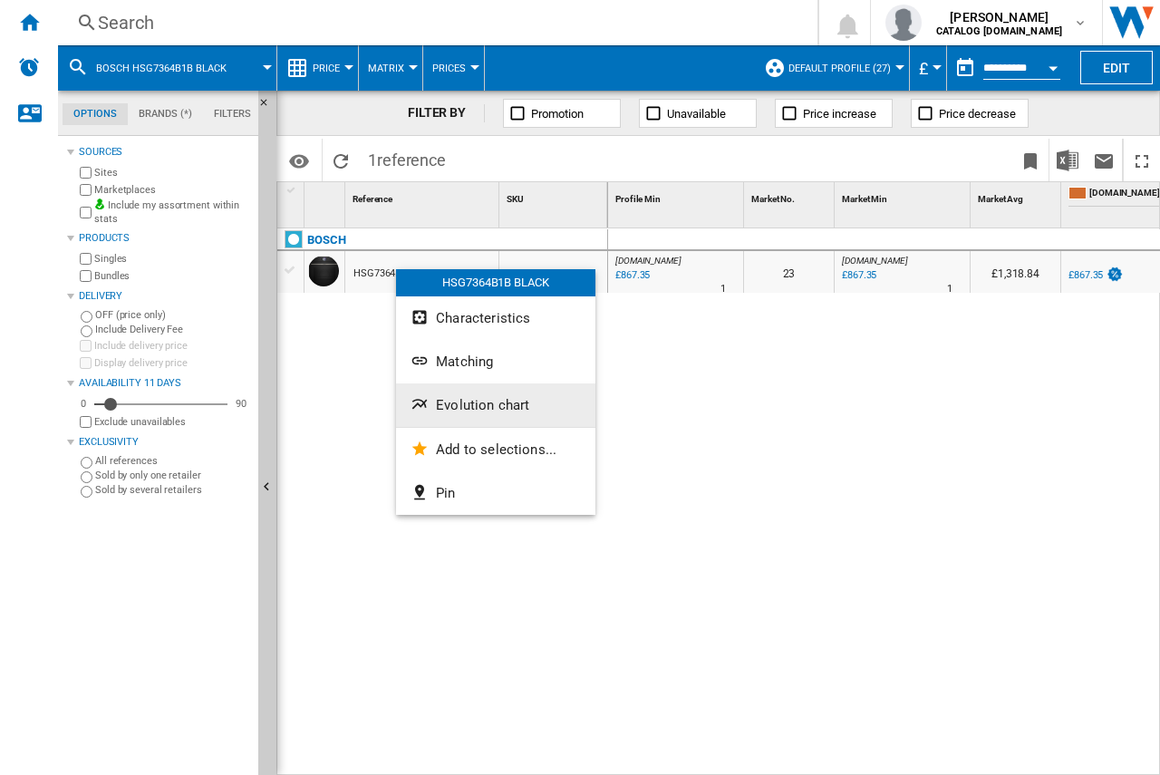
click at [448, 423] on button "Evolution chart" at bounding box center [495, 404] width 199 height 43
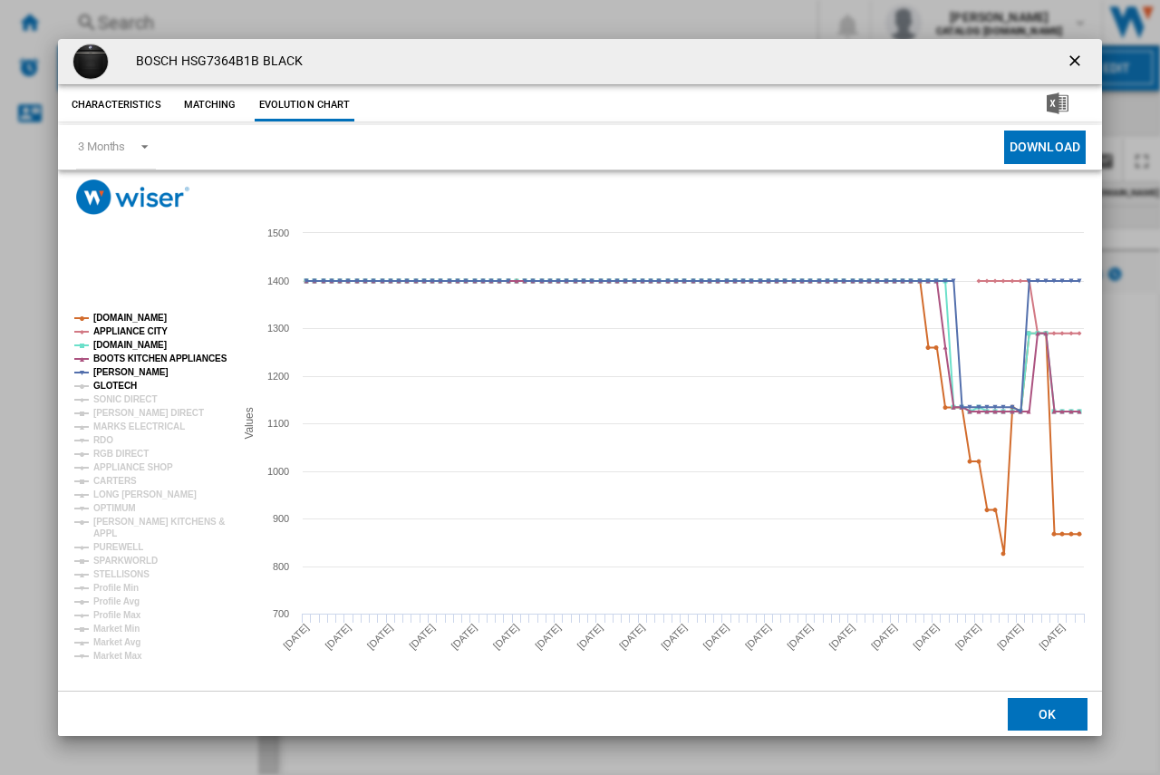
click at [109, 380] on tspan "GLOTECH" at bounding box center [114, 385] width 43 height 10
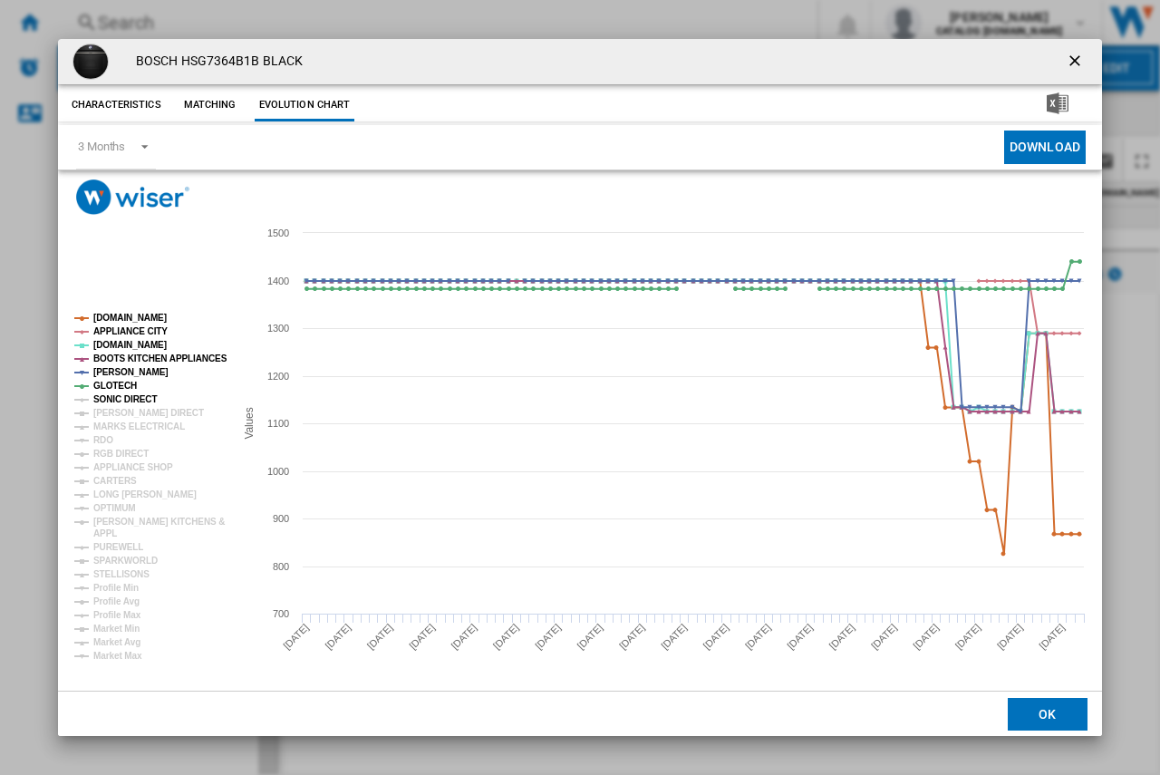
click at [110, 395] on tspan "SONIC DIRECT" at bounding box center [124, 399] width 63 height 10
click at [113, 409] on tspan "[PERSON_NAME] DIRECT" at bounding box center [148, 413] width 111 height 10
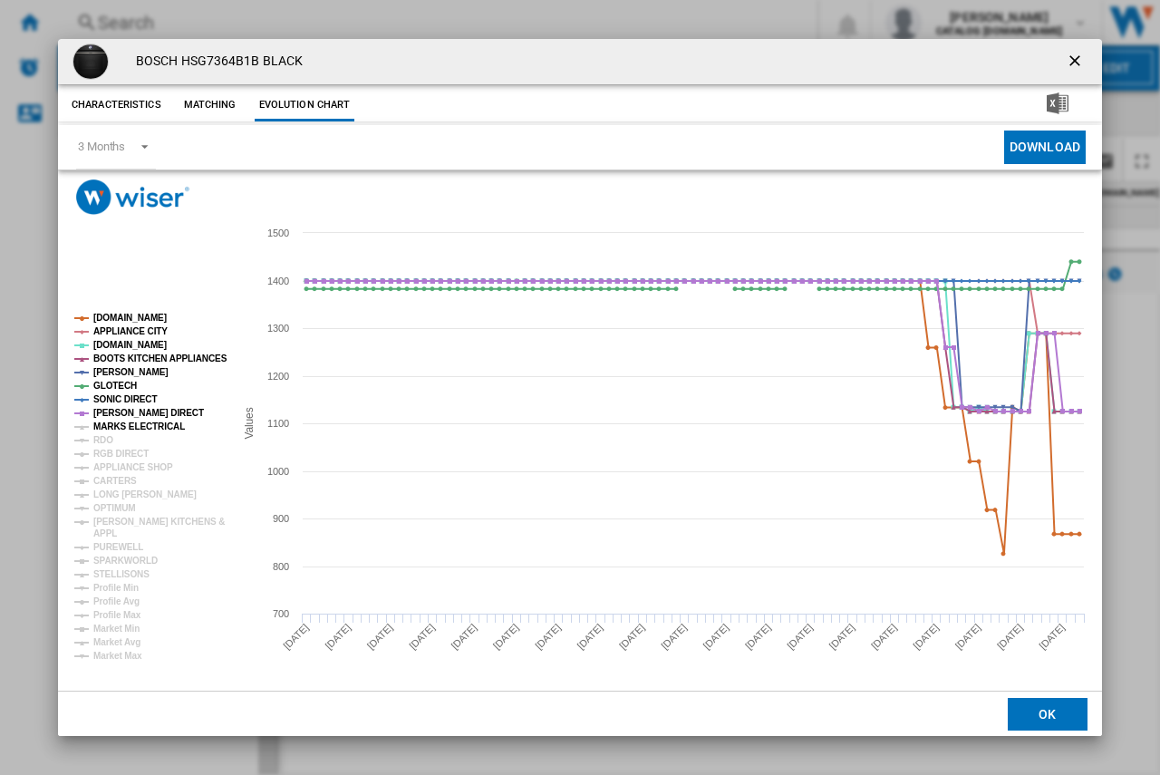
click at [116, 424] on tspan "MARKS ELECTRICAL" at bounding box center [138, 426] width 91 height 10
click at [114, 456] on tspan "RGB DIRECT" at bounding box center [120, 453] width 55 height 10
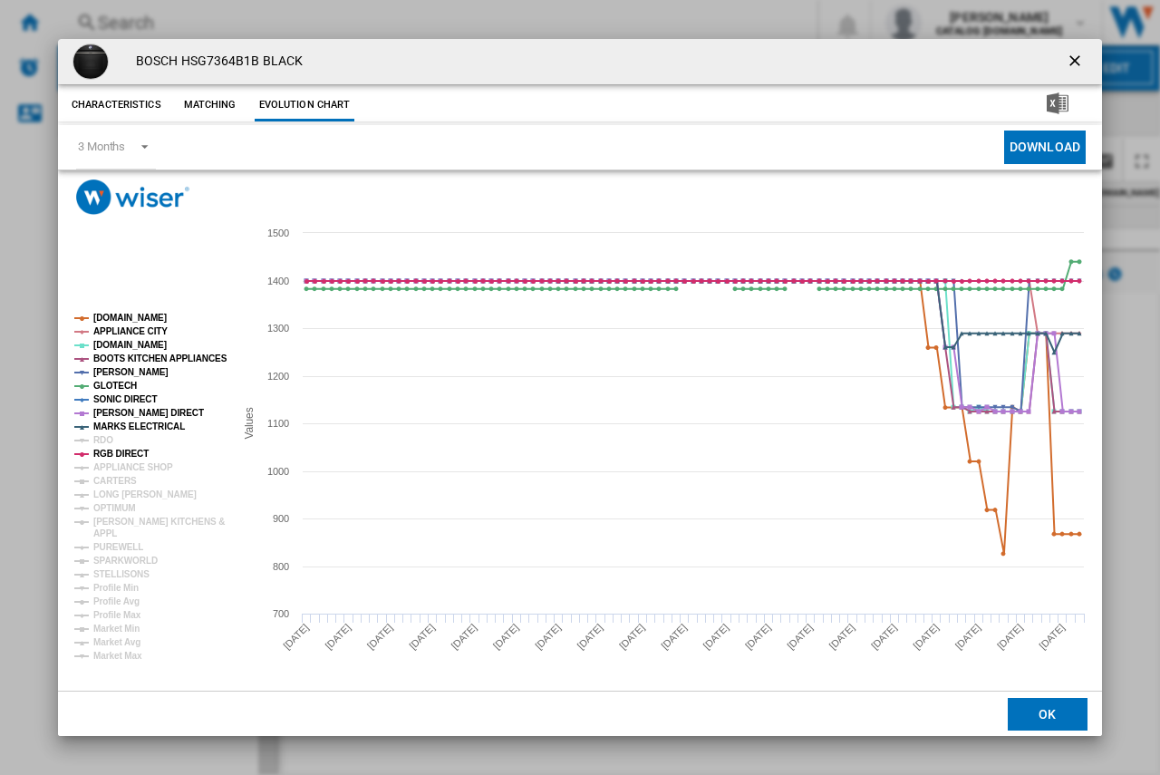
click at [1075, 60] on ng-md-icon "getI18NText('BUTTONS.CLOSE_DIALOG')" at bounding box center [1076, 63] width 22 height 22
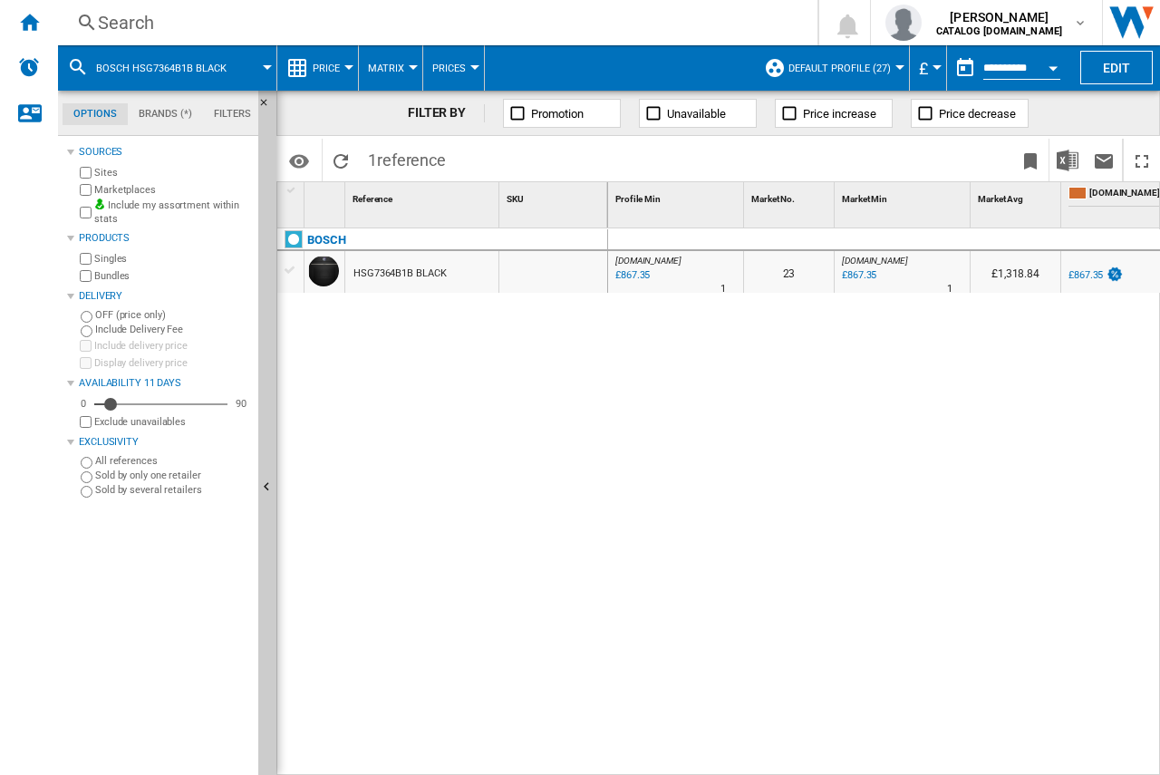
click at [111, 22] on div "Search" at bounding box center [434, 22] width 672 height 25
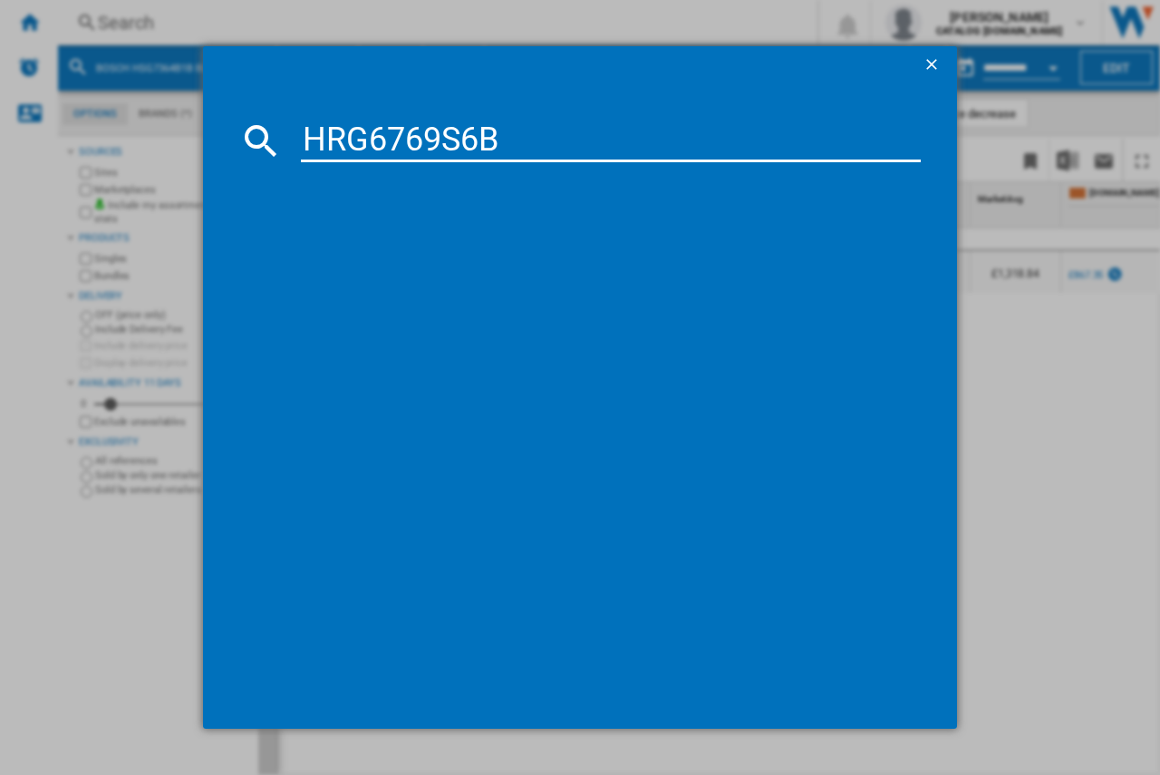
type input "HRG6769S6B"
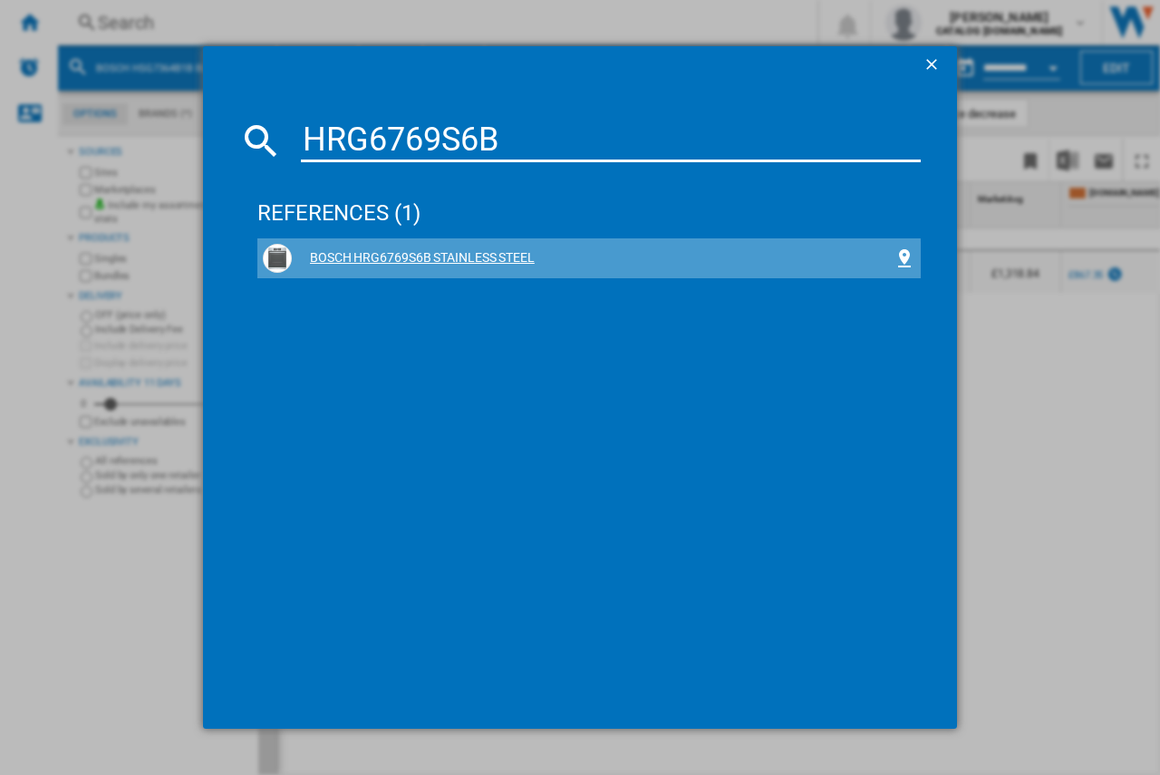
click at [351, 263] on div "BOSCH HRG6769S6B STAINLESS STEEL" at bounding box center [593, 258] width 602 height 18
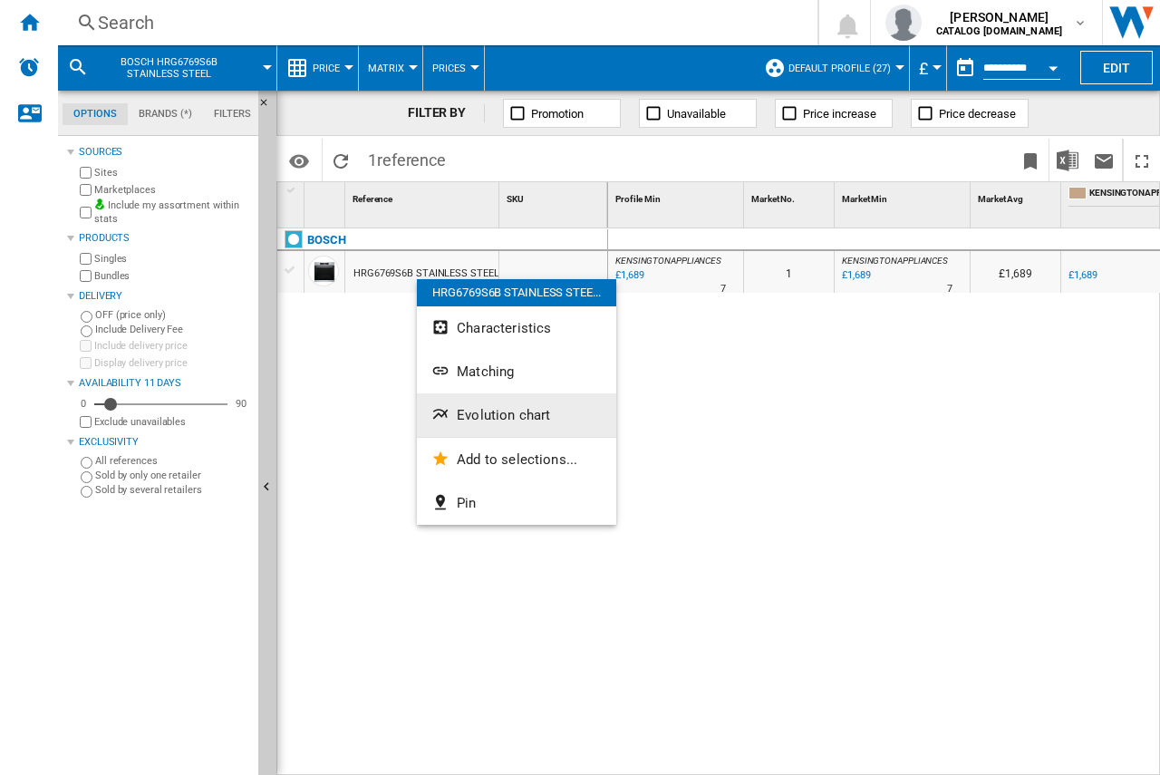
click at [475, 425] on button "Evolution chart" at bounding box center [516, 414] width 199 height 43
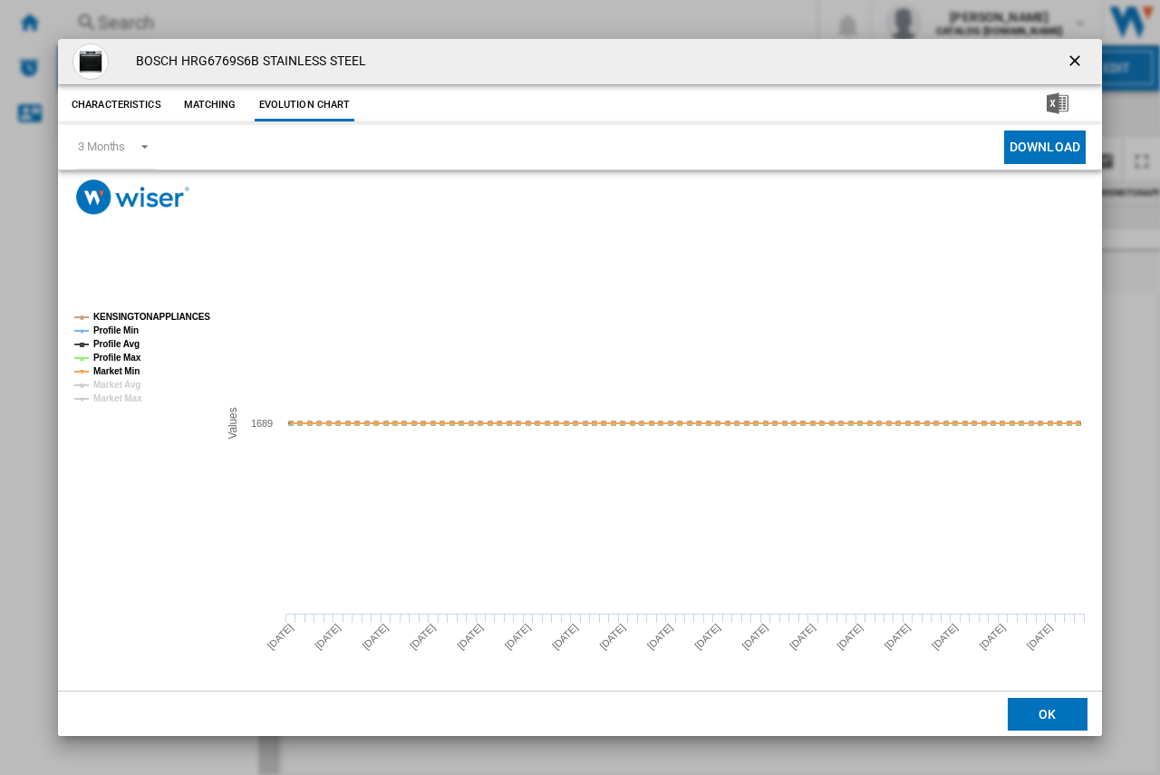
click at [1070, 58] on ng-md-icon "getI18NText('BUTTONS.CLOSE_DIALOG')" at bounding box center [1076, 63] width 22 height 22
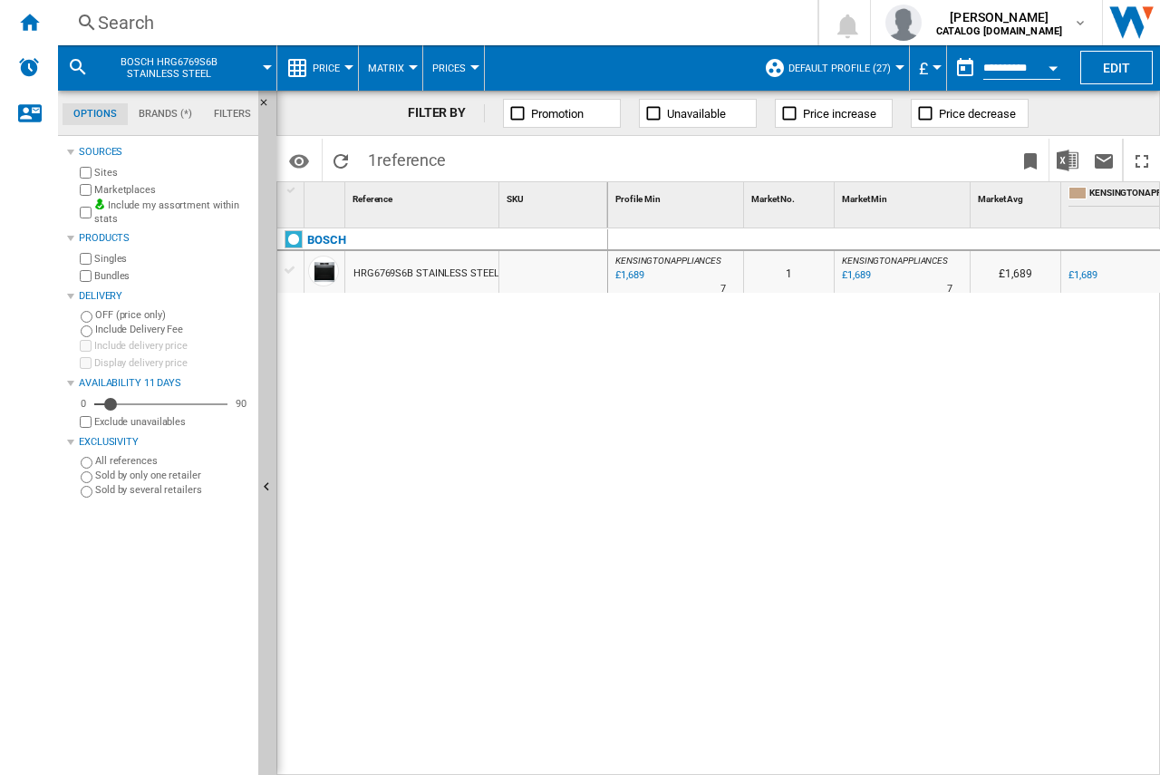
click at [143, 8] on div "Search Search 0 [PERSON_NAME] CATALOG [DOMAIN_NAME] CATALOG [DOMAIN_NAME] My se…" at bounding box center [609, 22] width 1102 height 45
click at [131, 35] on div "Search Search 0 [PERSON_NAME] CATALOG [DOMAIN_NAME] CATALOG [DOMAIN_NAME] My se…" at bounding box center [609, 22] width 1102 height 45
click at [140, 24] on div "Search" at bounding box center [434, 22] width 672 height 25
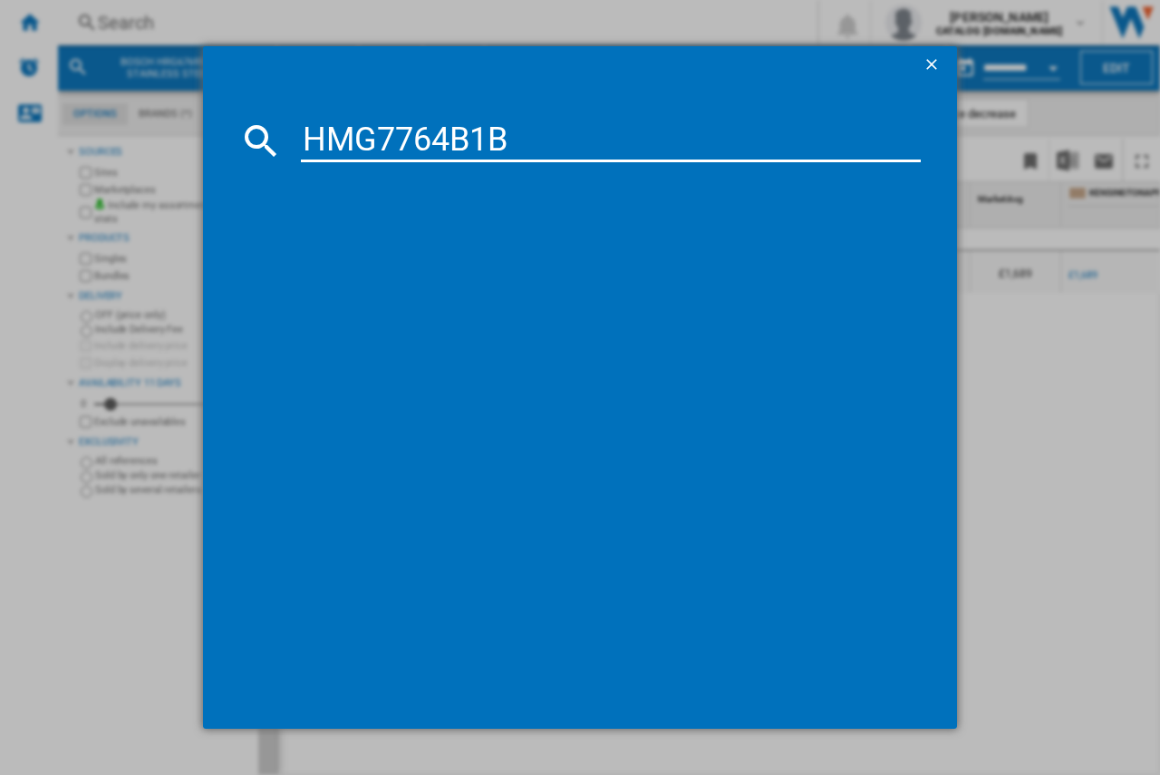
type input "HMG7764B1B"
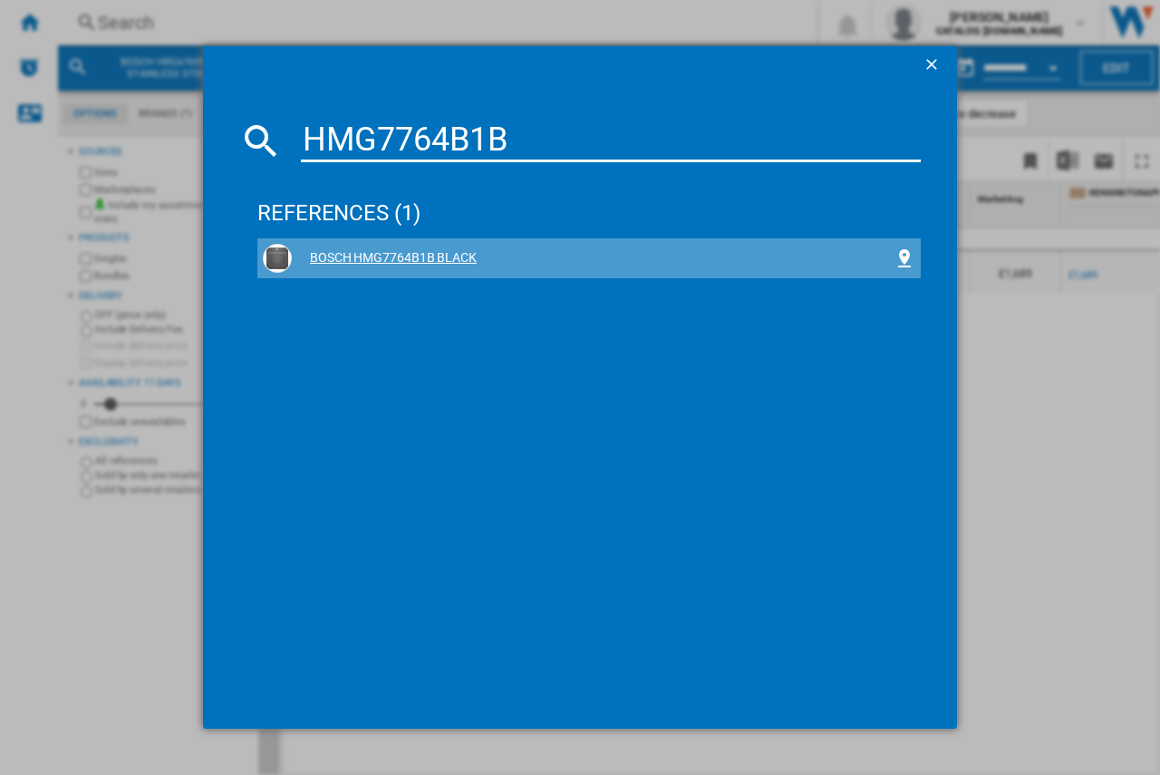
click at [344, 253] on div "BOSCH HMG7764B1B BLACK" at bounding box center [593, 258] width 602 height 18
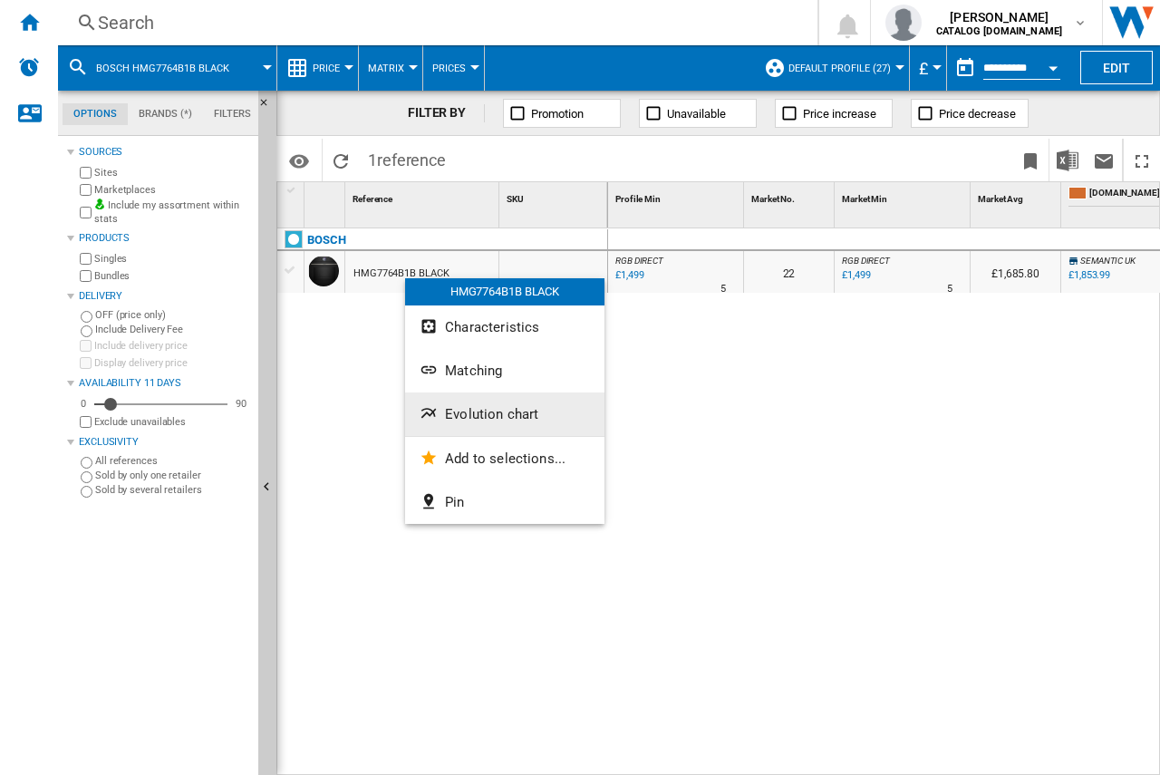
click at [454, 413] on span "Evolution chart" at bounding box center [491, 414] width 93 height 16
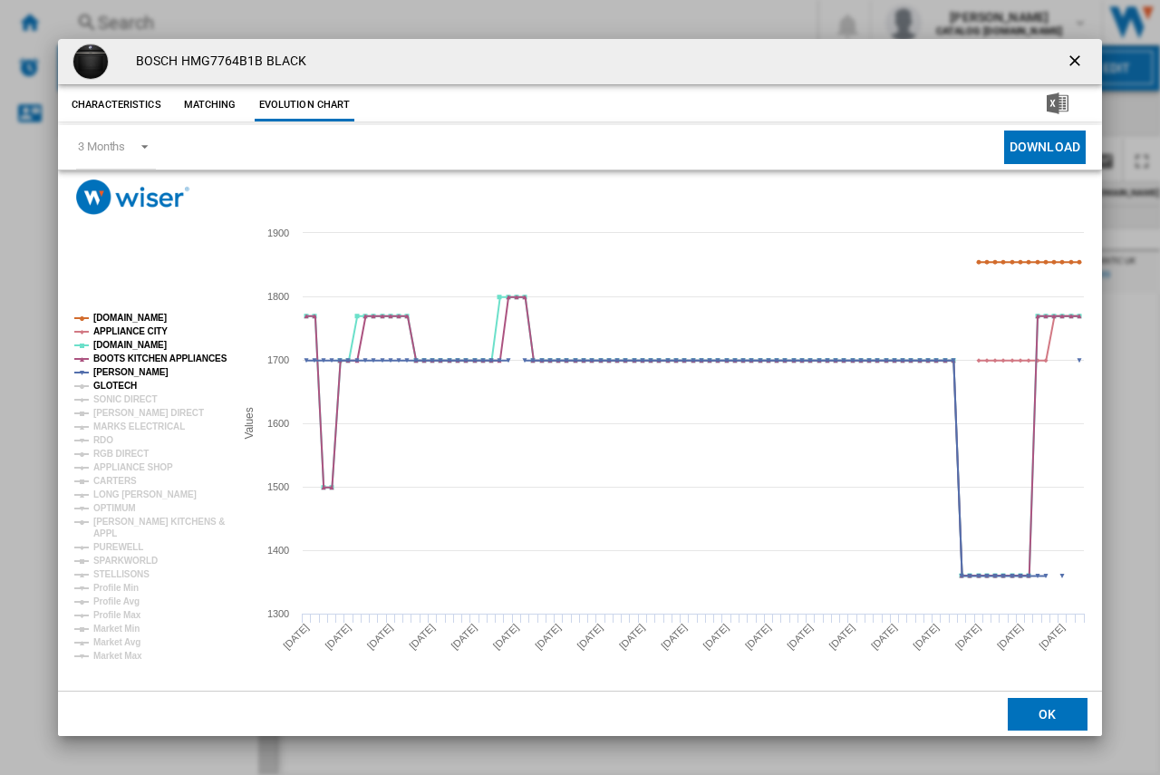
click at [114, 386] on tspan "GLOTECH" at bounding box center [114, 385] width 43 height 10
click at [114, 404] on tspan "SONIC DIRECT" at bounding box center [124, 399] width 63 height 10
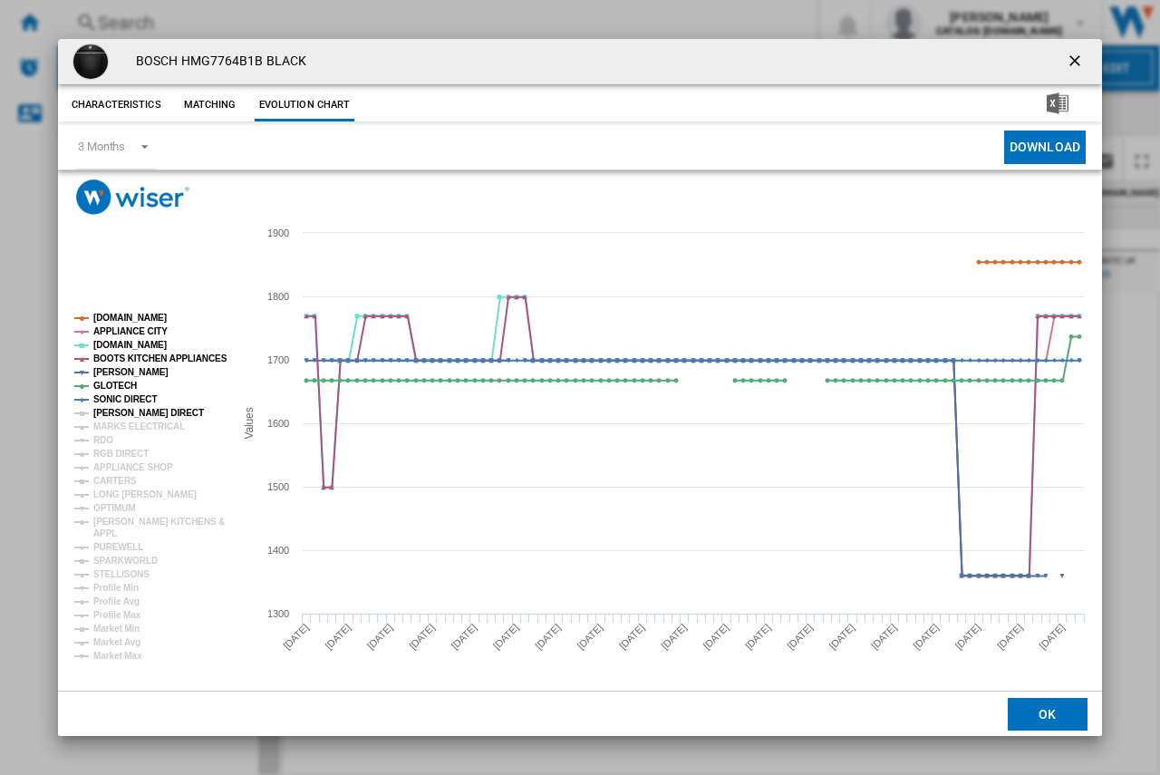
click at [114, 409] on tspan "[PERSON_NAME] DIRECT" at bounding box center [148, 413] width 111 height 10
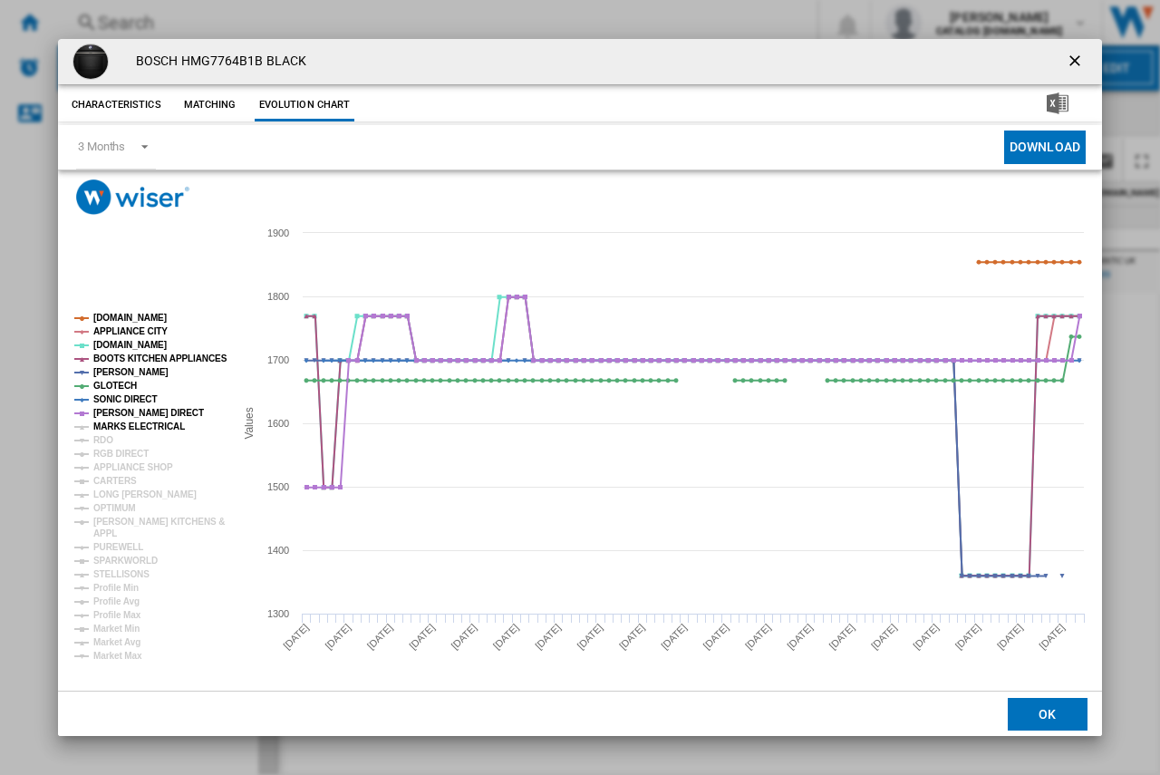
click at [113, 424] on tspan "MARKS ELECTRICAL" at bounding box center [138, 426] width 91 height 10
click at [107, 438] on tspan "RDO" at bounding box center [103, 440] width 20 height 10
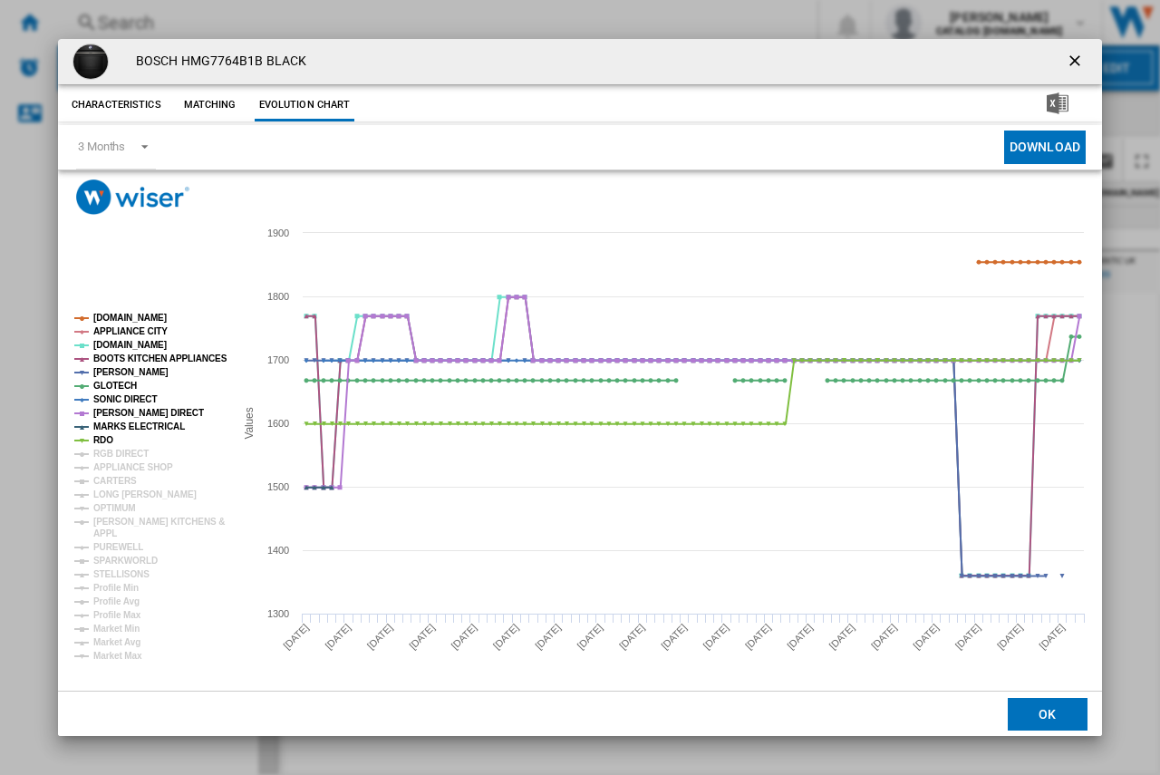
click at [1071, 63] on ng-md-icon "getI18NText('BUTTONS.CLOSE_DIALOG')" at bounding box center [1076, 63] width 22 height 22
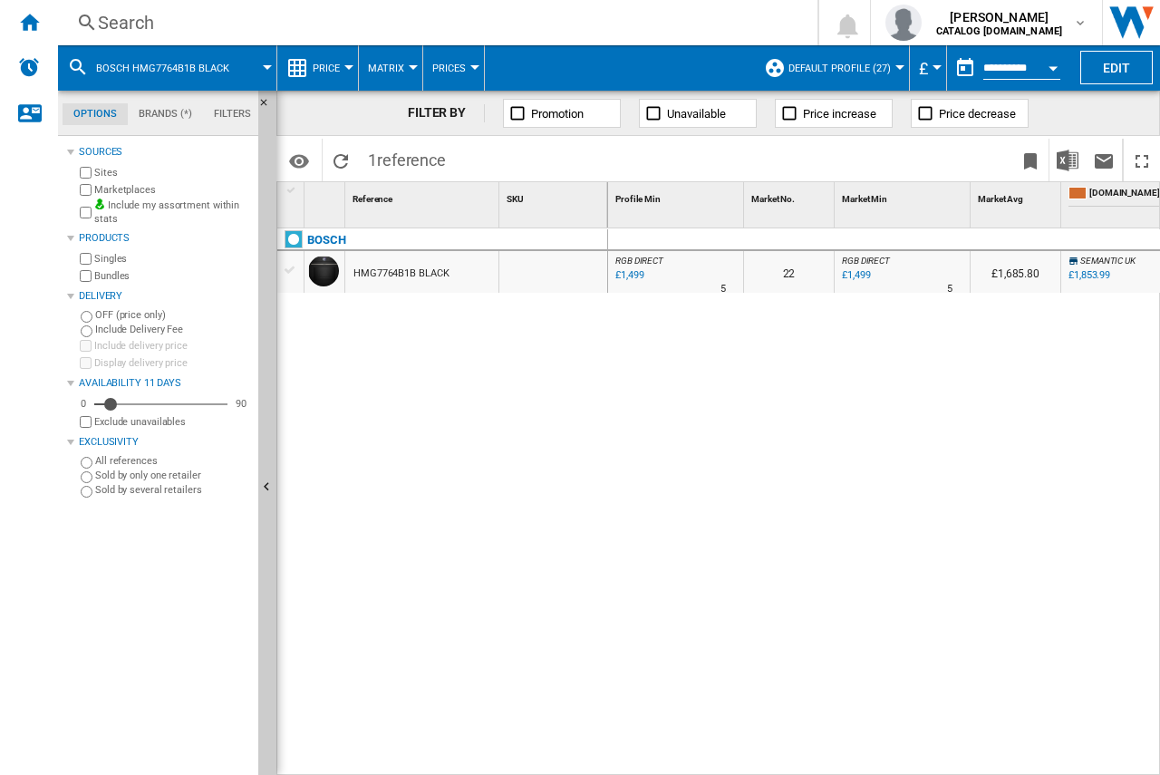
click at [162, 20] on div "Search" at bounding box center [434, 22] width 672 height 25
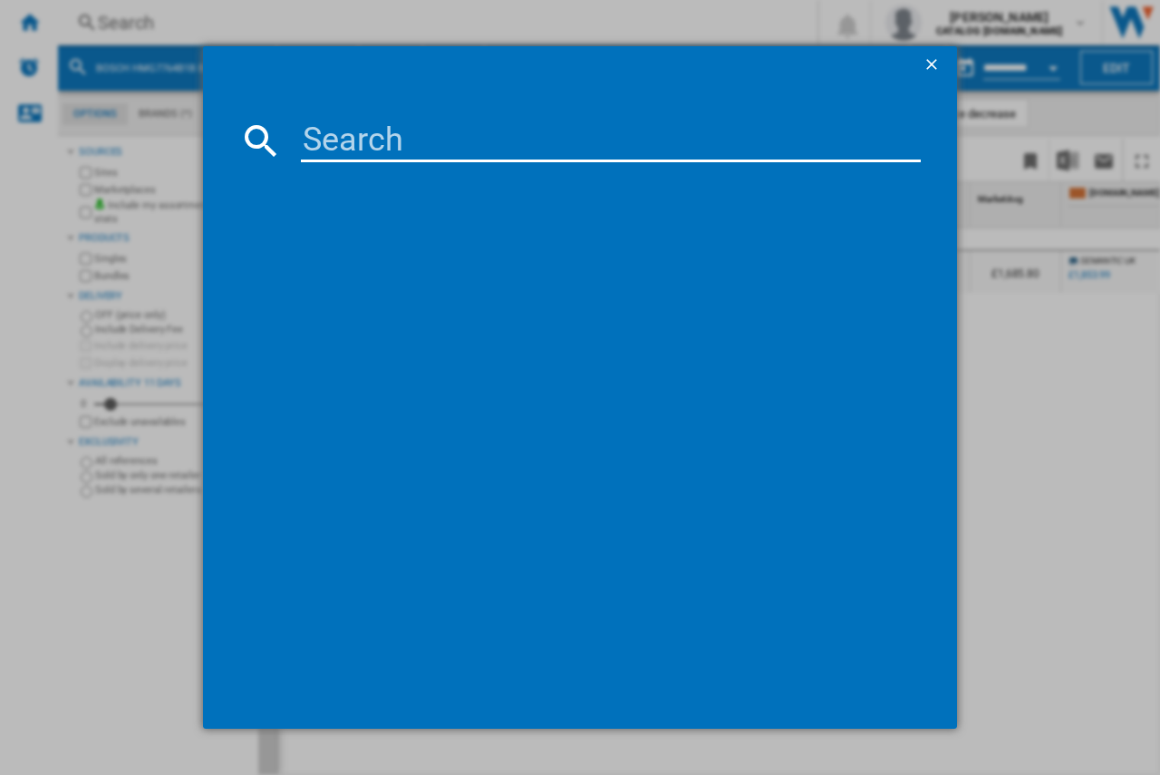
type input "HSG7584B1"
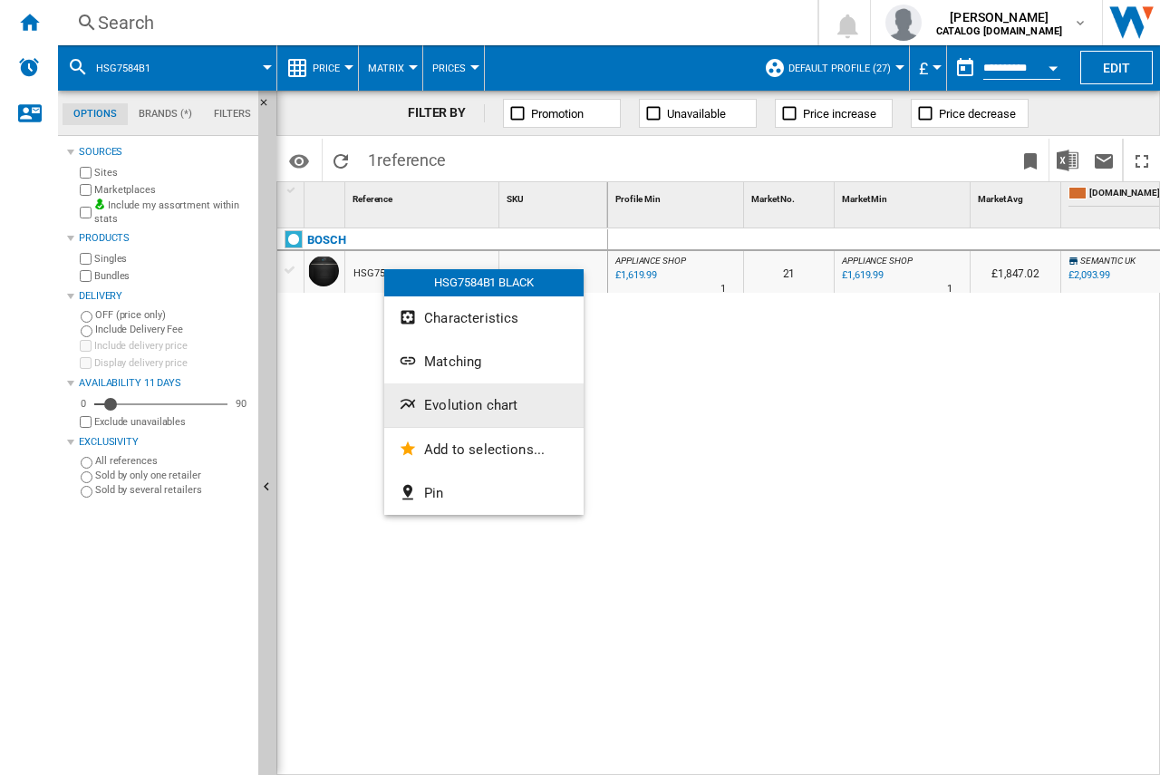
click at [444, 405] on span "Evolution chart" at bounding box center [470, 405] width 93 height 16
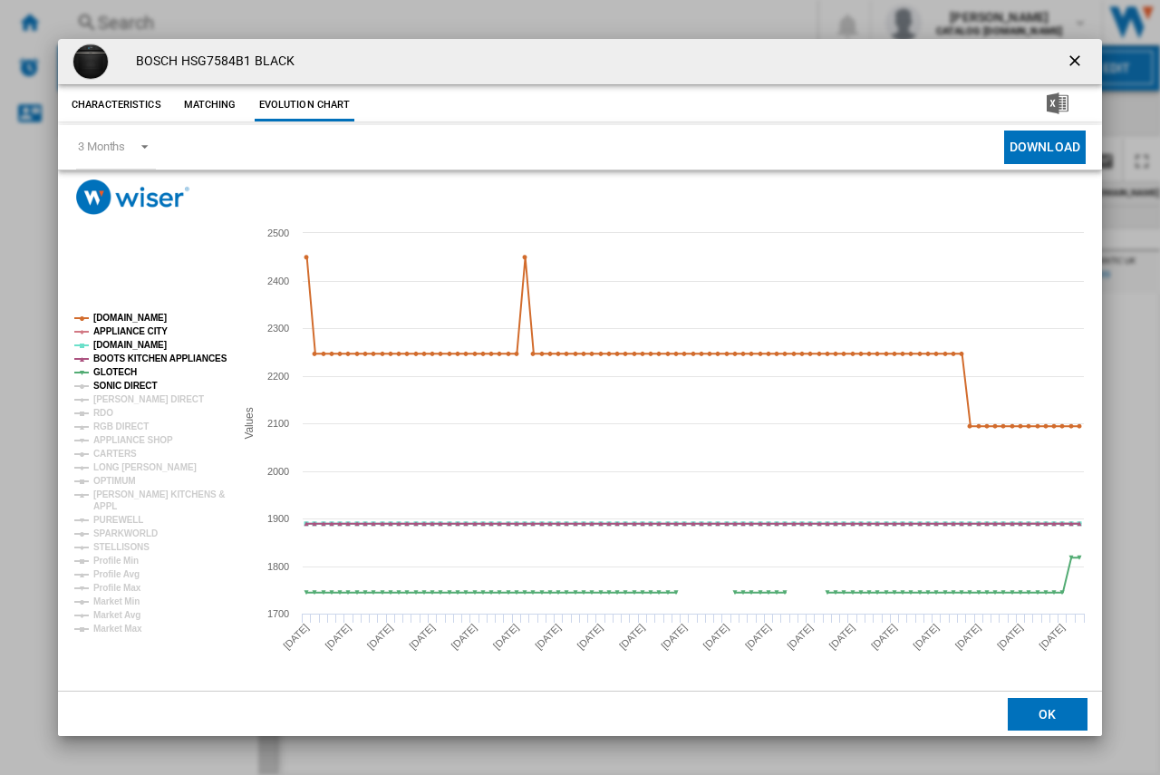
click at [101, 381] on tspan "SONIC DIRECT" at bounding box center [124, 385] width 63 height 10
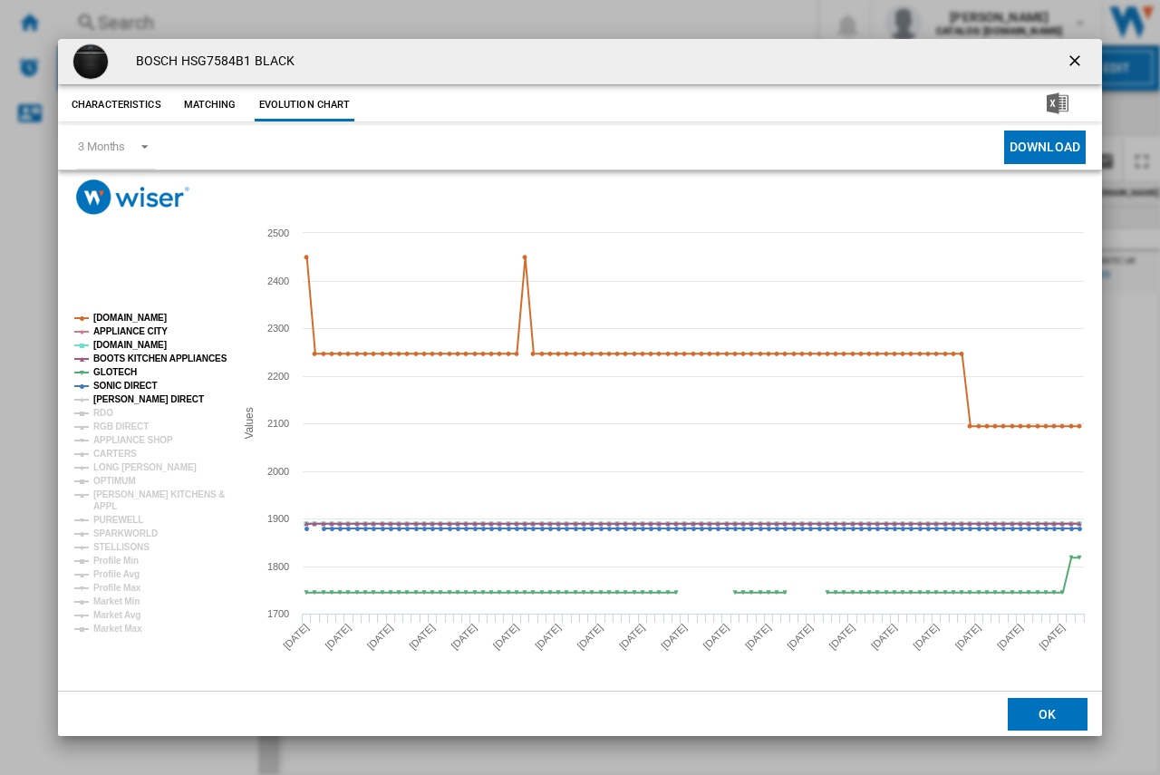
click at [126, 403] on tspan "[PERSON_NAME] DIRECT" at bounding box center [148, 399] width 111 height 10
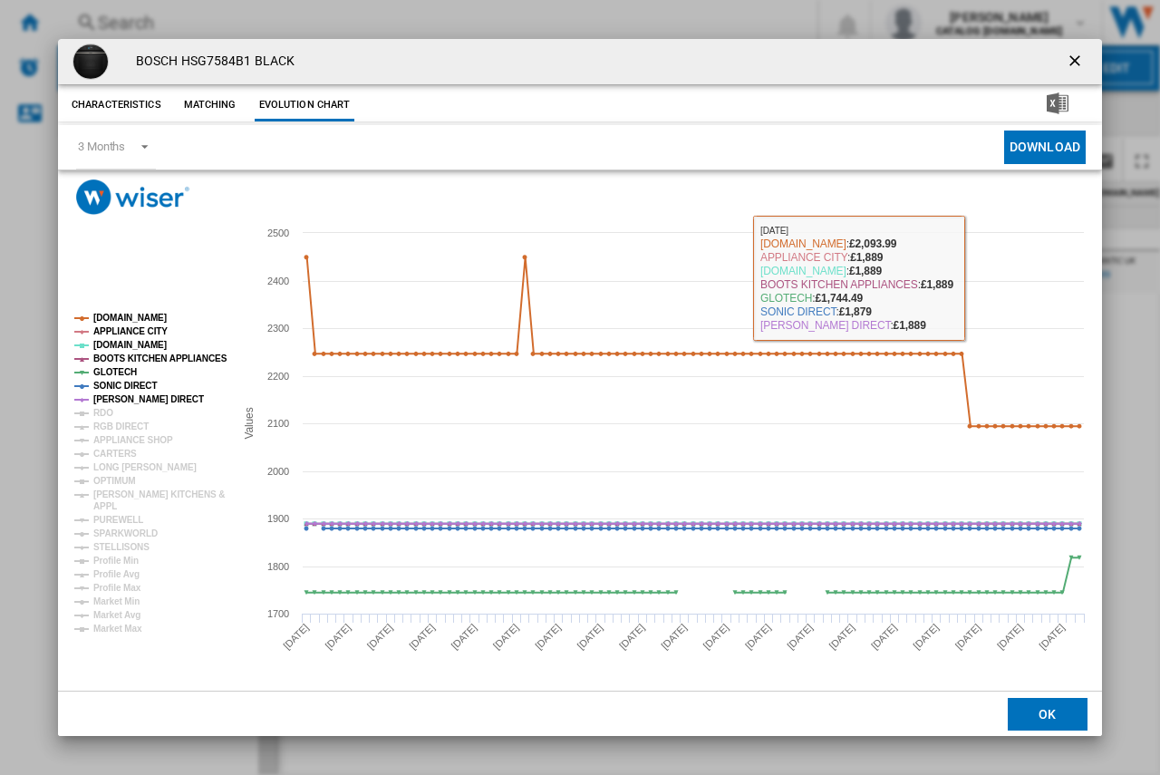
click at [1078, 42] on div "BOSCH HSG7584B1 BLACK" at bounding box center [580, 61] width 1044 height 45
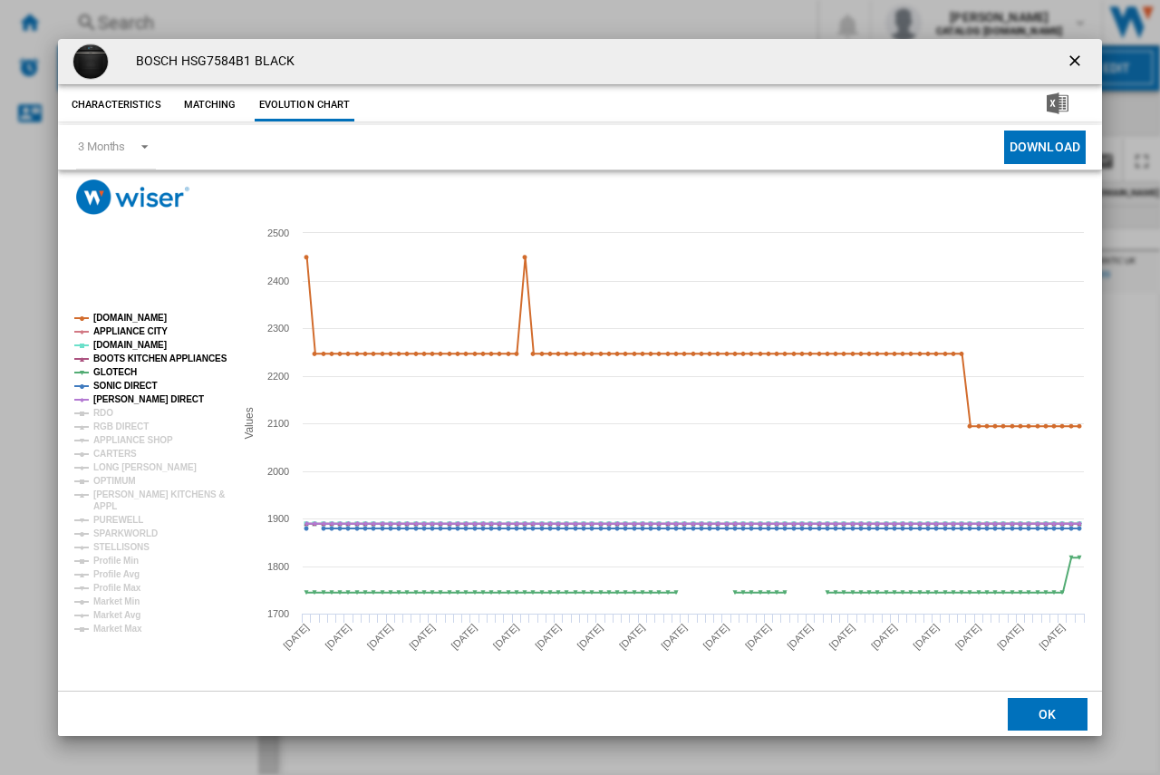
click at [1076, 52] on ng-md-icon "getI18NText('BUTTONS.CLOSE_DIALOG')" at bounding box center [1076, 63] width 22 height 22
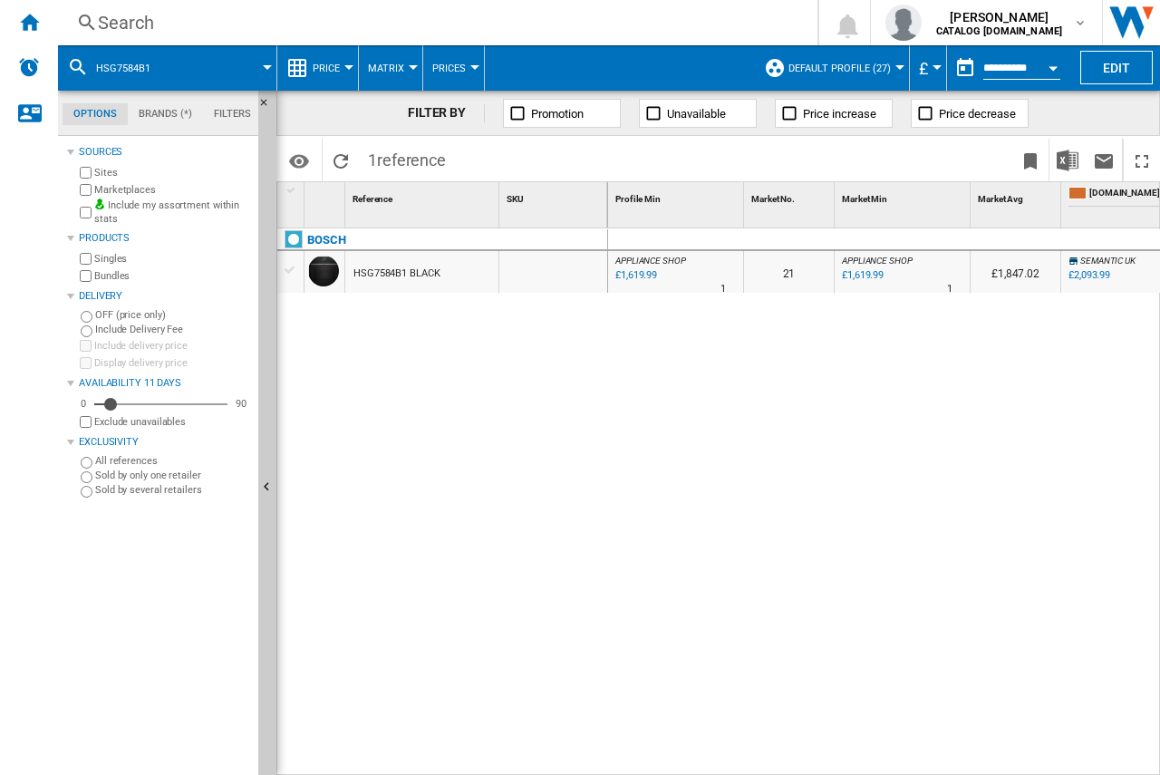
click at [144, 20] on div "Search" at bounding box center [434, 22] width 672 height 25
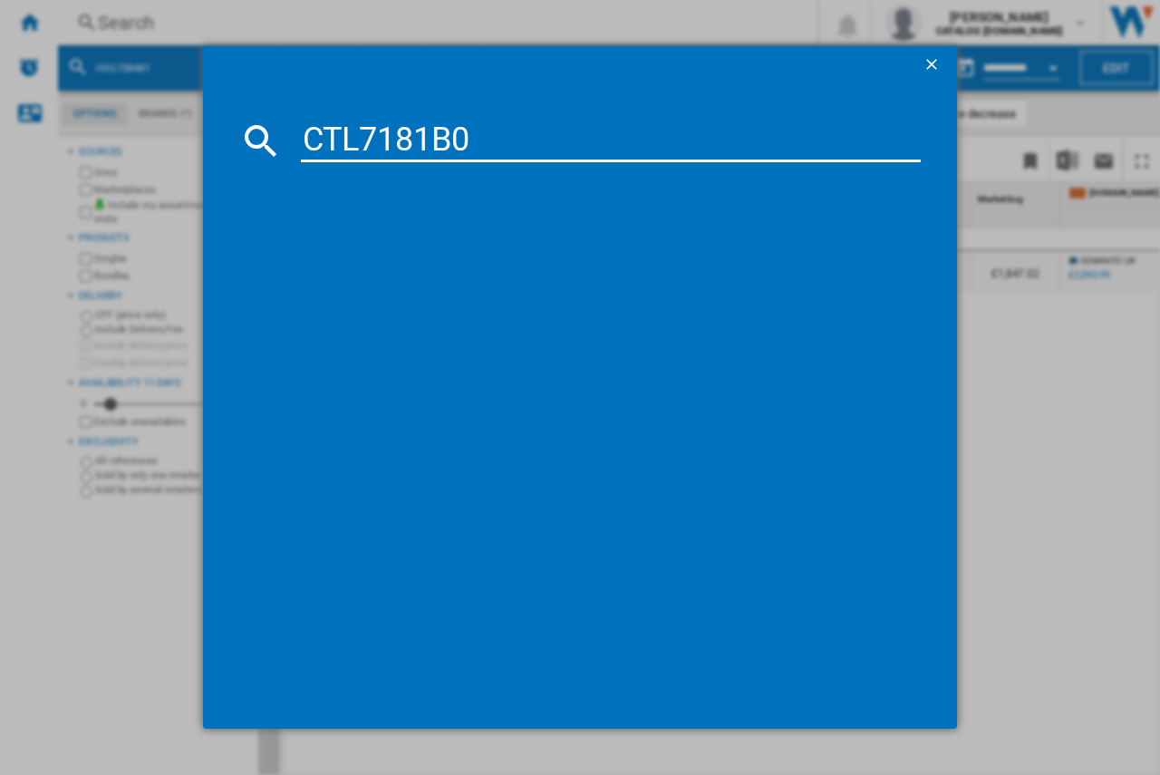
type input "CTL7181B0"
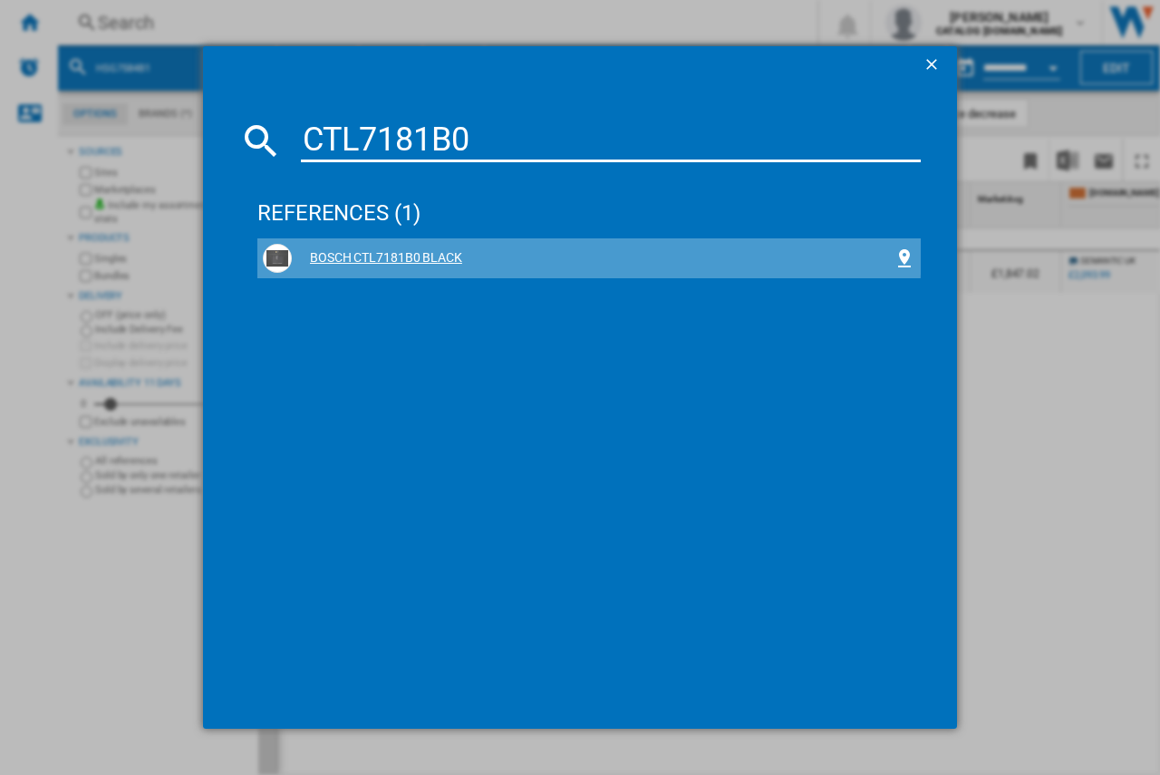
click at [346, 244] on div "BOSCH CTL7181B0 BLACK" at bounding box center [589, 258] width 652 height 29
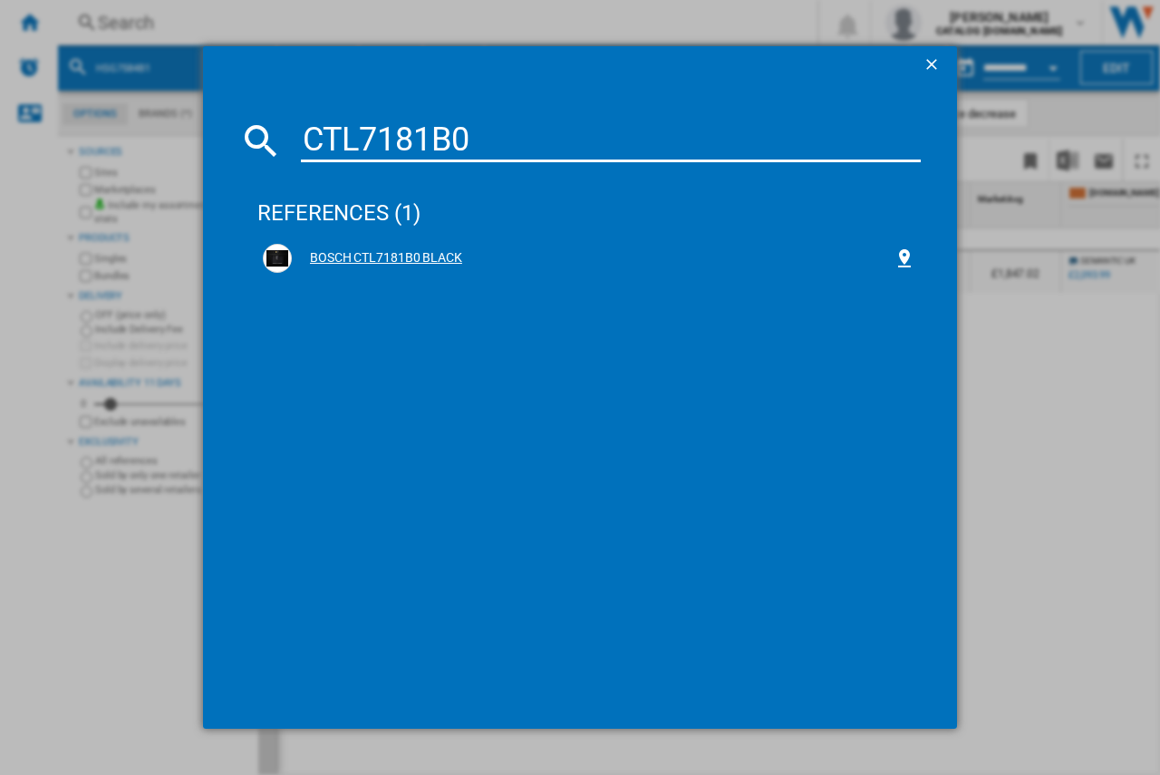
click at [366, 257] on div "BOSCH CTL7181B0 BLACK" at bounding box center [593, 258] width 602 height 18
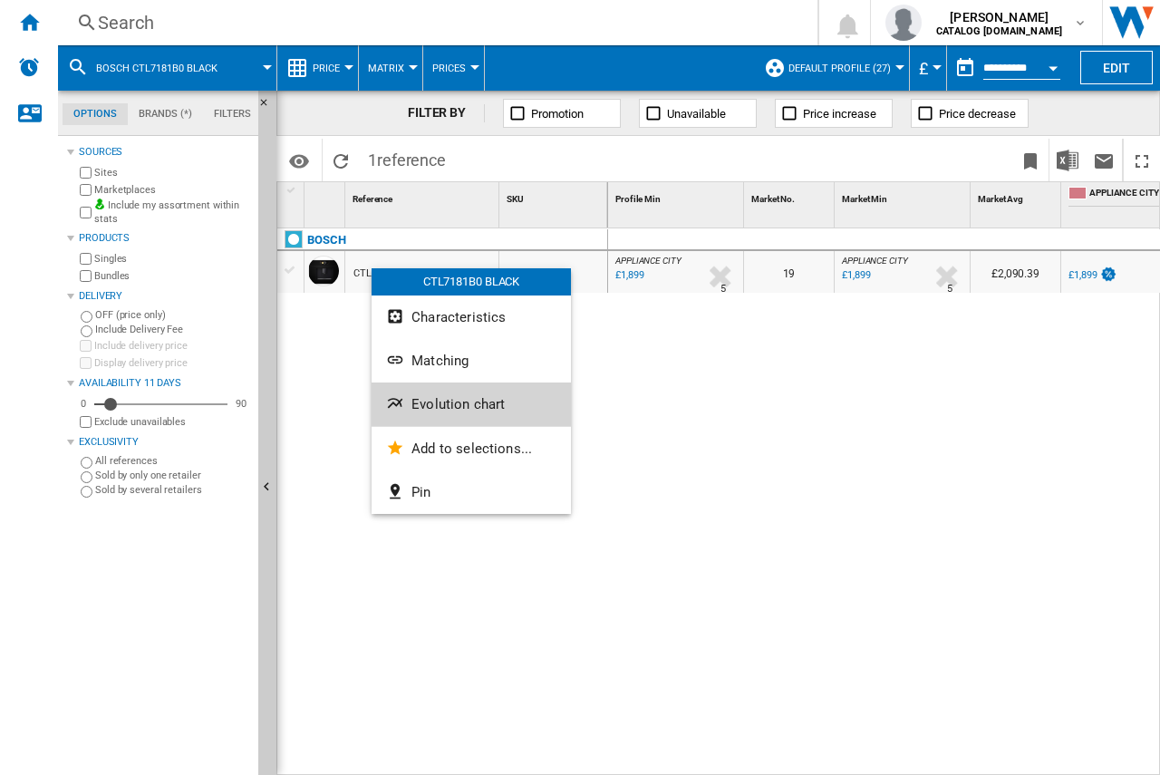
click at [405, 403] on ng-md-icon "Evolution chart" at bounding box center [397, 405] width 22 height 22
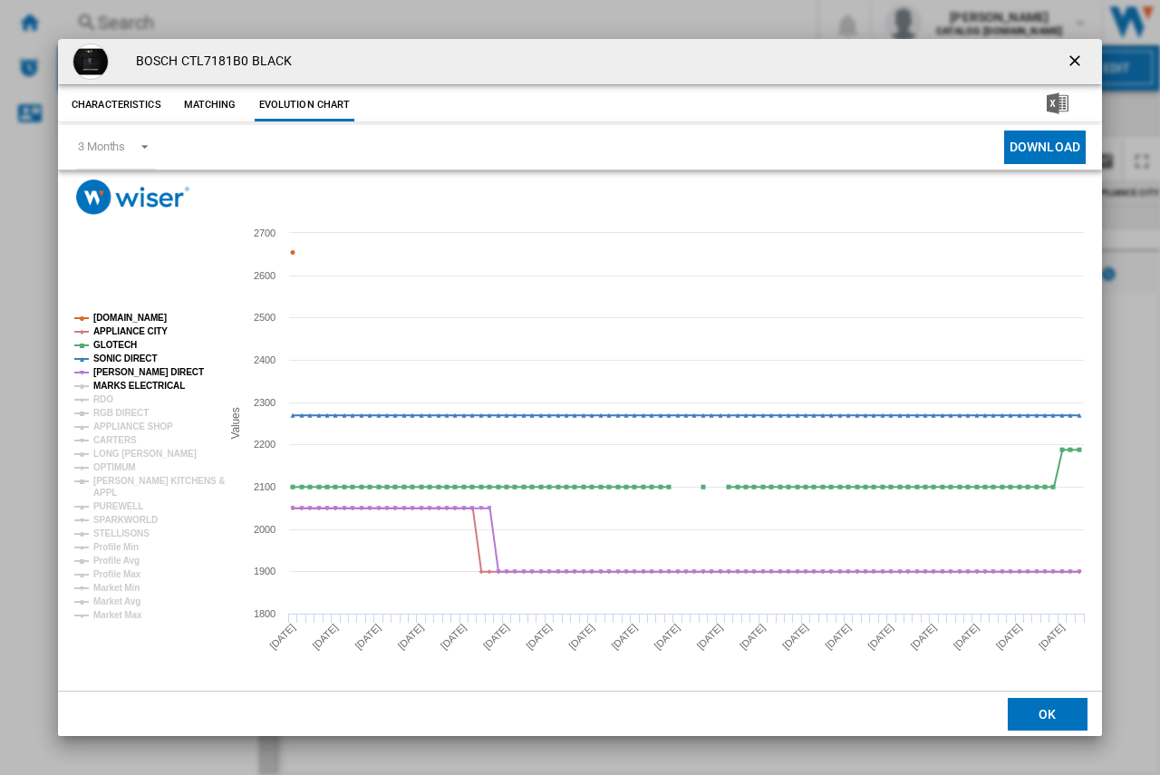
click at [105, 383] on tspan "MARKS ELECTRICAL" at bounding box center [138, 385] width 91 height 10
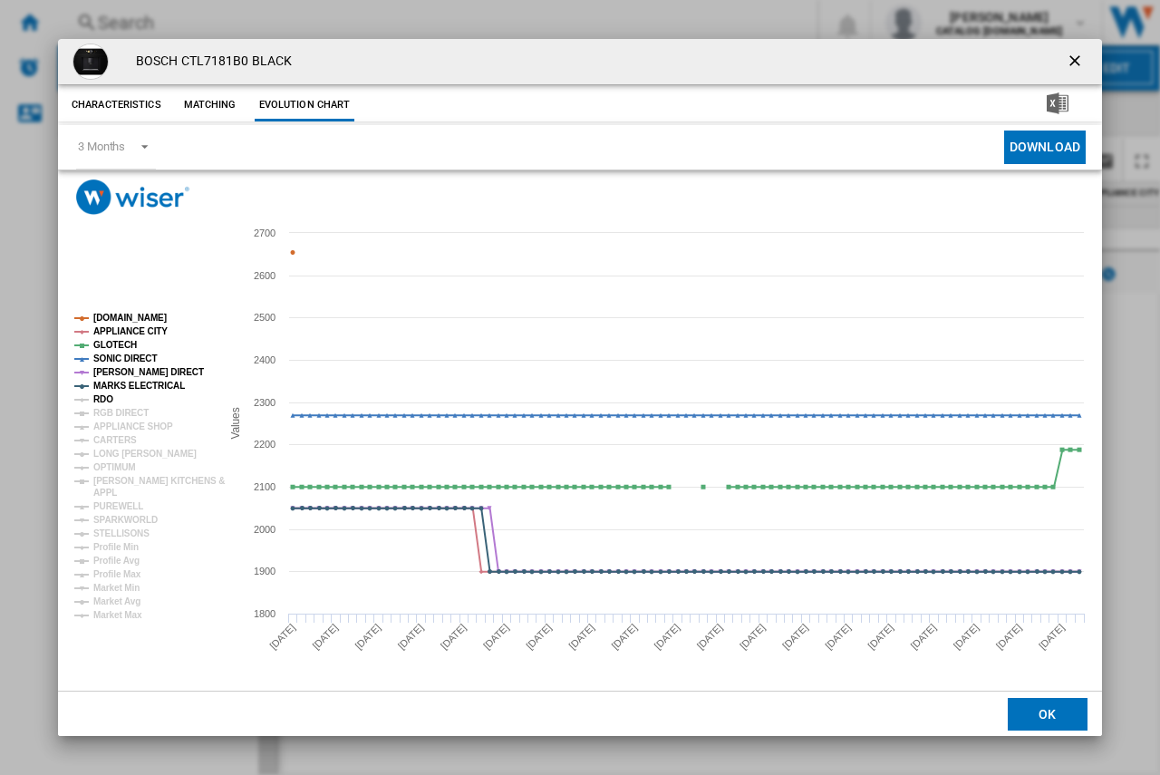
click at [95, 403] on tspan "RDO" at bounding box center [103, 399] width 20 height 10
click at [110, 414] on tspan "RGB DIRECT" at bounding box center [120, 413] width 55 height 10
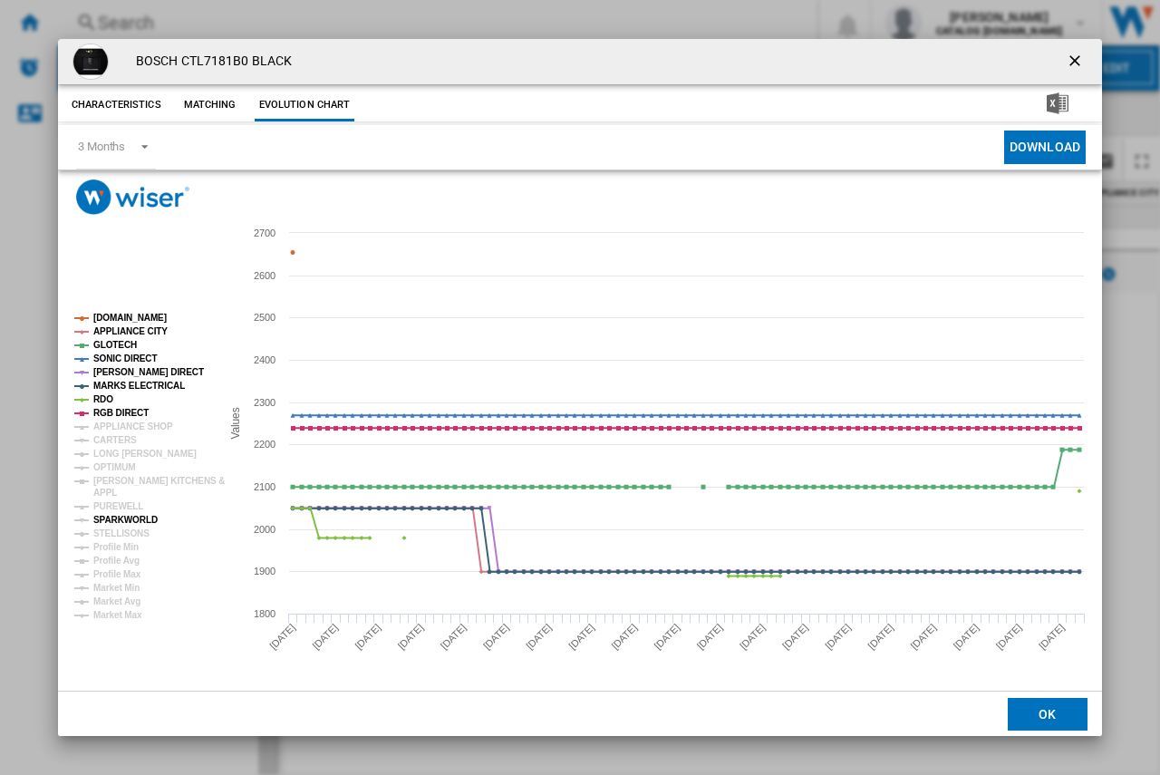
drag, startPoint x: 118, startPoint y: 521, endPoint x: 172, endPoint y: 512, distance: 55.1
click at [119, 521] on tspan "SPARKWORLD" at bounding box center [125, 520] width 64 height 10
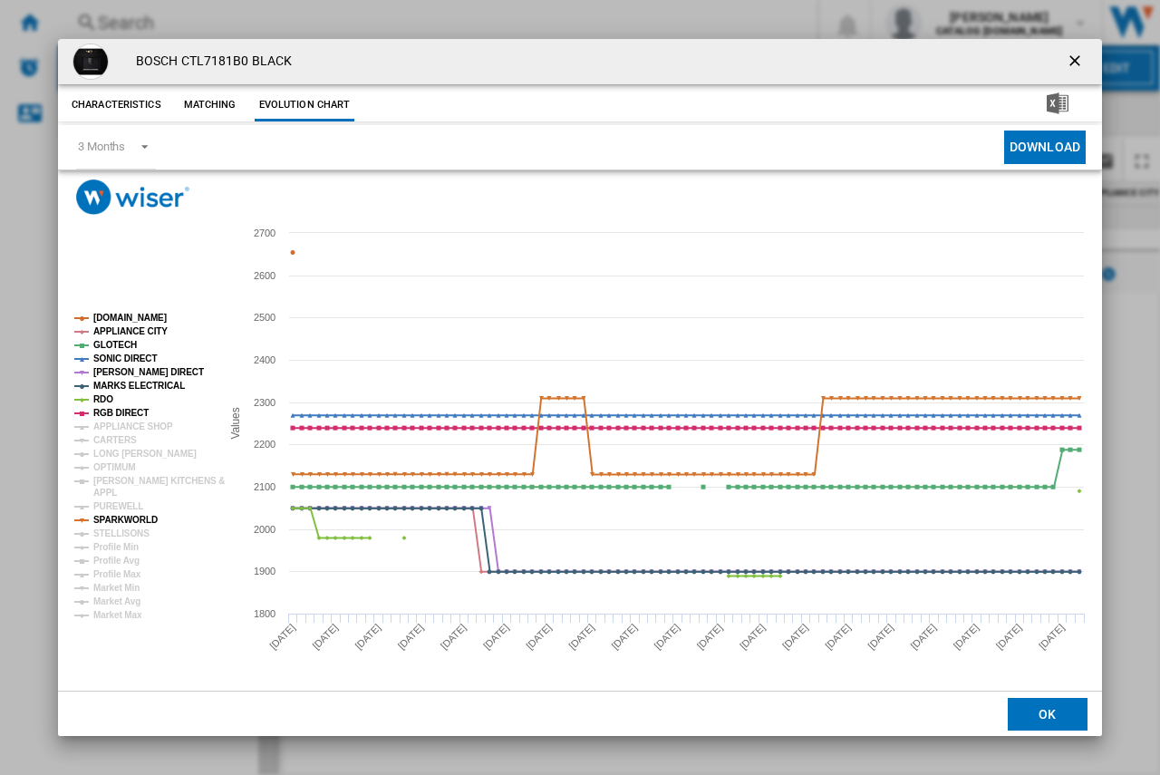
click at [1070, 63] on ng-md-icon "getI18NText('BUTTONS.CLOSE_DIALOG')" at bounding box center [1076, 63] width 22 height 22
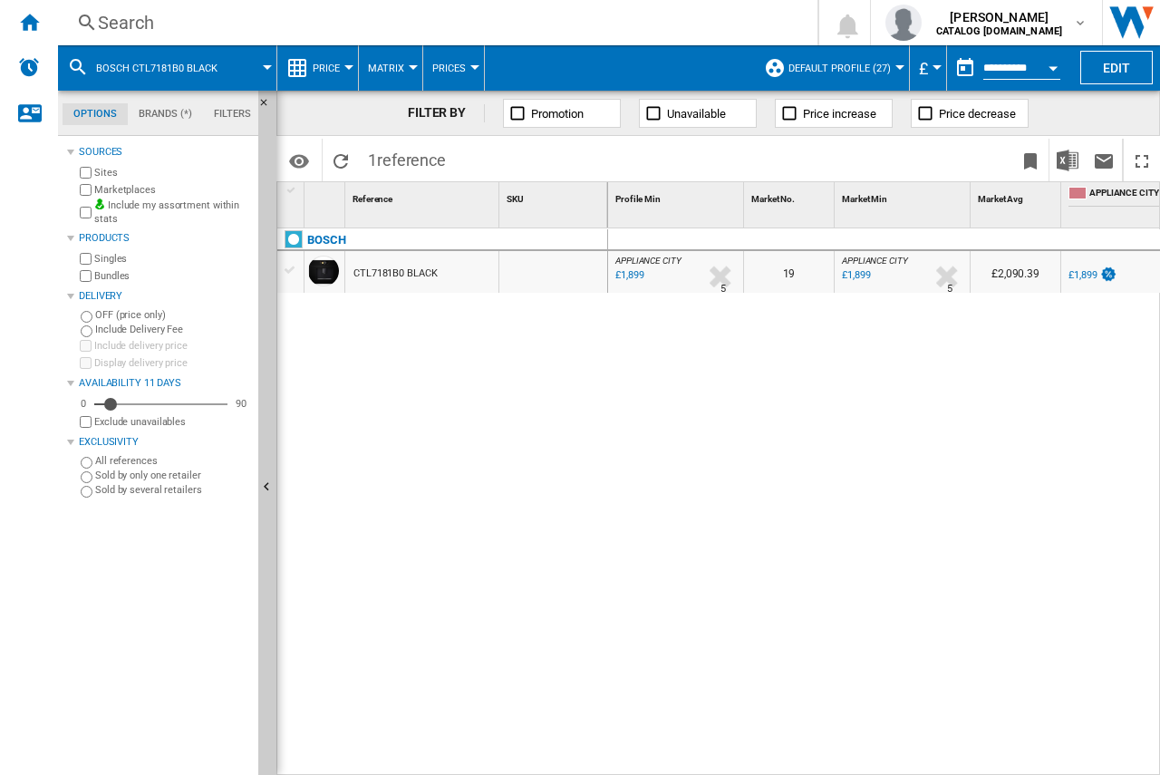
click at [139, 31] on div "Search" at bounding box center [434, 22] width 672 height 25
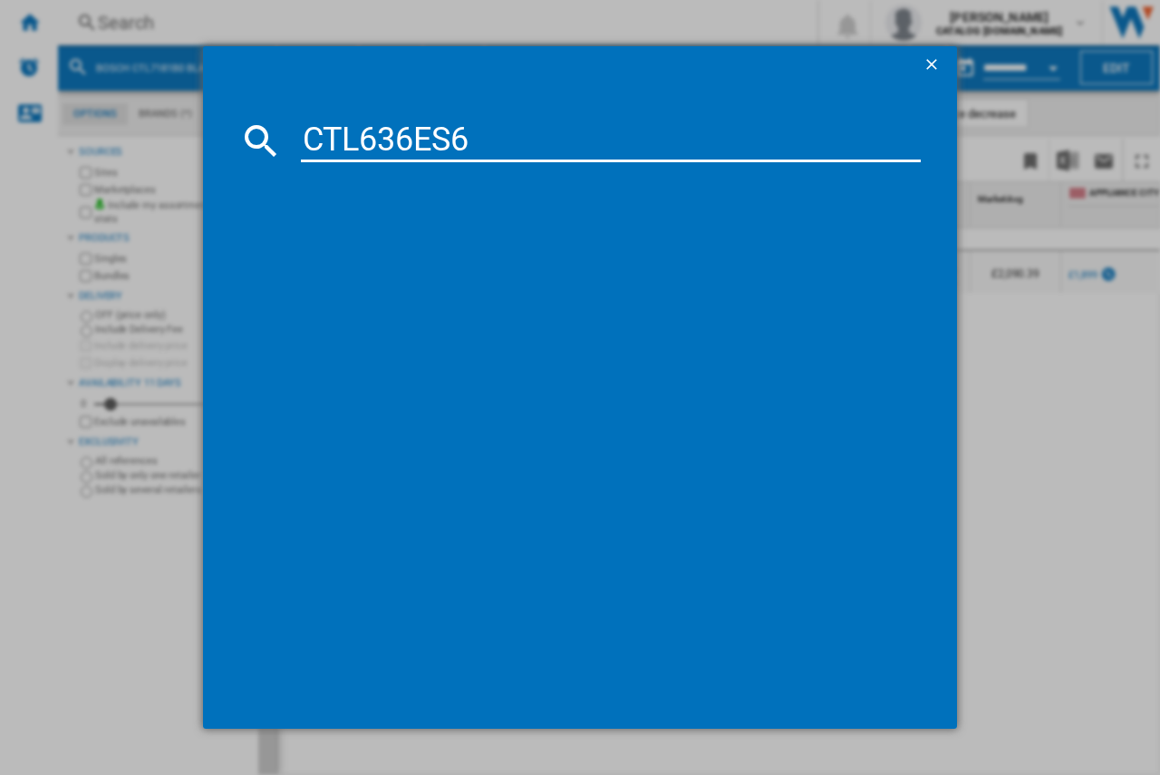
type input "CTL636ES6"
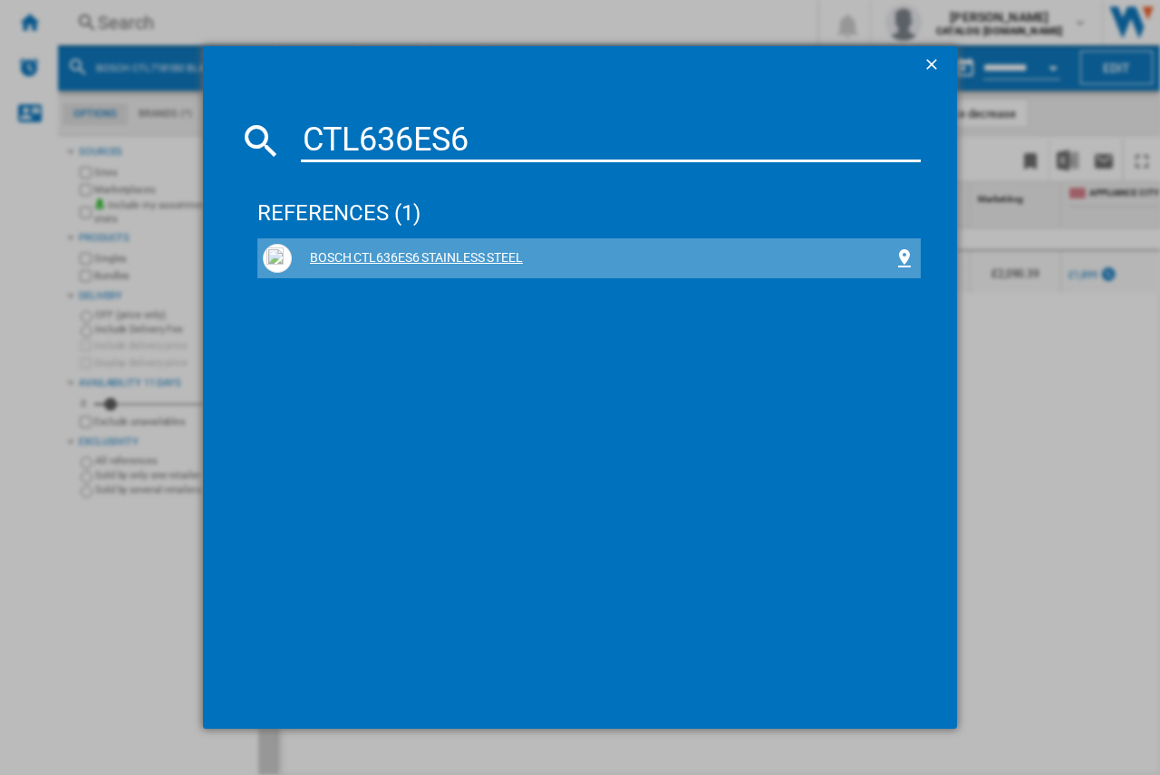
click at [423, 242] on div "BOSCH CTL636ES6 STAINLESS STEEL" at bounding box center [588, 258] width 663 height 40
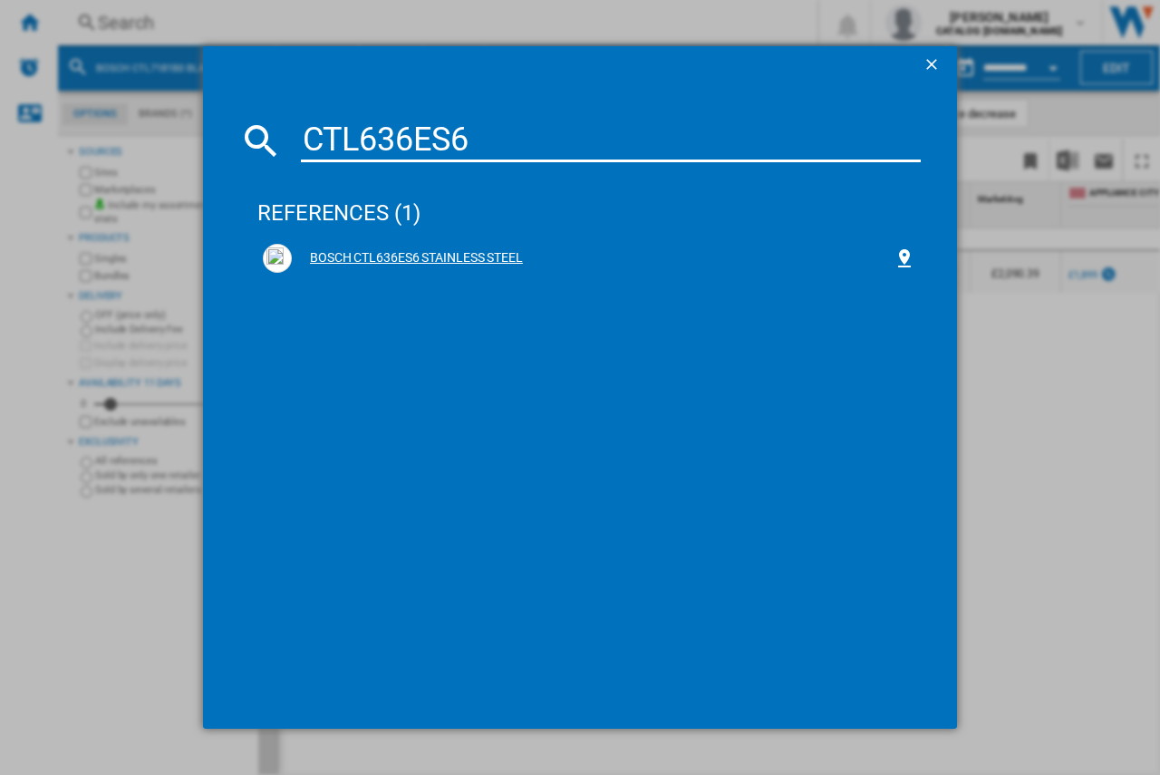
click at [420, 247] on div "BOSCH CTL636ES6 STAINLESS STEEL" at bounding box center [589, 258] width 652 height 29
click at [431, 251] on div "BOSCH CTL636ES6 STAINLESS STEEL" at bounding box center [593, 258] width 602 height 18
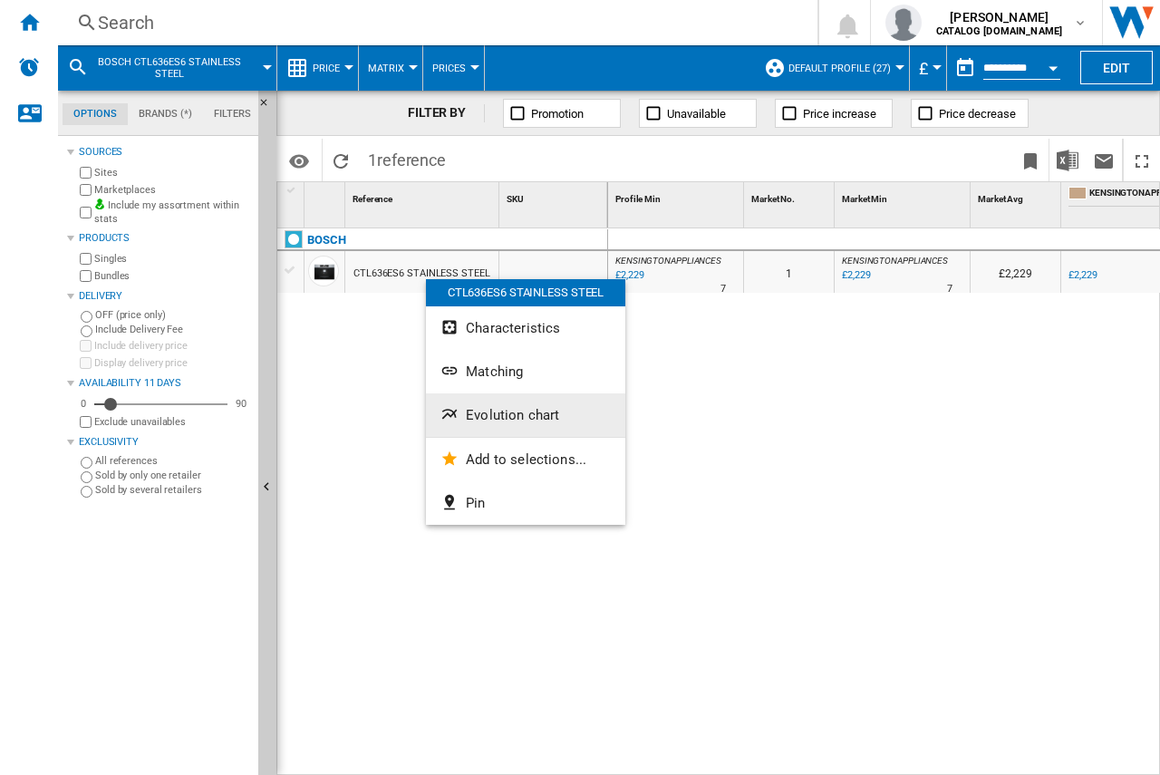
click at [490, 415] on span "Evolution chart" at bounding box center [512, 415] width 93 height 16
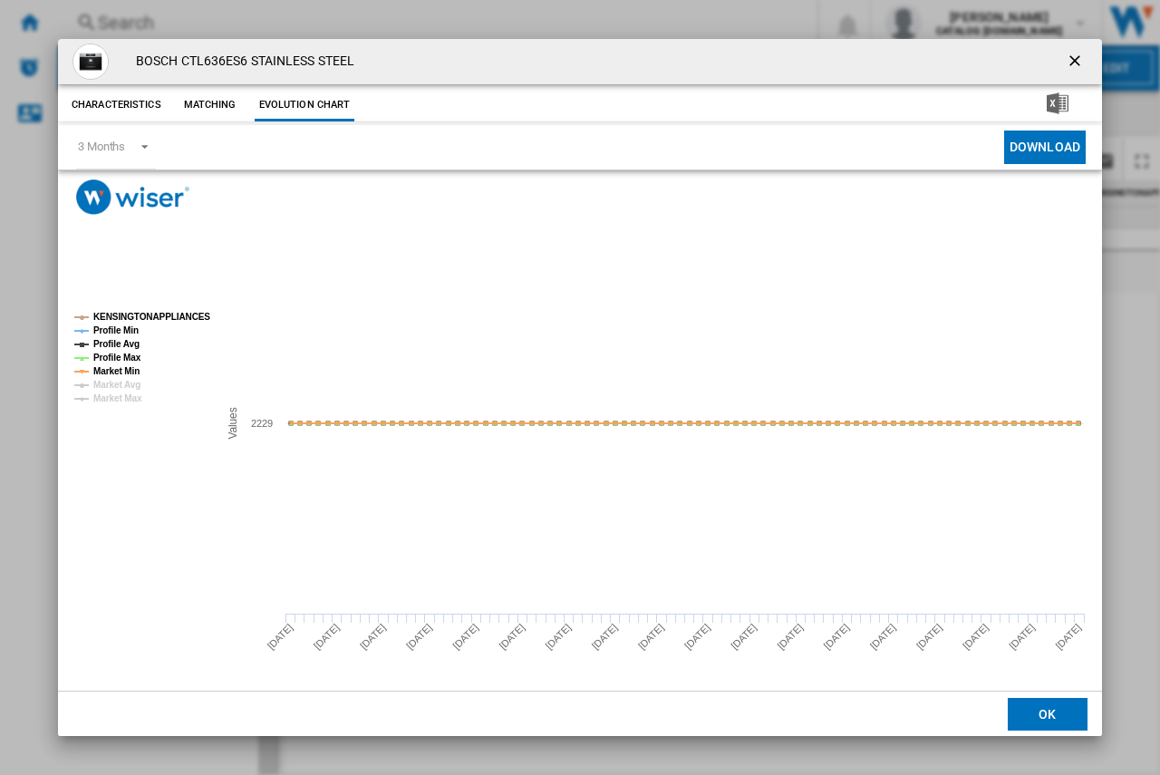
click at [1072, 57] on ng-md-icon "getI18NText('BUTTONS.CLOSE_DIALOG')" at bounding box center [1076, 63] width 22 height 22
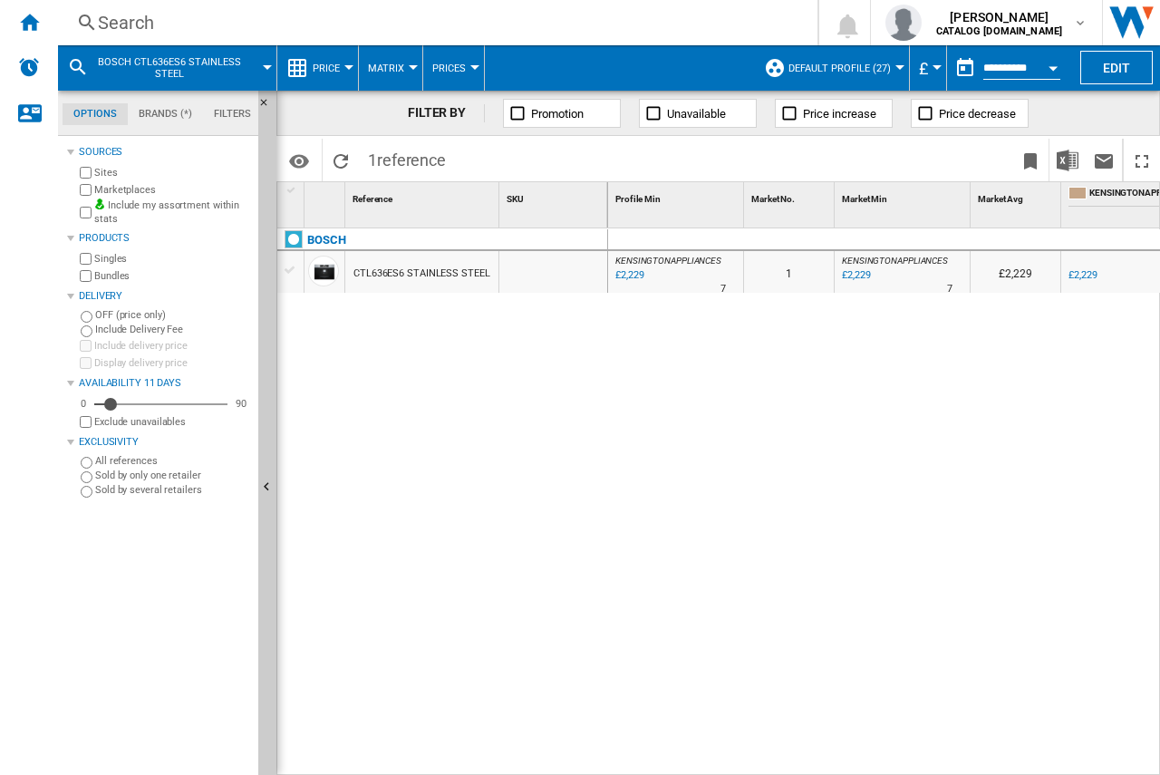
click at [150, 21] on div "Search" at bounding box center [434, 22] width 672 height 25
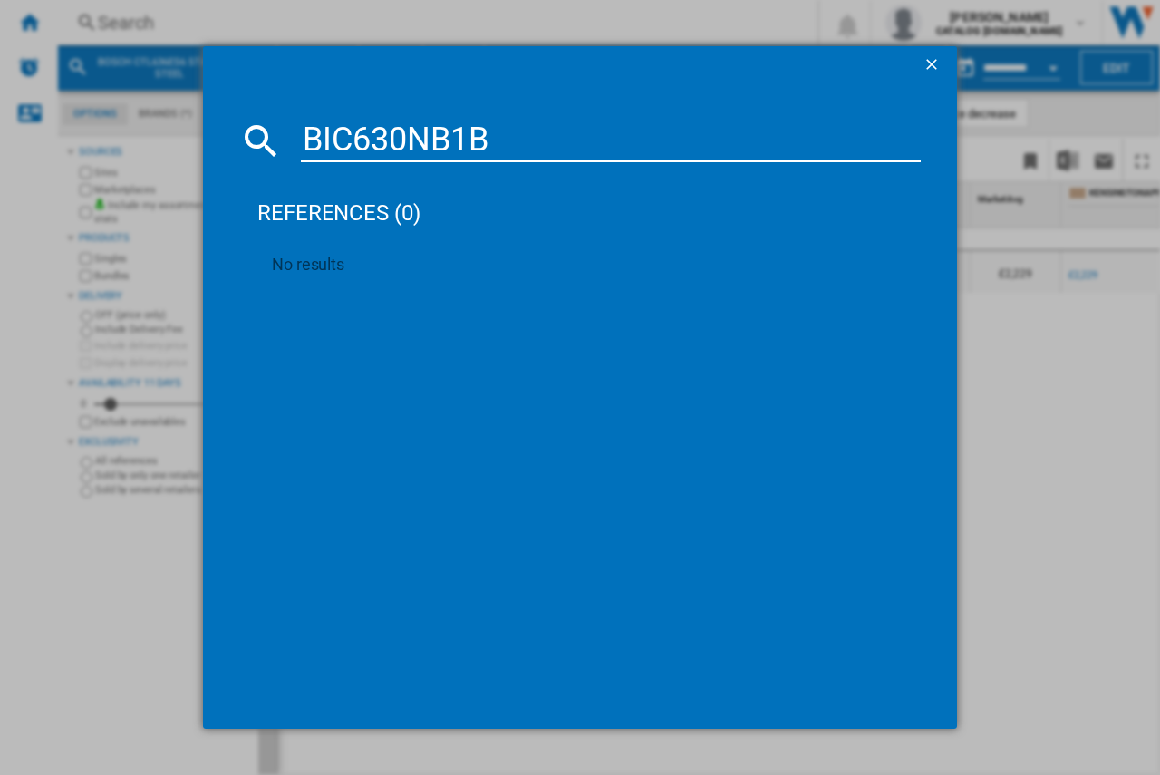
drag, startPoint x: 469, startPoint y: 119, endPoint x: 309, endPoint y: 136, distance: 161.3
click at [309, 136] on input "BIC630NB1B" at bounding box center [611, 140] width 620 height 43
paste input "510NB0"
type input "BIC510NB0B"
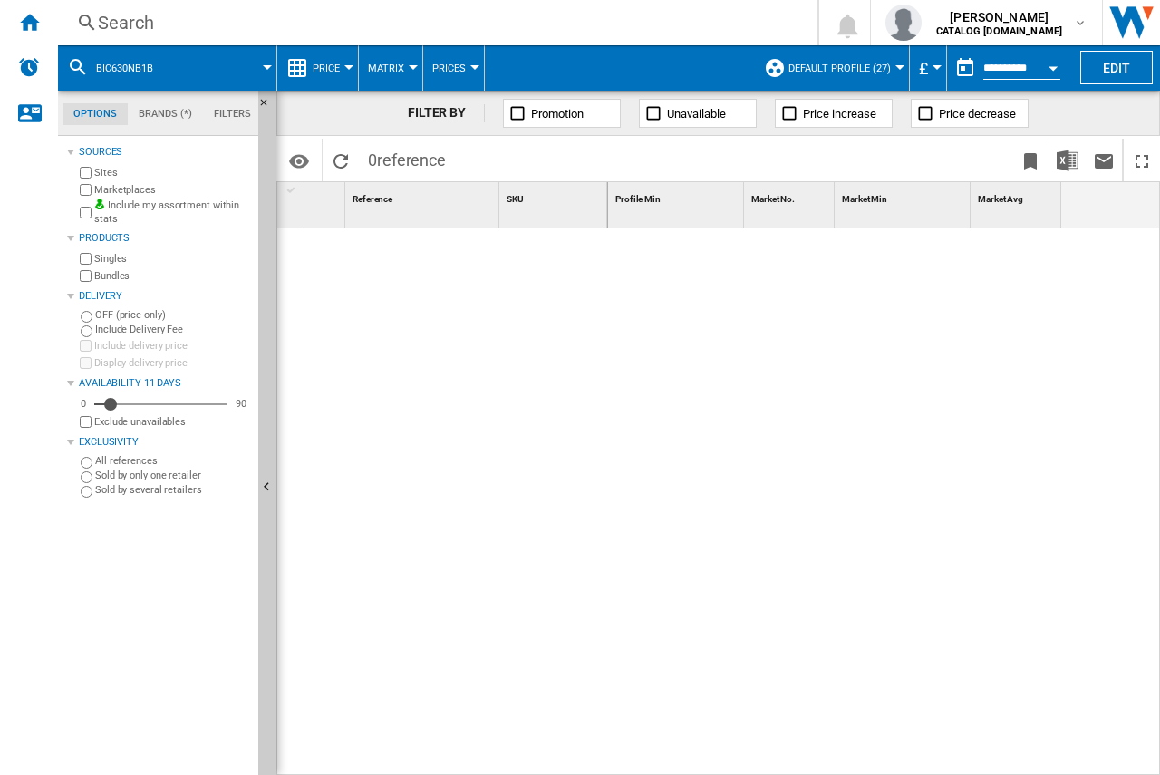
click at [139, 14] on div "Search" at bounding box center [434, 22] width 672 height 25
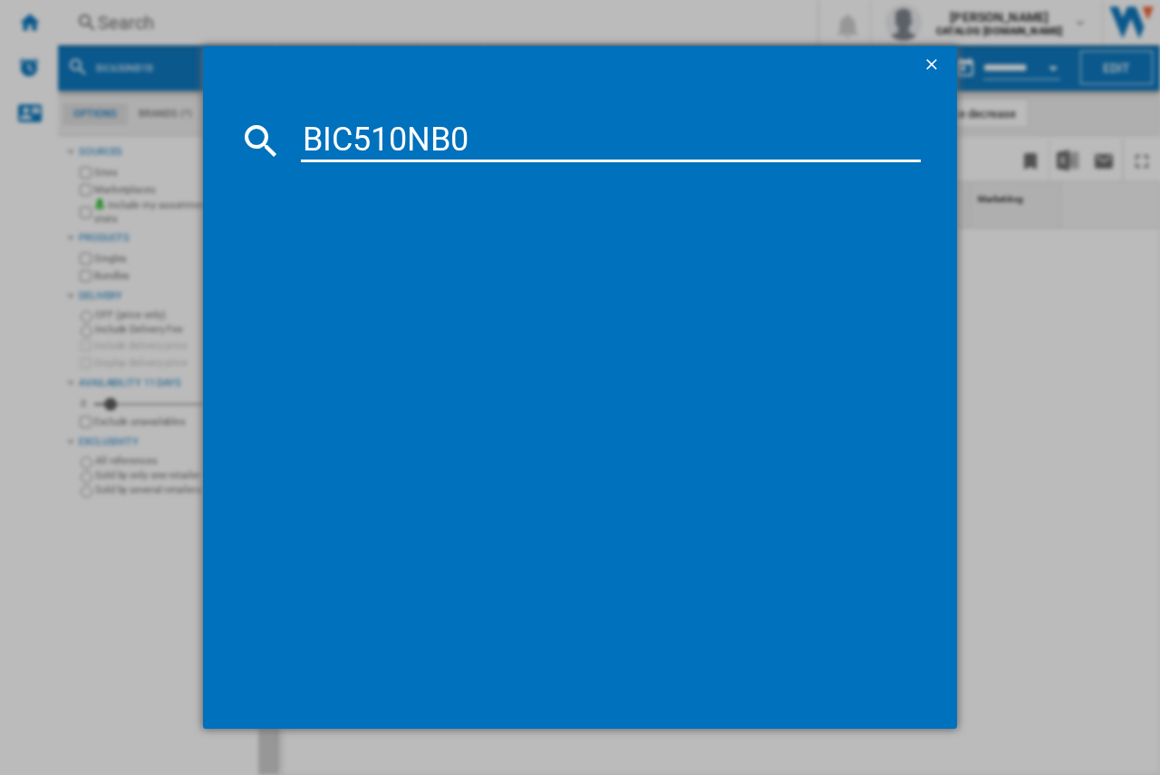
type input "BIC510NB0"
click at [400, 252] on div "BOSCH BIC510NB0 BLACK" at bounding box center [593, 258] width 602 height 18
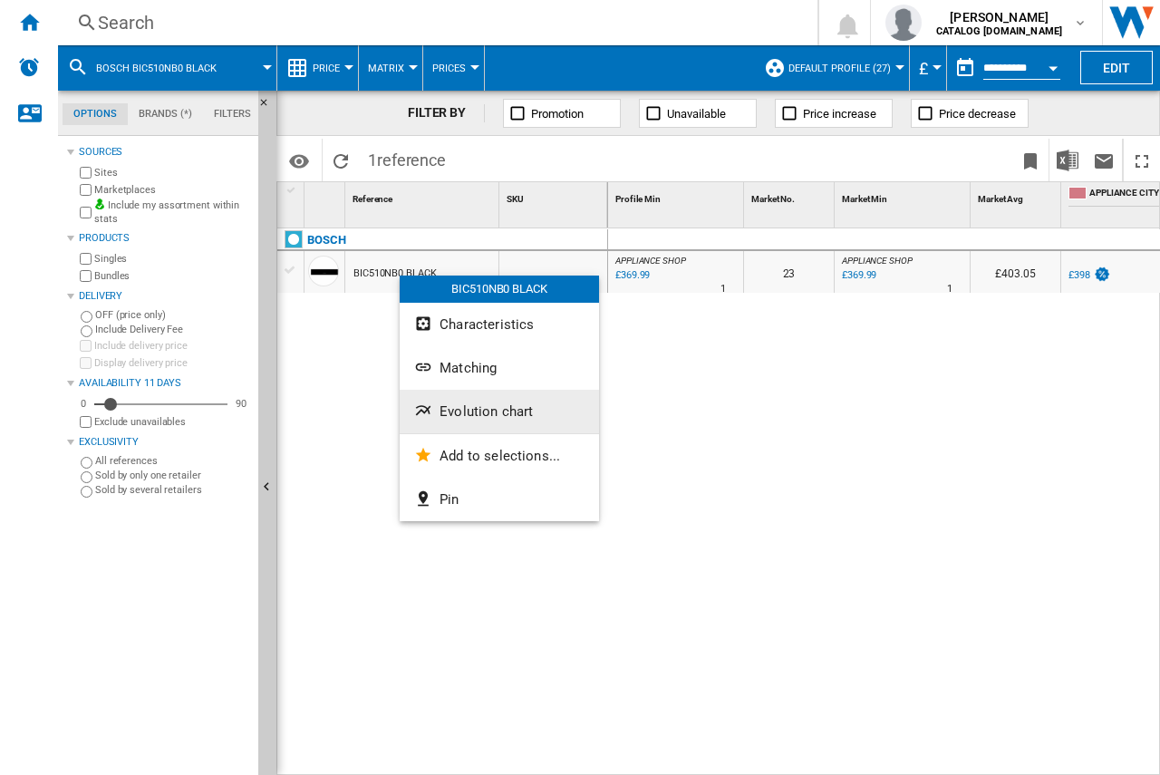
click at [469, 398] on button "Evolution chart" at bounding box center [499, 411] width 199 height 43
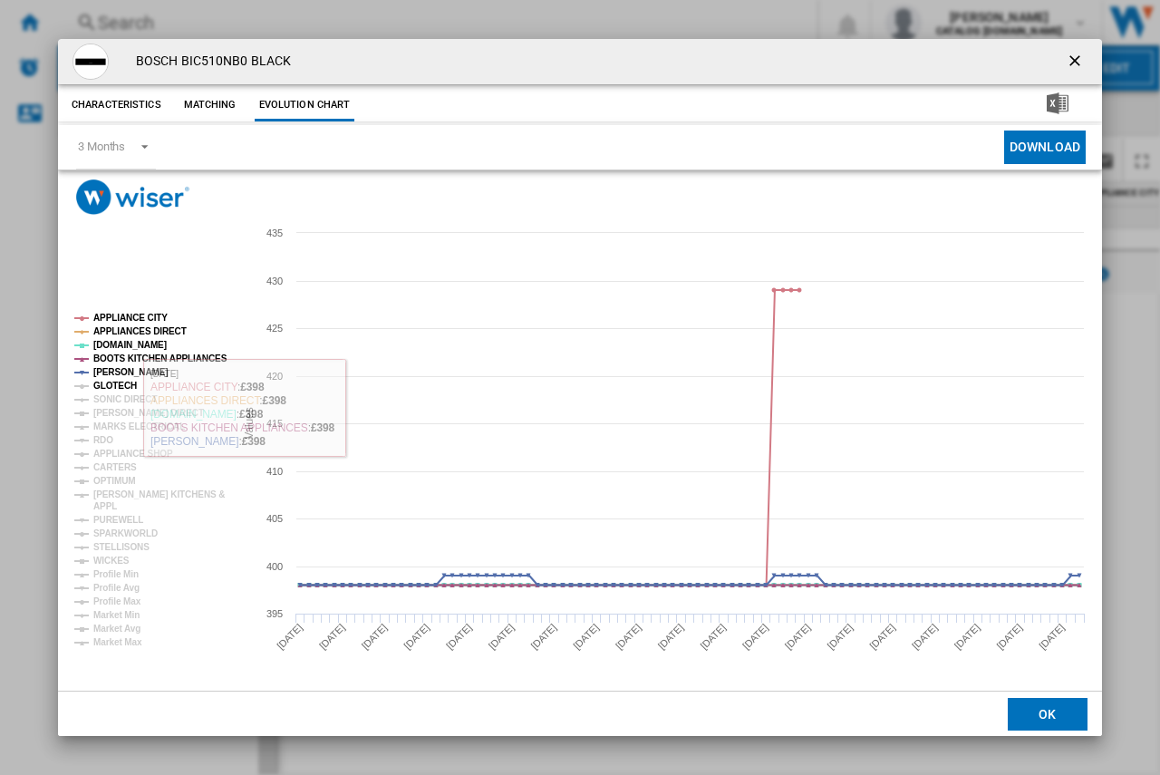
click at [101, 386] on tspan "GLOTECH" at bounding box center [114, 385] width 43 height 10
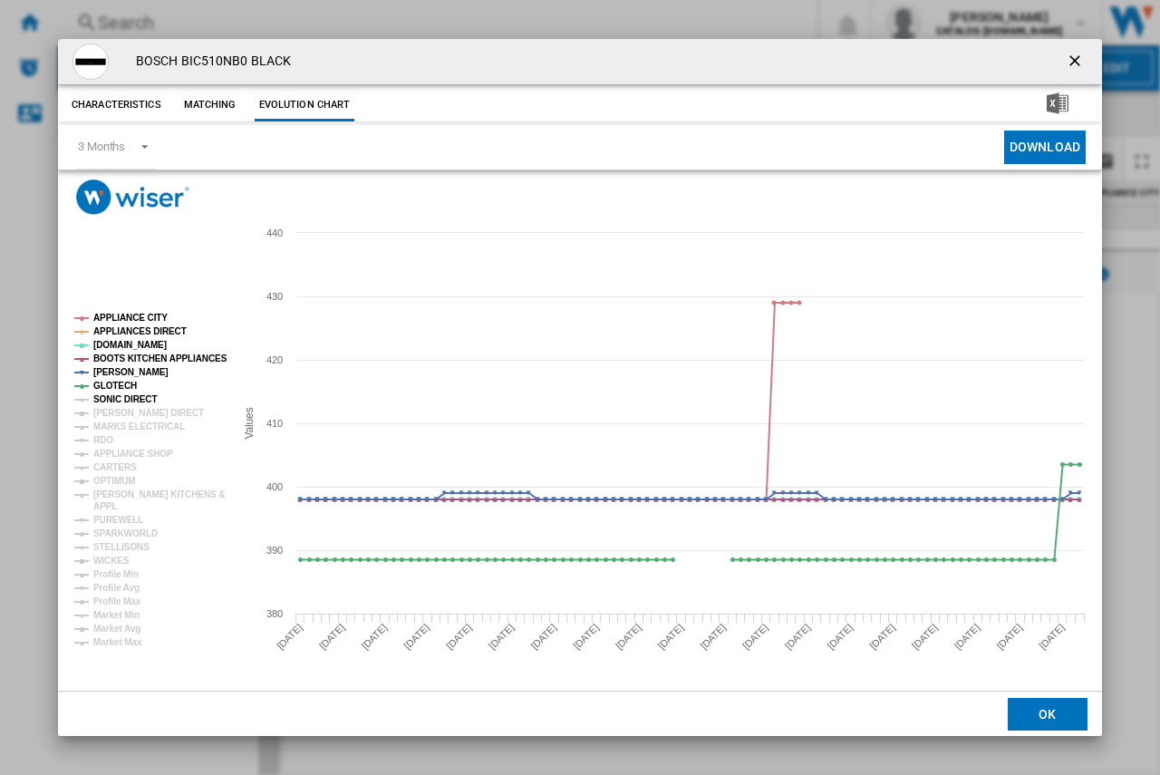
click at [111, 398] on tspan "SONIC DIRECT" at bounding box center [124, 399] width 63 height 10
click at [129, 416] on tspan "[PERSON_NAME] DIRECT" at bounding box center [148, 413] width 111 height 10
drag, startPoint x: 1077, startPoint y: 63, endPoint x: 992, endPoint y: 65, distance: 85.2
click at [1077, 63] on ng-md-icon "getI18NText('BUTTONS.CLOSE_DIALOG')" at bounding box center [1076, 63] width 22 height 22
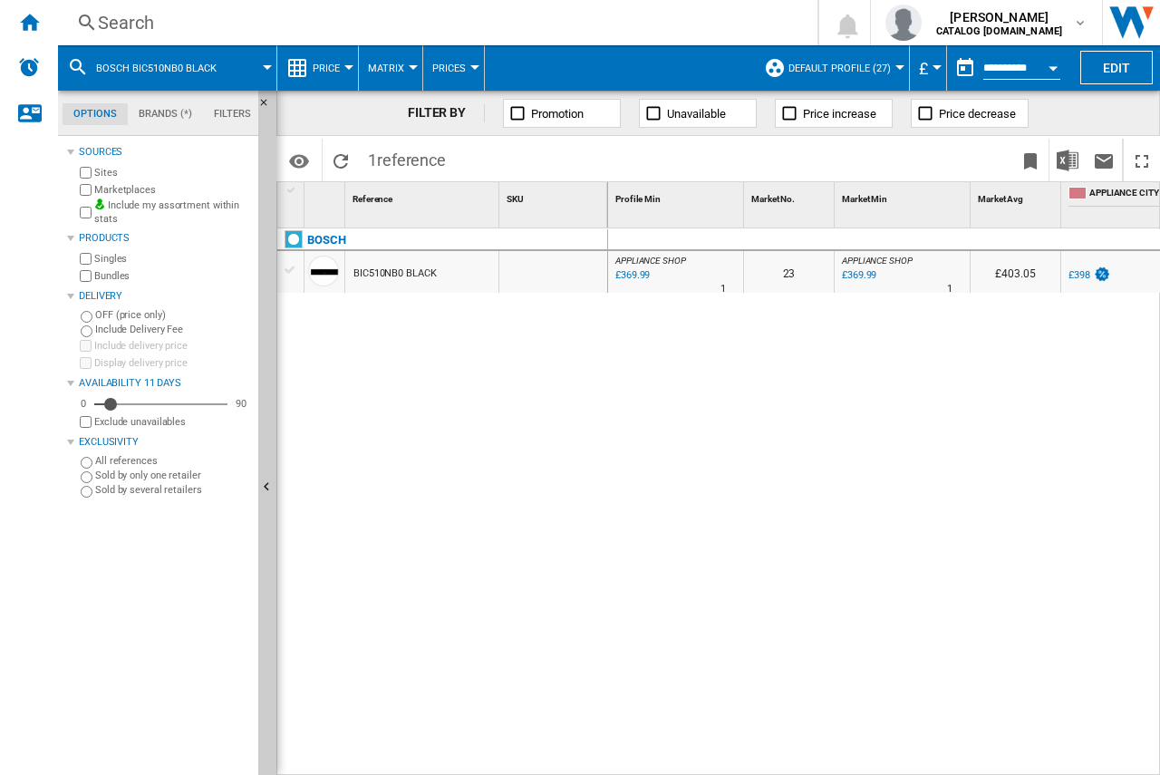
click at [148, 26] on div "Search" at bounding box center [434, 22] width 672 height 25
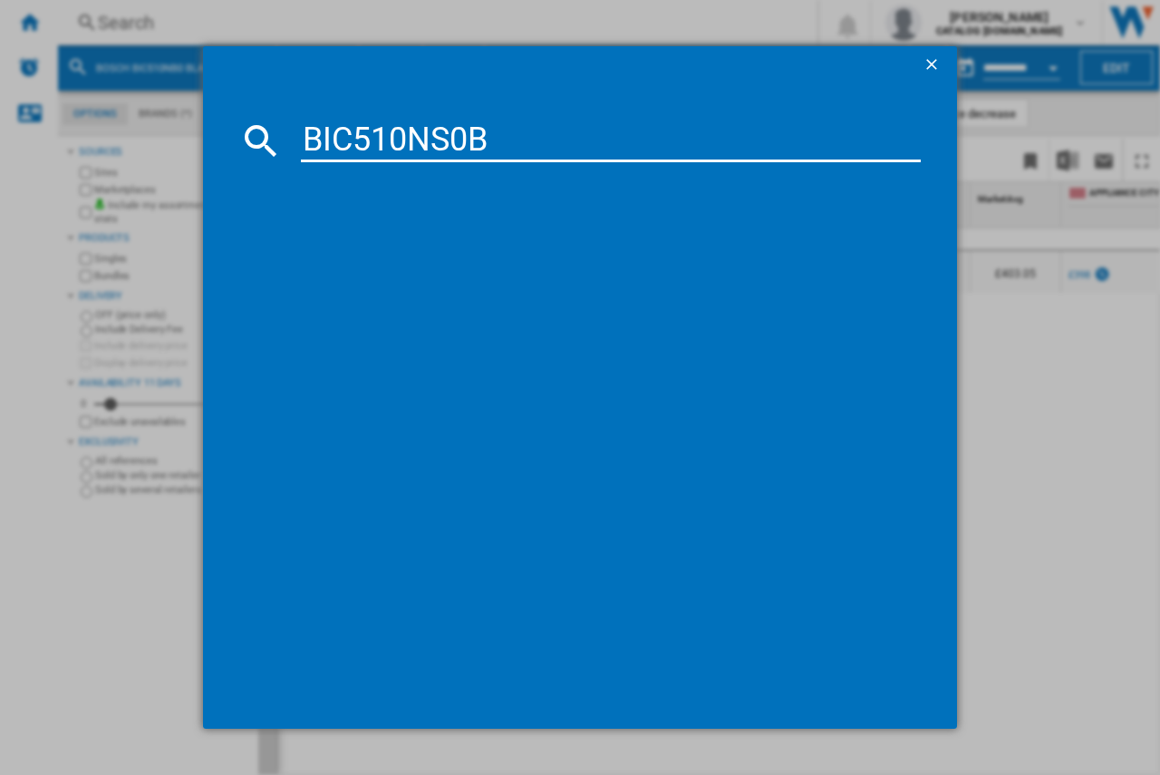
type input "BIC510NS0B"
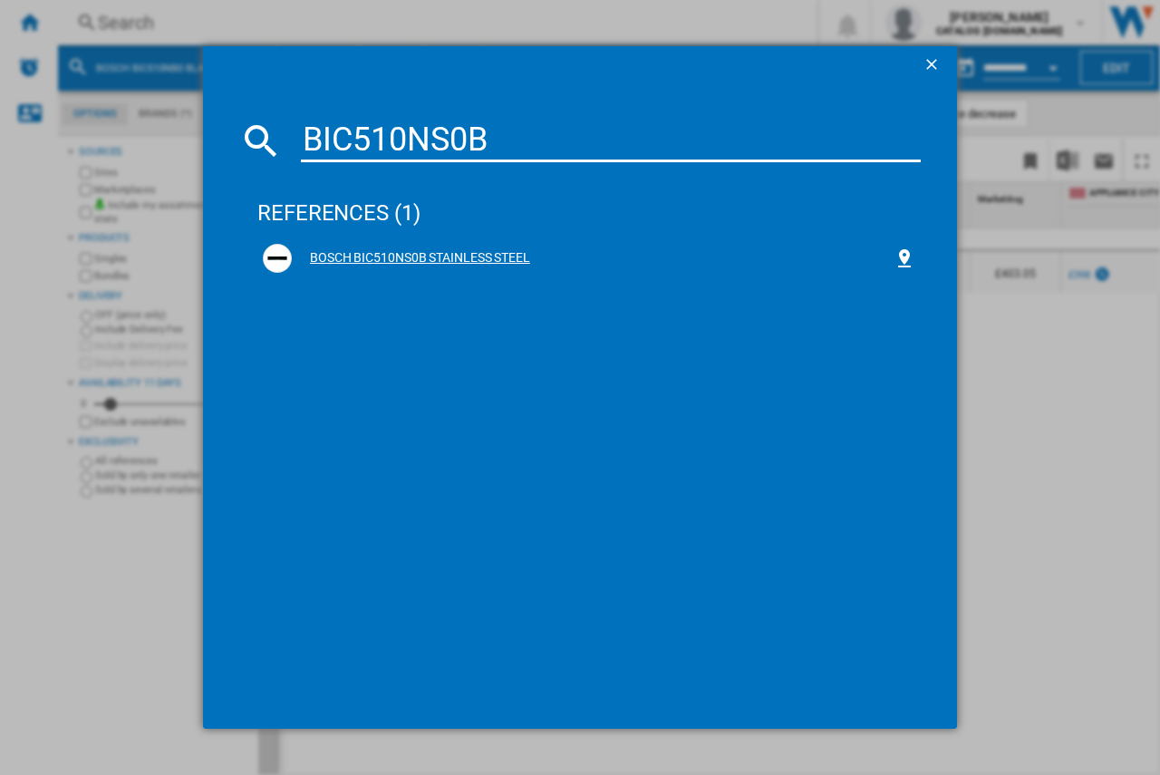
click at [373, 238] on div "BOSCH BIC510NS0B STAINLESS STEEL" at bounding box center [588, 258] width 663 height 40
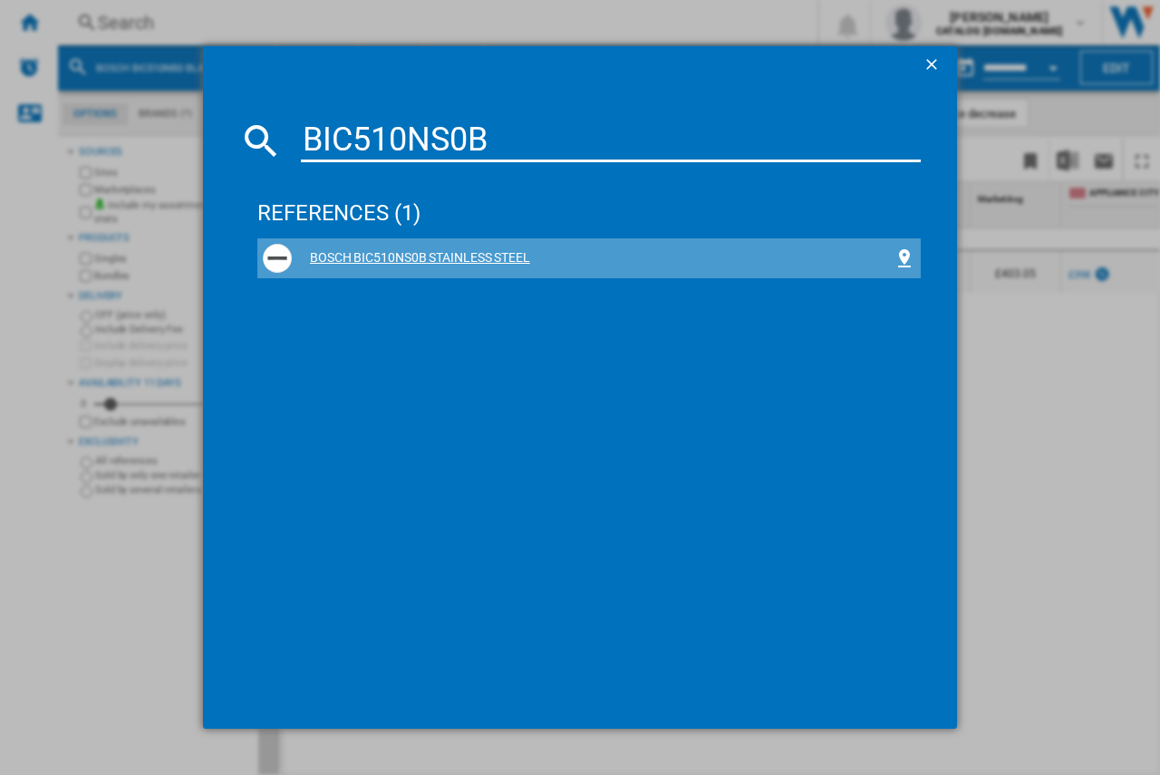
click at [406, 250] on div "BOSCH BIC510NS0B STAINLESS STEEL" at bounding box center [593, 258] width 602 height 18
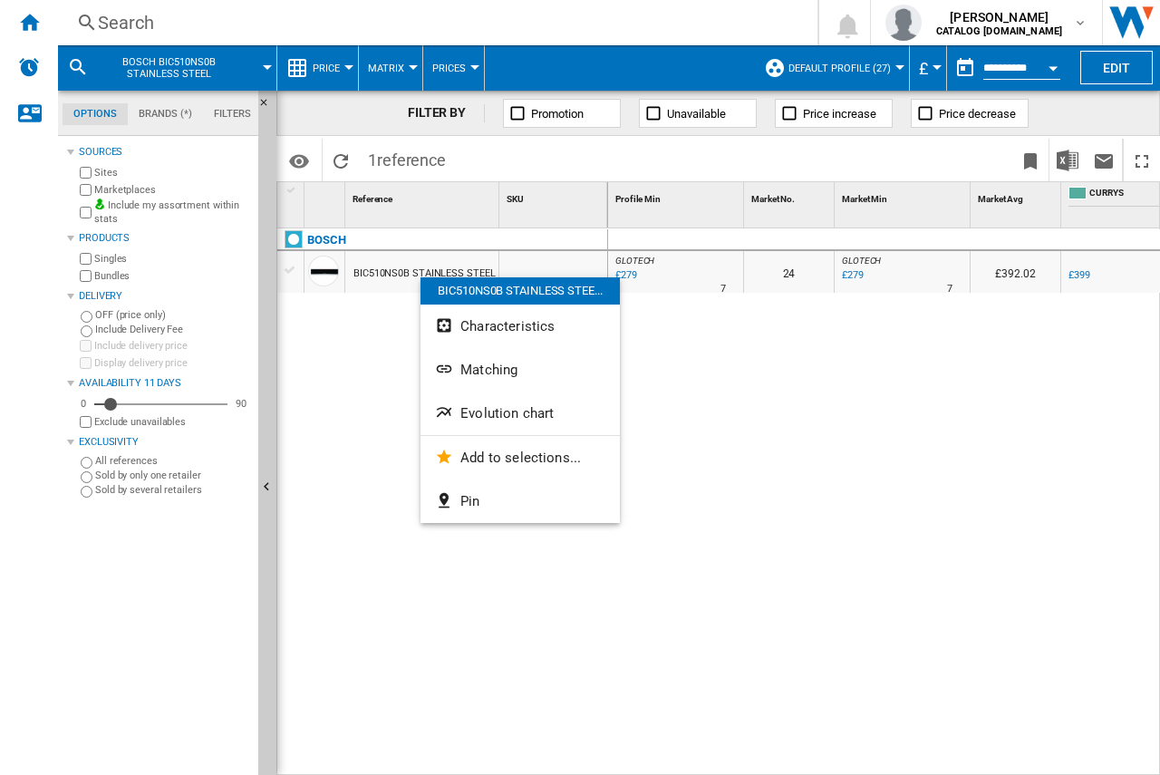
click at [464, 419] on span "Evolution chart" at bounding box center [506, 413] width 93 height 16
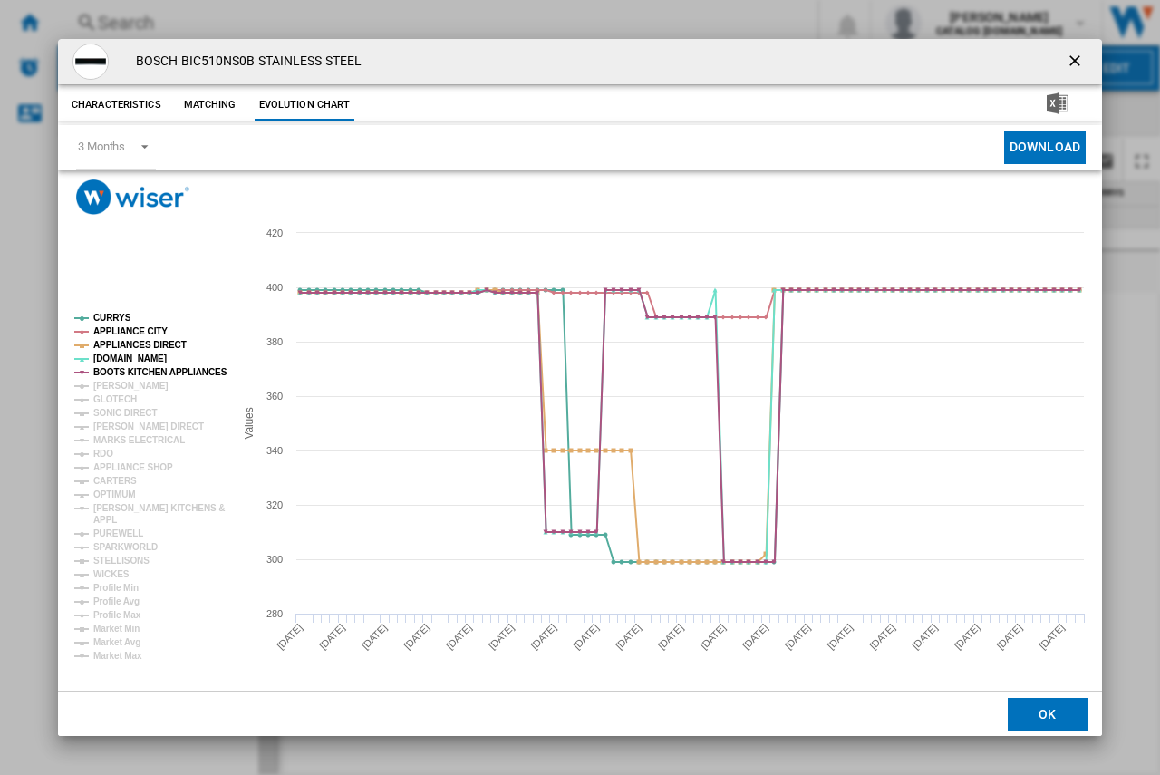
click at [89, 383] on rect "Product popup" at bounding box center [147, 485] width 160 height 361
click at [116, 386] on tspan "[PERSON_NAME]" at bounding box center [130, 385] width 75 height 10
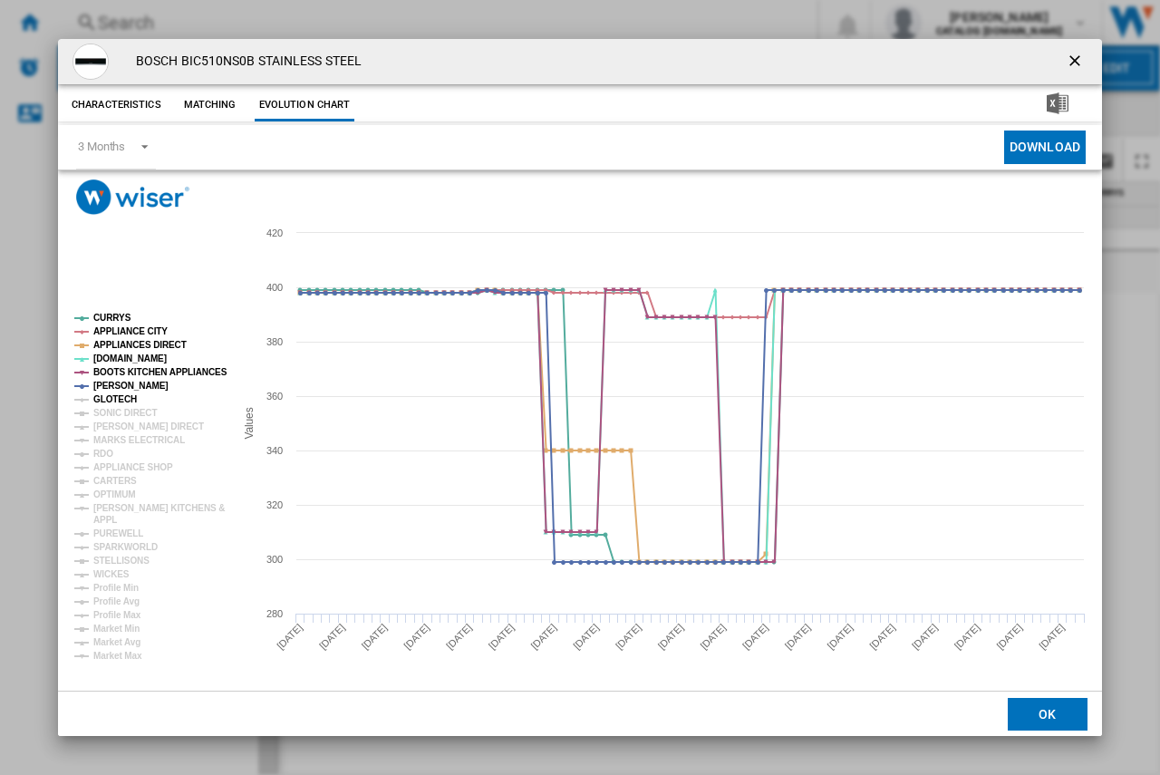
click at [117, 395] on tspan "GLOTECH" at bounding box center [114, 399] width 43 height 10
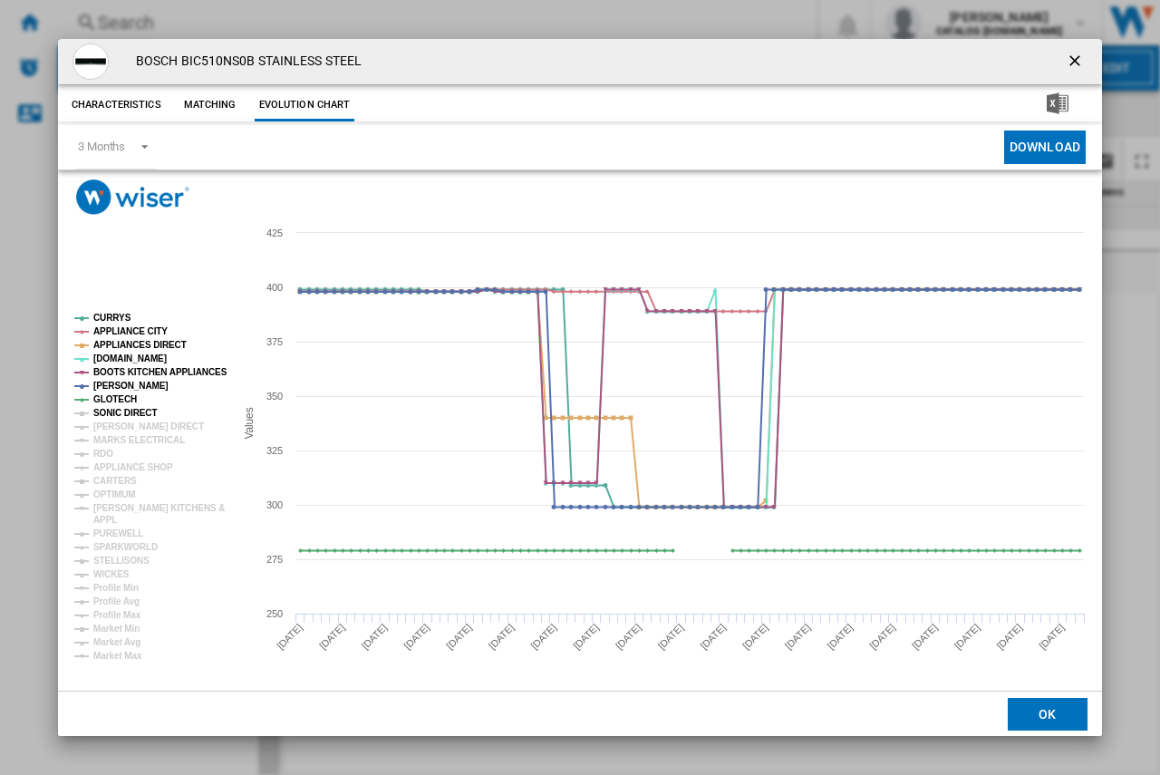
click at [120, 410] on tspan "SONIC DIRECT" at bounding box center [124, 413] width 63 height 10
click at [122, 428] on tspan "[PERSON_NAME] DIRECT" at bounding box center [148, 426] width 111 height 10
click at [130, 444] on tspan "MARKS ELECTRICAL" at bounding box center [138, 440] width 91 height 10
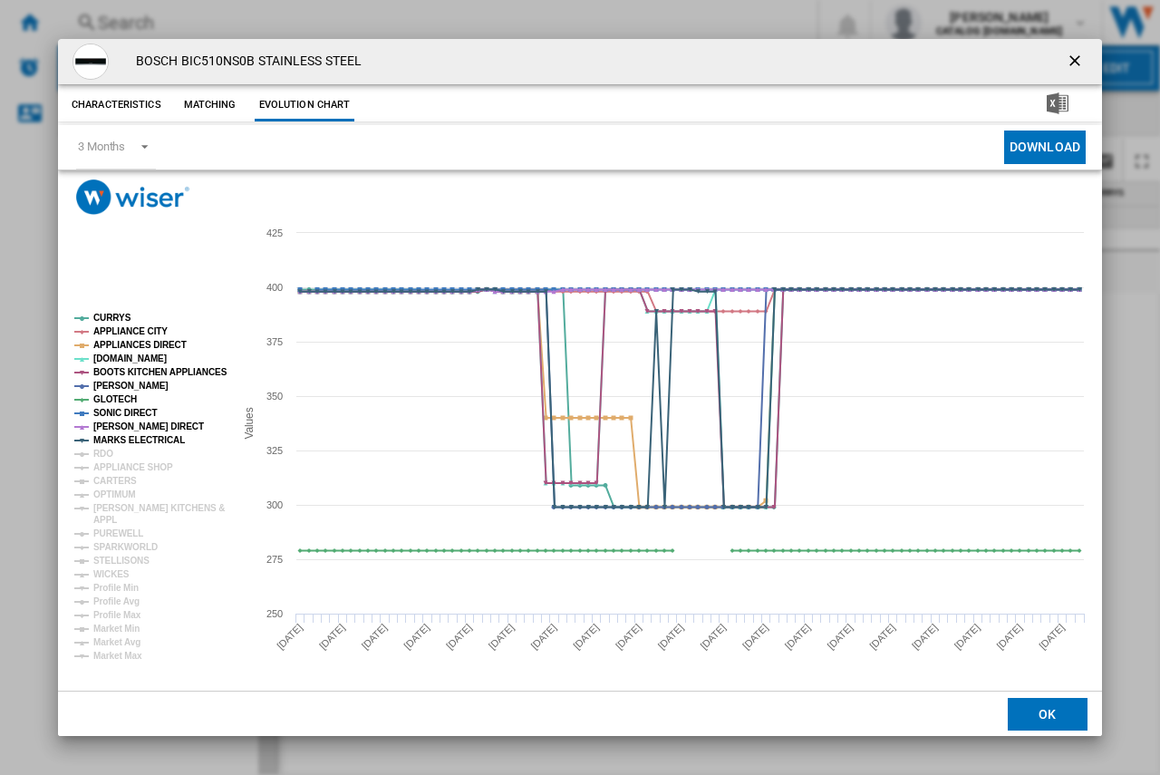
click at [1068, 55] on ng-md-icon "getI18NText('BUTTONS.CLOSE_DIALOG')" at bounding box center [1076, 63] width 22 height 22
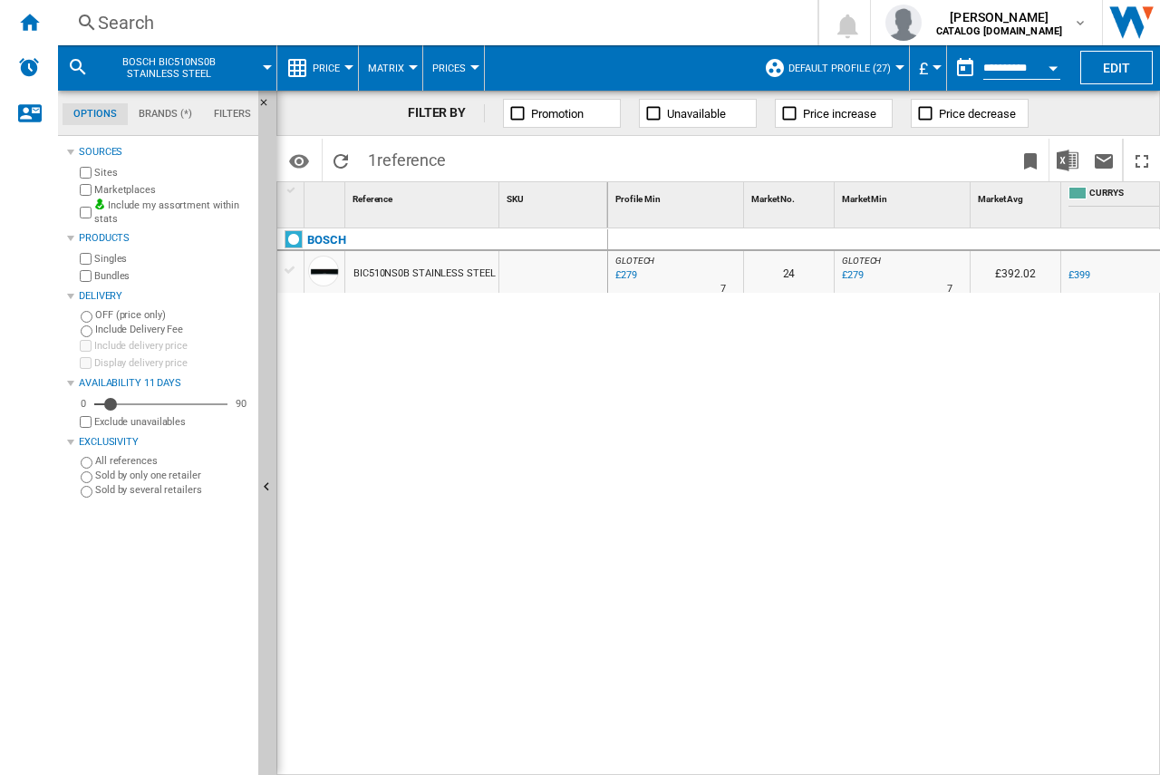
click at [118, 28] on div "Search" at bounding box center [434, 22] width 672 height 25
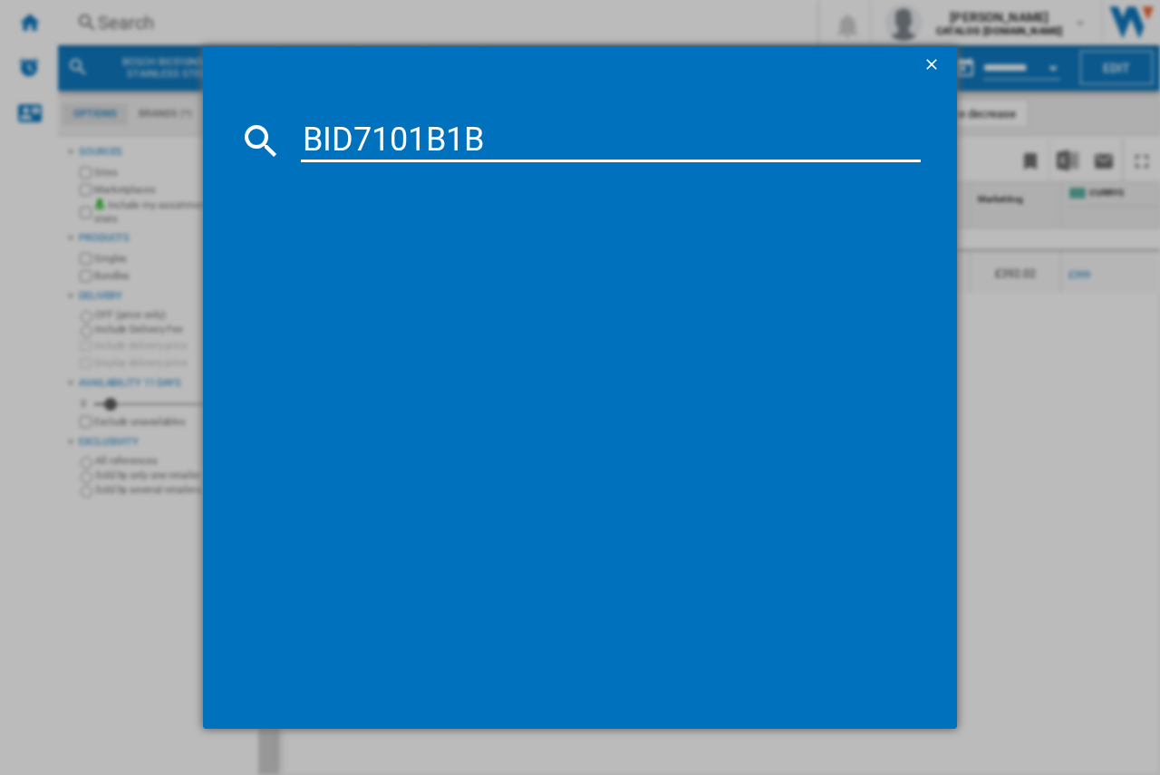
type input "BID7101B1B"
click at [334, 253] on div "BOSCH BID7101B1B BLACK" at bounding box center [593, 258] width 602 height 18
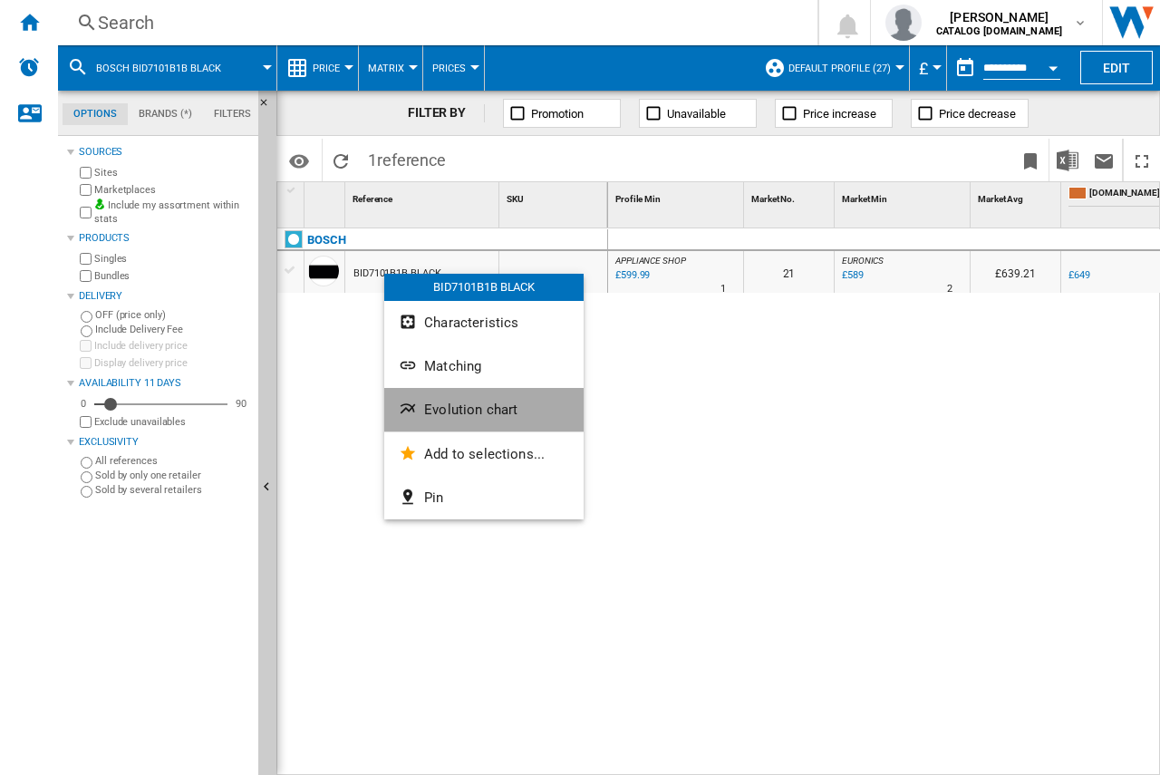
click at [450, 415] on span "Evolution chart" at bounding box center [470, 409] width 93 height 16
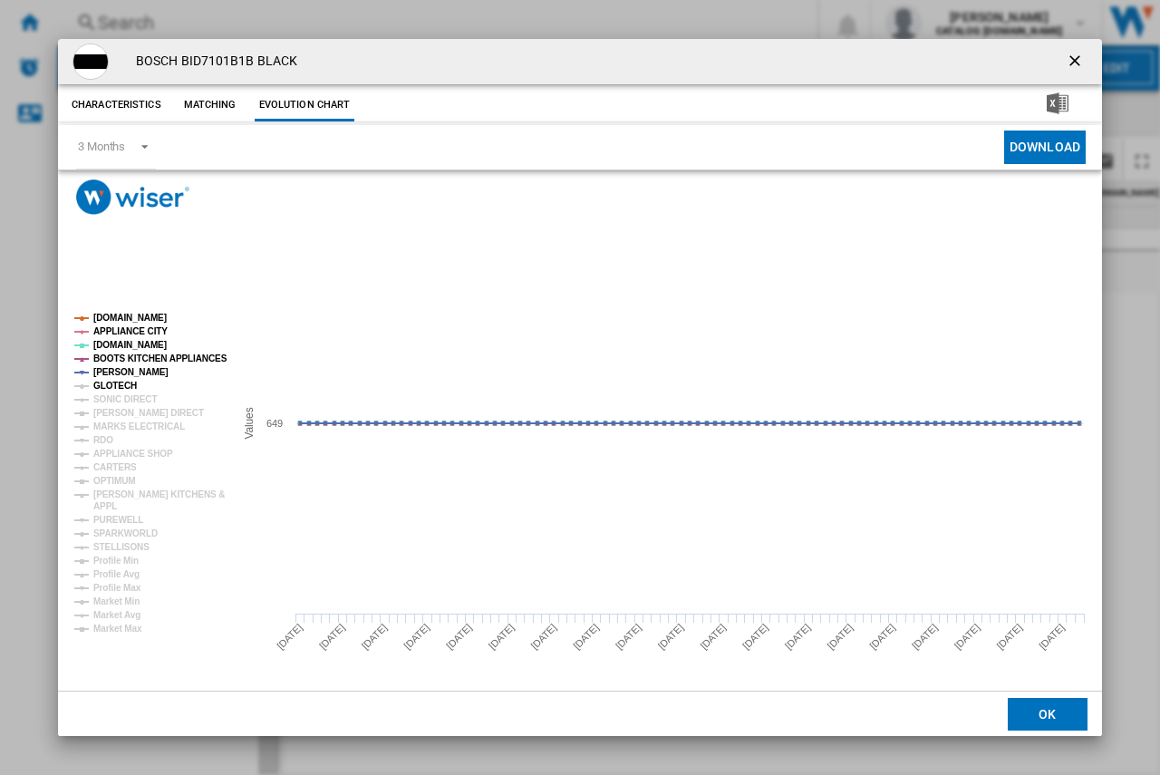
click at [103, 380] on tspan "GLOTECH" at bounding box center [114, 385] width 43 height 10
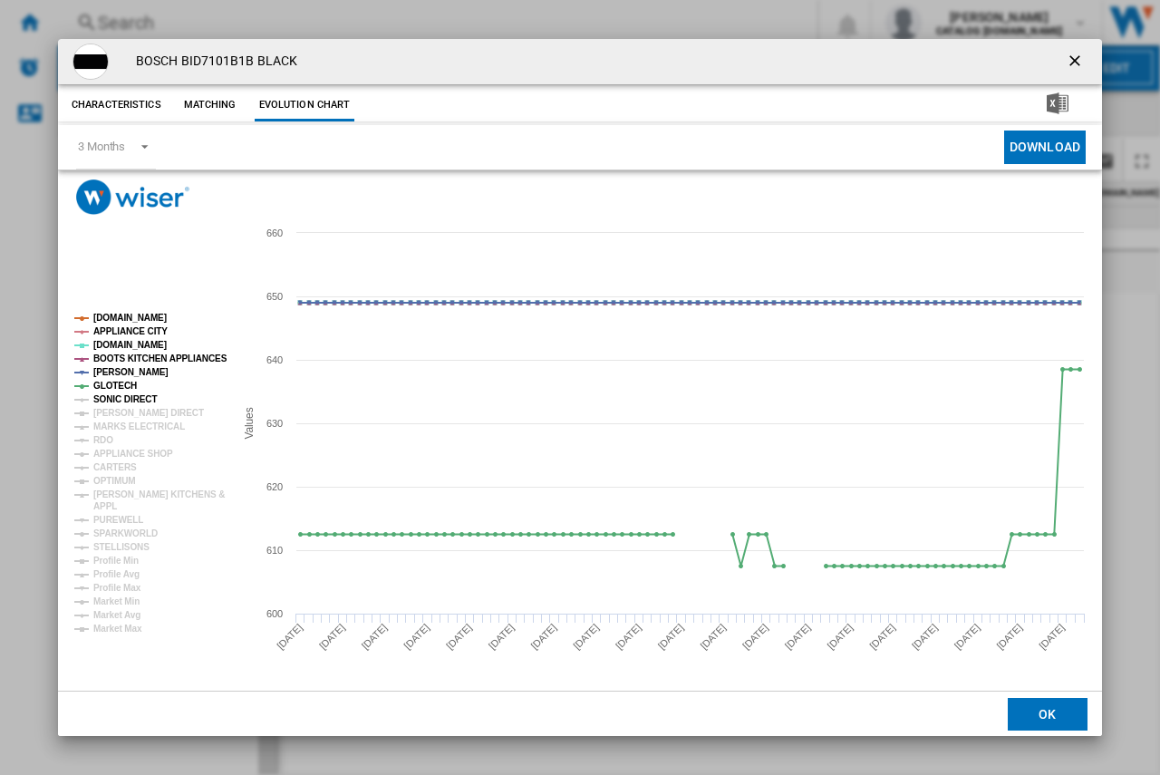
click at [115, 401] on tspan "SONIC DIRECT" at bounding box center [124, 399] width 63 height 10
click at [122, 409] on tspan "[PERSON_NAME] DIRECT" at bounding box center [148, 413] width 111 height 10
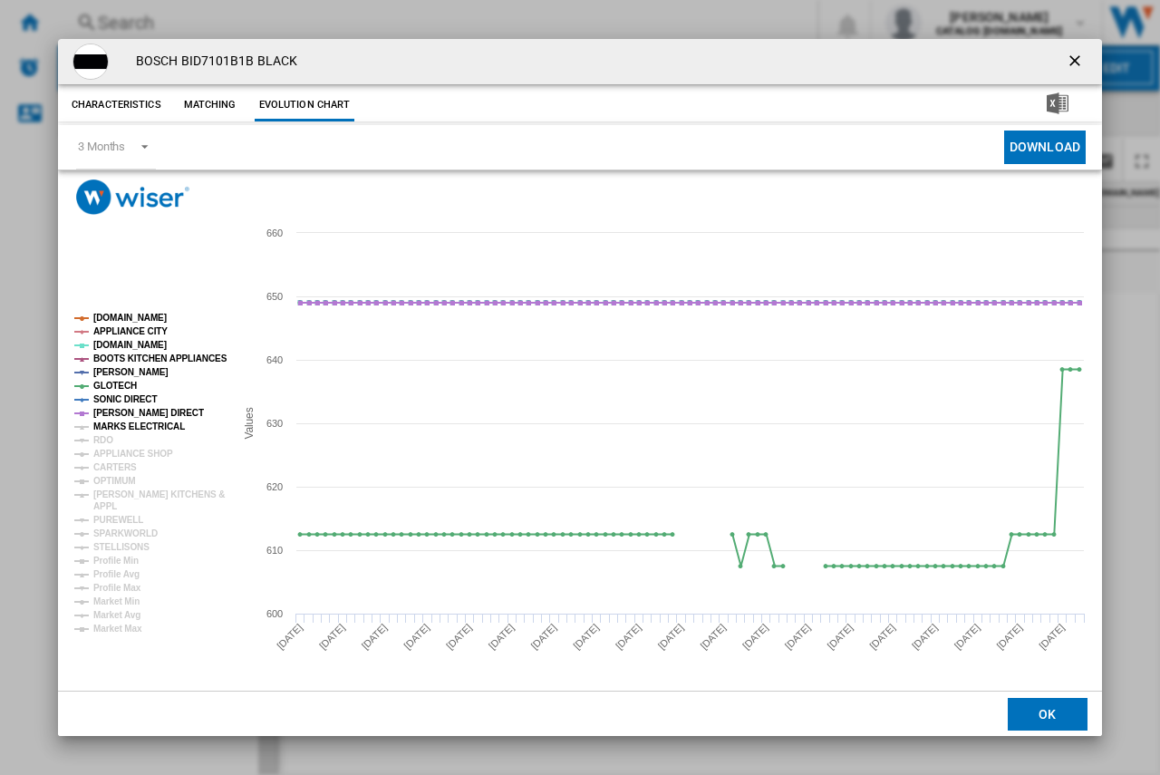
drag, startPoint x: 129, startPoint y: 432, endPoint x: 340, endPoint y: 421, distance: 211.4
click at [130, 431] on tspan "MARKS ELECTRICAL" at bounding box center [138, 426] width 91 height 10
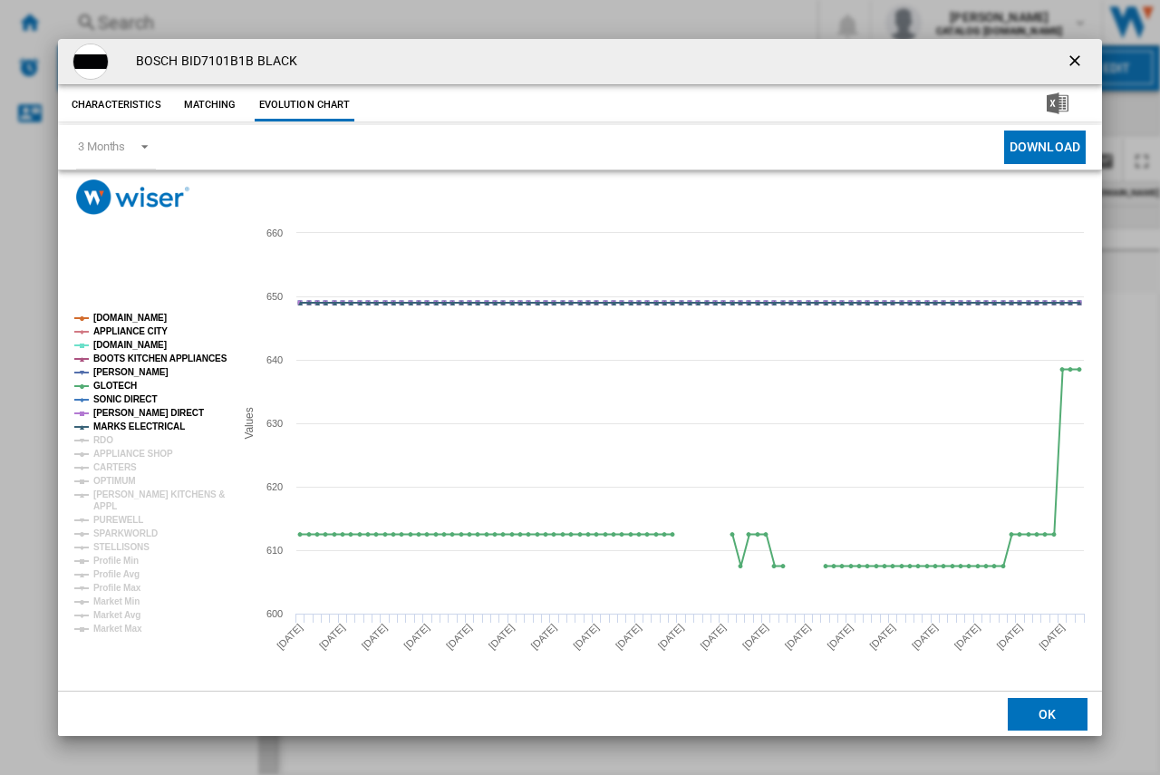
click at [1077, 60] on ng-md-icon "getI18NText('BUTTONS.CLOSE_DIALOG')" at bounding box center [1076, 63] width 22 height 22
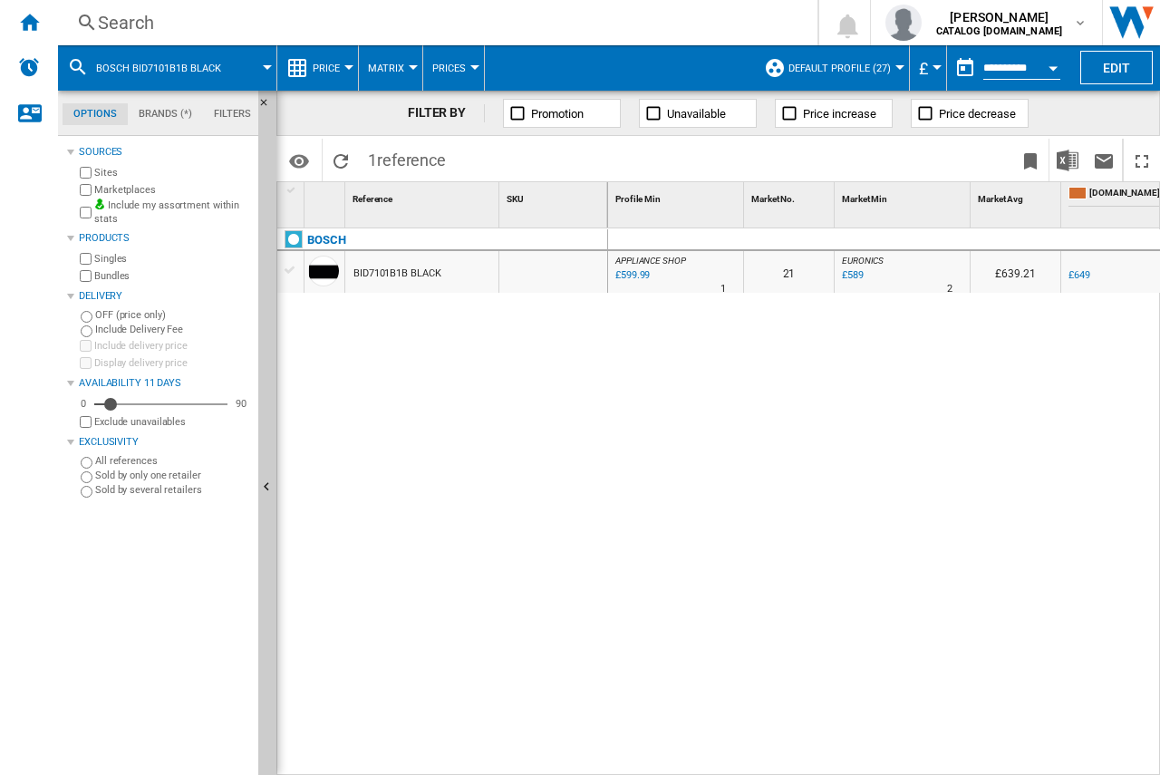
click at [99, 13] on div "Search" at bounding box center [434, 22] width 672 height 25
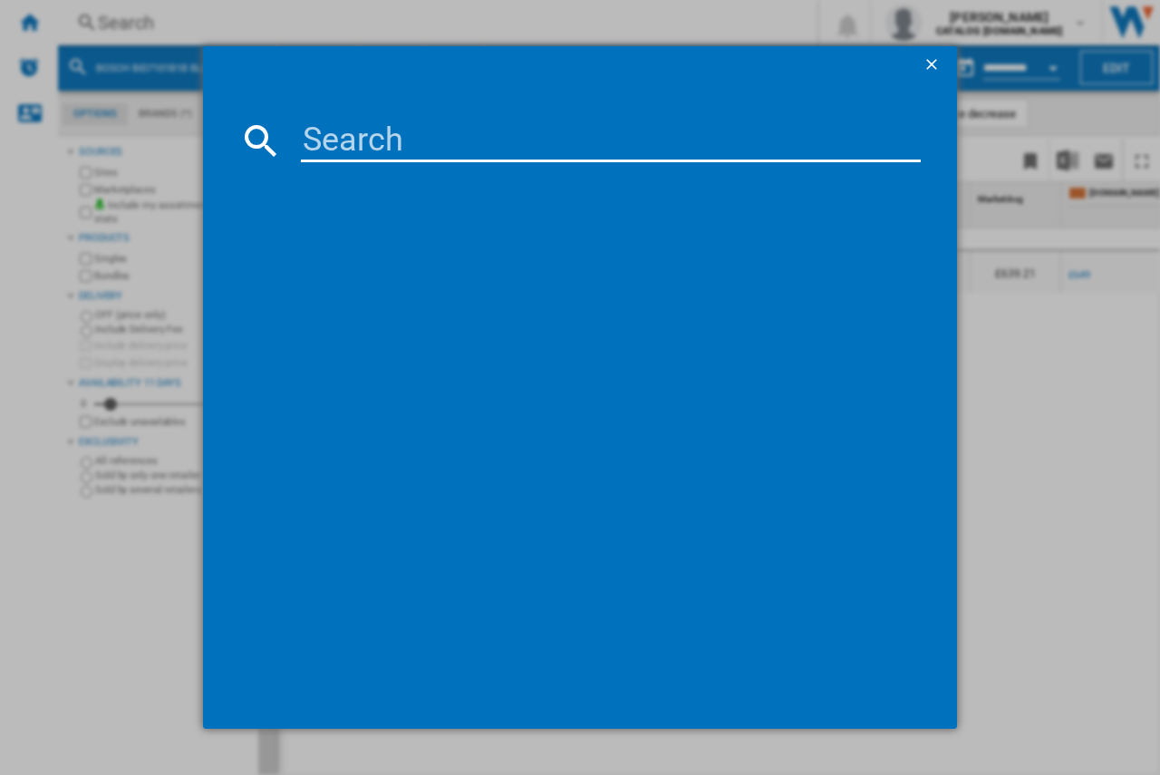
click at [344, 145] on input at bounding box center [611, 140] width 620 height 43
type input "CMG7761B1B"
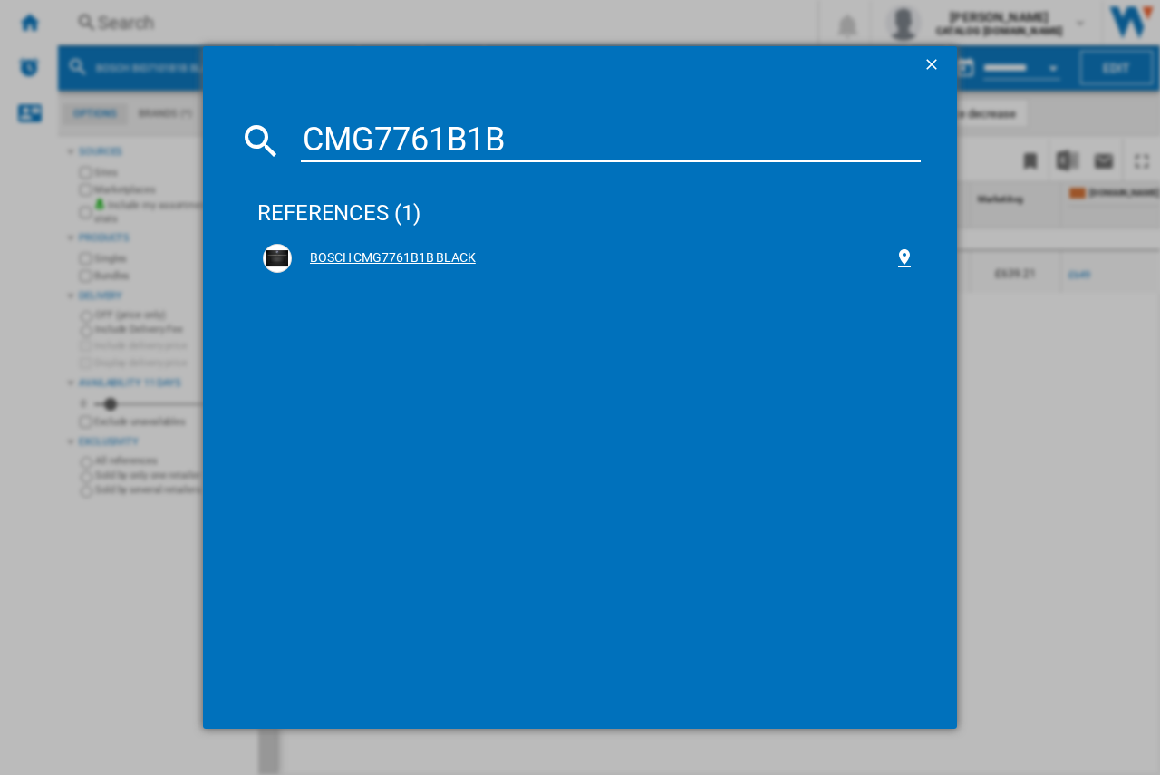
click at [429, 252] on div "BOSCH CMG7761B1B BLACK" at bounding box center [593, 258] width 602 height 18
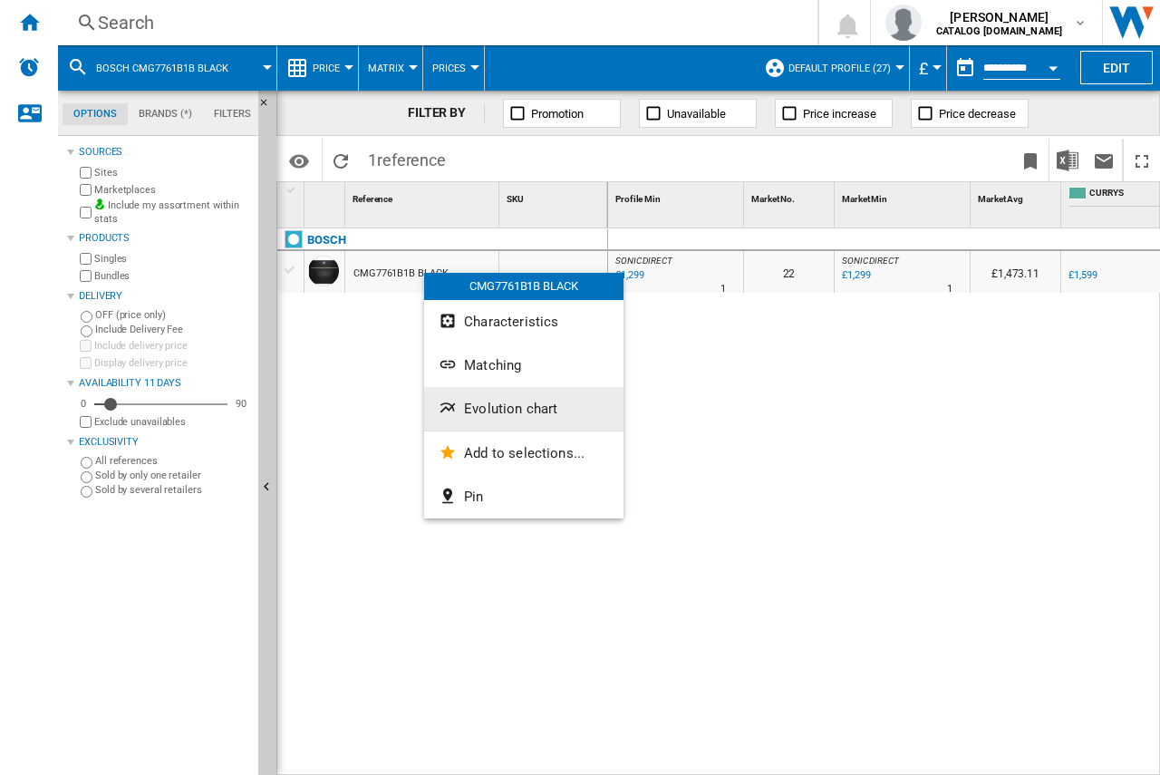
click at [477, 407] on span "Evolution chart" at bounding box center [510, 408] width 93 height 16
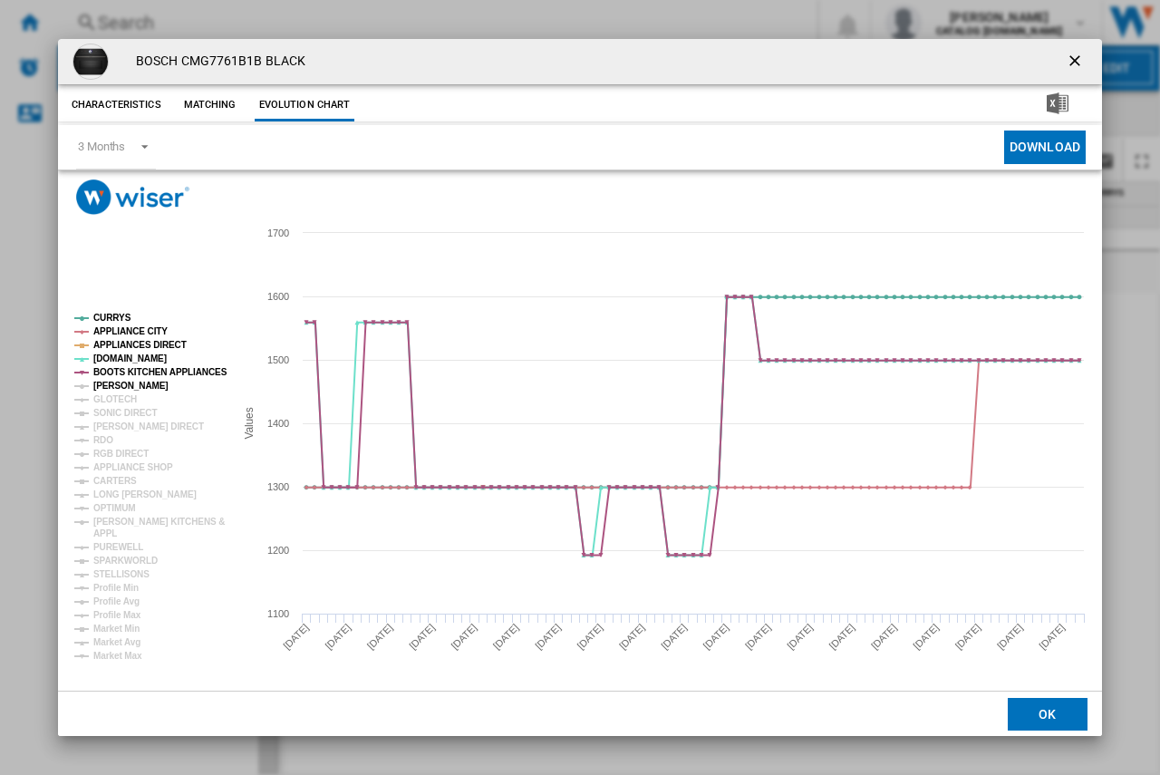
click at [110, 384] on tspan "[PERSON_NAME]" at bounding box center [130, 385] width 75 height 10
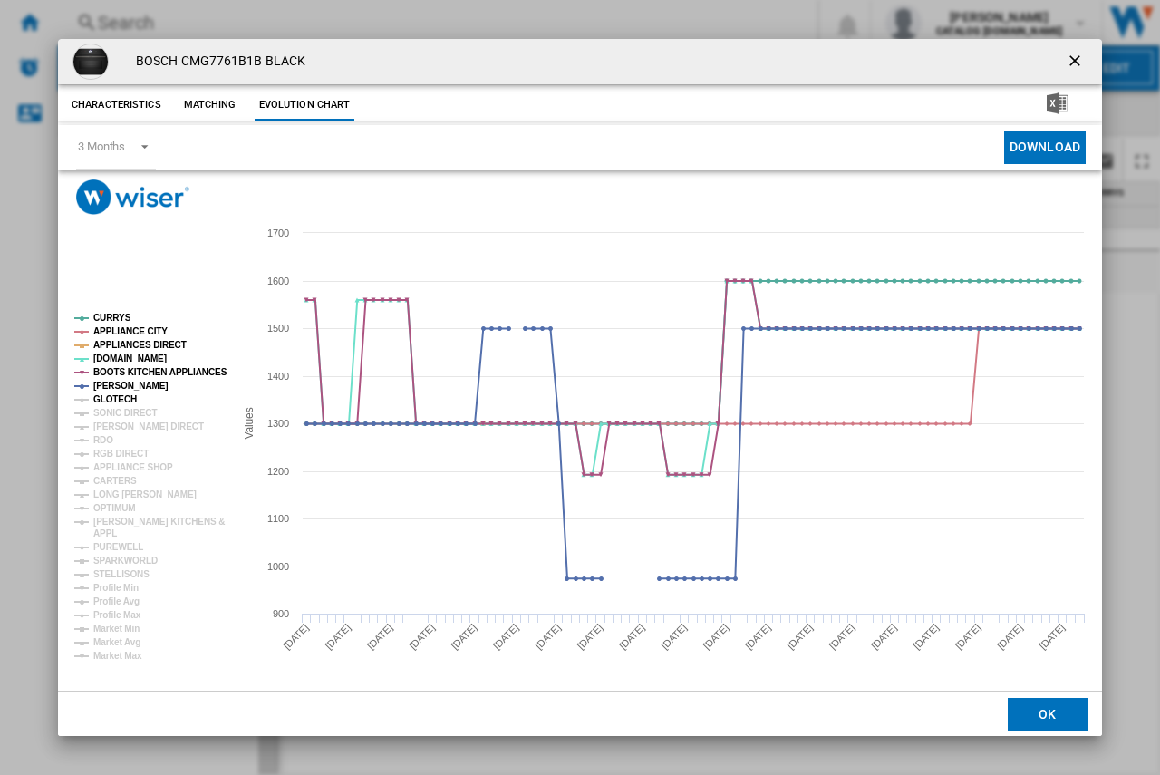
click at [112, 396] on tspan "GLOTECH" at bounding box center [114, 399] width 43 height 10
click at [118, 412] on tspan "SONIC DIRECT" at bounding box center [124, 413] width 63 height 10
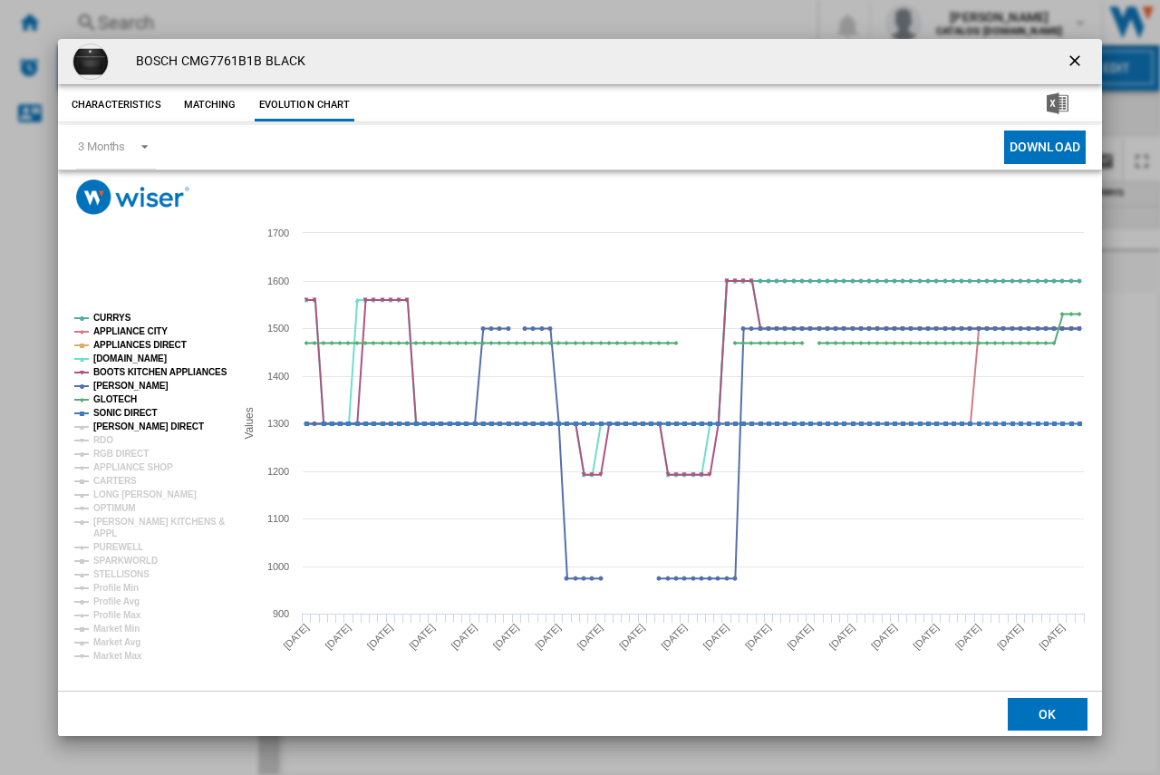
click at [121, 421] on tspan "[PERSON_NAME] DIRECT" at bounding box center [148, 426] width 111 height 10
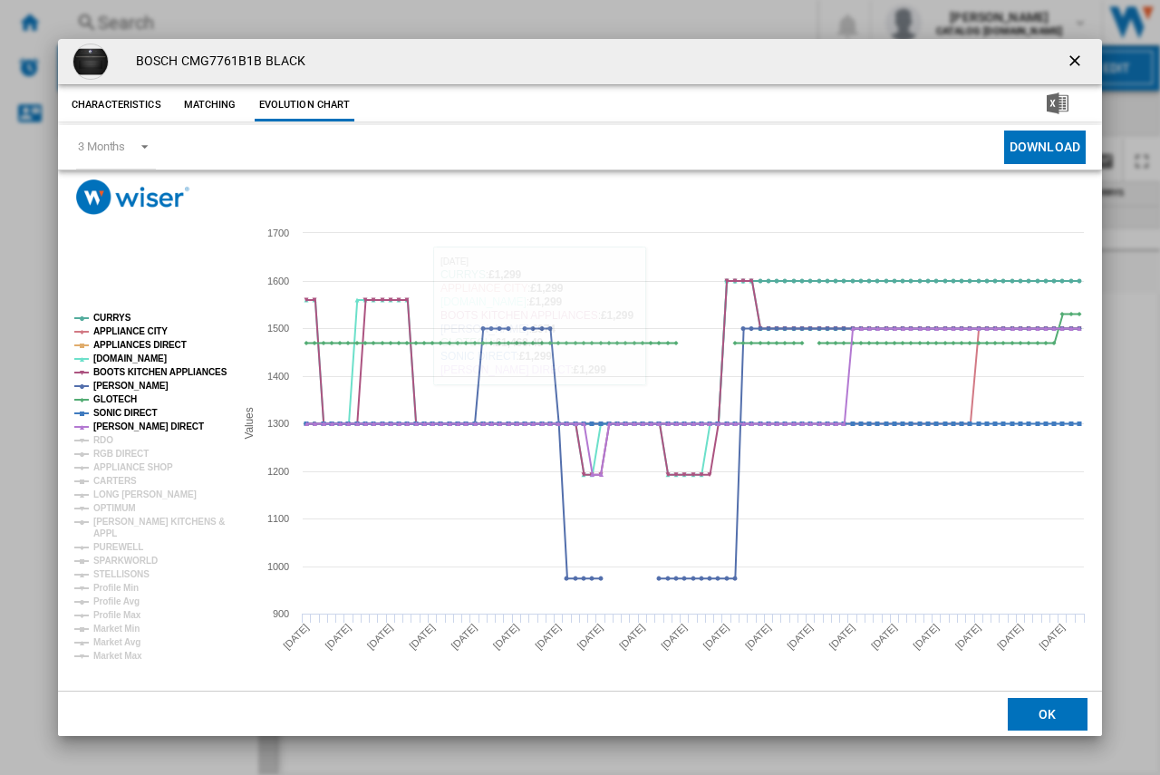
click at [1074, 66] on ng-md-icon "getI18NText('BUTTONS.CLOSE_DIALOG')" at bounding box center [1076, 63] width 22 height 22
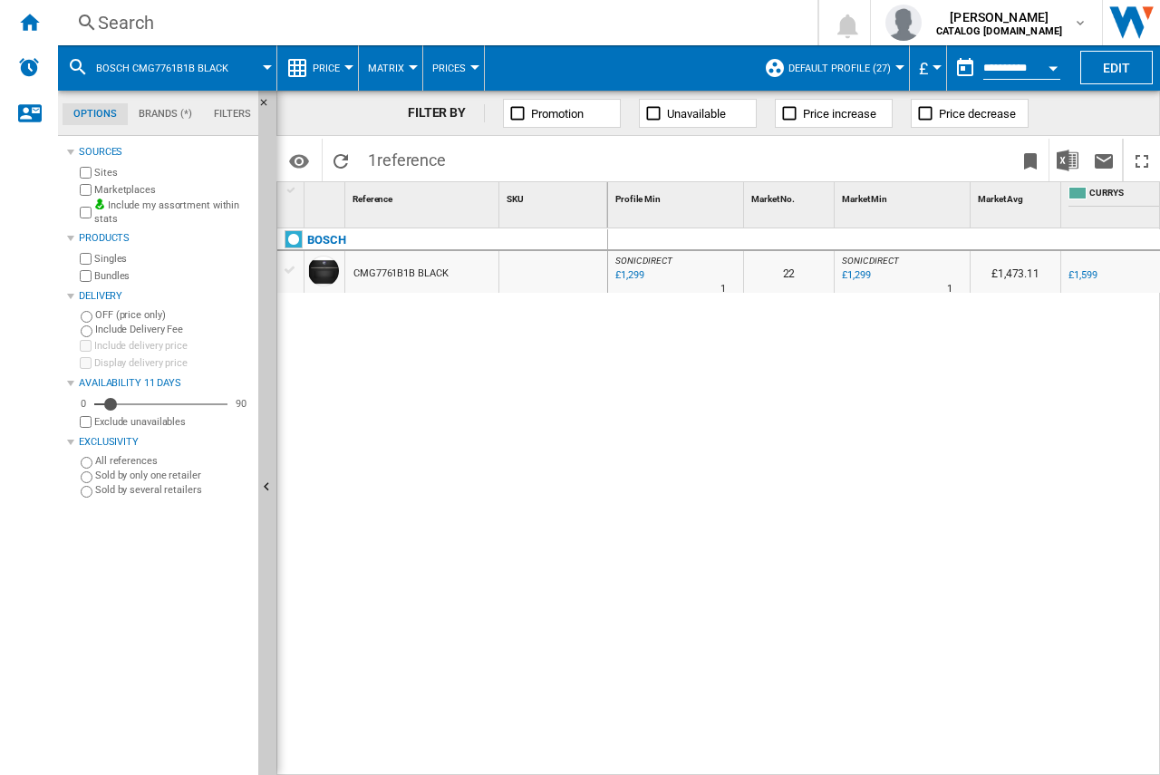
click at [107, 31] on div "Search" at bounding box center [434, 22] width 672 height 25
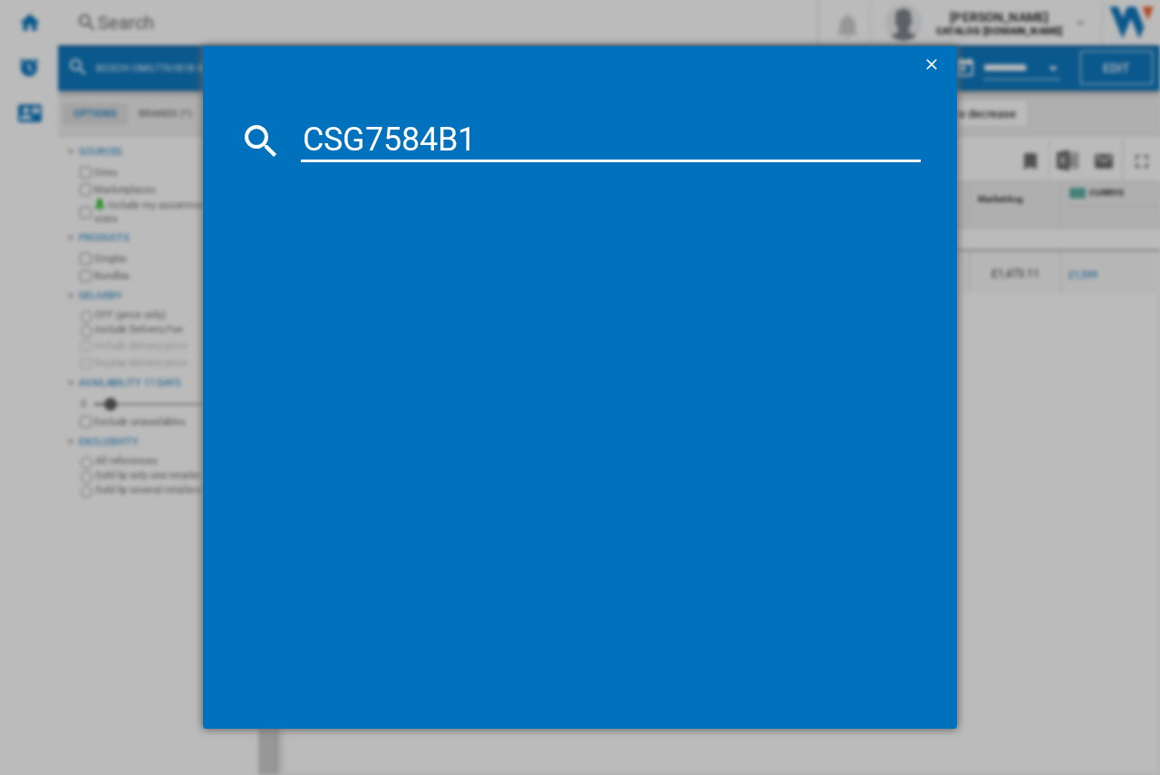
type input "CSG7584B1"
click at [393, 262] on div "BOSCH CSG7584B1 BLACK" at bounding box center [593, 258] width 602 height 18
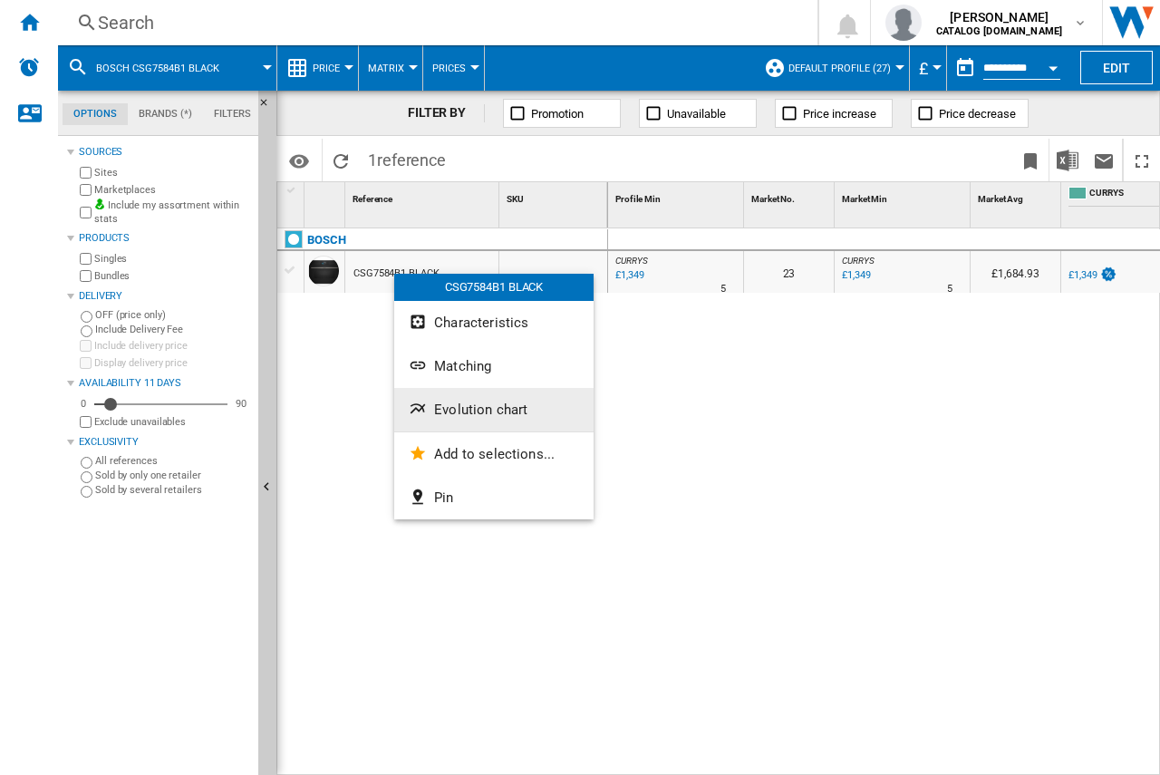
click at [439, 412] on span "Evolution chart" at bounding box center [480, 409] width 93 height 16
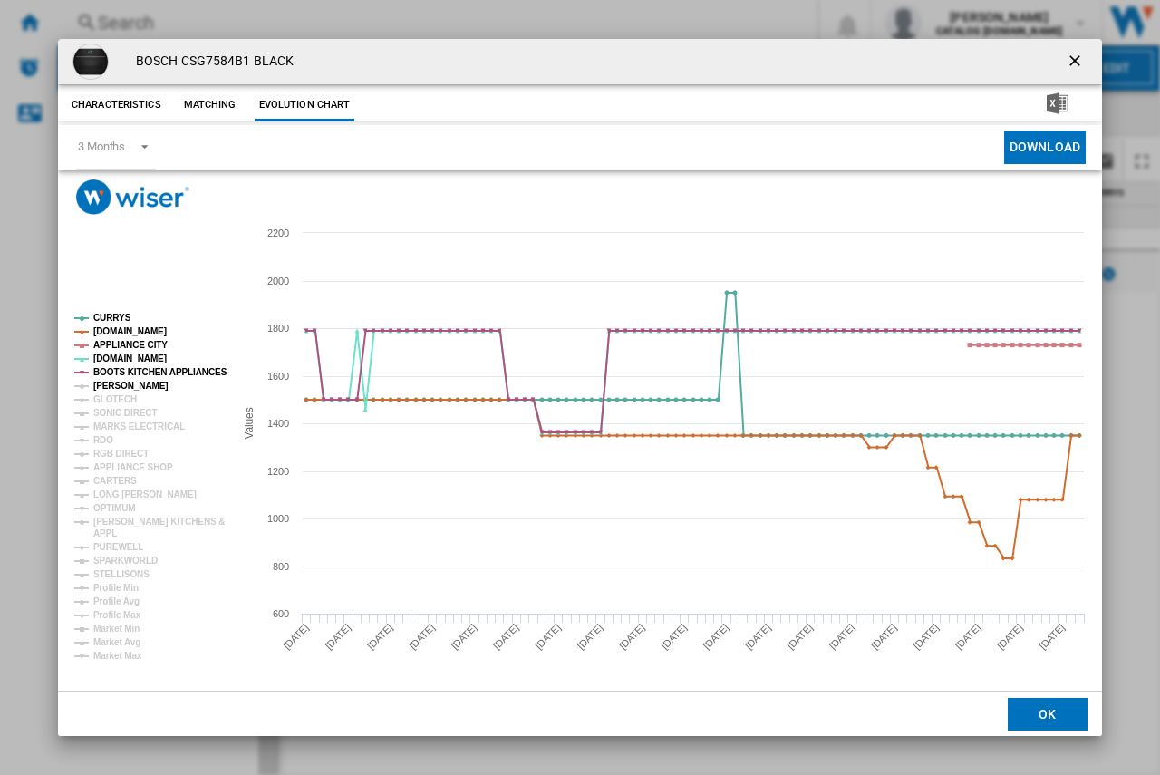
click at [111, 380] on tspan "[PERSON_NAME]" at bounding box center [130, 385] width 75 height 10
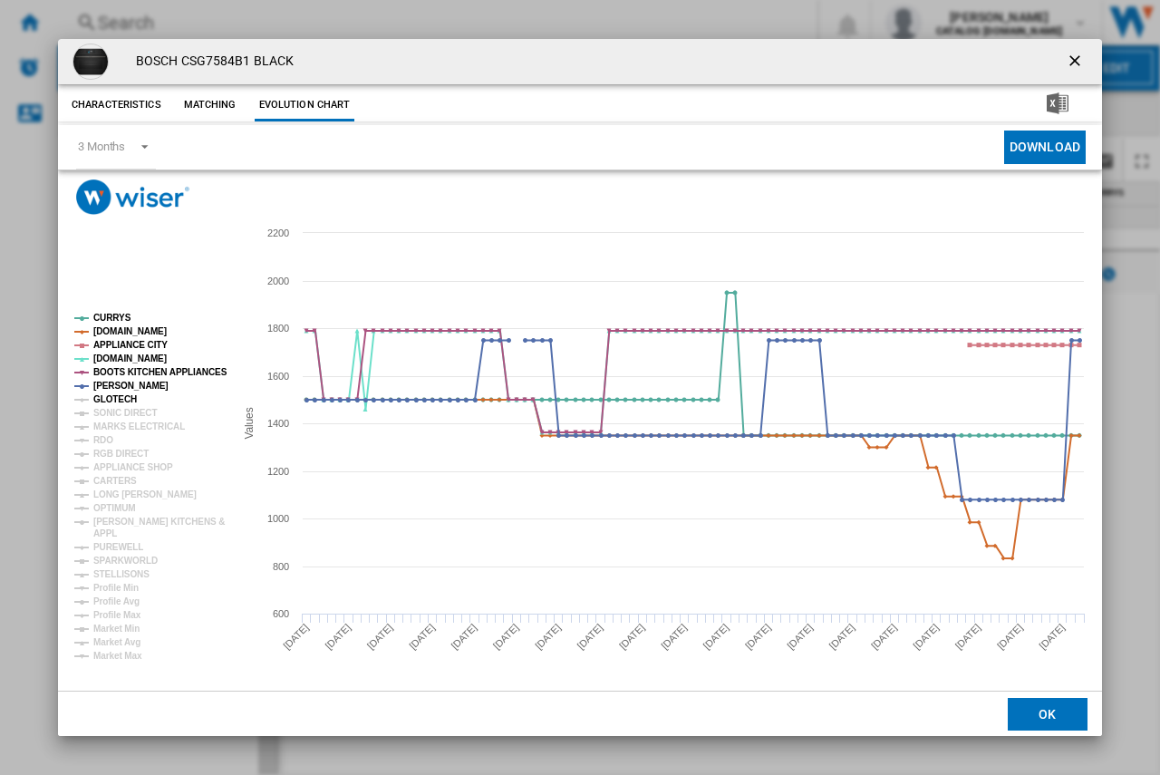
click at [119, 396] on tspan "GLOTECH" at bounding box center [114, 399] width 43 height 10
click at [119, 414] on tspan "SONIC DIRECT" at bounding box center [124, 413] width 63 height 10
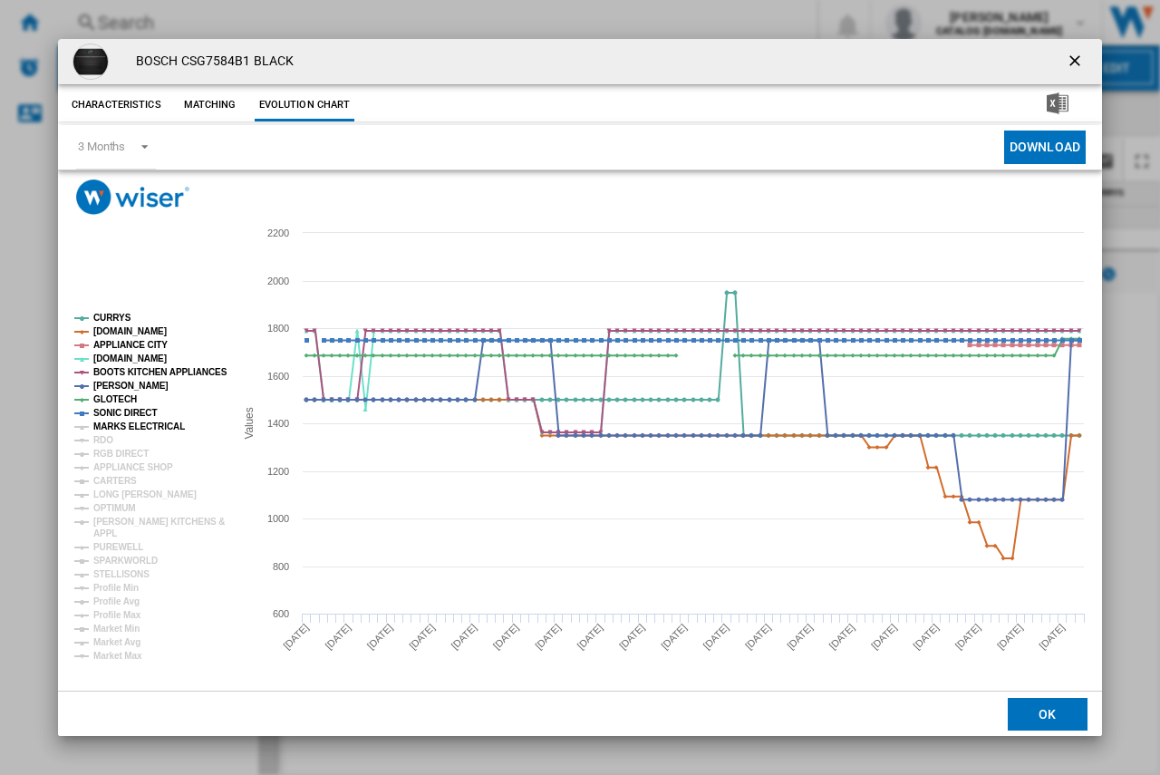
click at [123, 421] on tspan "MARKS ELECTRICAL" at bounding box center [138, 426] width 91 height 10
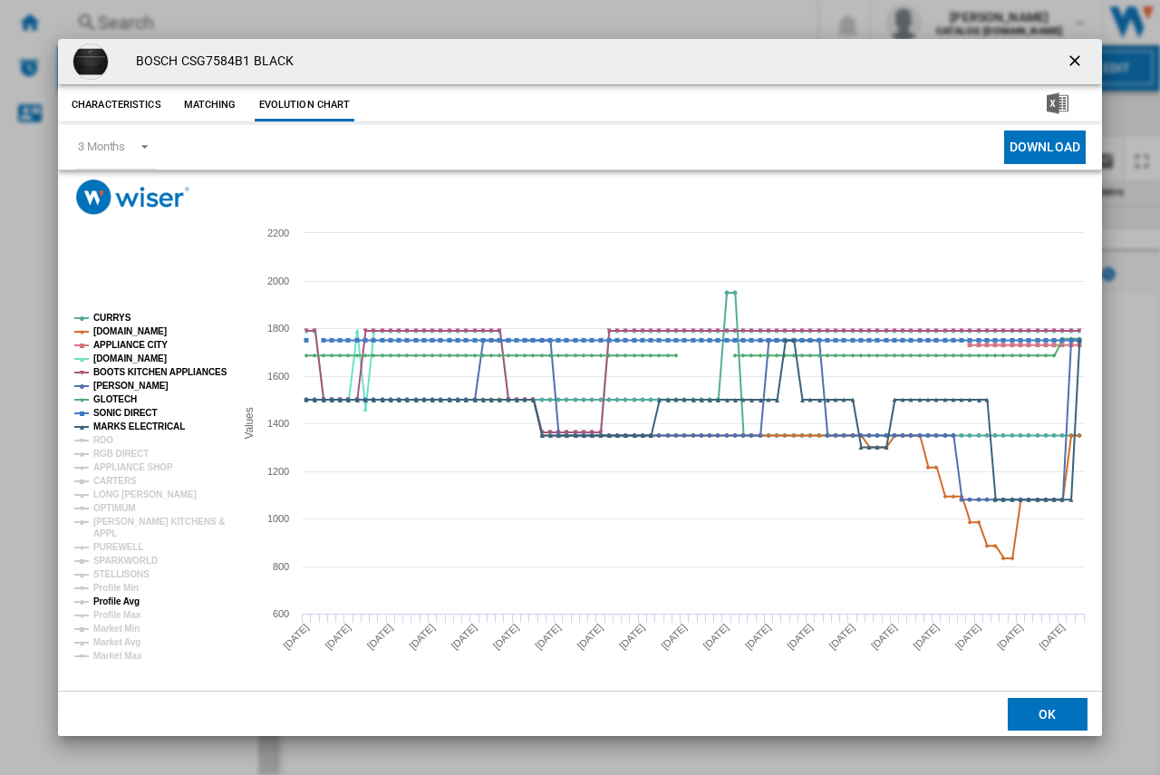
click at [109, 597] on tspan "Profile Avg" at bounding box center [116, 601] width 46 height 10
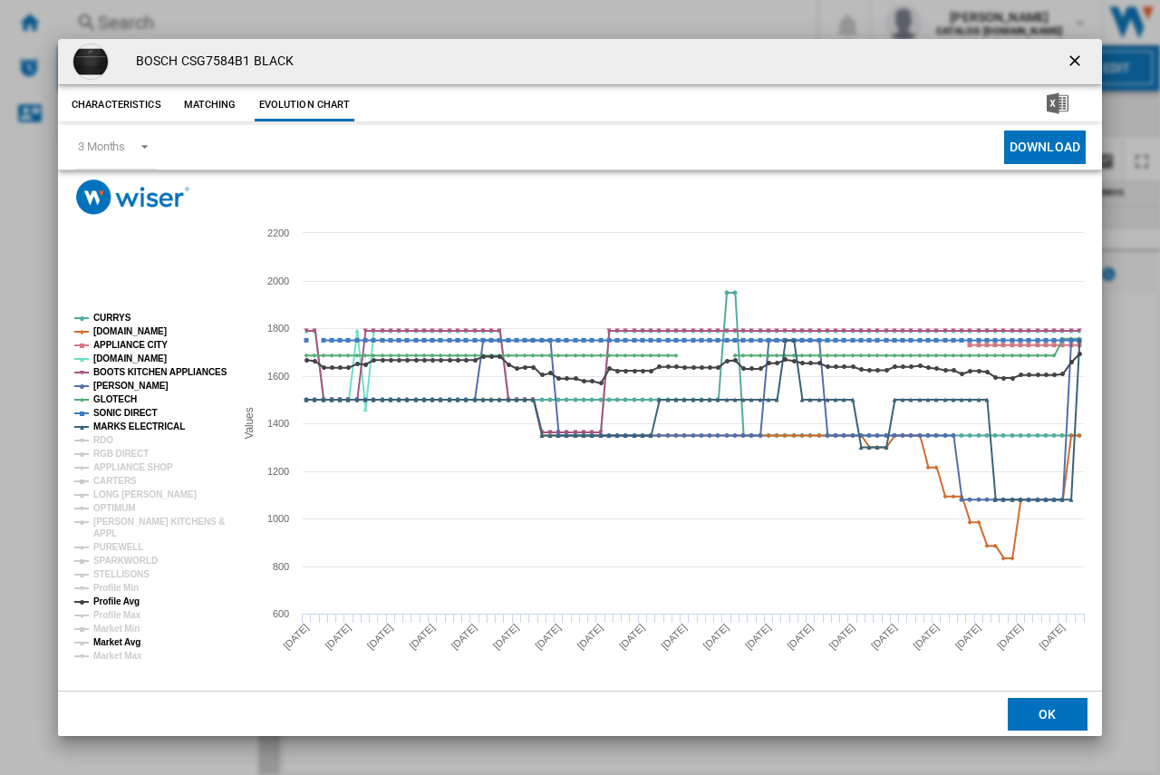
click at [111, 637] on tspan "Market Avg" at bounding box center [116, 642] width 47 height 10
click at [1073, 58] on ng-md-icon "getI18NText('BUTTONS.CLOSE_DIALOG')" at bounding box center [1076, 63] width 22 height 22
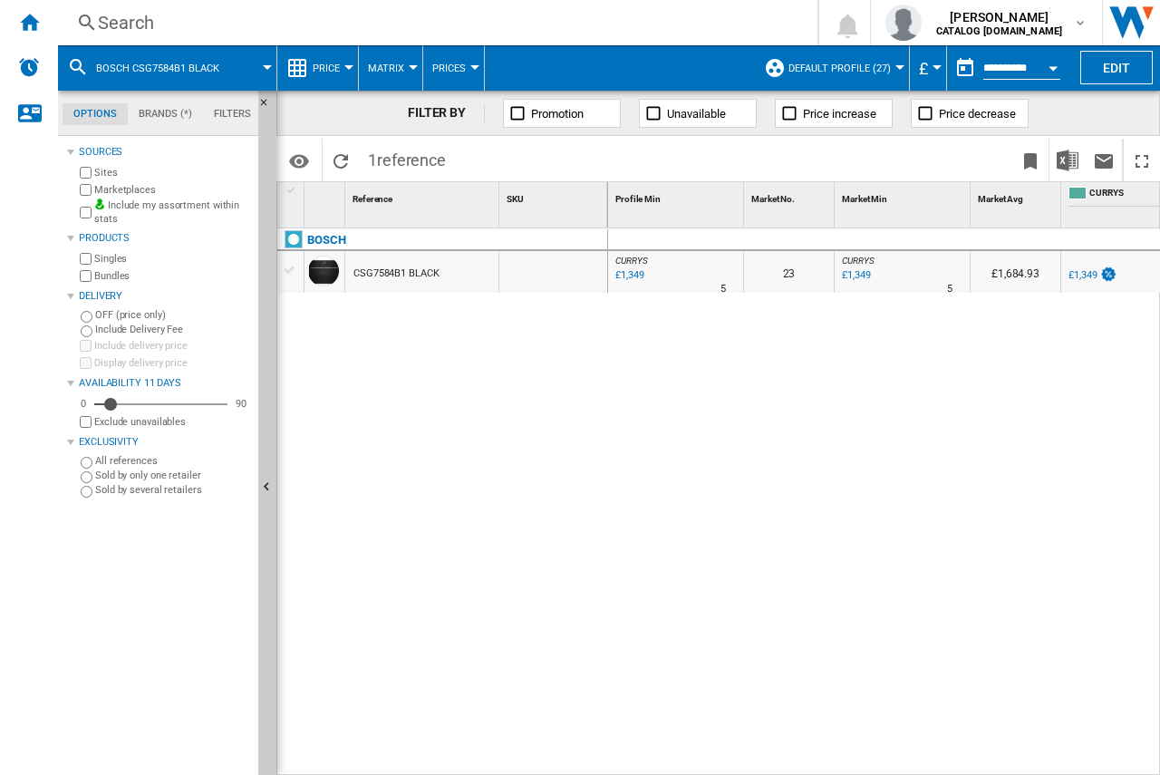
click at [134, 18] on div "Search" at bounding box center [434, 22] width 672 height 25
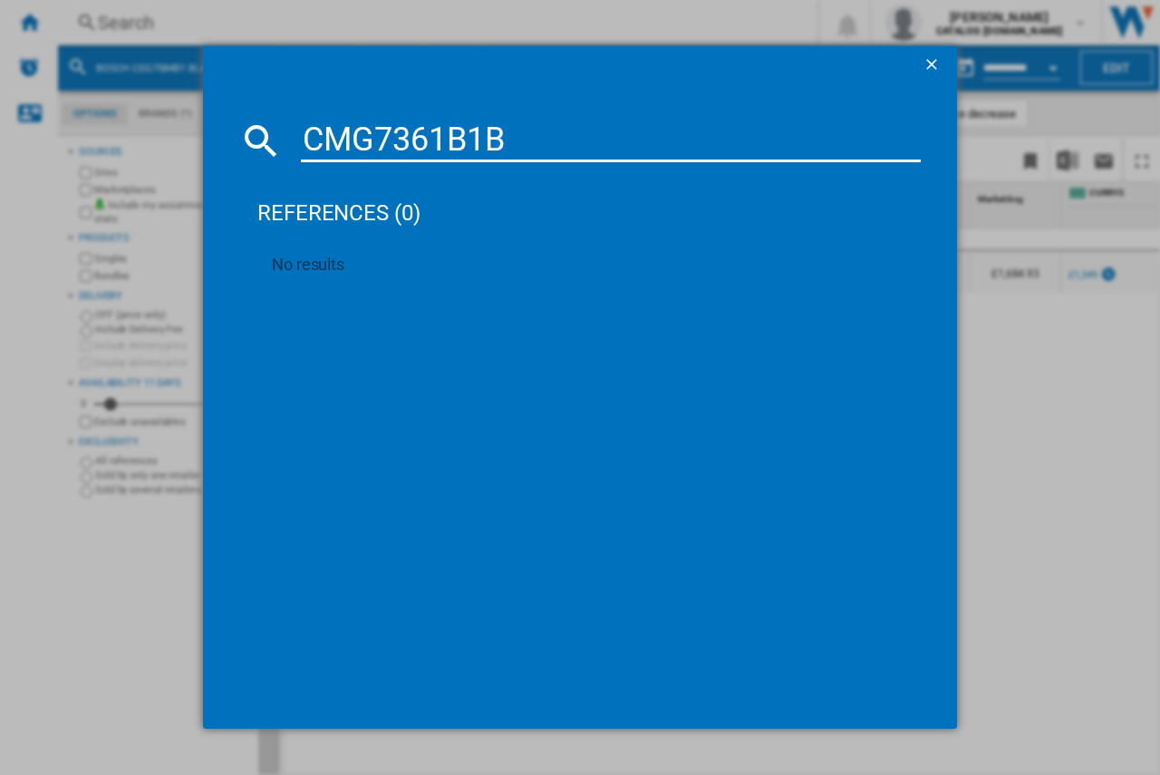
click at [496, 140] on input "CMG7361B1B" at bounding box center [611, 140] width 620 height 43
drag, startPoint x: 511, startPoint y: 134, endPoint x: 303, endPoint y: 157, distance: 209.6
click at [303, 157] on input "CMG7361B1B" at bounding box center [611, 140] width 620 height 43
paste input "24"
type input "CMG7241B1B"
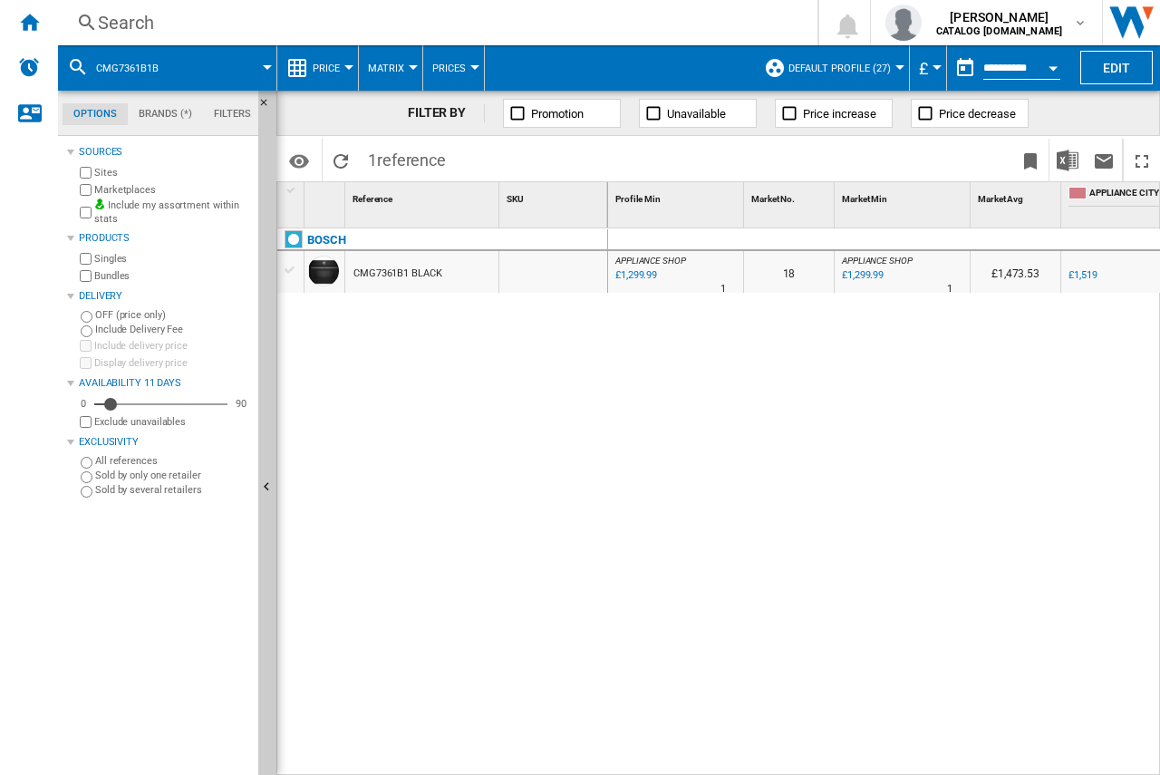
click at [397, 274] on div "CMG7361B1 BLACK" at bounding box center [397, 274] width 89 height 42
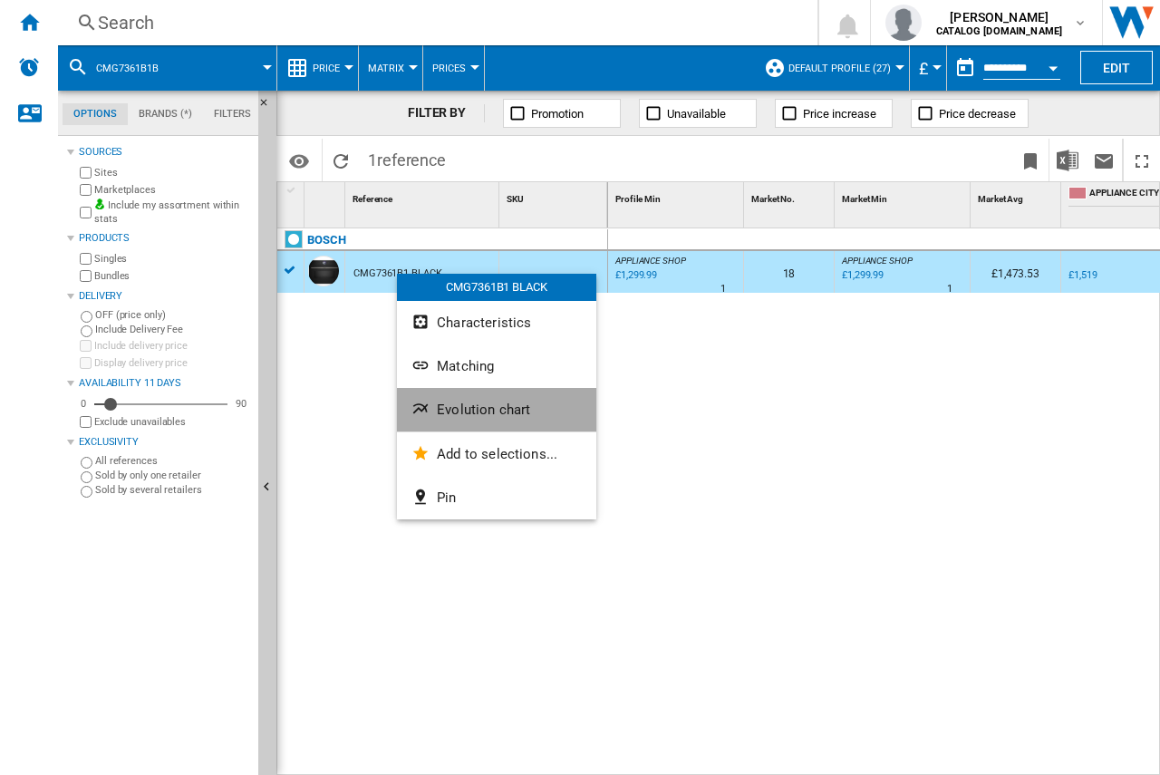
click at [474, 415] on span "Evolution chart" at bounding box center [483, 409] width 93 height 16
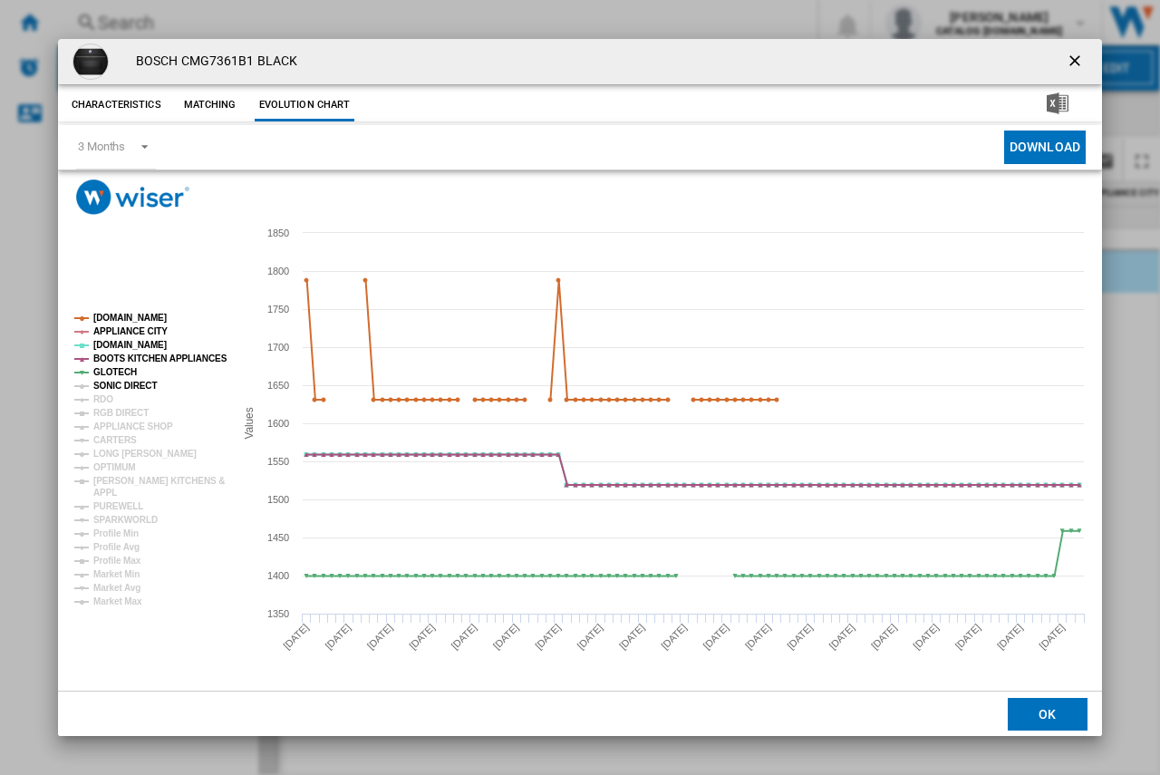
click at [110, 387] on tspan "SONIC DIRECT" at bounding box center [124, 385] width 63 height 10
click at [109, 408] on tspan "RGB DIRECT" at bounding box center [120, 413] width 55 height 10
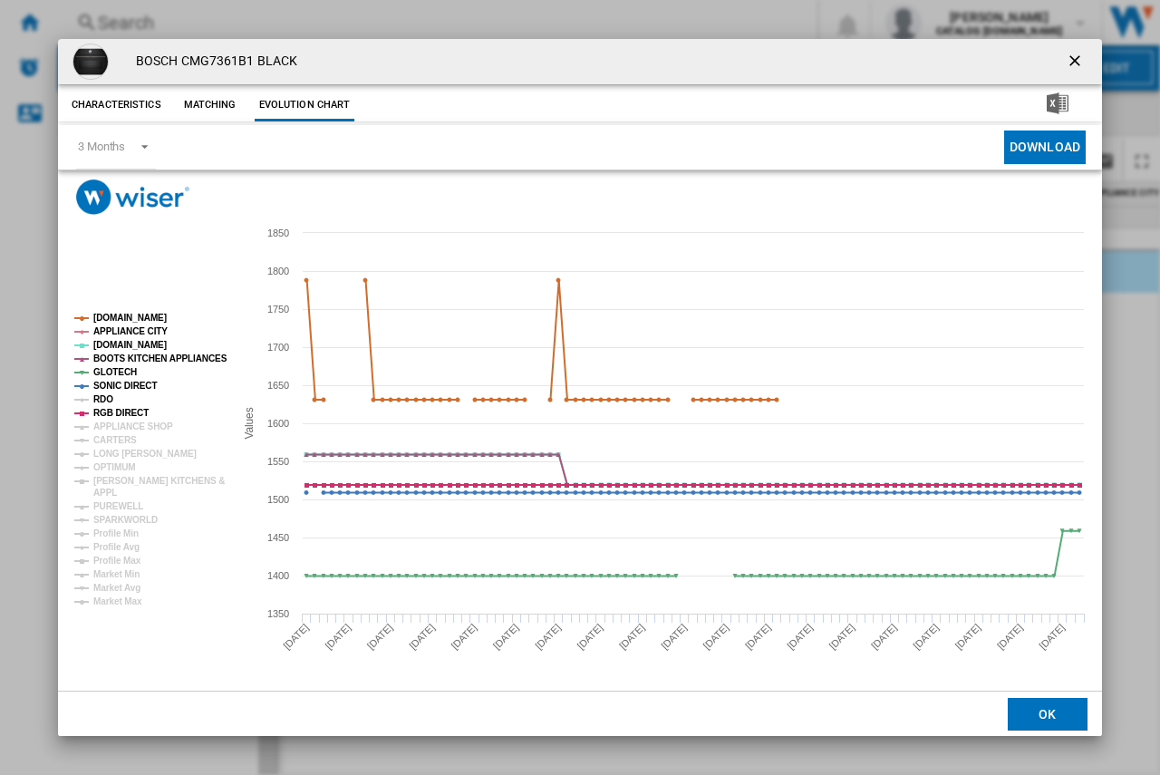
click at [109, 394] on tspan "RDO" at bounding box center [103, 399] width 20 height 10
click at [1066, 56] on ng-md-icon "getI18NText('BUTTONS.CLOSE_DIALOG')" at bounding box center [1076, 63] width 22 height 22
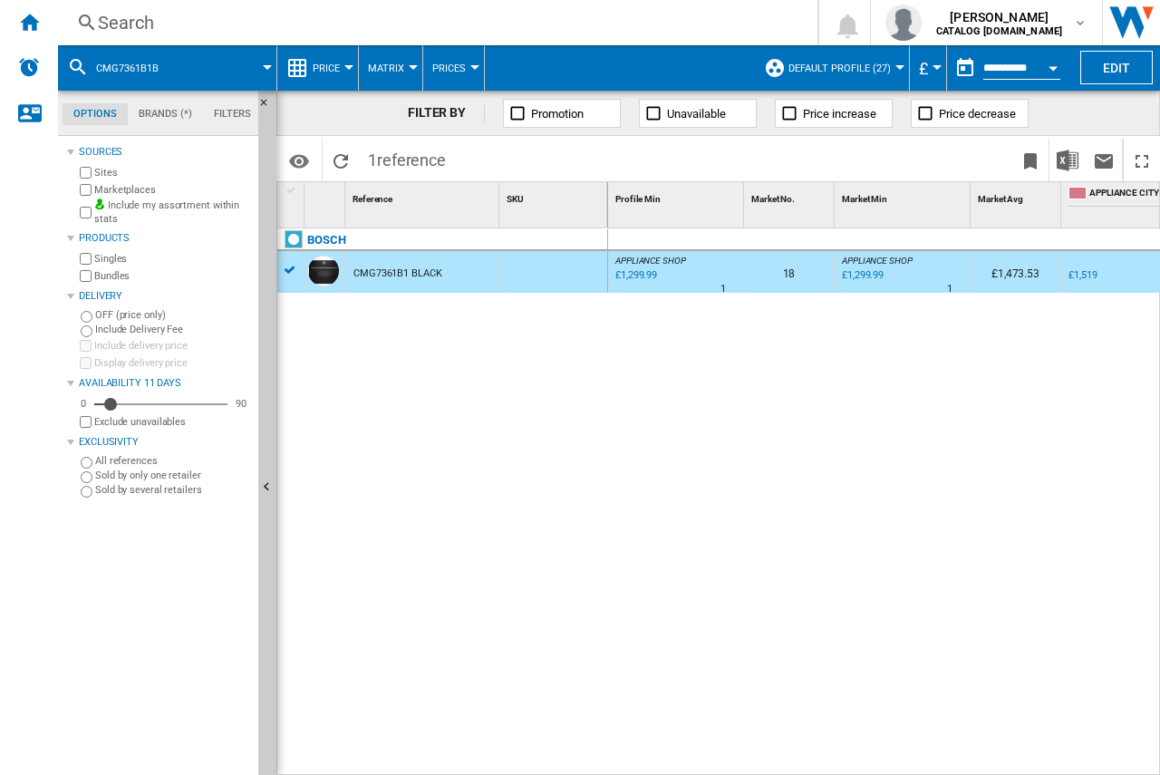
click at [107, 23] on div "Search" at bounding box center [434, 22] width 672 height 25
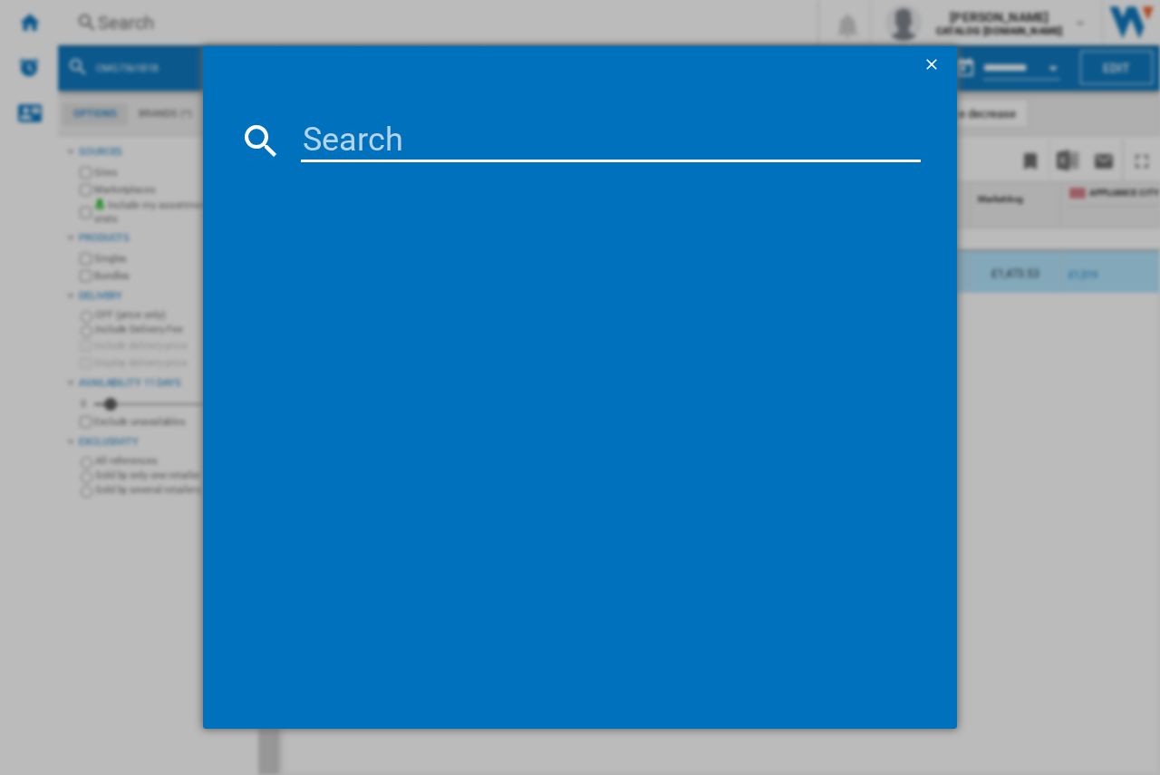
type input "CSG7361B1"
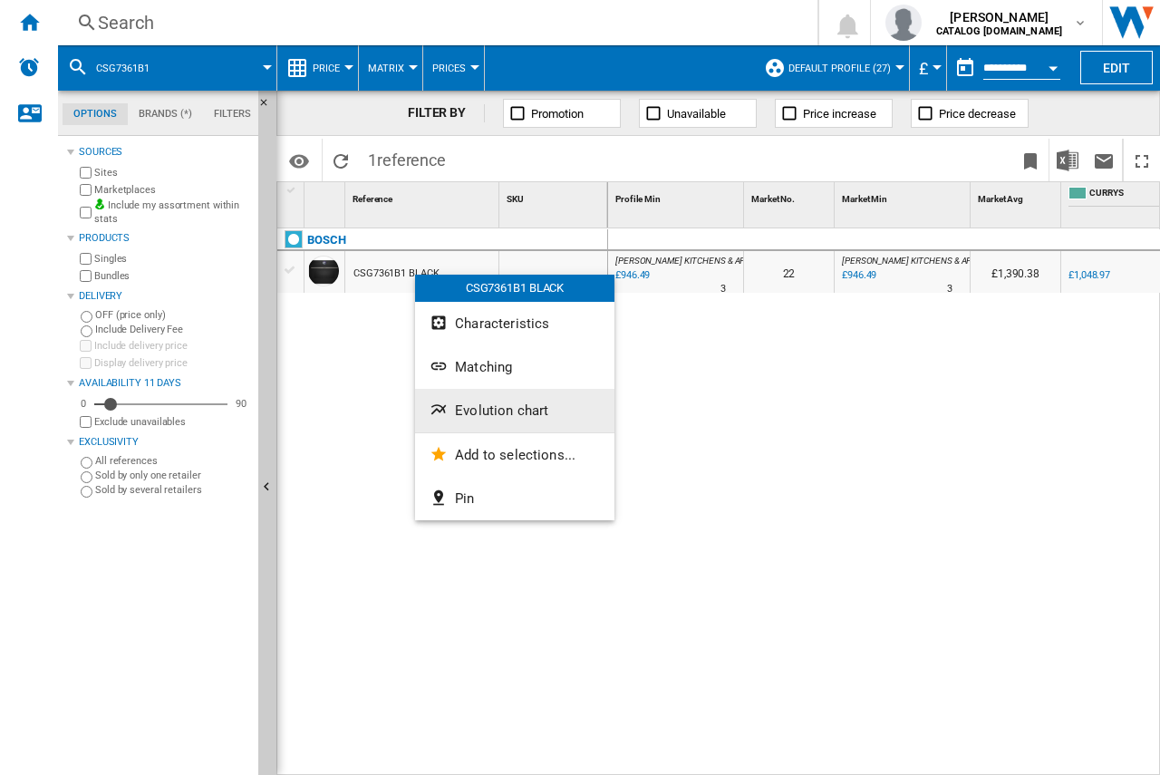
click at [480, 399] on button "Evolution chart" at bounding box center [514, 410] width 199 height 43
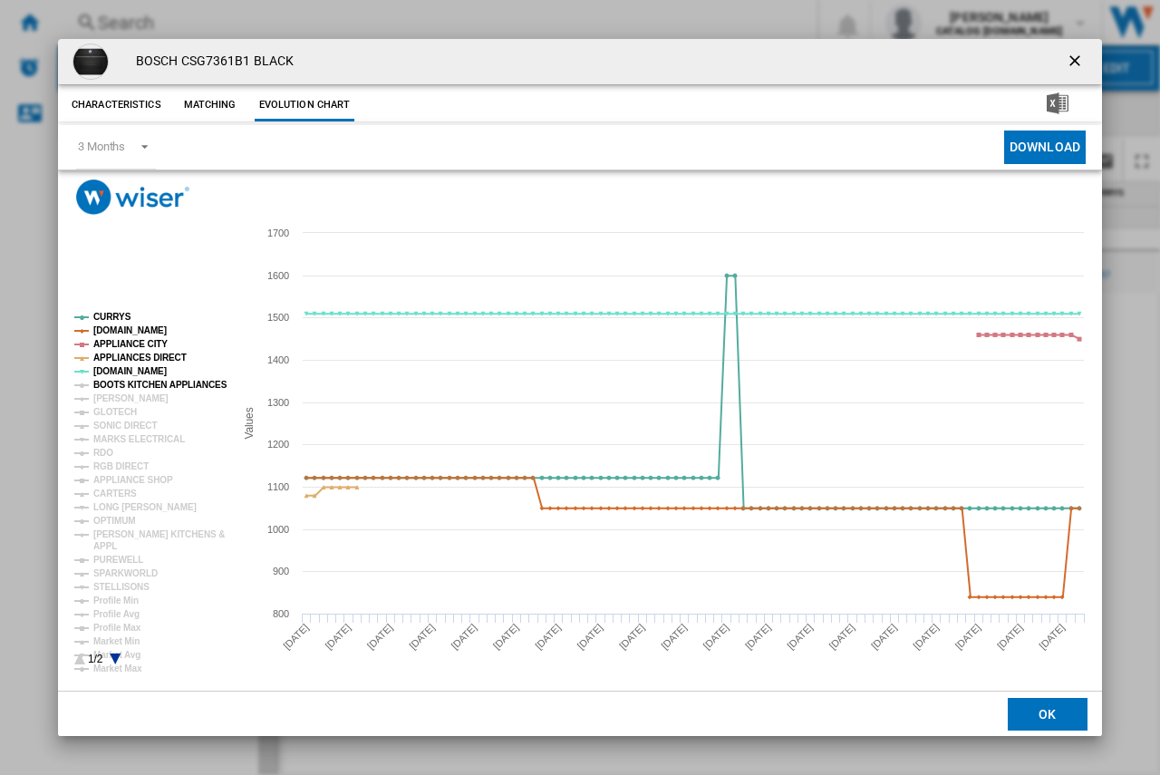
click at [108, 383] on tspan "BOOTS KITCHEN APPLIANCES" at bounding box center [160, 385] width 134 height 10
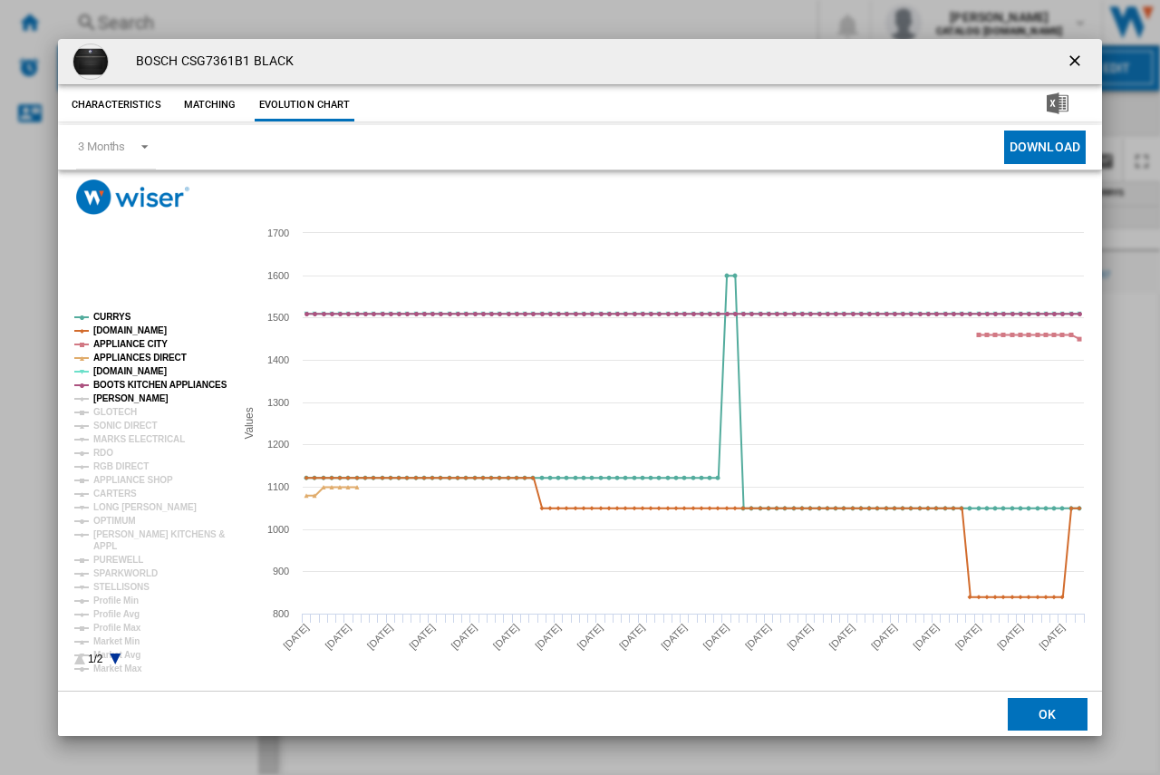
click at [112, 396] on tspan "[PERSON_NAME]" at bounding box center [130, 398] width 75 height 10
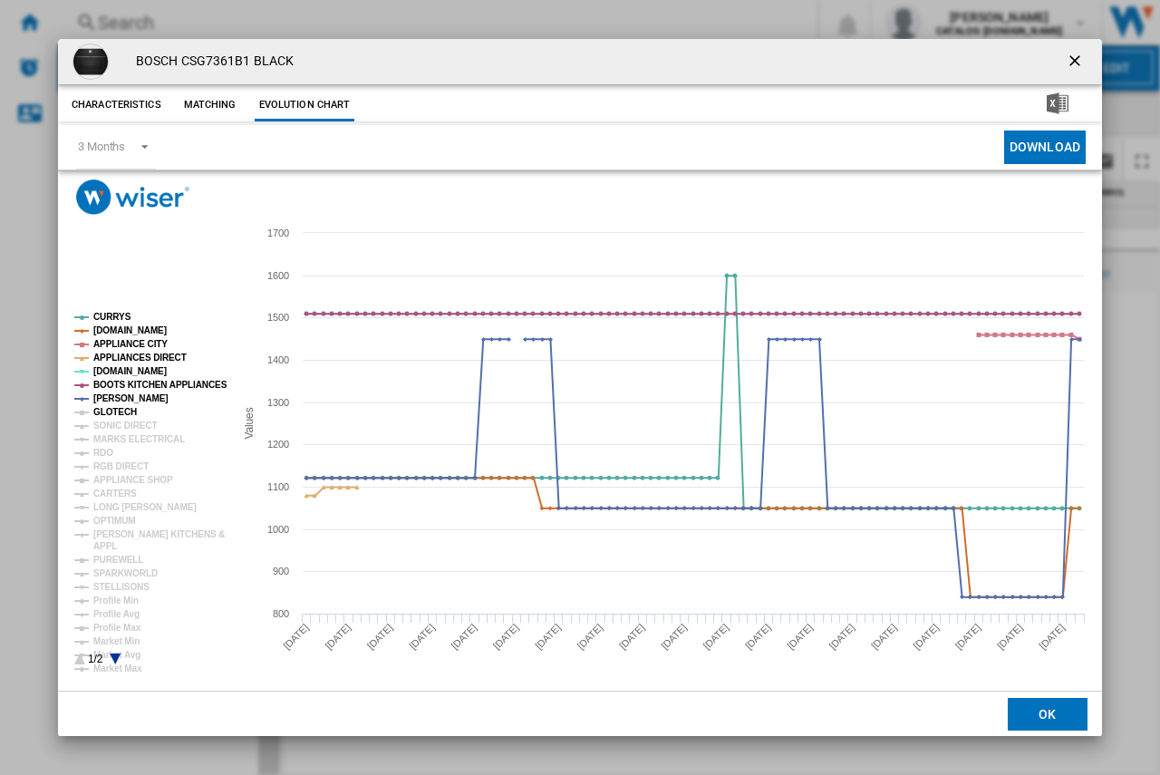
click at [113, 408] on tspan "GLOTECH" at bounding box center [114, 412] width 43 height 10
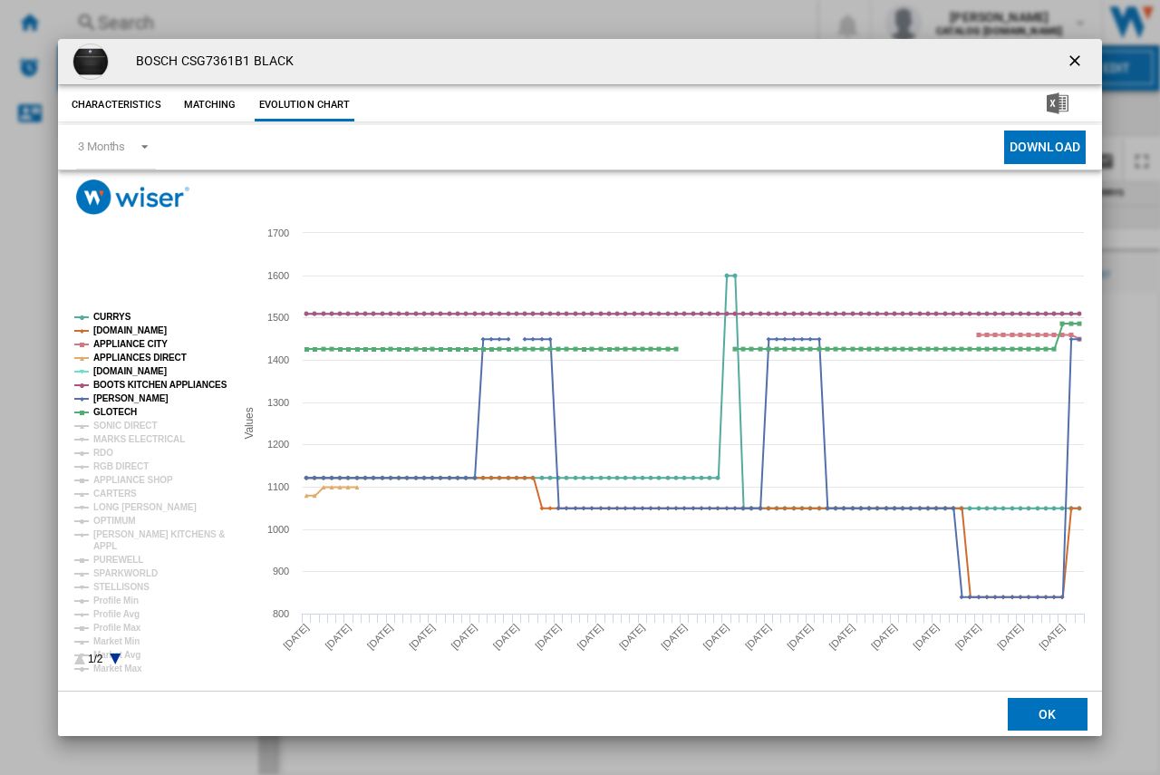
click at [1071, 61] on ng-md-icon "getI18NText('BUTTONS.CLOSE_DIALOG')" at bounding box center [1076, 63] width 22 height 22
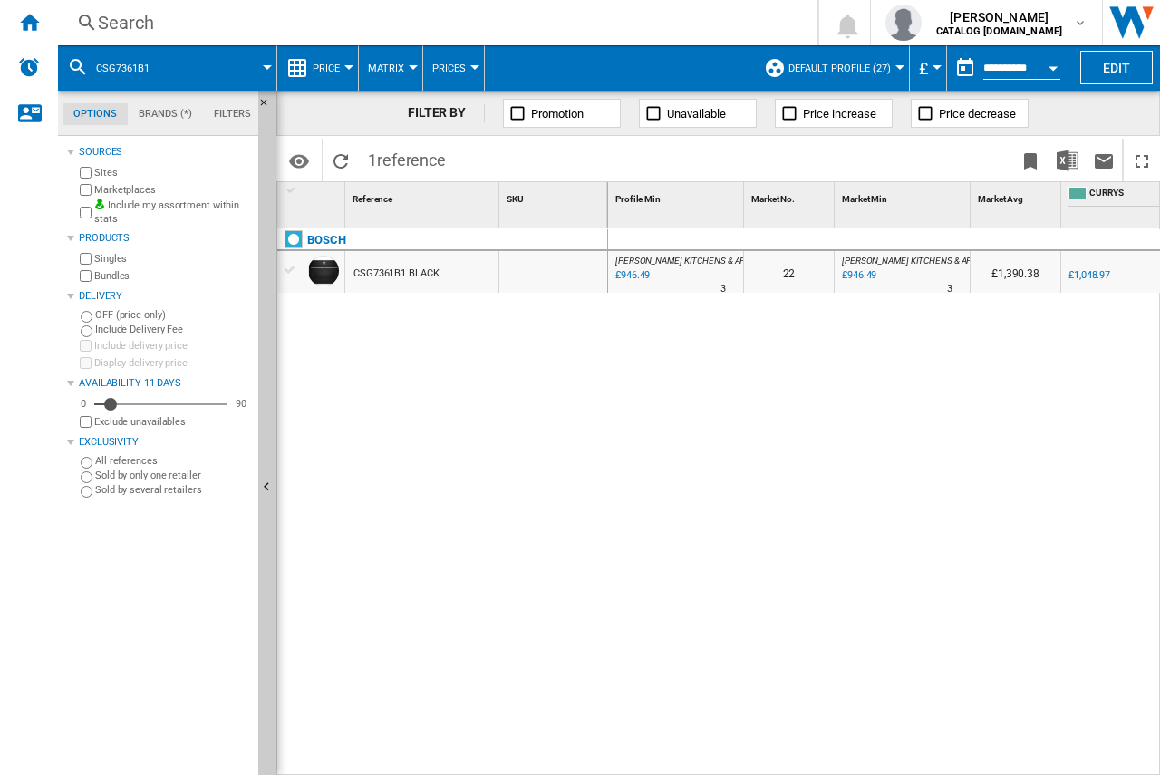
click at [114, 20] on div "Search" at bounding box center [434, 22] width 672 height 25
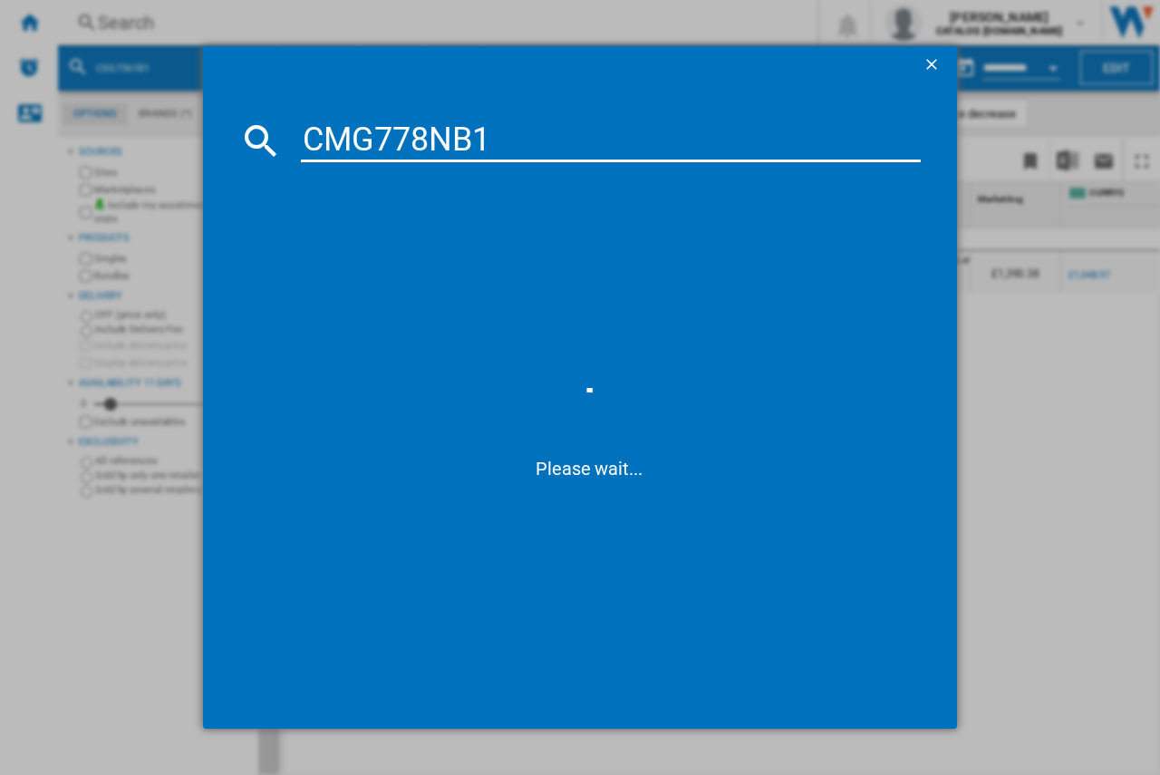
type input "CMG778NB1"
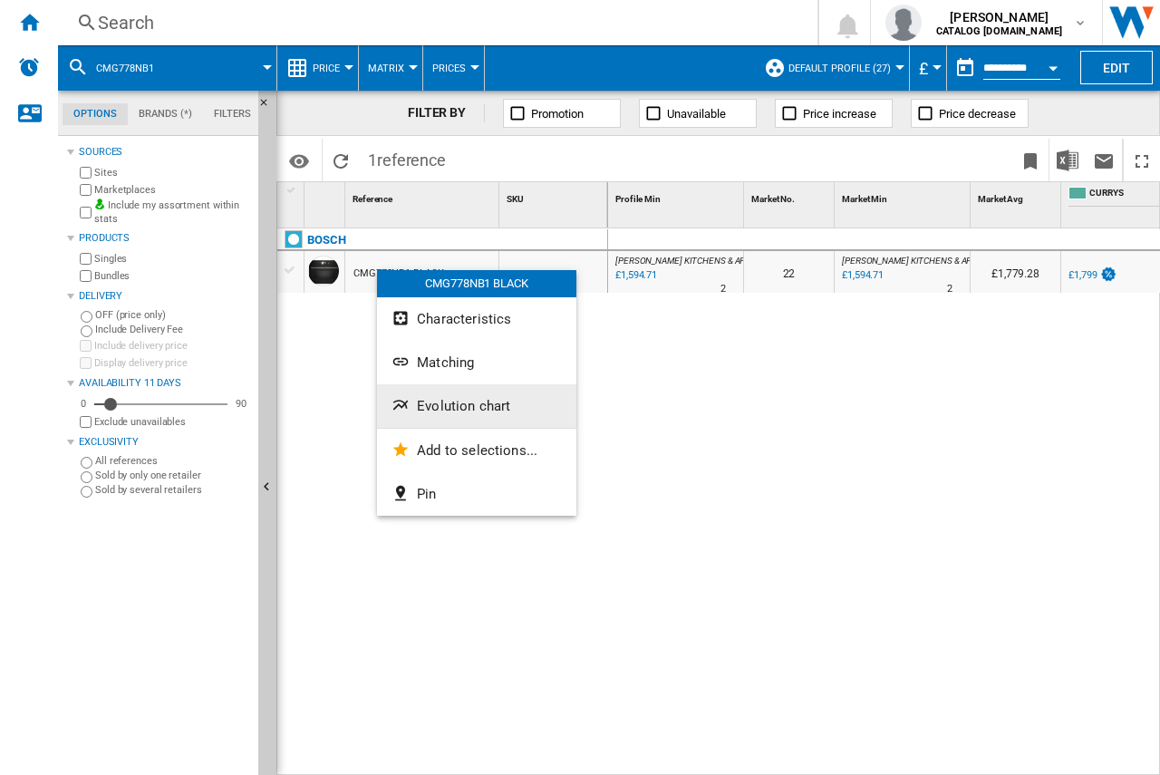
click at [423, 400] on span "Evolution chart" at bounding box center [463, 406] width 93 height 16
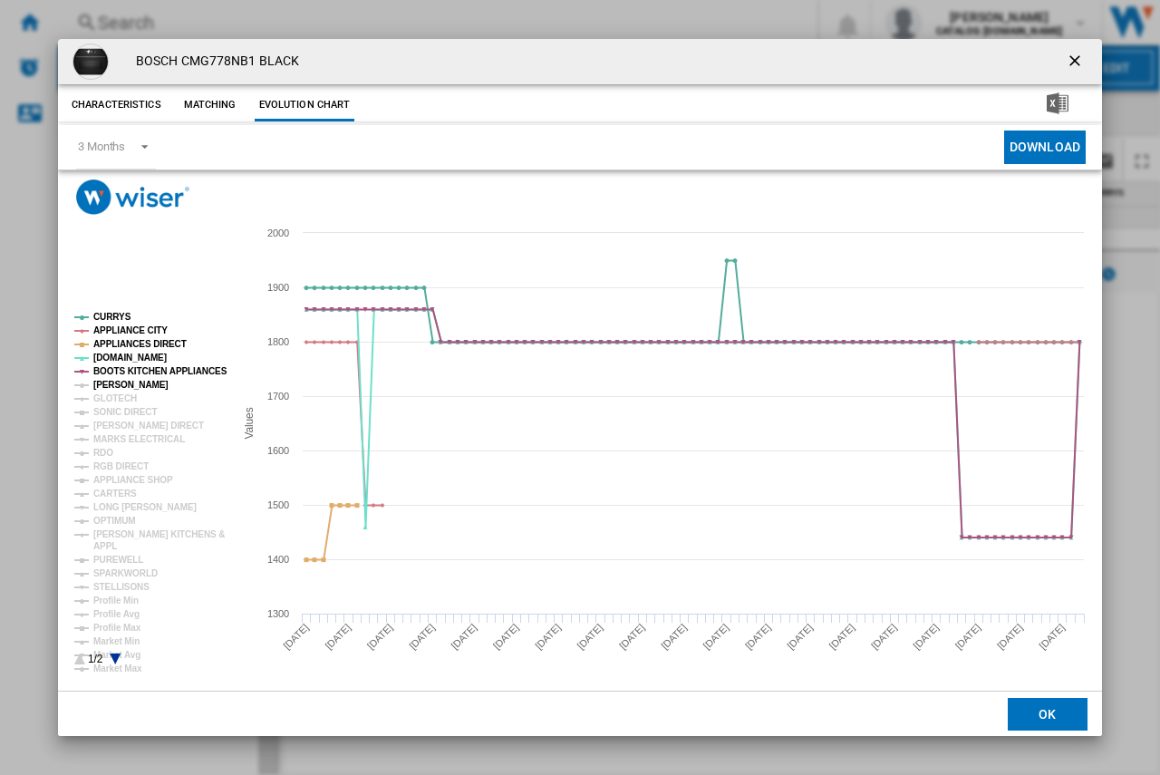
click at [121, 384] on tspan "[PERSON_NAME]" at bounding box center [130, 385] width 75 height 10
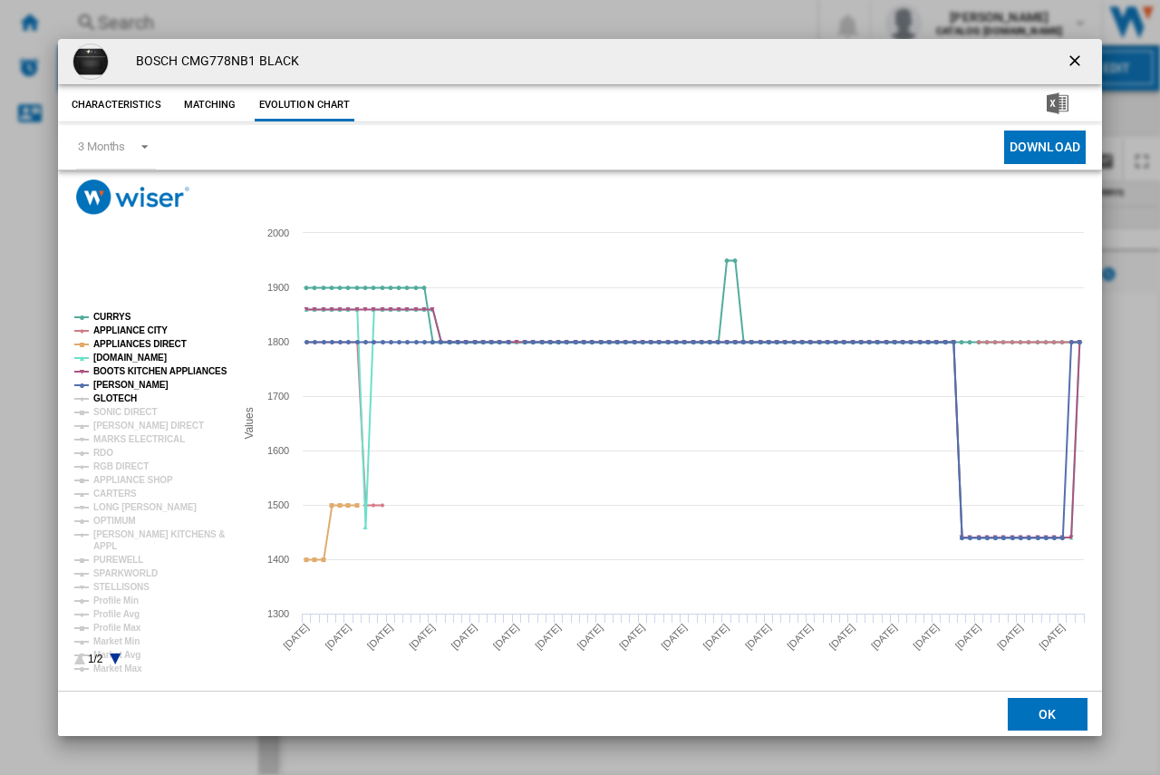
click at [118, 398] on tspan "GLOTECH" at bounding box center [114, 398] width 43 height 10
drag, startPoint x: 1073, startPoint y: 60, endPoint x: 1016, endPoint y: 60, distance: 57.1
click at [1073, 60] on ng-md-icon "getI18NText('BUTTONS.CLOSE_DIALOG')" at bounding box center [1076, 63] width 22 height 22
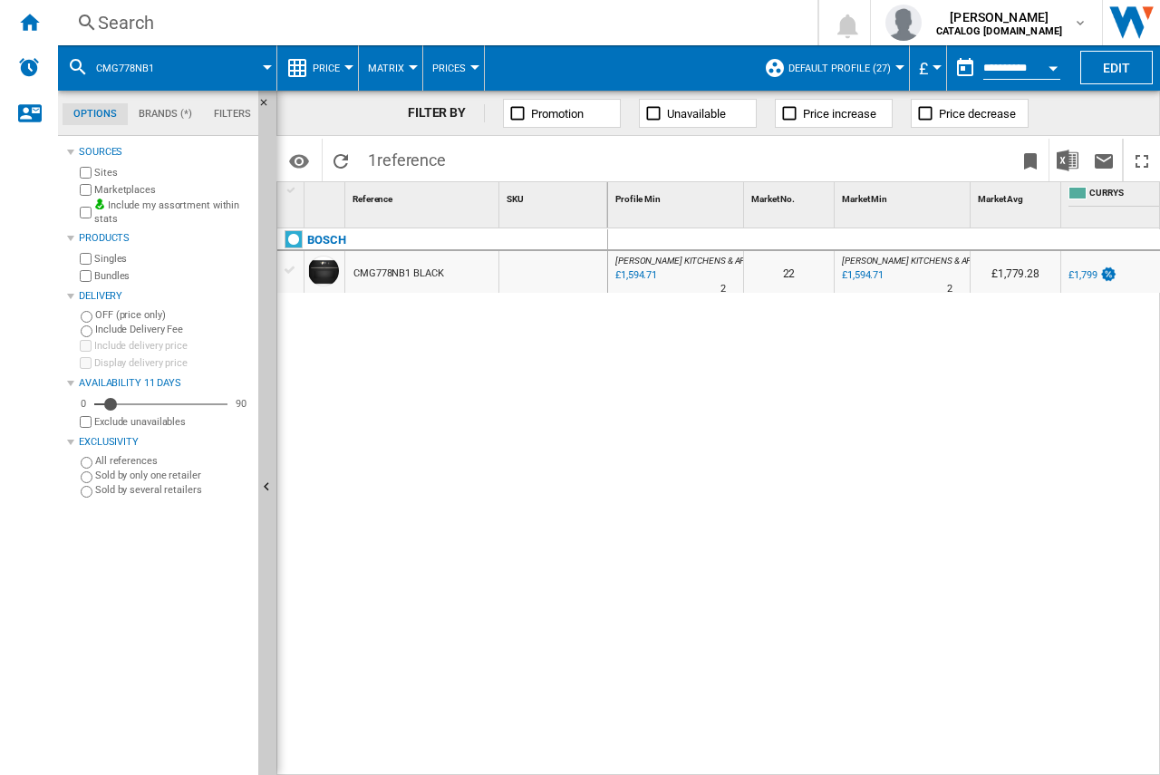
click at [133, 19] on div "Search" at bounding box center [434, 22] width 672 height 25
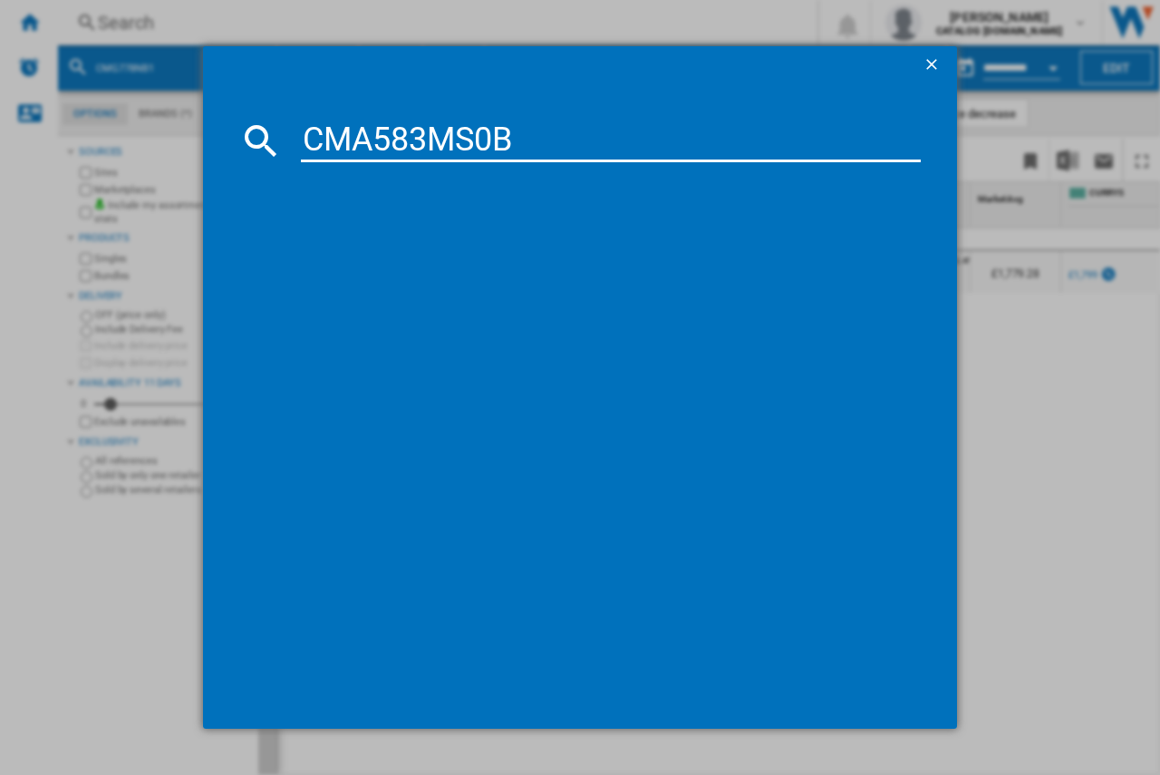
type input "CMA583MS0B"
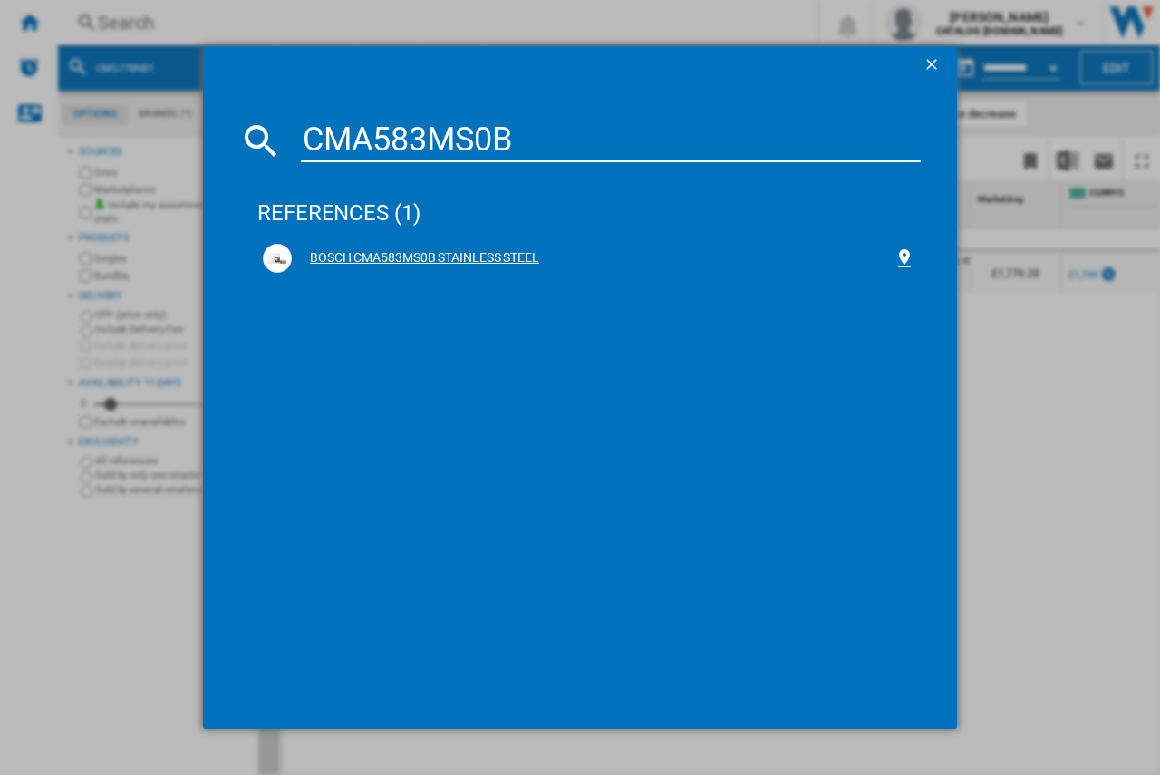
click at [328, 251] on div "BOSCH CMA583MS0B STAINLESS STEEL" at bounding box center [593, 258] width 602 height 18
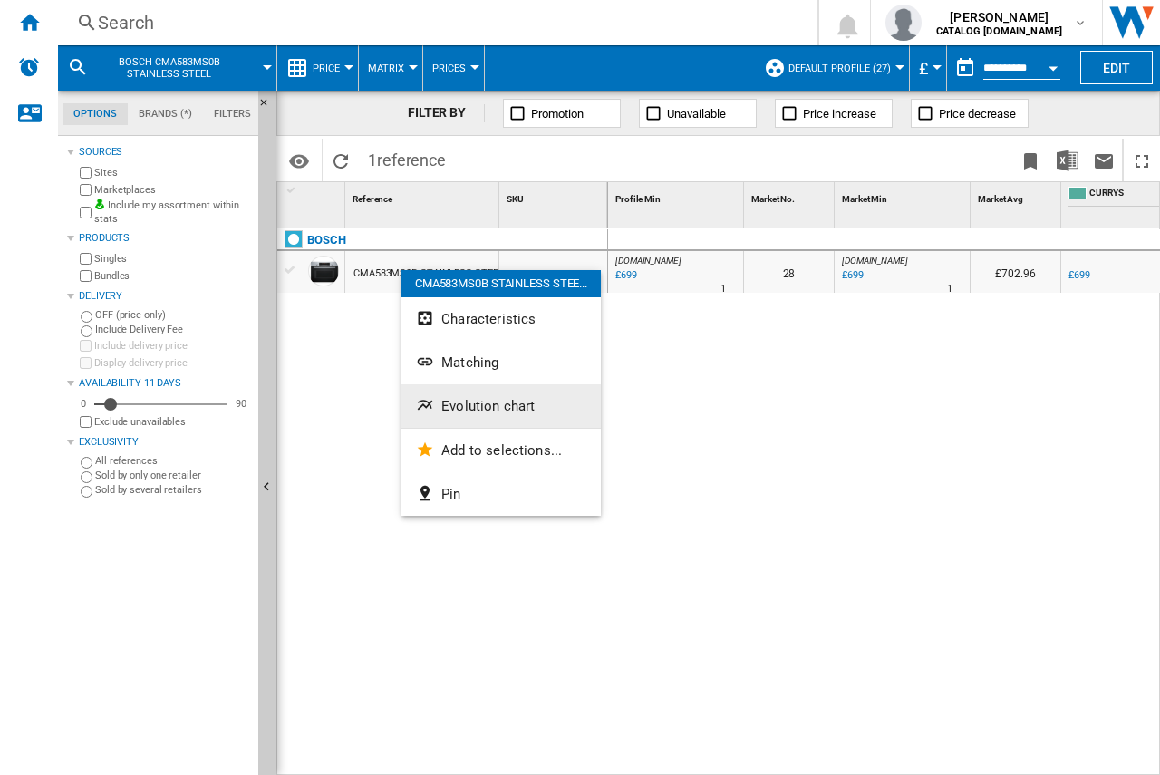
click at [447, 394] on button "Evolution chart" at bounding box center [500, 405] width 199 height 43
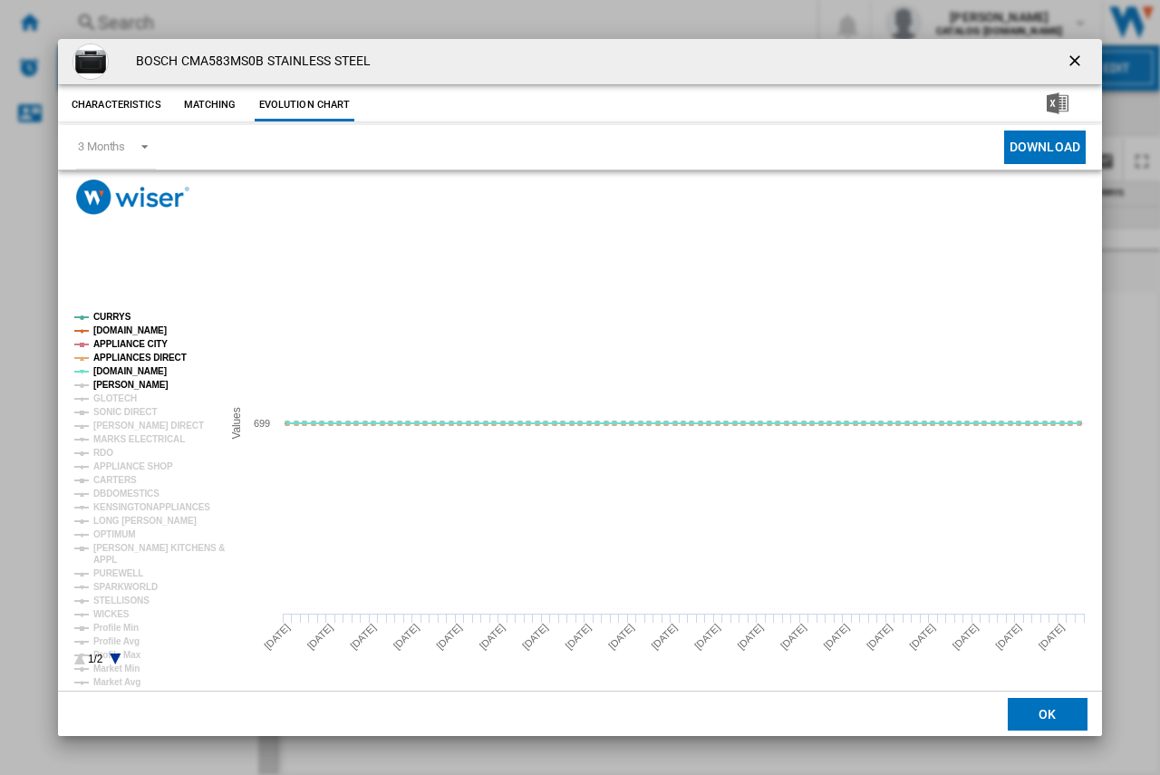
click at [109, 383] on tspan "[PERSON_NAME]" at bounding box center [130, 385] width 75 height 10
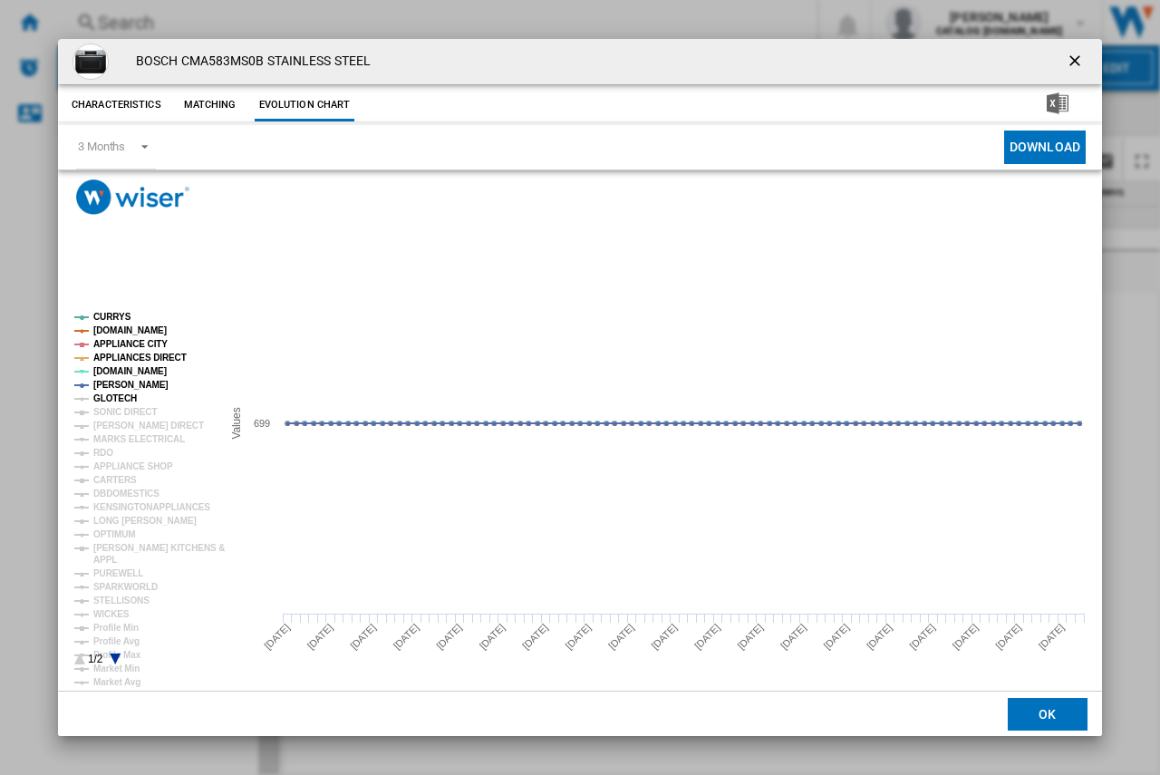
click at [108, 393] on tspan "GLOTECH" at bounding box center [114, 398] width 43 height 10
click at [108, 415] on tspan "SONIC DIRECT" at bounding box center [124, 412] width 63 height 10
click at [115, 427] on tspan "[PERSON_NAME] DIRECT" at bounding box center [148, 425] width 111 height 10
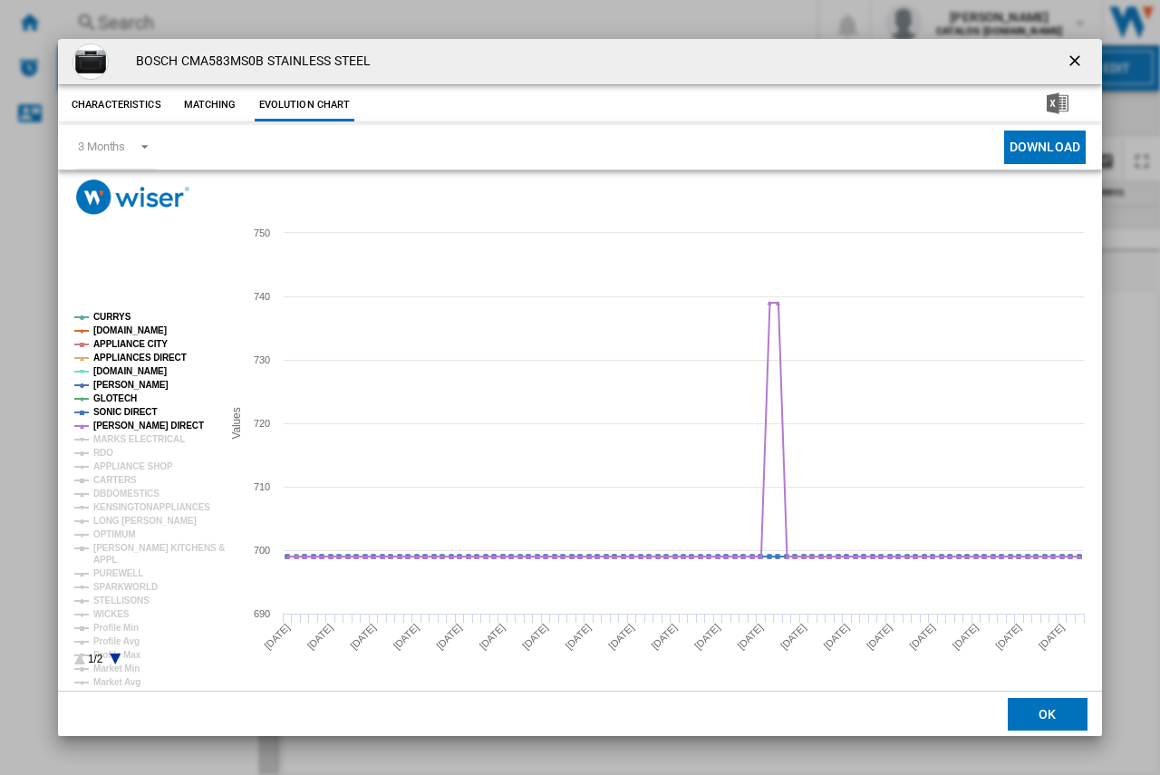
drag, startPoint x: 1073, startPoint y: 55, endPoint x: 1061, endPoint y: 66, distance: 16.0
click at [1073, 55] on ng-md-icon "getI18NText('BUTTONS.CLOSE_DIALOG')" at bounding box center [1076, 63] width 22 height 22
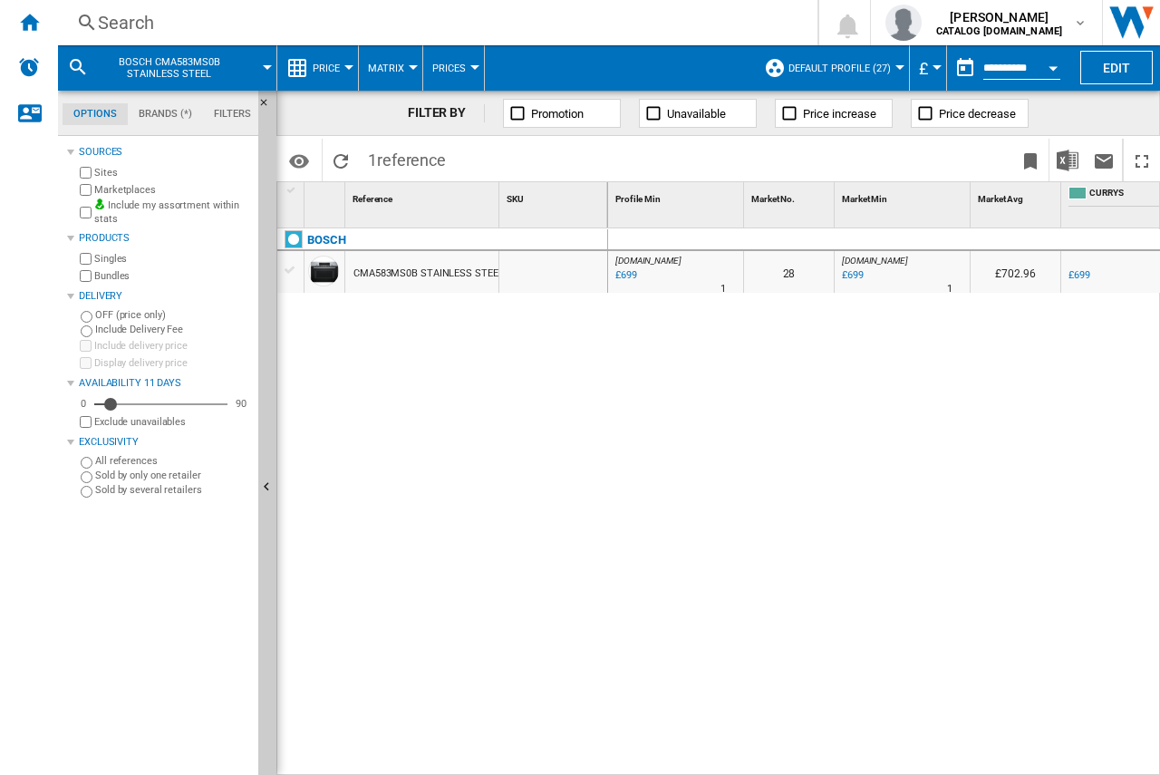
click at [123, 29] on div "Search" at bounding box center [434, 22] width 672 height 25
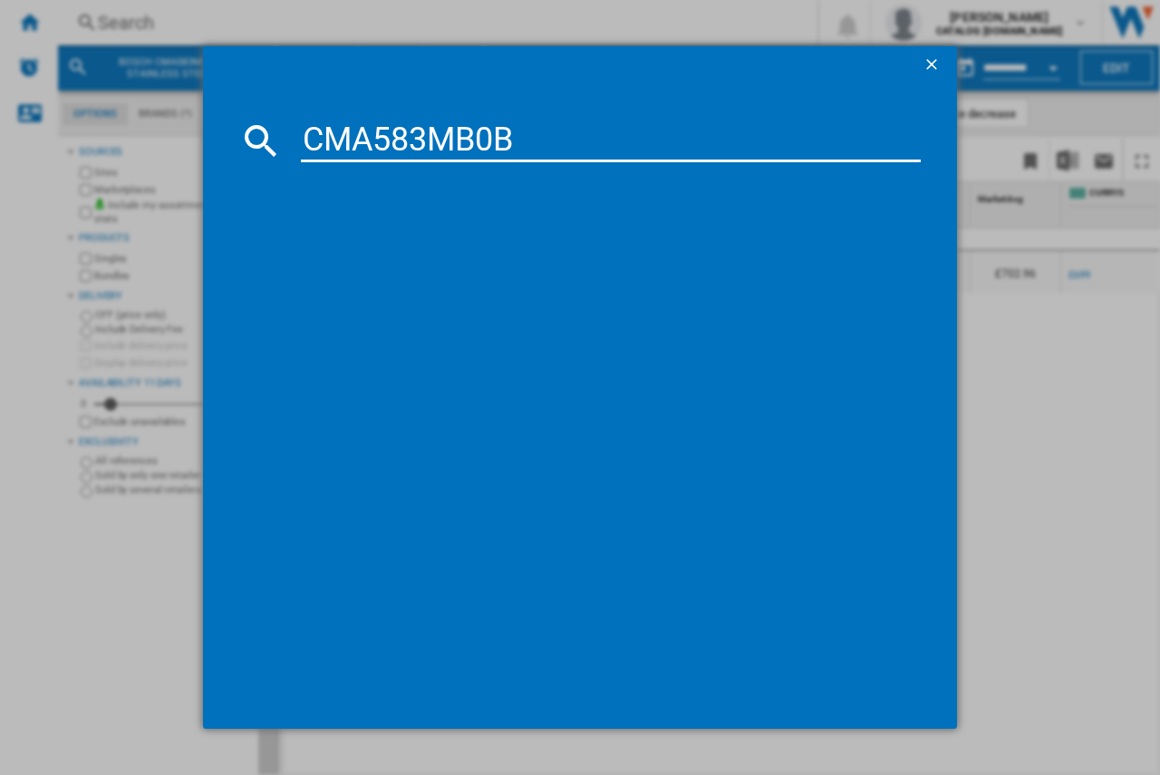
type input "CMA583MB0B"
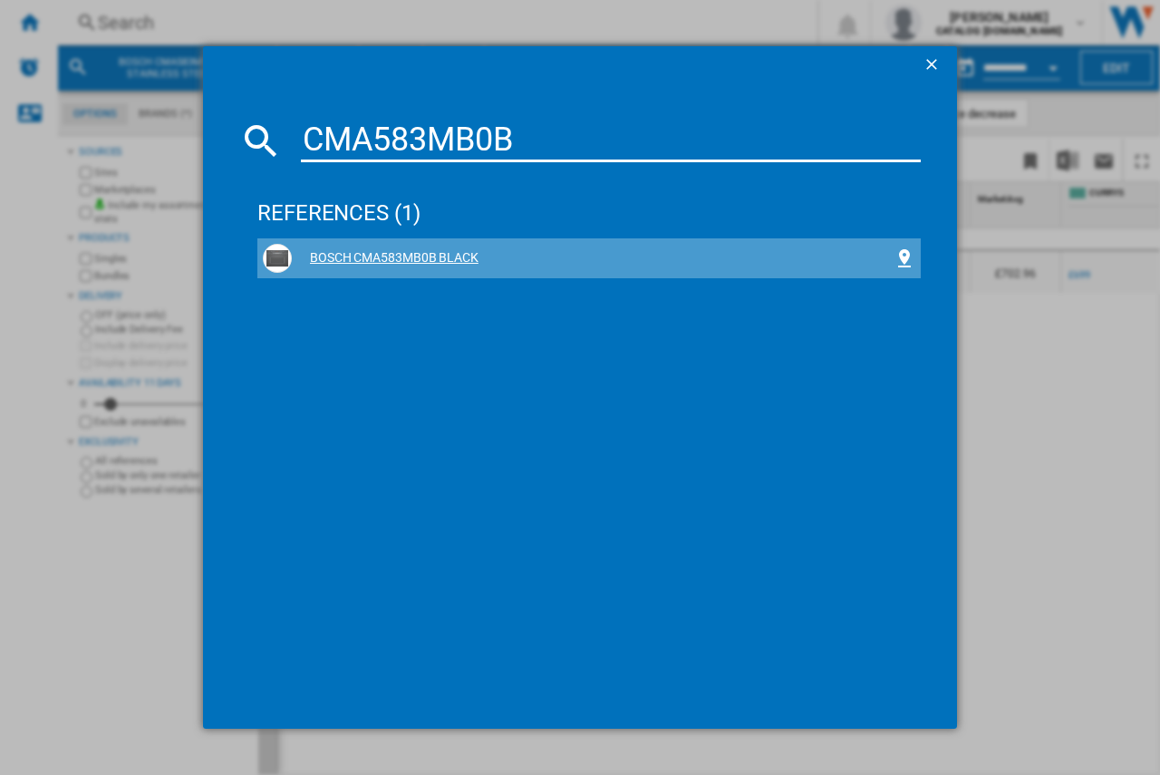
drag, startPoint x: 433, startPoint y: 258, endPoint x: 339, endPoint y: 249, distance: 94.6
click at [339, 249] on div "BOSCH CMA583MB0B BLACK" at bounding box center [593, 258] width 602 height 18
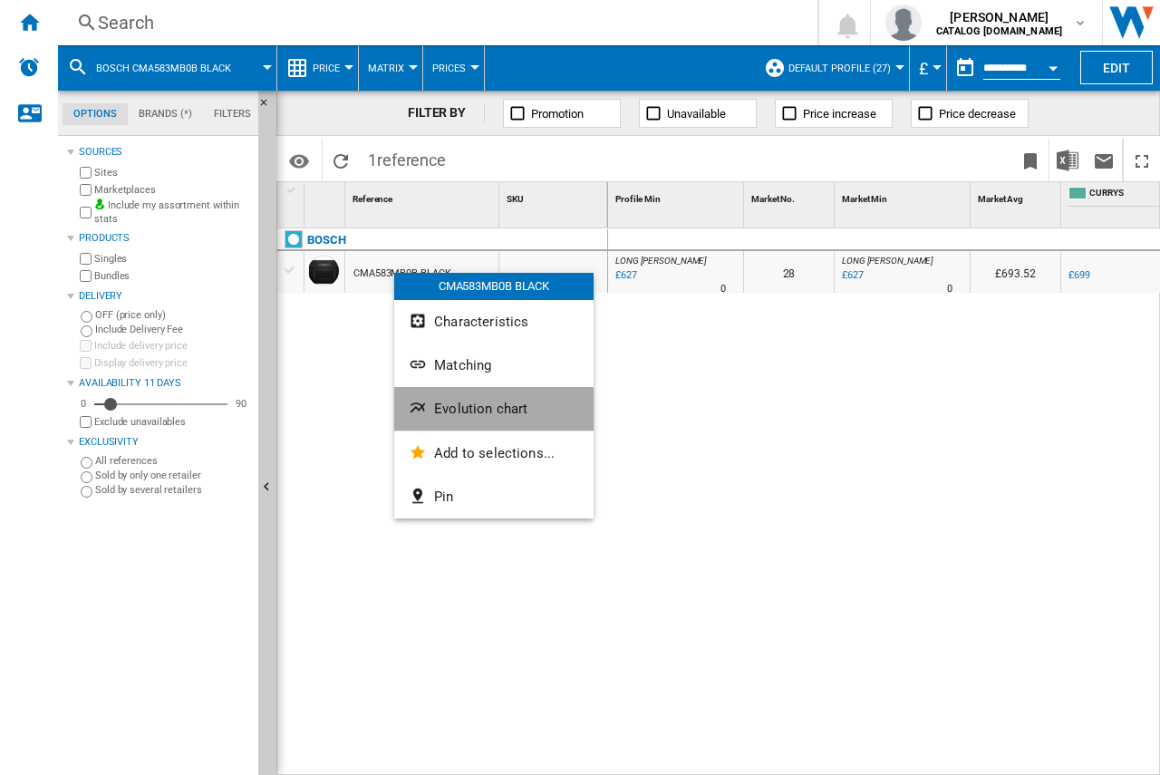
click at [444, 411] on span "Evolution chart" at bounding box center [480, 408] width 93 height 16
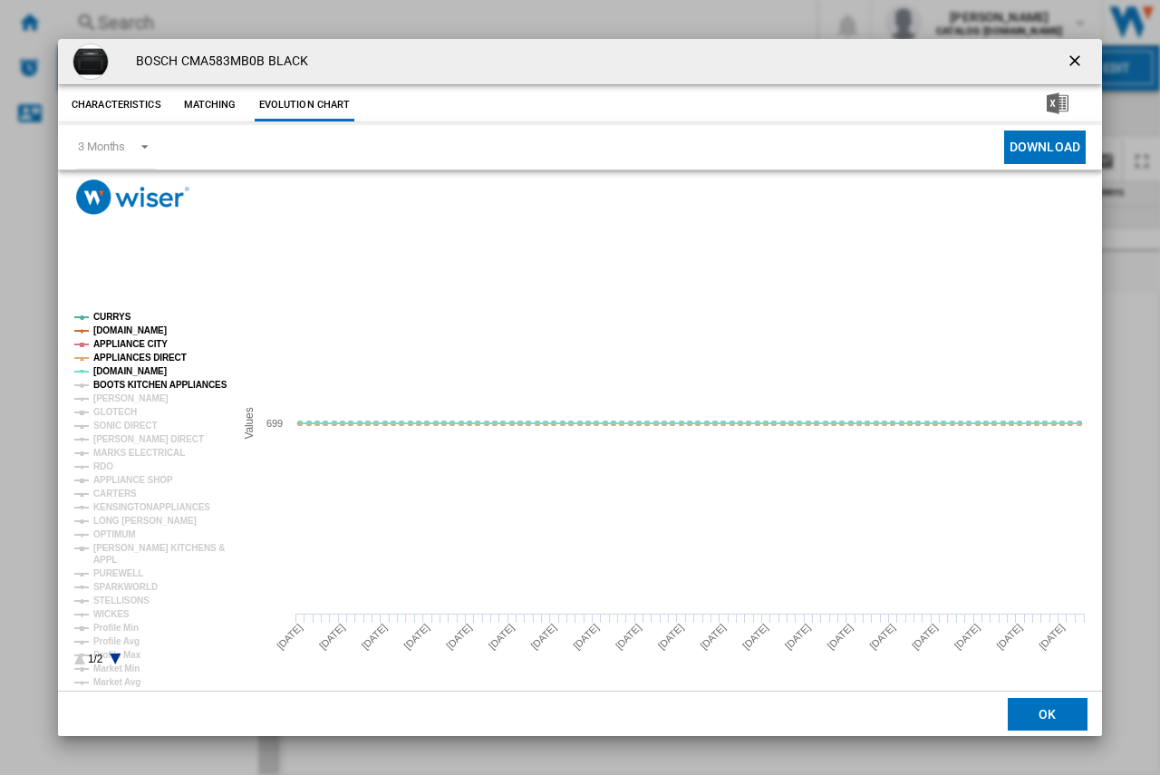
click at [104, 386] on tspan "BOOTS KITCHEN APPLIANCES" at bounding box center [160, 385] width 134 height 10
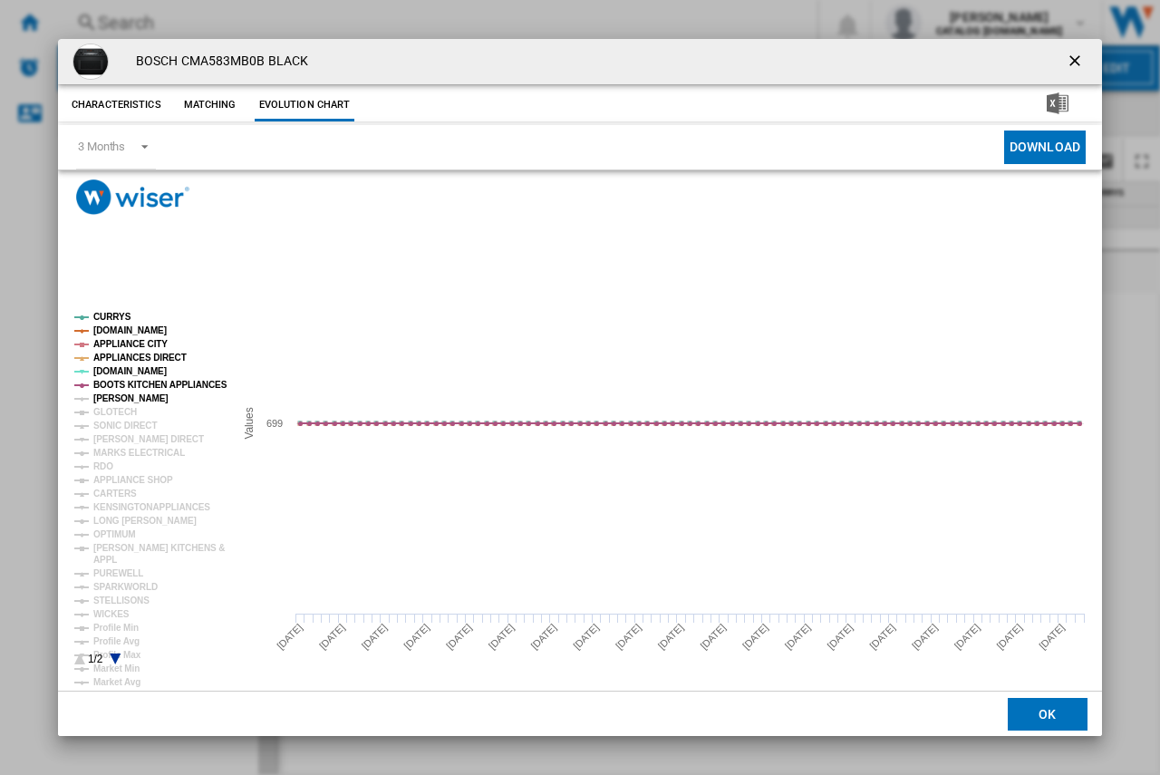
click at [114, 398] on tspan "[PERSON_NAME]" at bounding box center [130, 398] width 75 height 10
click at [1085, 60] on ng-md-icon "getI18NText('BUTTONS.CLOSE_DIALOG')" at bounding box center [1076, 63] width 22 height 22
